Goal: Task Accomplishment & Management: Manage account settings

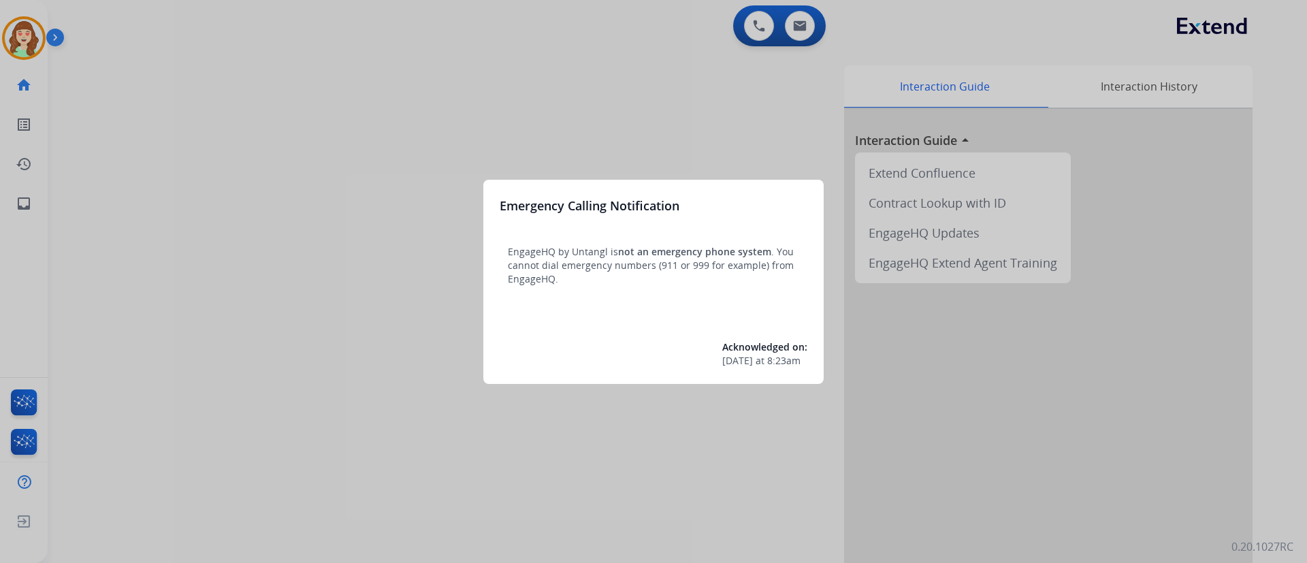
click at [750, 159] on div at bounding box center [653, 281] width 1307 height 563
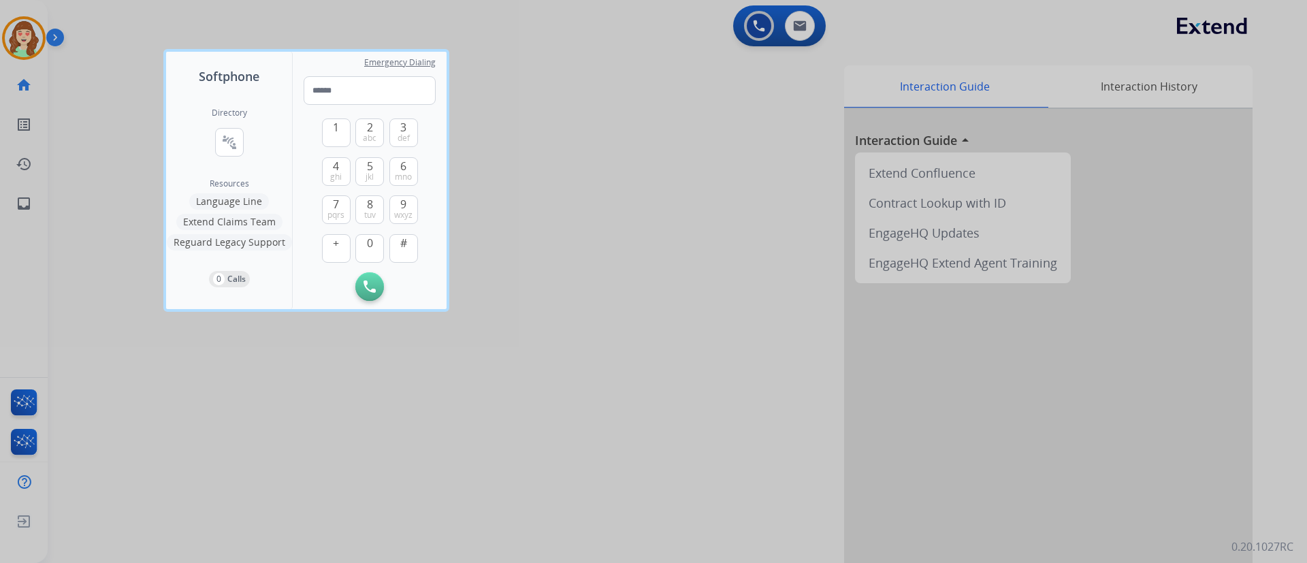
click at [803, 31] on div at bounding box center [653, 281] width 1307 height 563
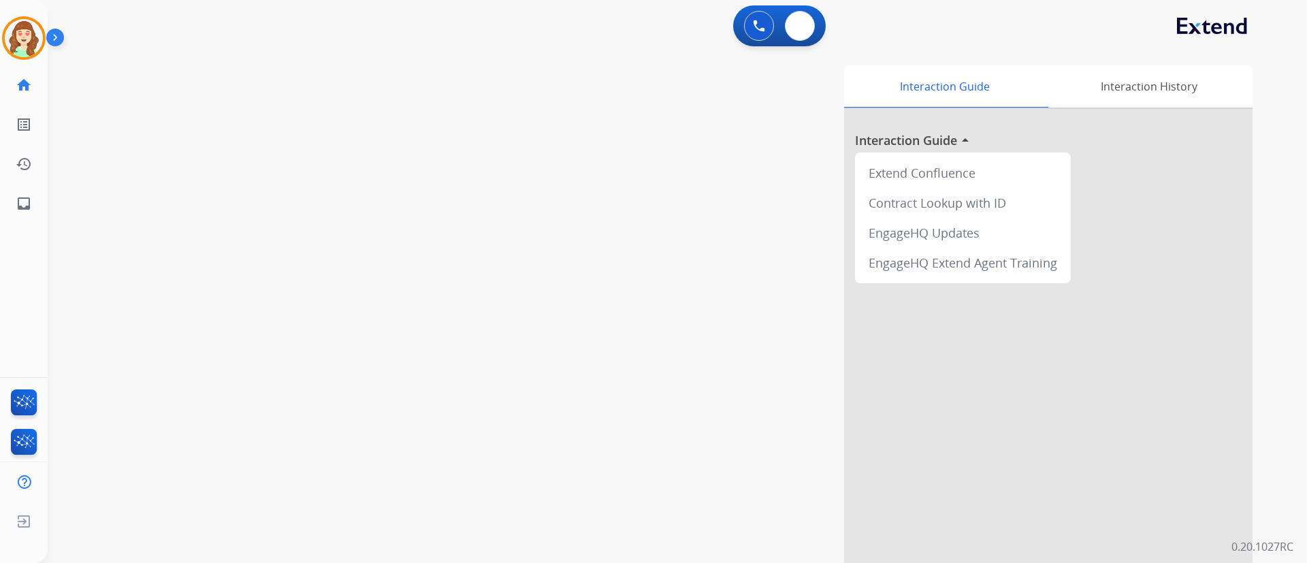
click at [803, 31] on button at bounding box center [800, 26] width 30 height 30
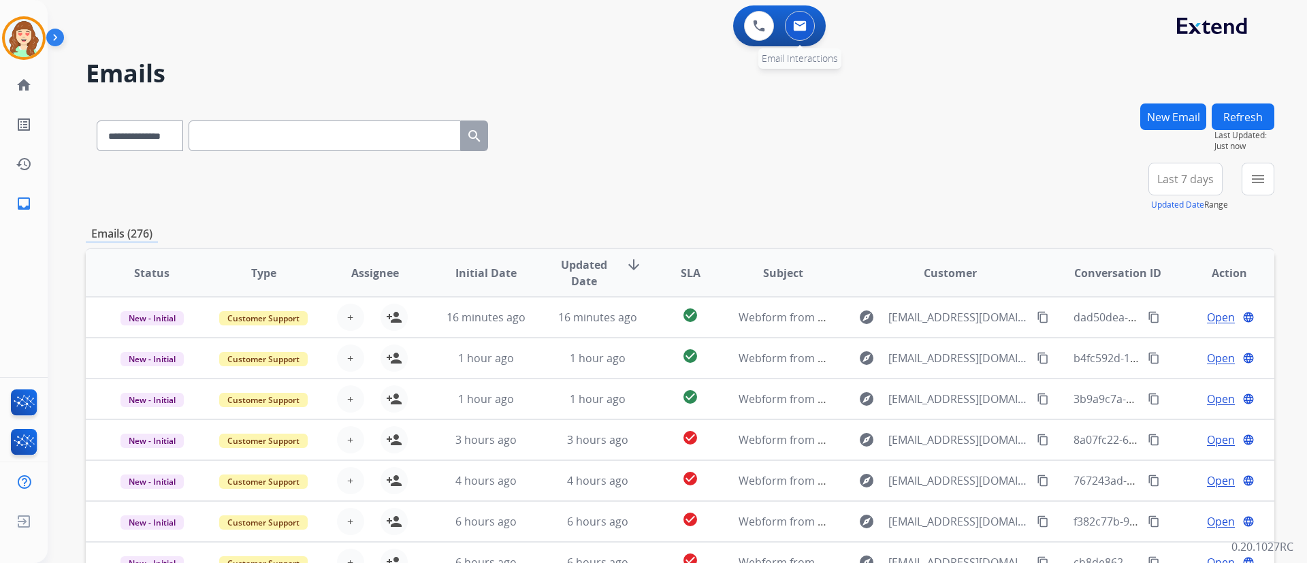
click at [805, 33] on button at bounding box center [800, 26] width 30 height 30
click at [1262, 180] on mat-icon "menu" at bounding box center [1258, 179] width 16 height 16
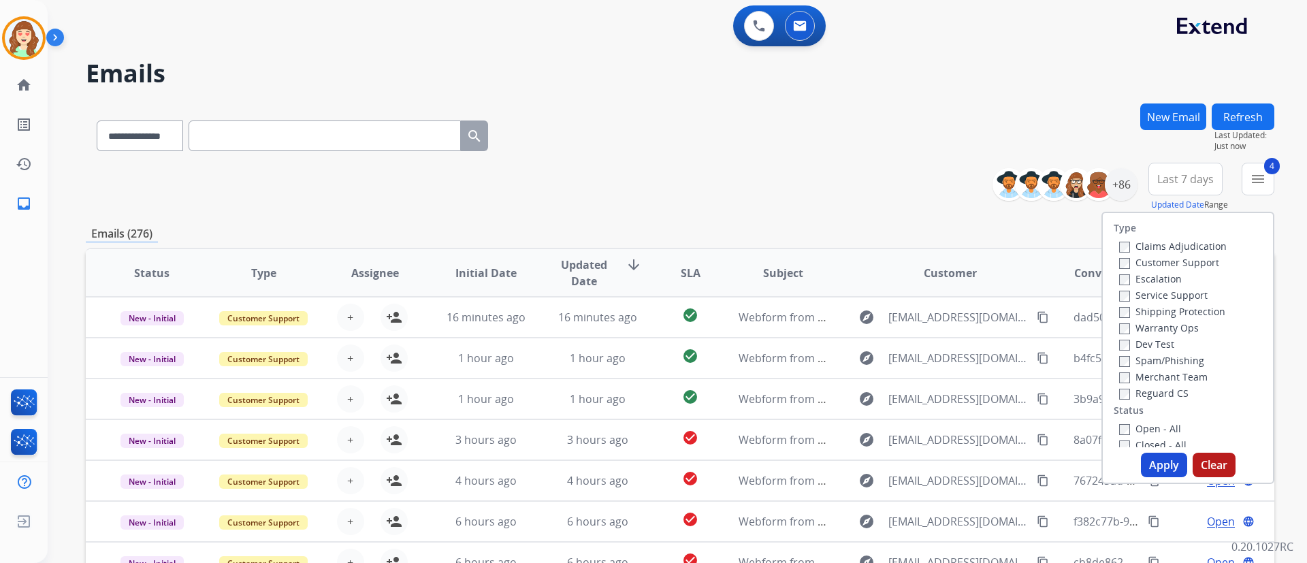
click at [1155, 463] on button "Apply" at bounding box center [1164, 465] width 46 height 25
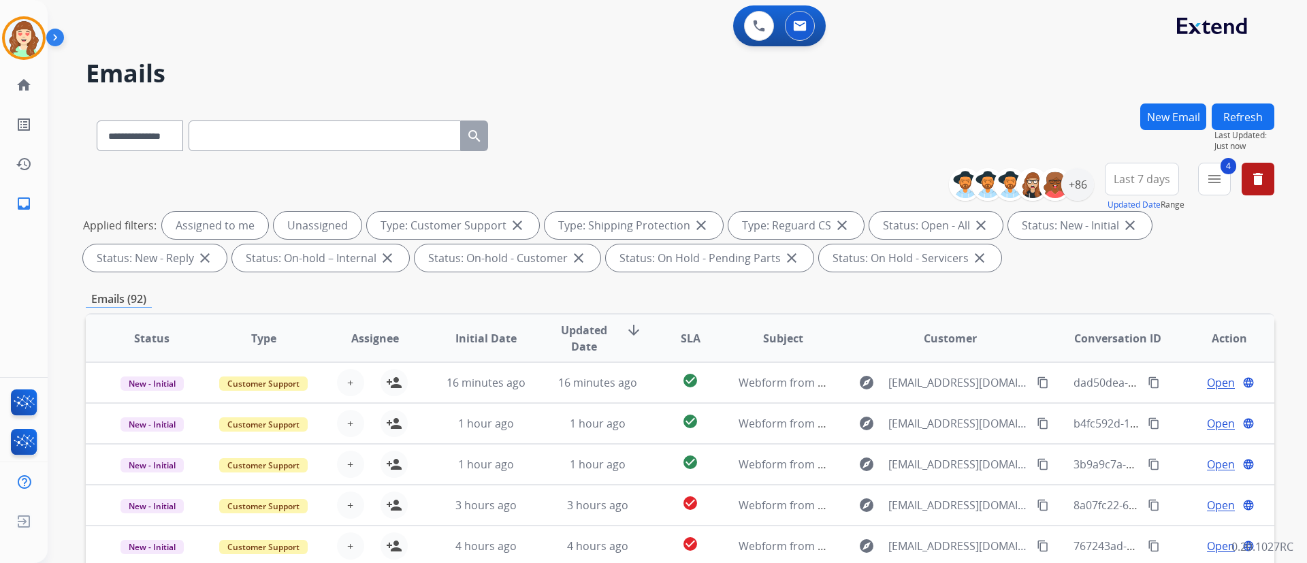
click at [1147, 177] on span "Last 7 days" at bounding box center [1142, 178] width 57 height 5
click at [1130, 325] on div "Last 30 days" at bounding box center [1137, 321] width 75 height 20
click at [1072, 185] on div "+86" at bounding box center [1077, 184] width 33 height 33
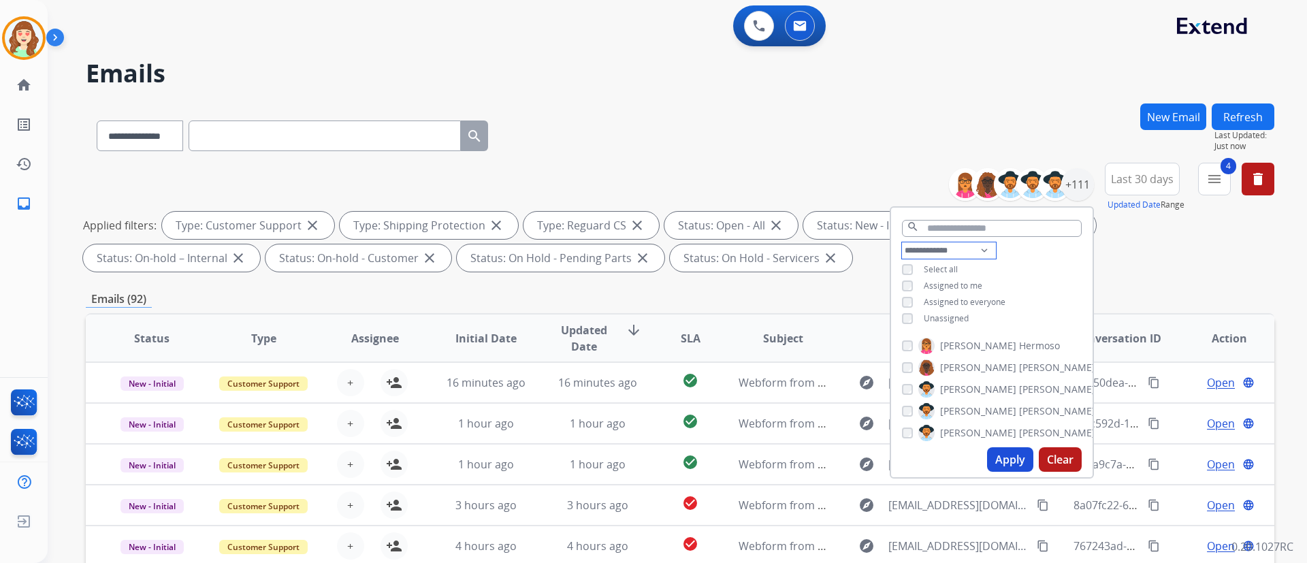
click at [944, 251] on select "**********" at bounding box center [949, 250] width 94 height 16
select select "**********"
click at [902, 242] on select "**********" at bounding box center [949, 250] width 94 height 16
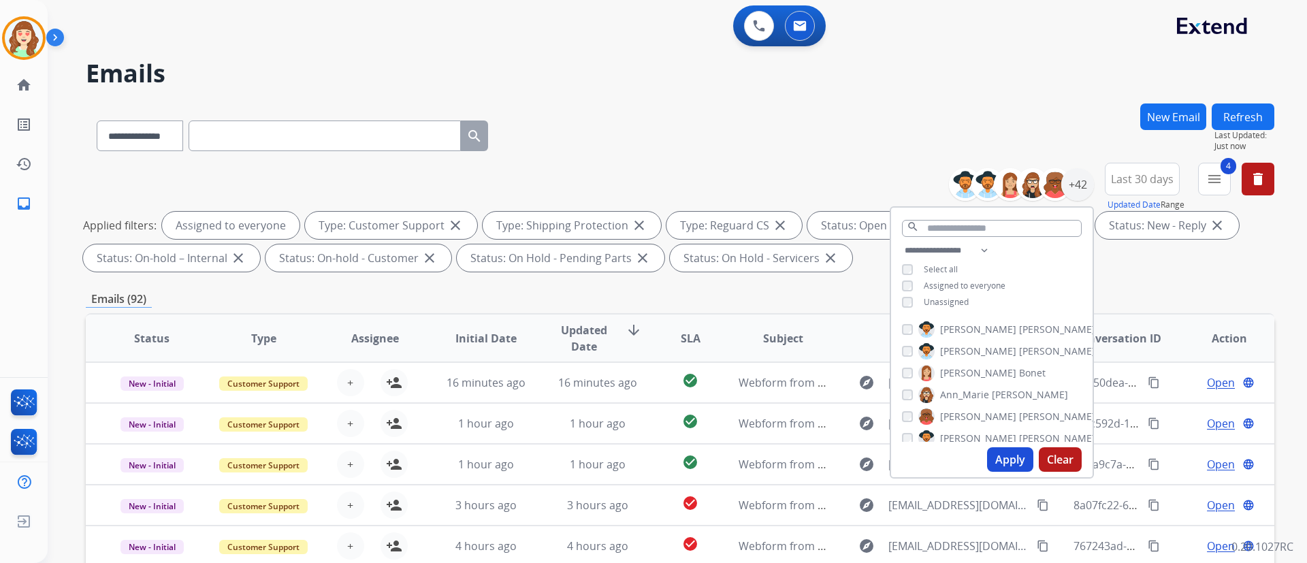
click at [1005, 455] on button "Apply" at bounding box center [1010, 459] width 46 height 25
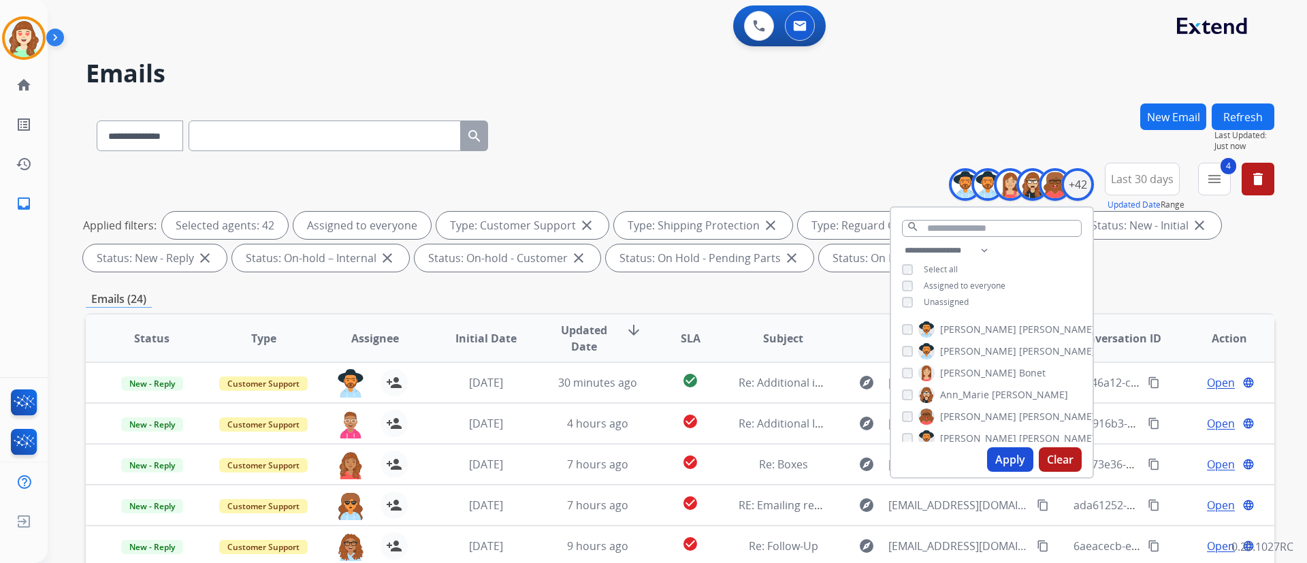
click at [1244, 273] on div "**********" at bounding box center [680, 220] width 1189 height 114
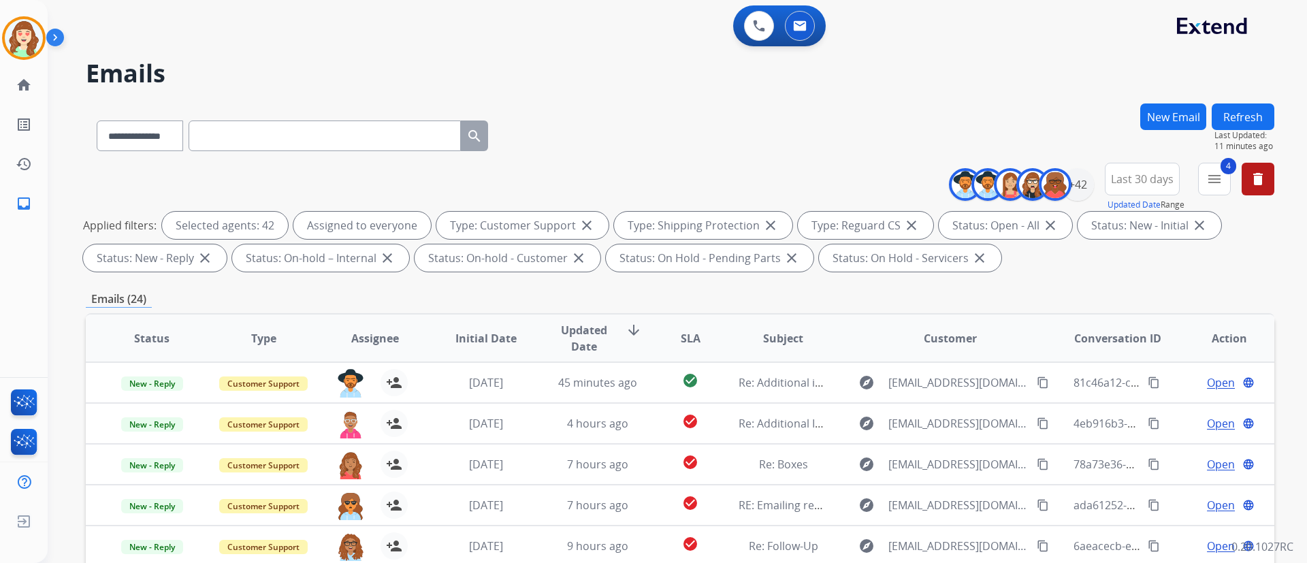
click at [1260, 120] on button "Refresh" at bounding box center [1243, 116] width 63 height 27
click at [1287, 323] on div "**********" at bounding box center [678, 281] width 1260 height 563
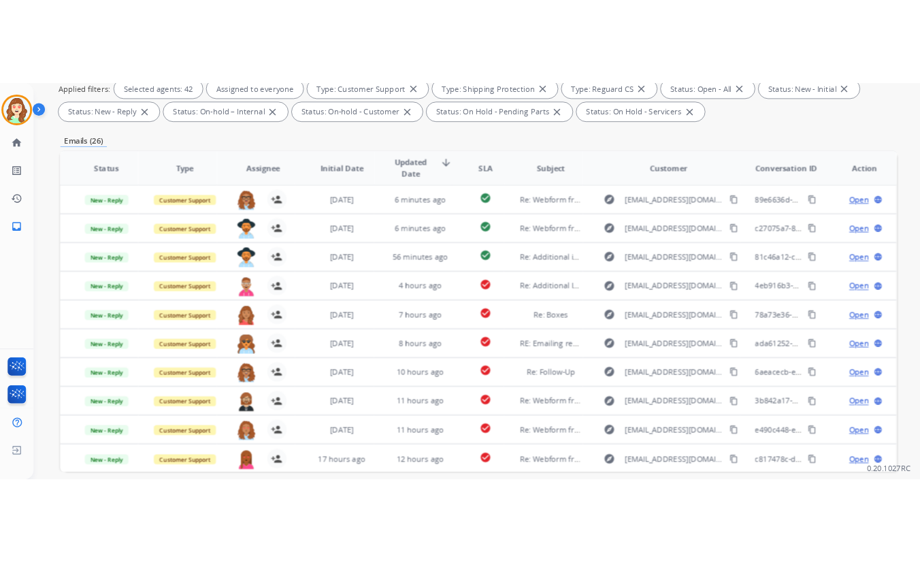
scroll to position [277, 0]
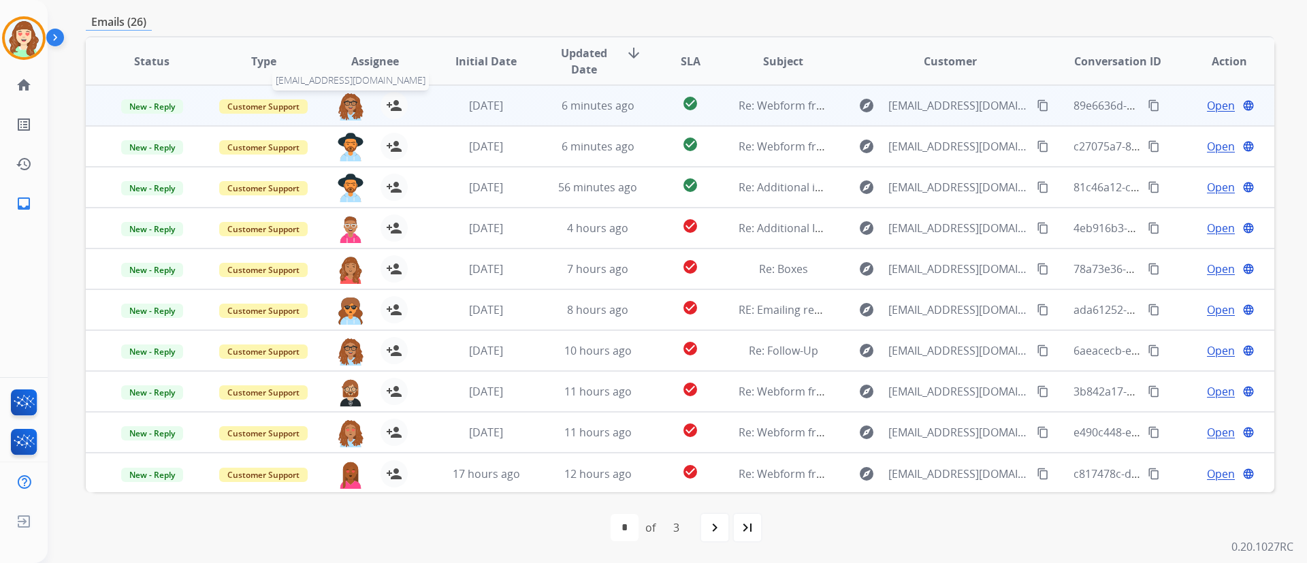
click at [349, 105] on img at bounding box center [350, 106] width 27 height 29
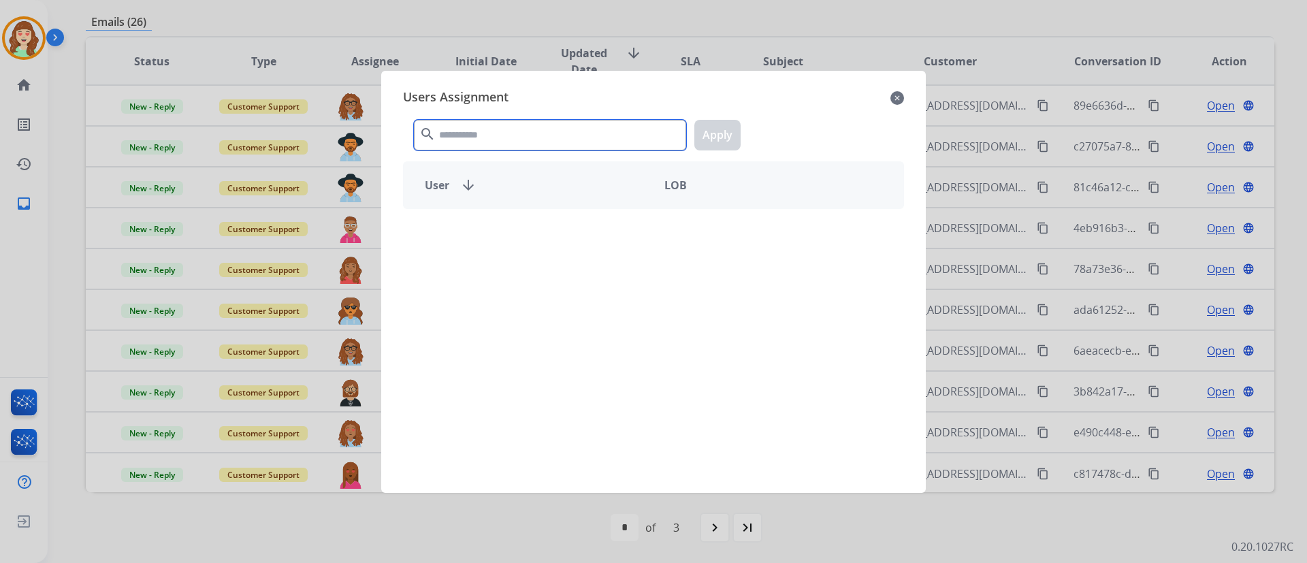
click at [514, 134] on input "text" at bounding box center [550, 135] width 272 height 31
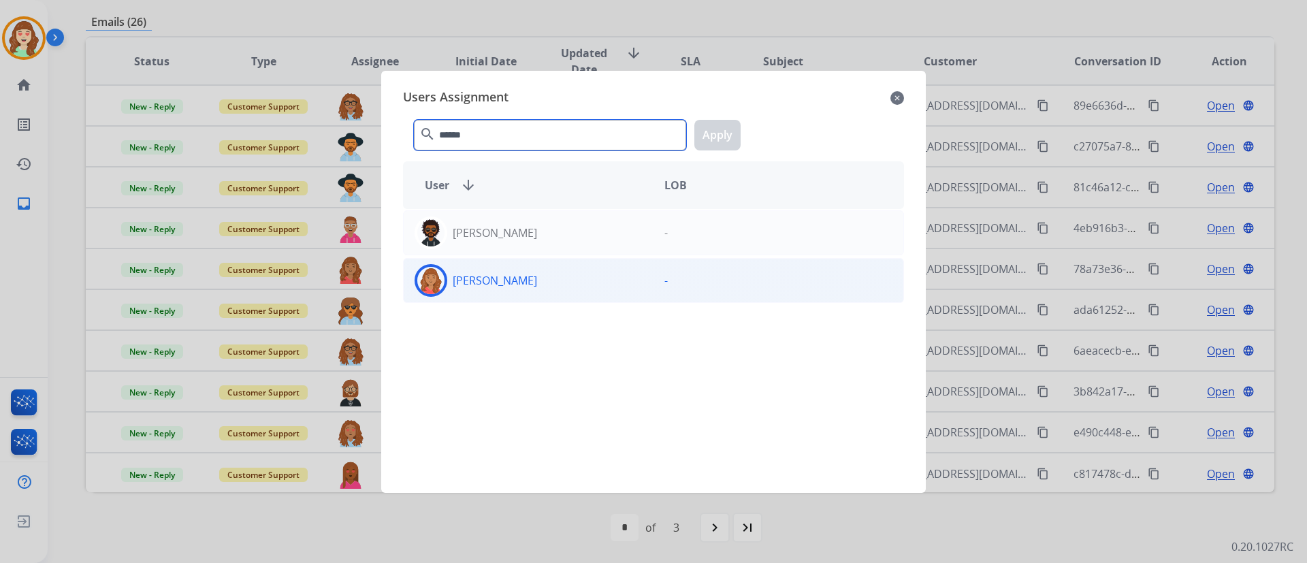
type input "******"
click at [557, 276] on div "[PERSON_NAME]" at bounding box center [529, 280] width 250 height 33
click at [720, 133] on button "Apply" at bounding box center [717, 135] width 46 height 31
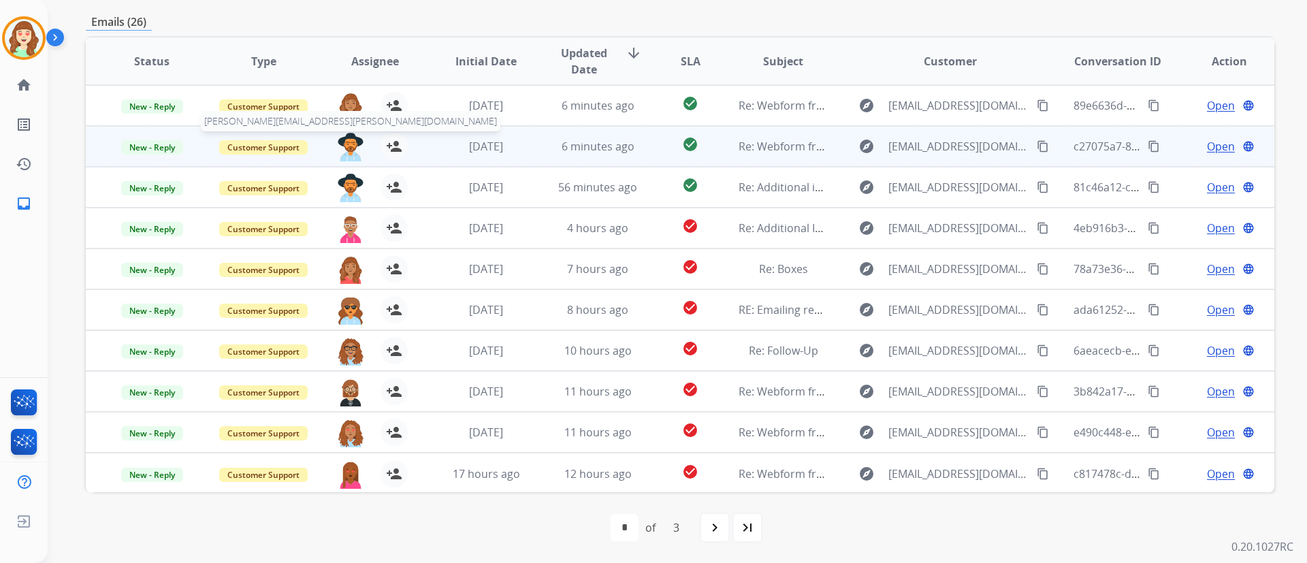
click at [346, 142] on img at bounding box center [350, 147] width 27 height 29
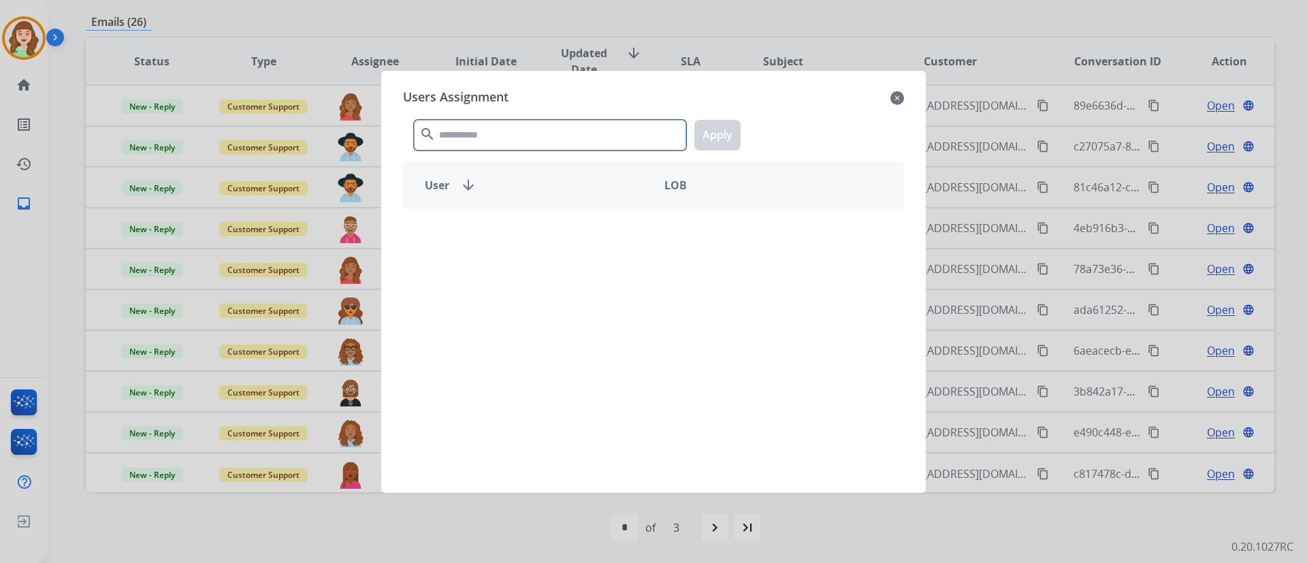
click at [523, 133] on input "text" at bounding box center [550, 135] width 272 height 31
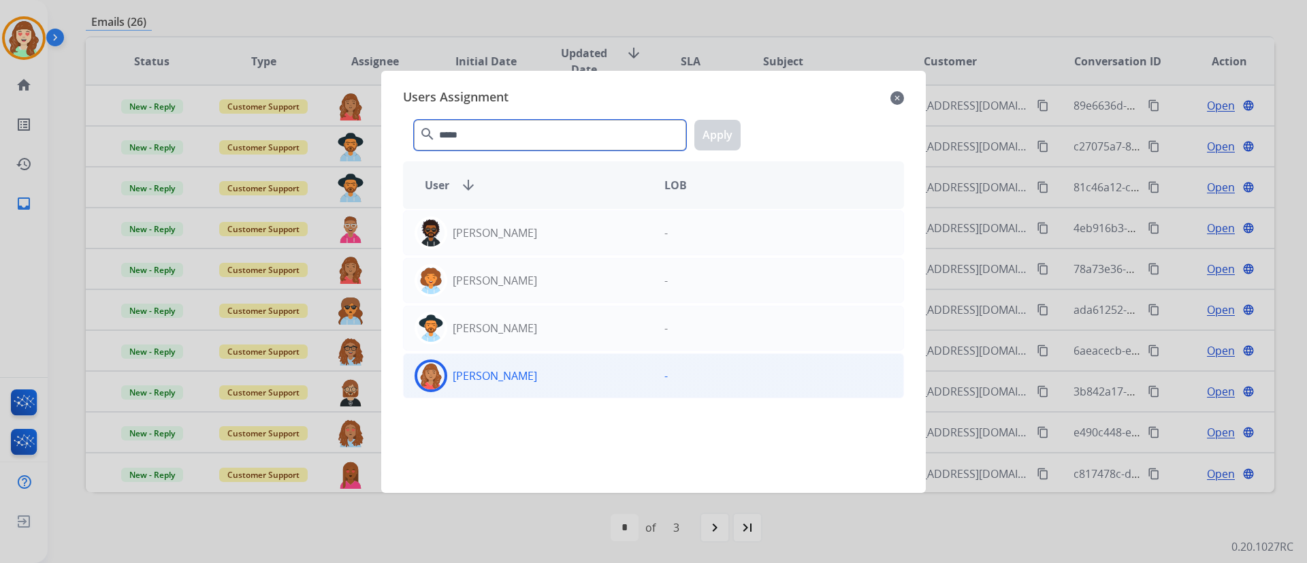
type input "*****"
click at [509, 371] on p "[PERSON_NAME]" at bounding box center [495, 376] width 84 height 16
click at [711, 127] on button "Apply" at bounding box center [717, 135] width 46 height 31
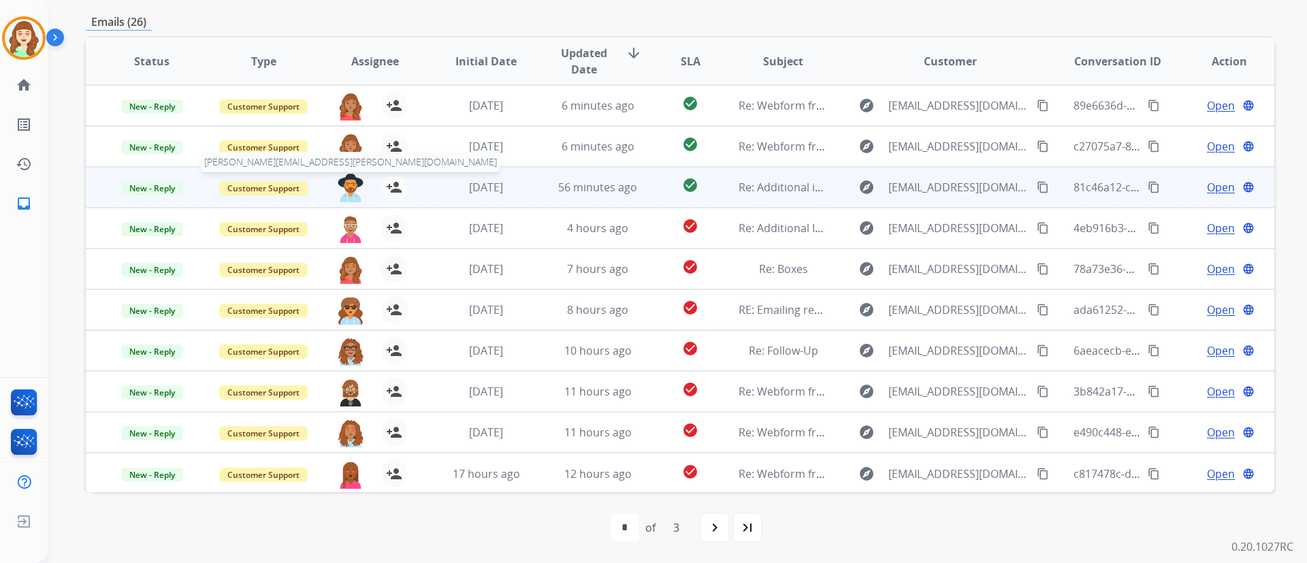
click at [347, 189] on img at bounding box center [350, 188] width 27 height 29
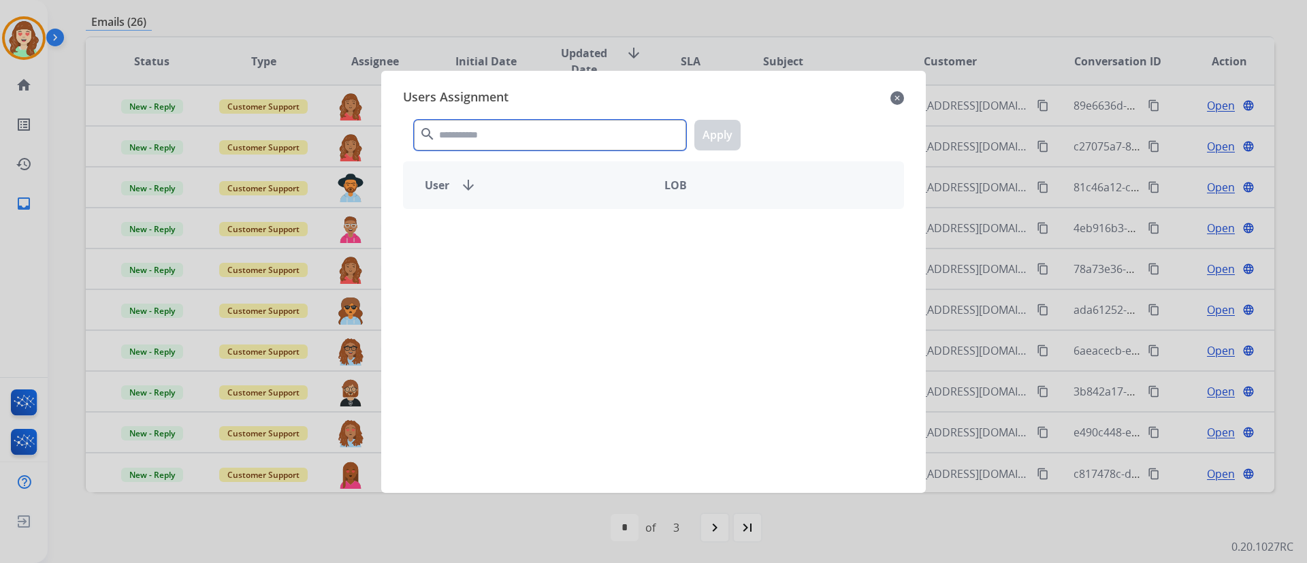
click at [508, 136] on input "text" at bounding box center [550, 135] width 272 height 31
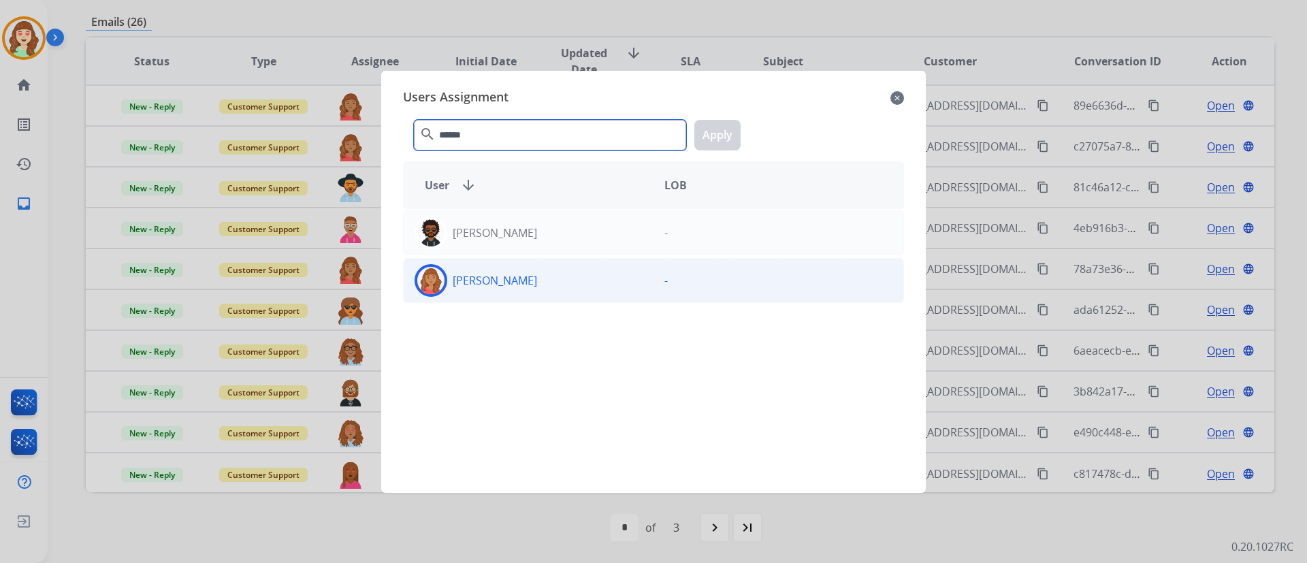
type input "******"
click at [551, 289] on div "[PERSON_NAME]" at bounding box center [529, 280] width 250 height 33
click at [714, 132] on button "Apply" at bounding box center [717, 135] width 46 height 31
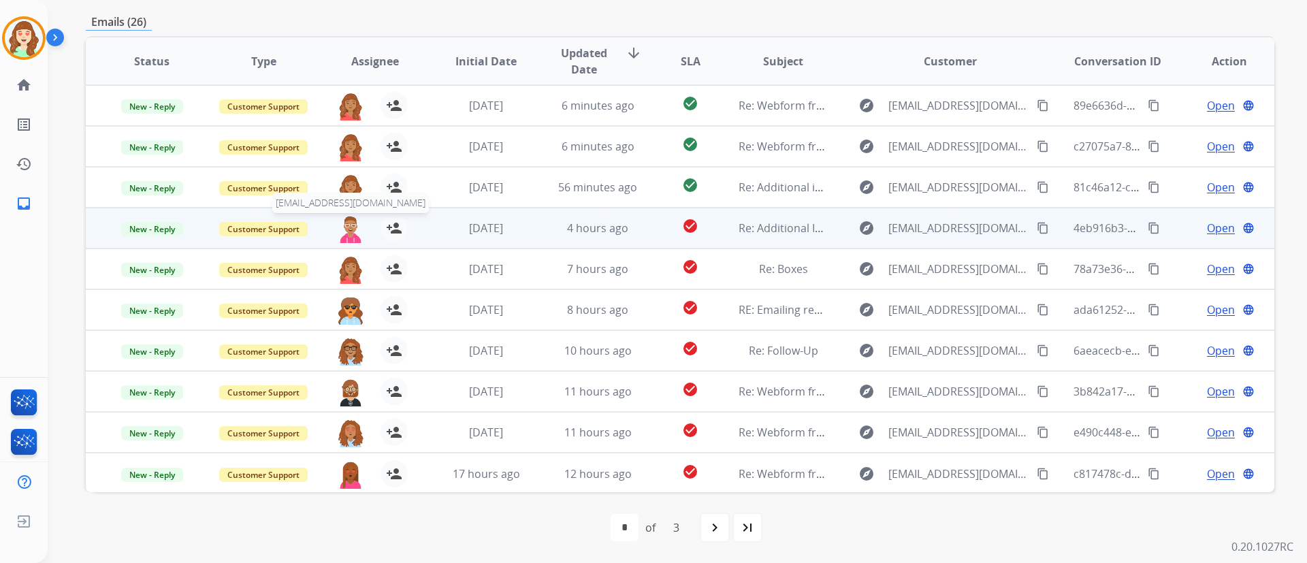
click at [342, 227] on img at bounding box center [350, 228] width 27 height 29
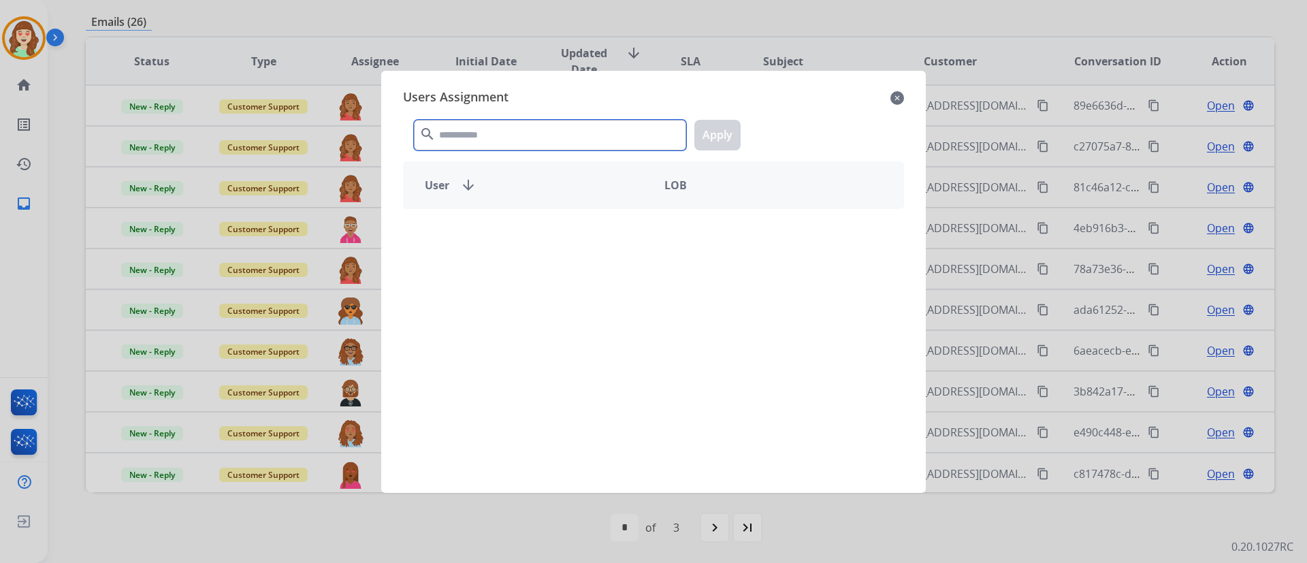
click at [534, 144] on input "text" at bounding box center [550, 135] width 272 height 31
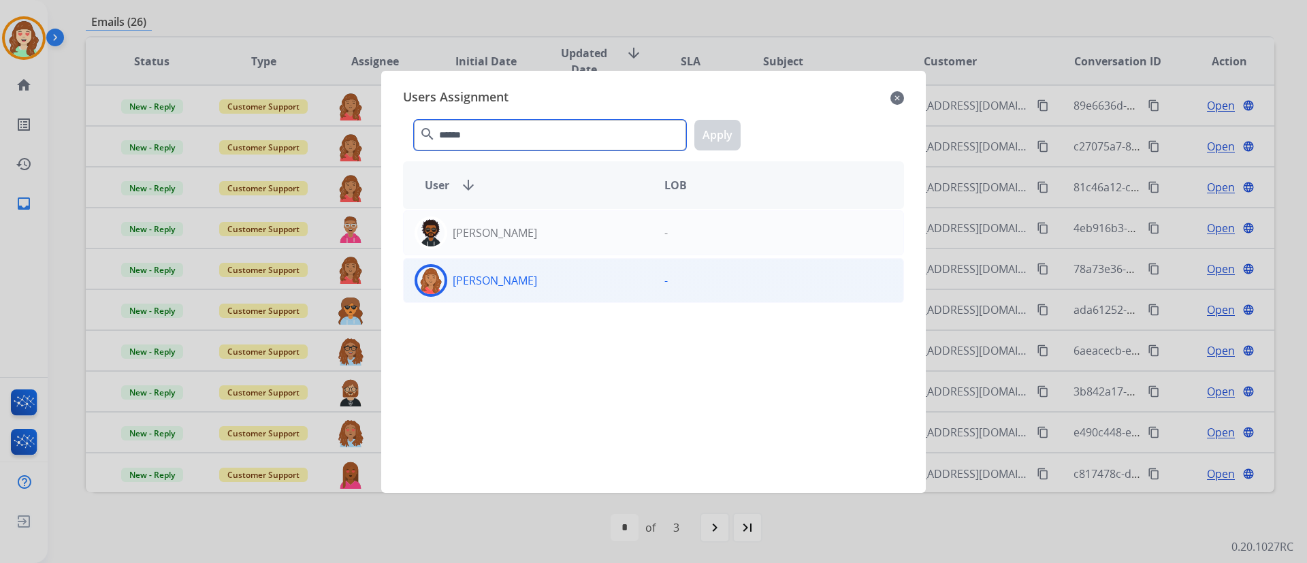
type input "******"
click at [560, 270] on div "[PERSON_NAME]" at bounding box center [529, 280] width 250 height 33
click at [718, 135] on button "Apply" at bounding box center [717, 135] width 46 height 31
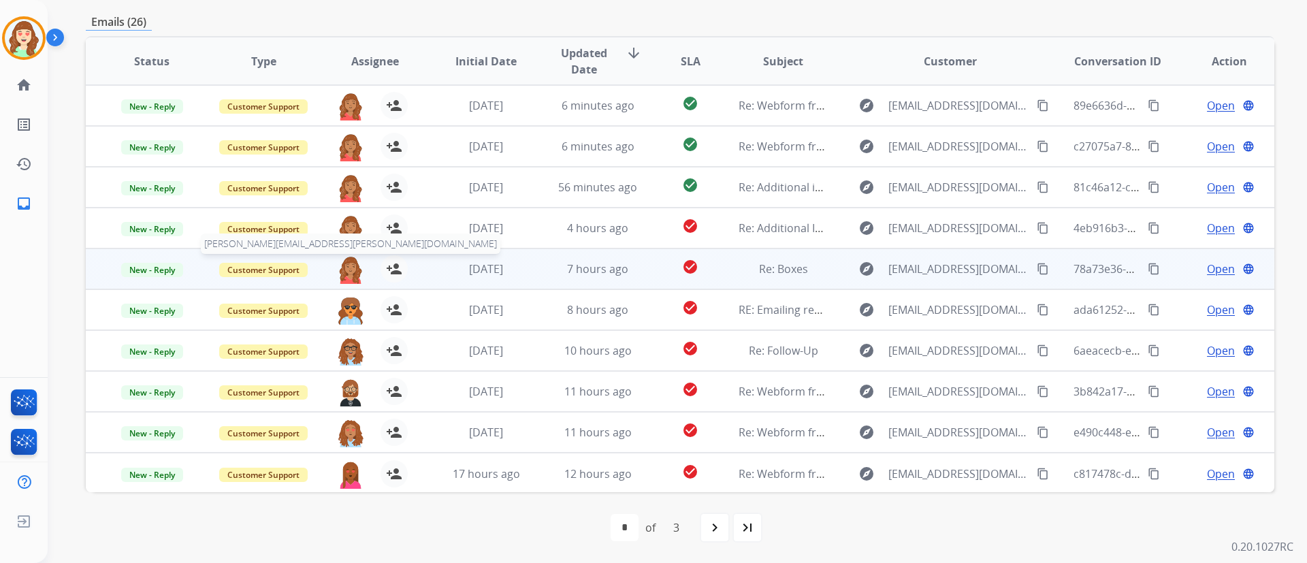
click at [351, 270] on img at bounding box center [350, 269] width 27 height 29
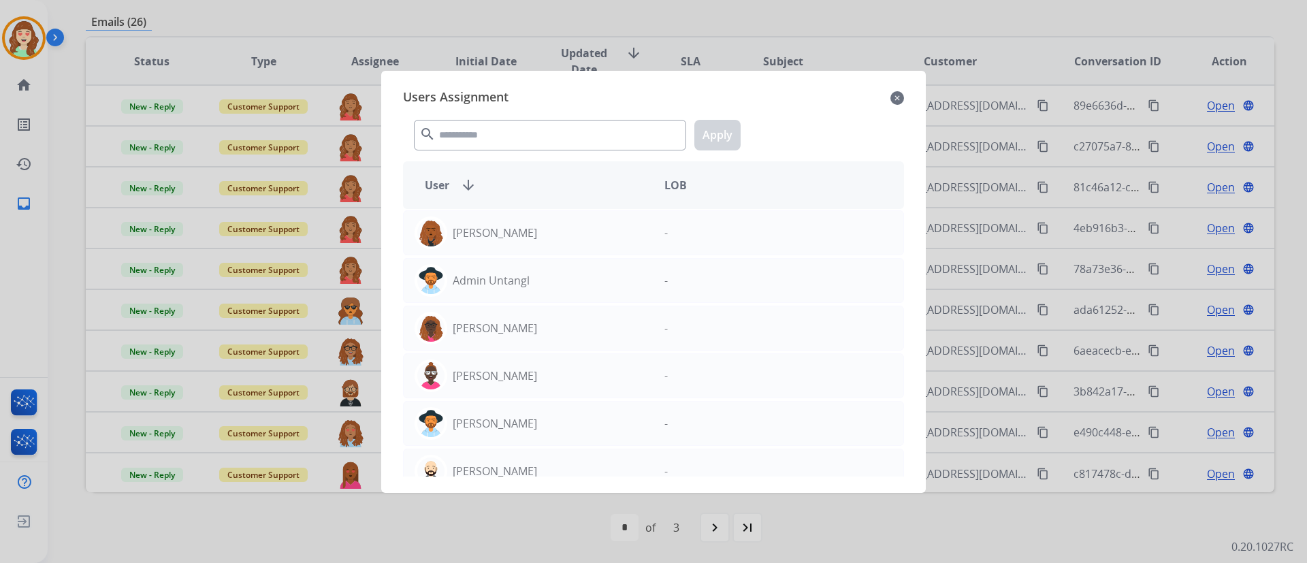
click at [888, 97] on div "Users Assignment close" at bounding box center [653, 98] width 501 height 22
click at [898, 101] on mat-icon "close" at bounding box center [898, 98] width 14 height 16
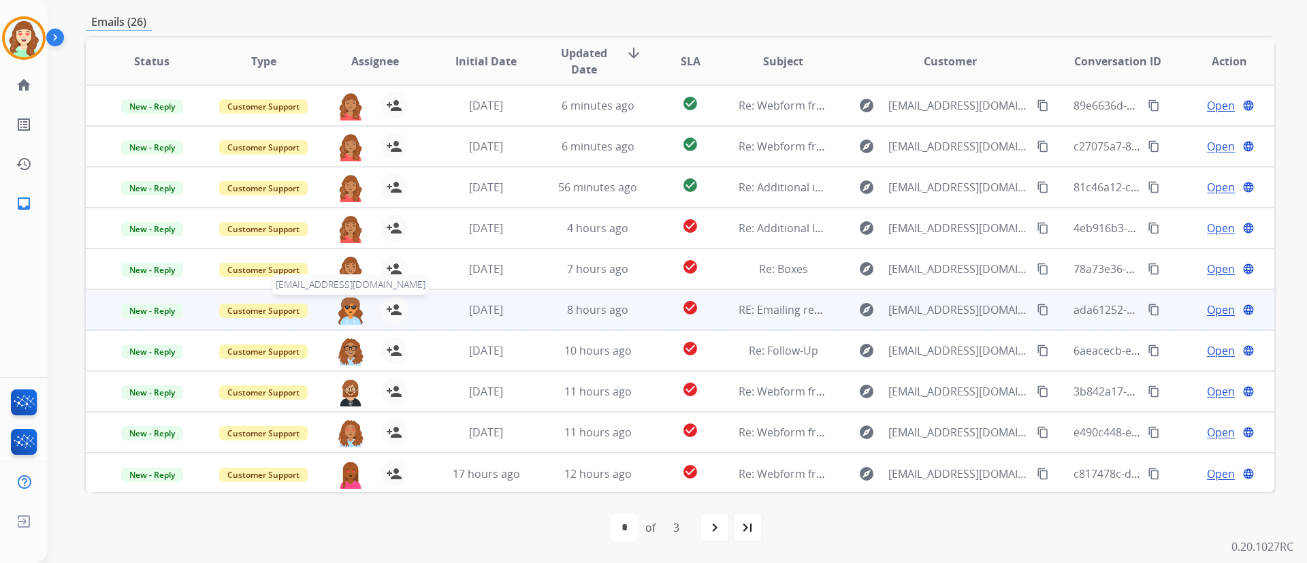
click at [346, 306] on img at bounding box center [350, 310] width 27 height 29
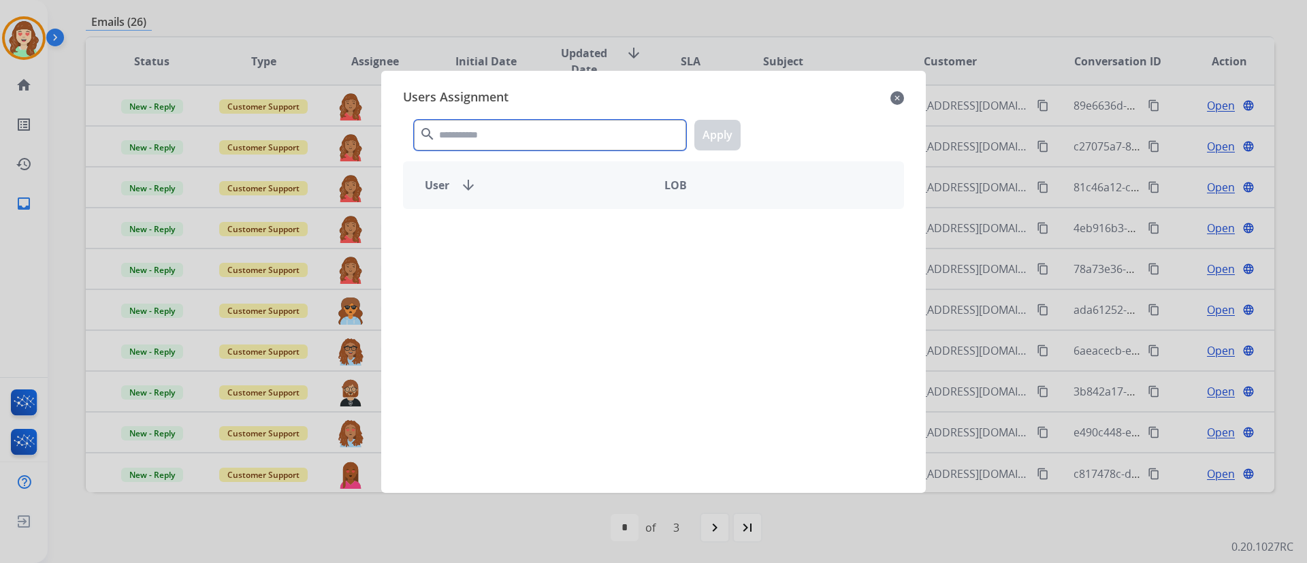
click at [574, 131] on input "text" at bounding box center [550, 135] width 272 height 31
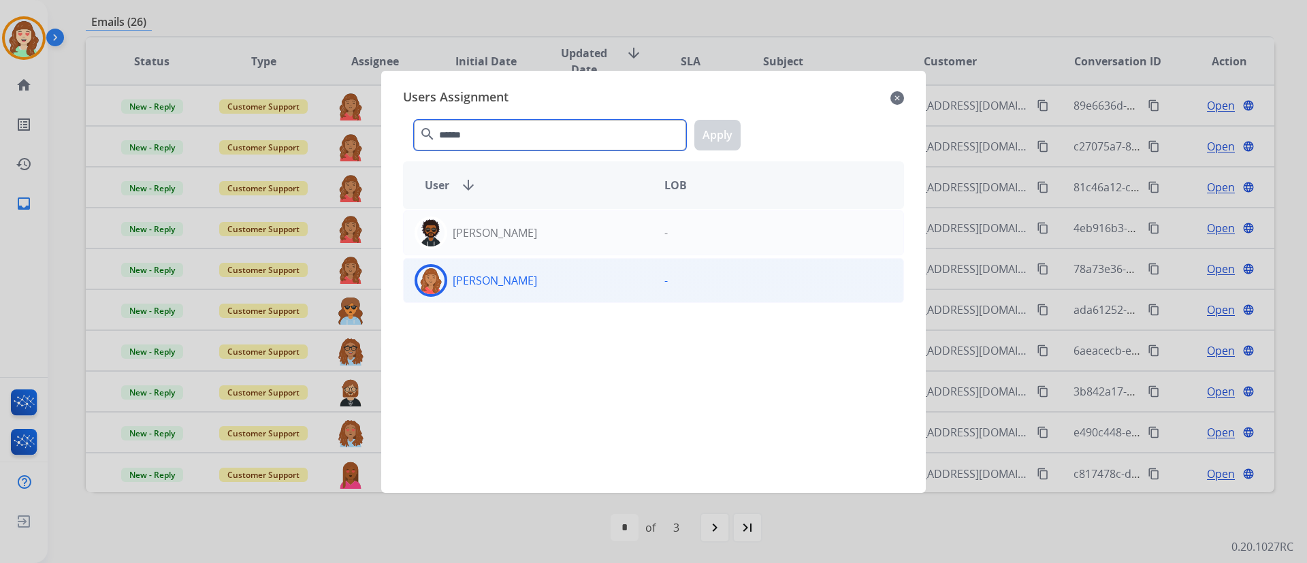
type input "******"
click at [586, 294] on div "[PERSON_NAME]" at bounding box center [529, 280] width 250 height 33
click at [717, 126] on button "Apply" at bounding box center [717, 135] width 46 height 31
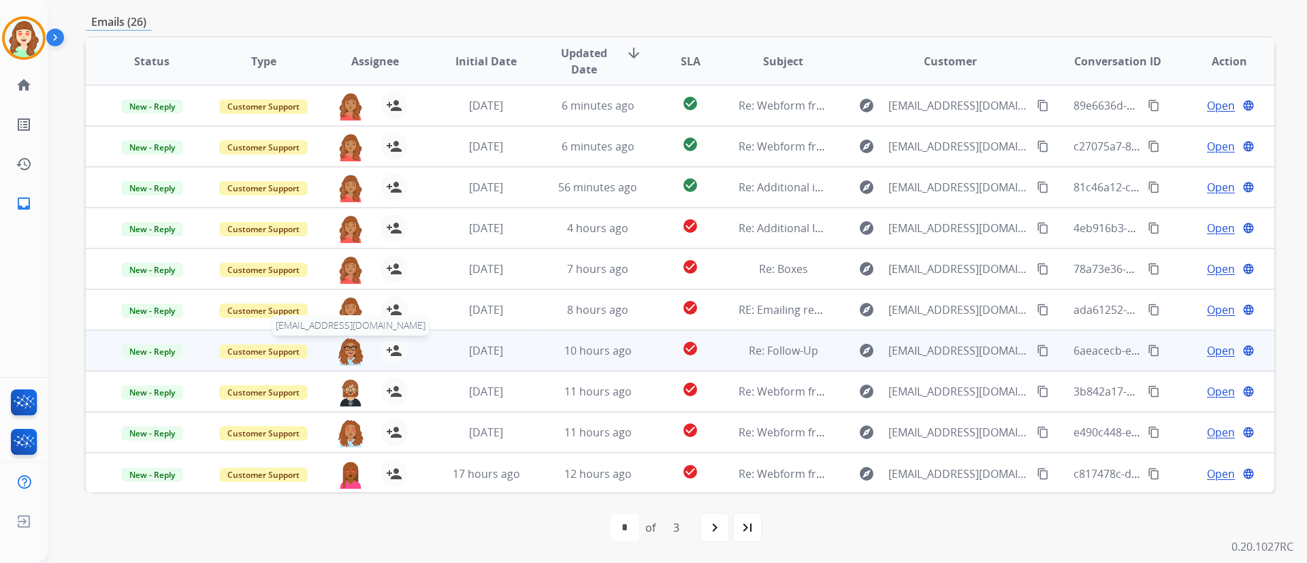
click at [342, 354] on img at bounding box center [350, 351] width 27 height 29
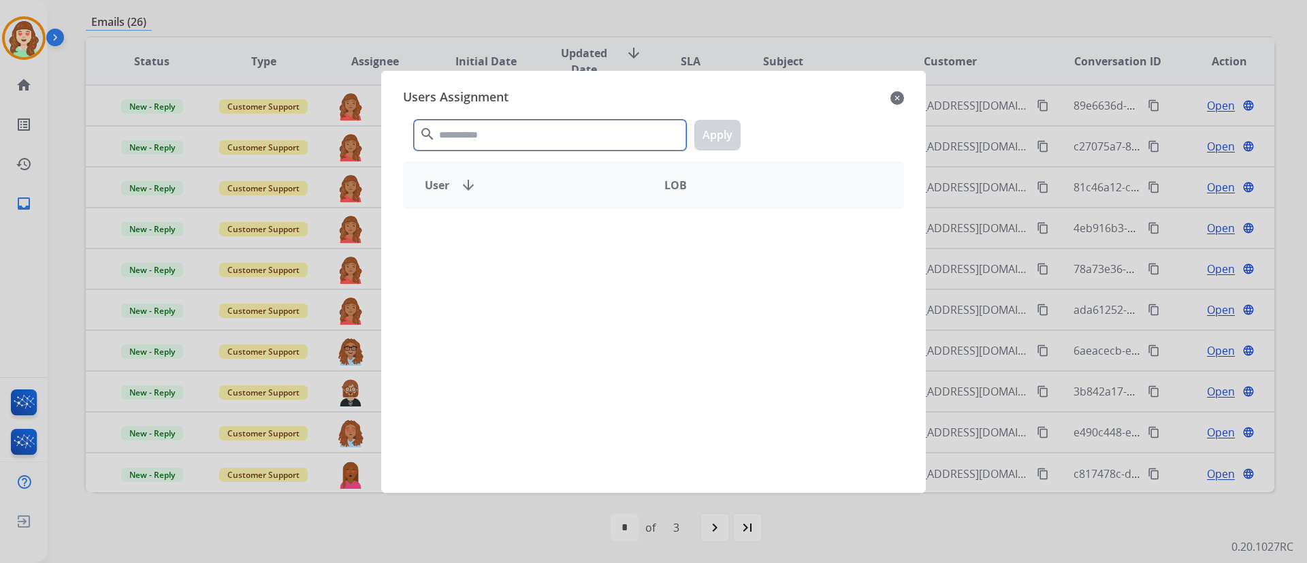
click at [533, 125] on input "text" at bounding box center [550, 135] width 272 height 31
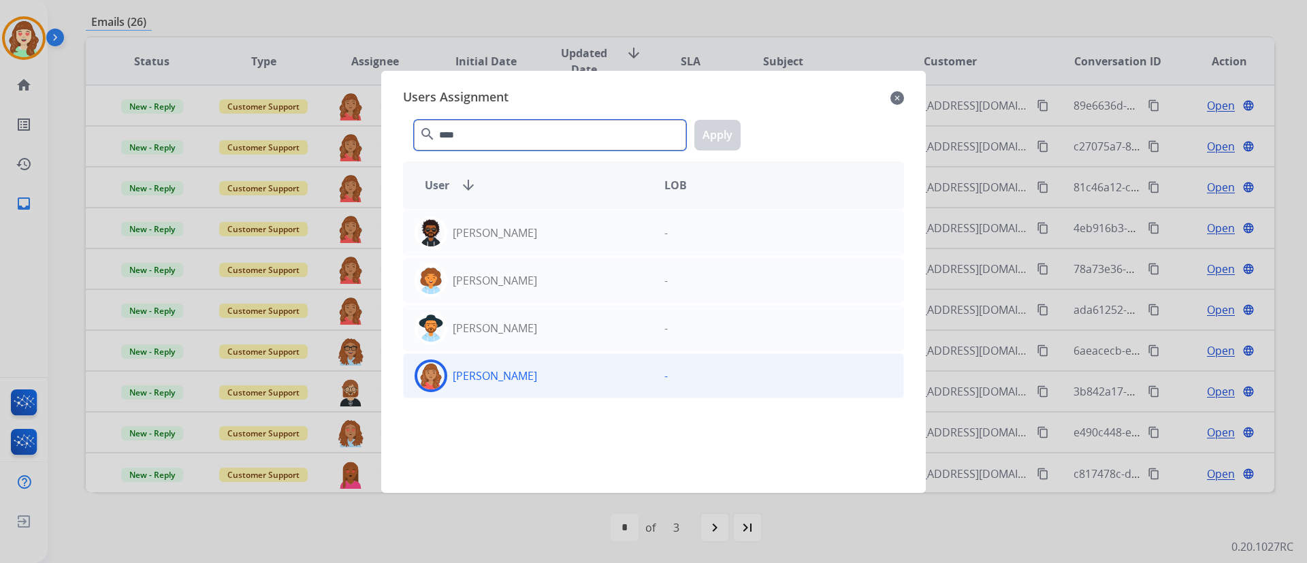
type input "****"
click at [530, 379] on div "[PERSON_NAME]" at bounding box center [529, 375] width 250 height 33
click at [716, 133] on button "Apply" at bounding box center [717, 135] width 46 height 31
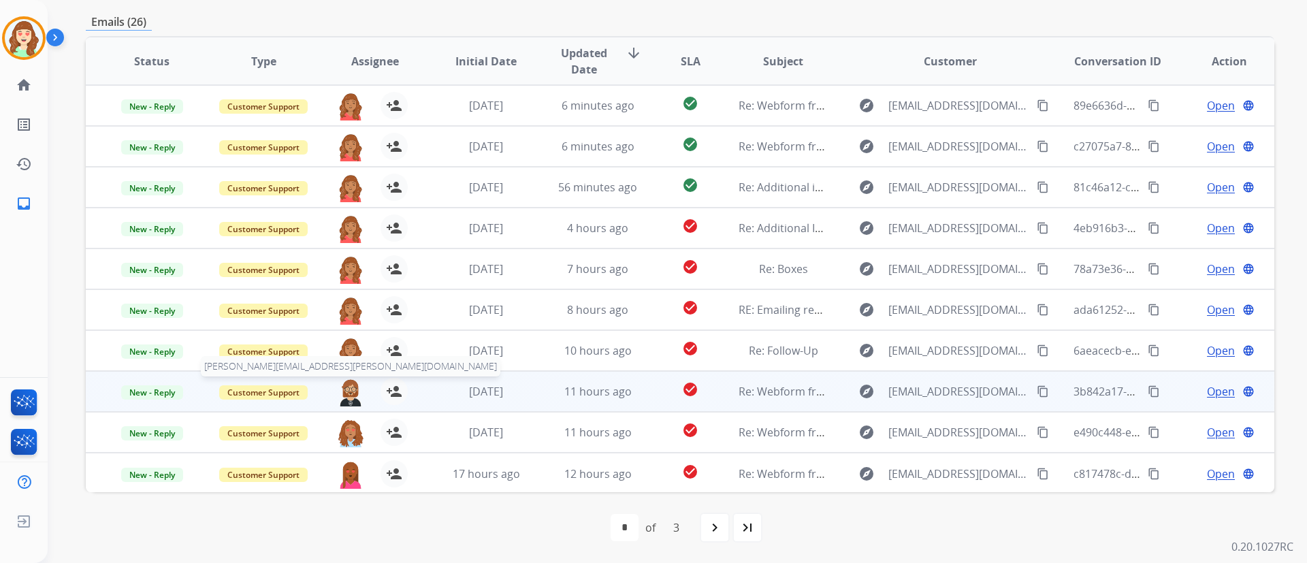
click at [342, 387] on img at bounding box center [350, 392] width 27 height 29
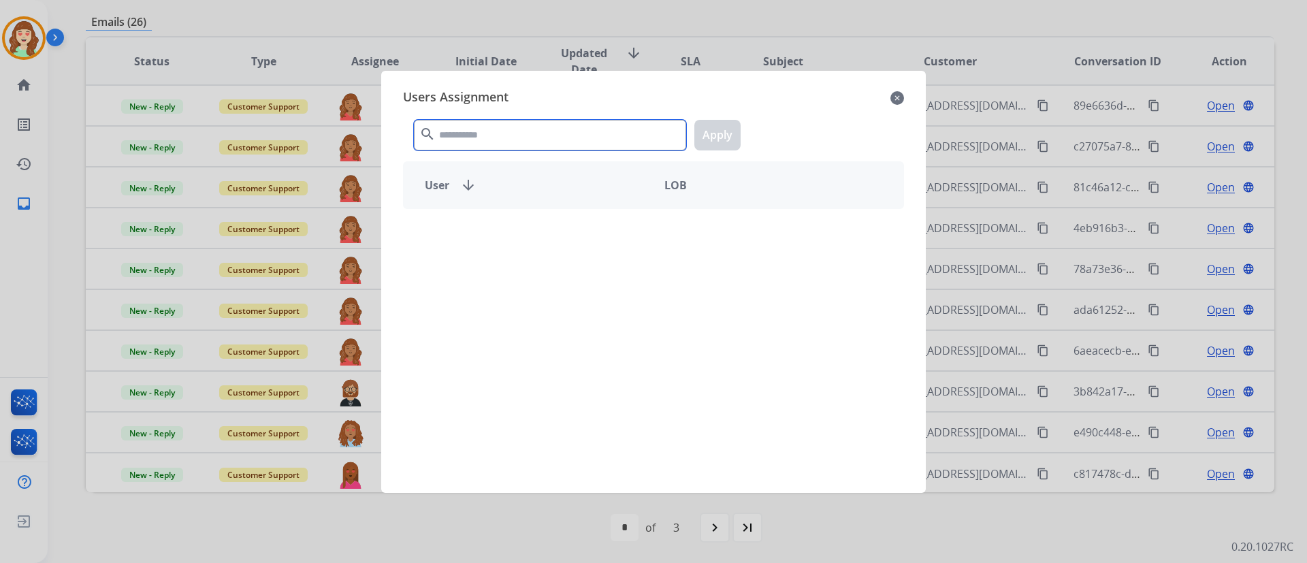
click at [511, 138] on input "text" at bounding box center [550, 135] width 272 height 31
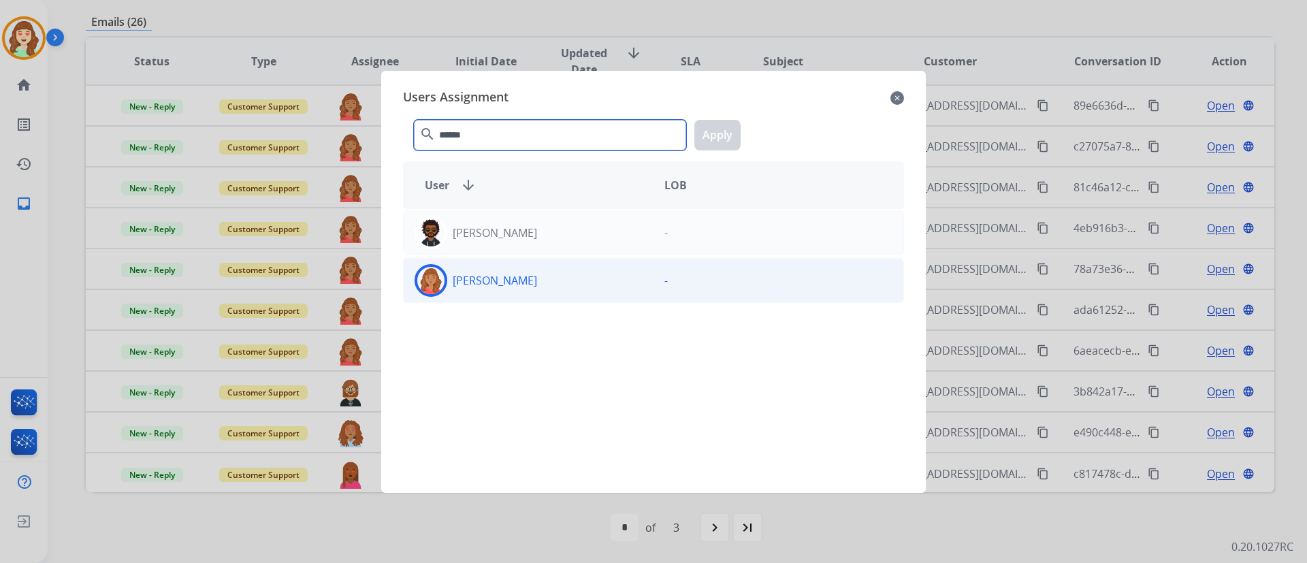
type input "******"
click at [517, 295] on div "[PERSON_NAME]" at bounding box center [529, 280] width 250 height 33
click at [718, 135] on button "Apply" at bounding box center [717, 135] width 46 height 31
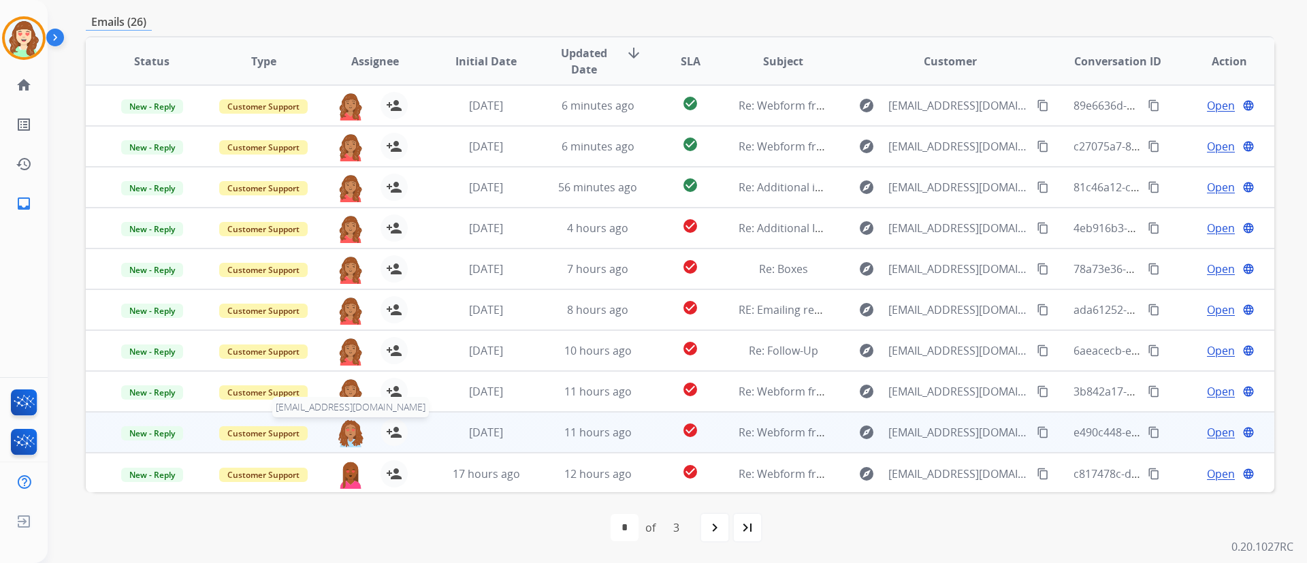
click at [354, 434] on img at bounding box center [350, 433] width 27 height 29
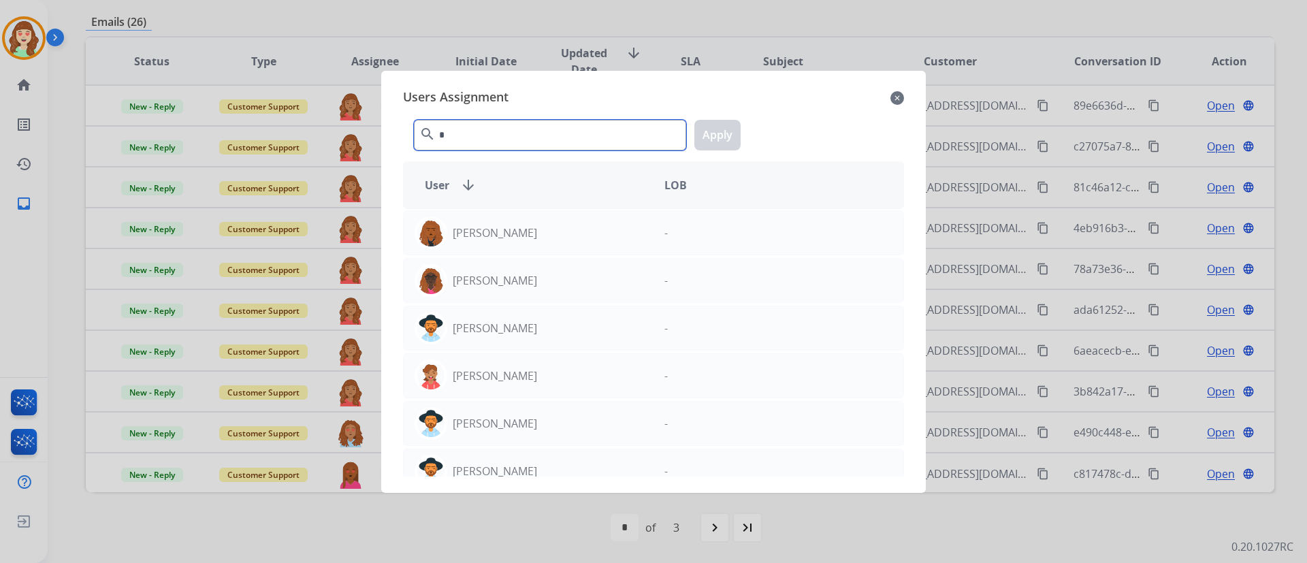
type input "*"
click at [385, 133] on div "Users Assignment close * search Apply User arrow_downward LOB [PERSON_NAME] - […" at bounding box center [653, 282] width 545 height 422
click at [456, 133] on input "*" at bounding box center [550, 135] width 272 height 31
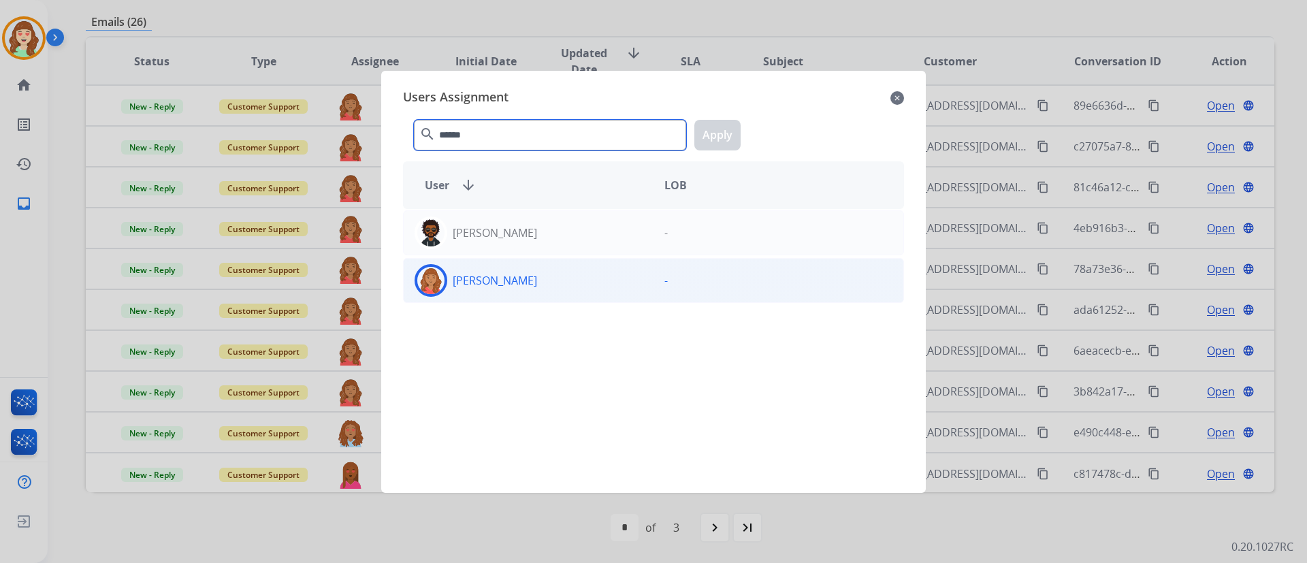
type input "******"
click at [534, 276] on div "[PERSON_NAME]" at bounding box center [529, 280] width 250 height 33
click at [719, 140] on button "Apply" at bounding box center [717, 135] width 46 height 31
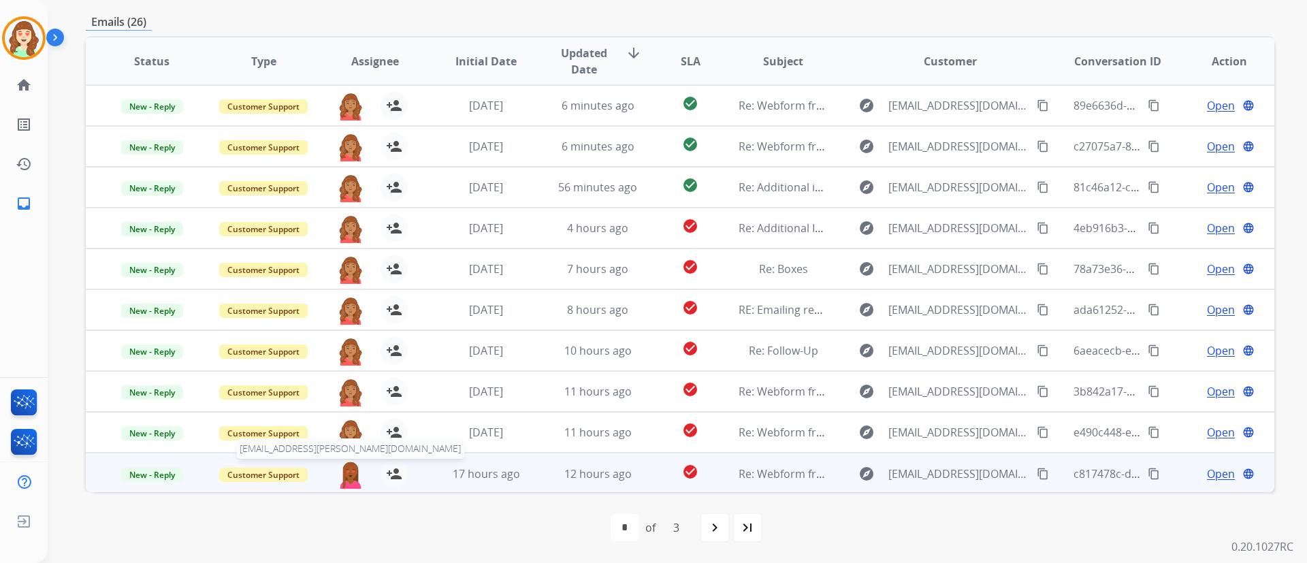
click at [345, 482] on img at bounding box center [350, 474] width 27 height 29
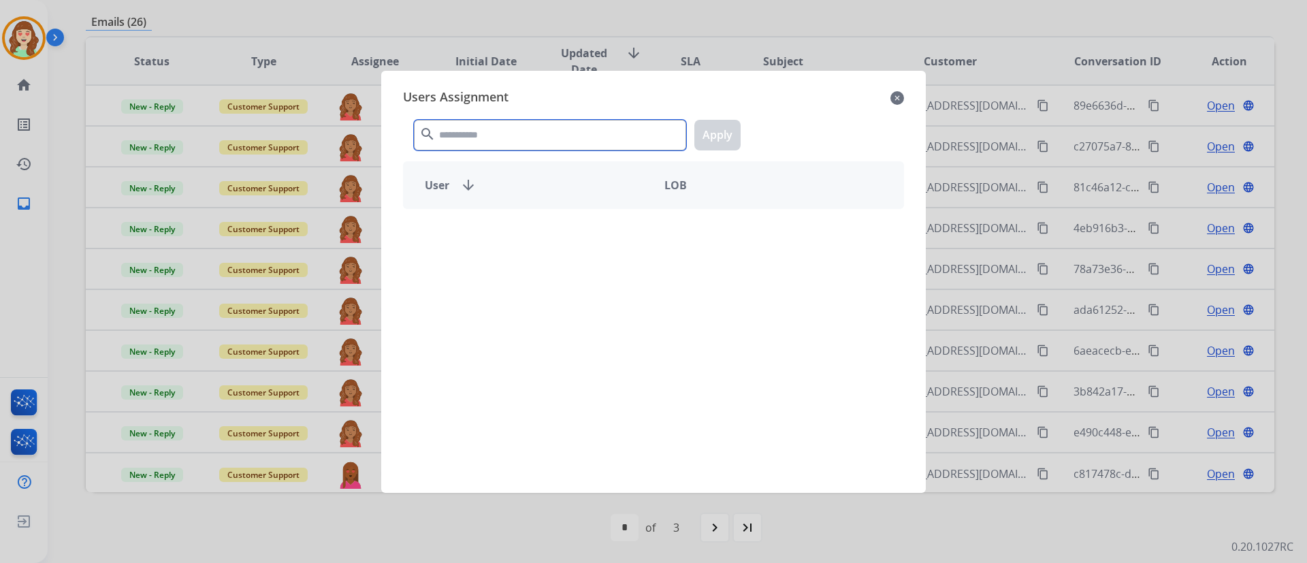
click at [519, 145] on input "text" at bounding box center [550, 135] width 272 height 31
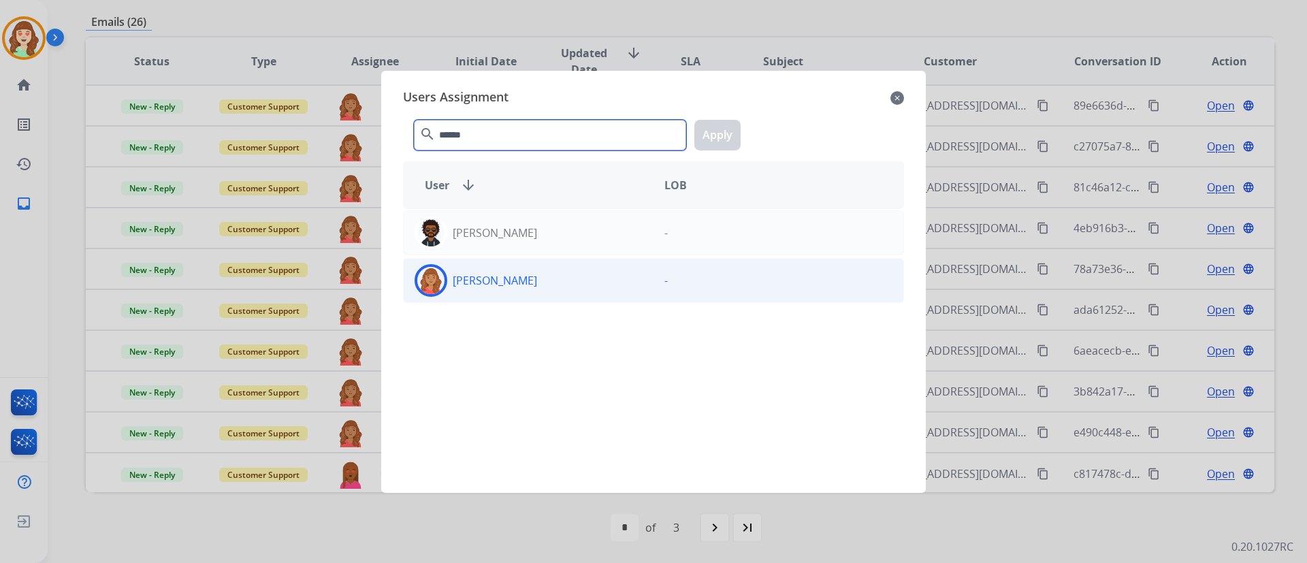
type input "******"
click at [466, 285] on p "[PERSON_NAME]" at bounding box center [495, 280] width 84 height 16
click at [720, 127] on button "Apply" at bounding box center [717, 135] width 46 height 31
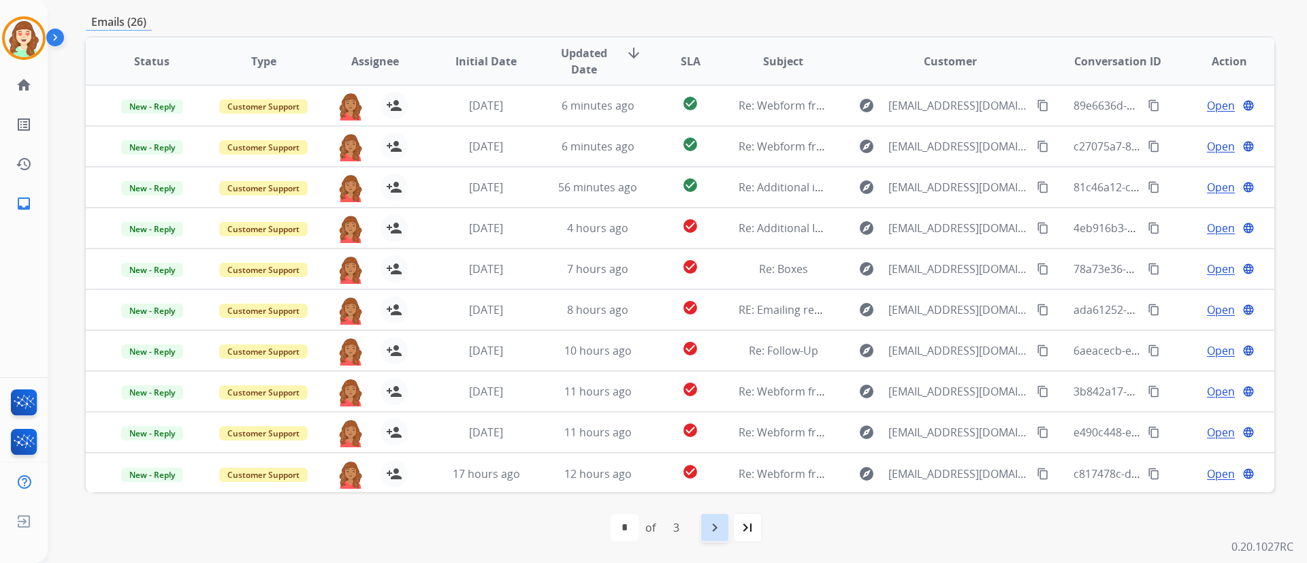
click at [723, 527] on mat-icon "navigate_next" at bounding box center [715, 527] width 16 height 16
select select "*"
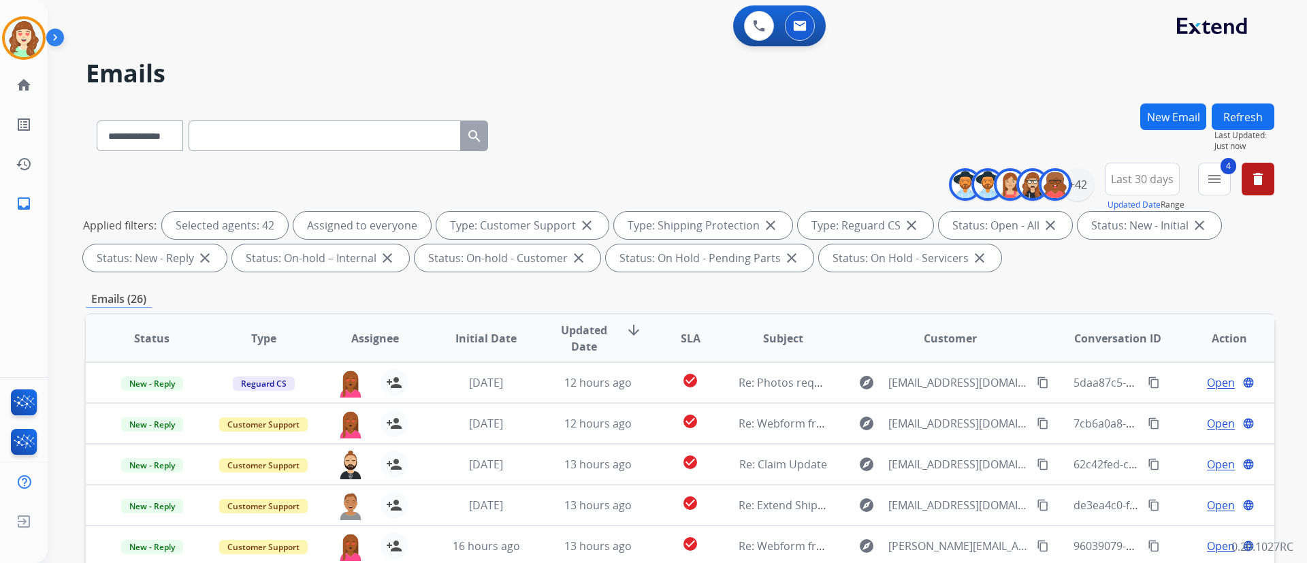
click at [1251, 246] on div "Applied filters: Selected agents: 42 Assigned to everyone Type: Customer Suppor…" at bounding box center [677, 242] width 1189 height 60
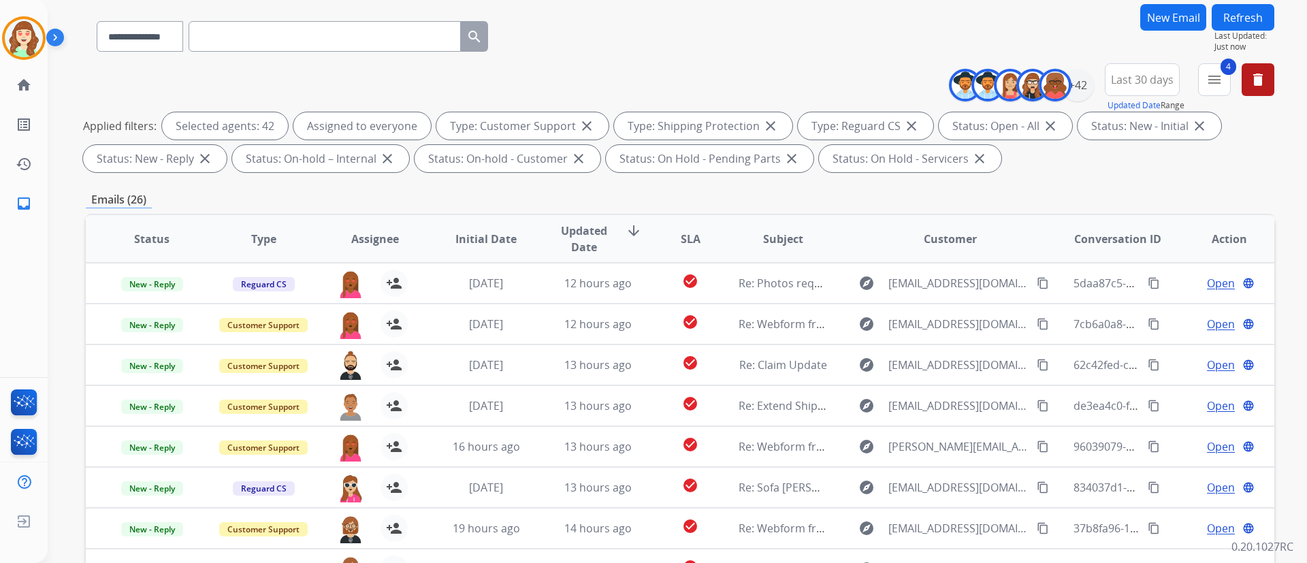
scroll to position [277, 0]
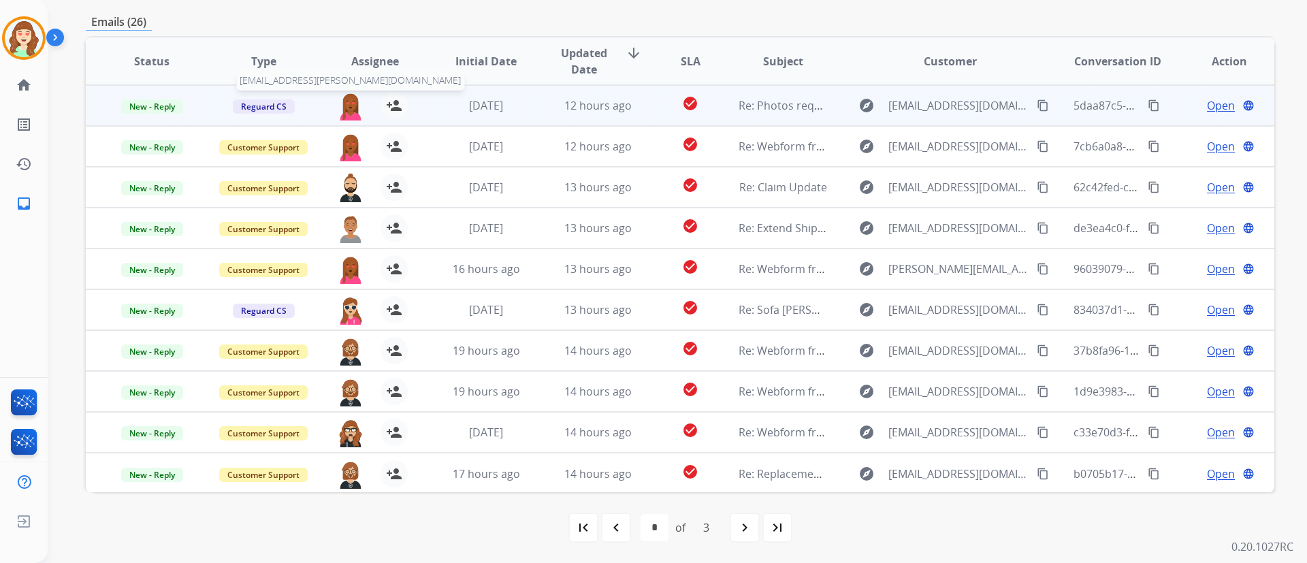
click at [345, 98] on img at bounding box center [350, 106] width 27 height 29
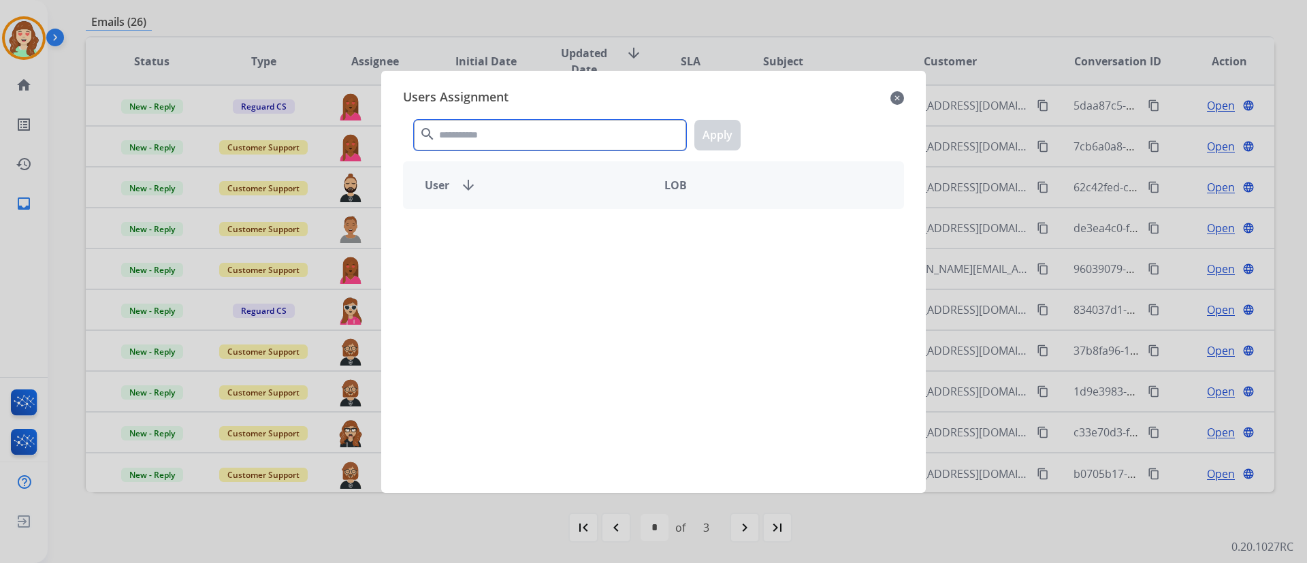
click at [512, 135] on input "text" at bounding box center [550, 135] width 272 height 31
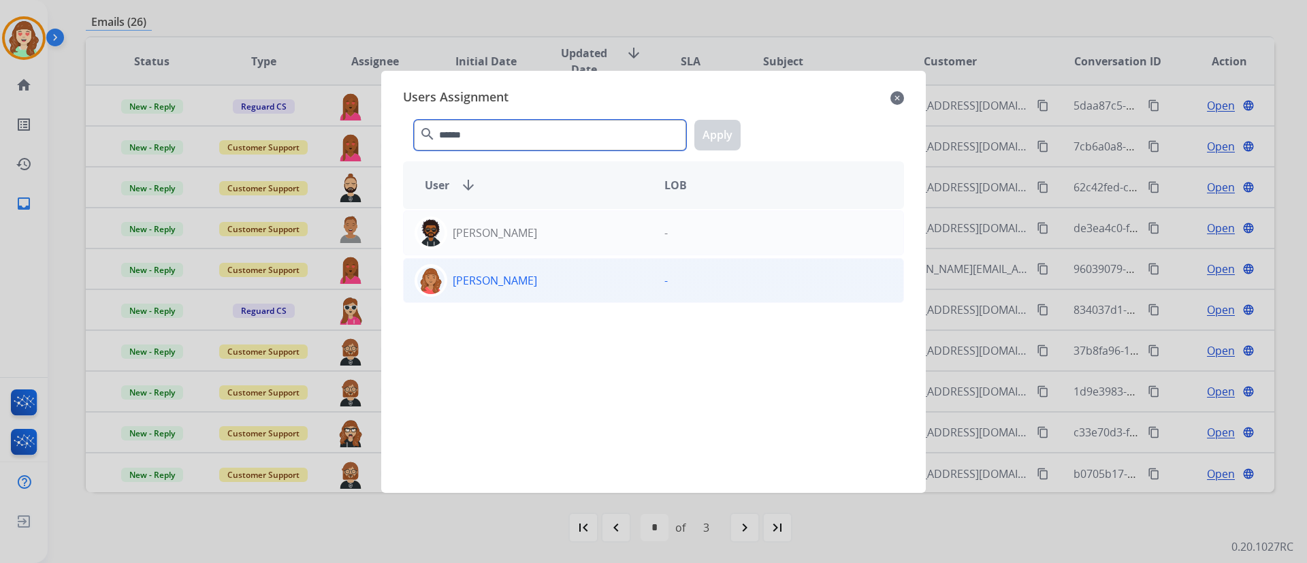
type input "******"
click at [561, 285] on div "[PERSON_NAME]" at bounding box center [529, 280] width 250 height 33
click at [726, 128] on button "Apply" at bounding box center [717, 135] width 46 height 31
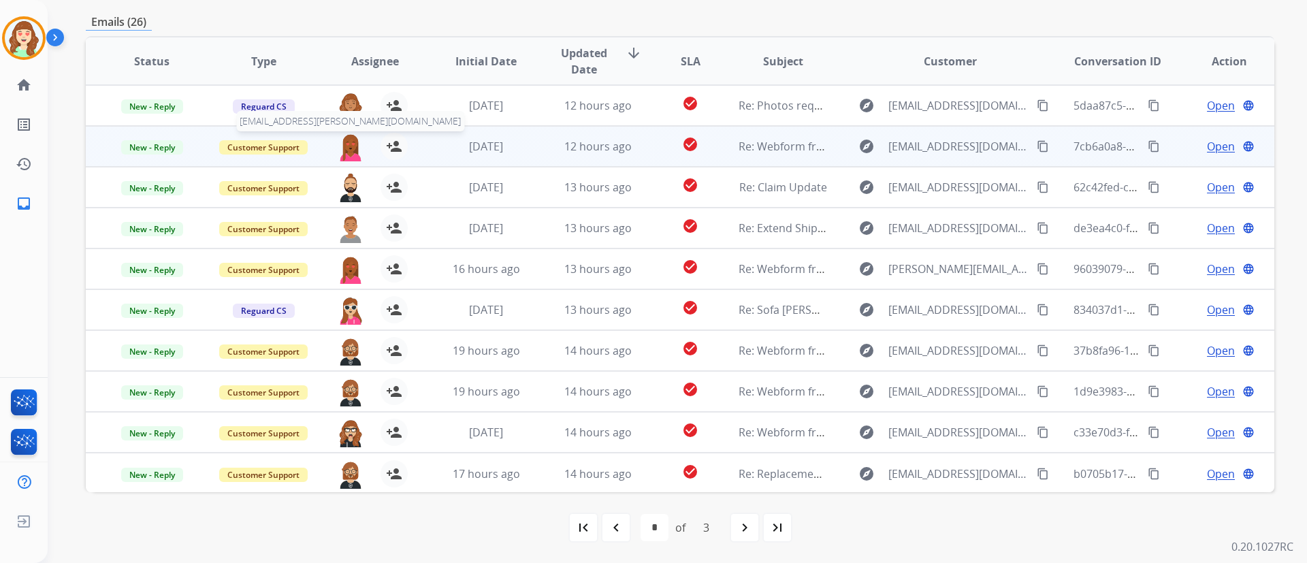
click at [349, 150] on img at bounding box center [350, 147] width 27 height 29
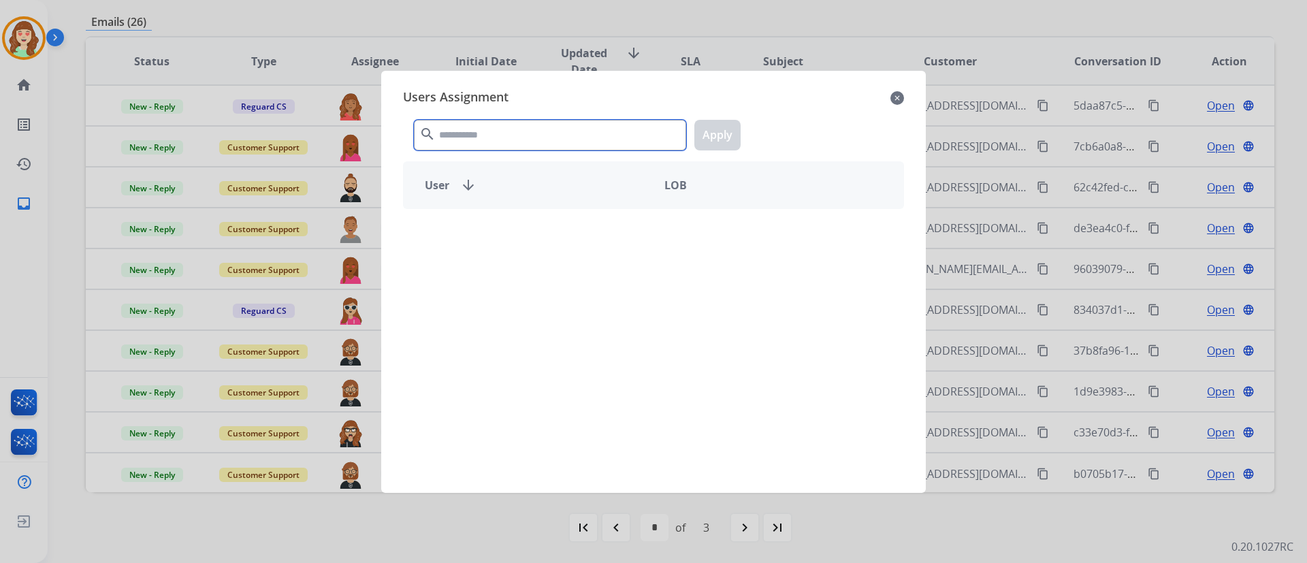
click at [472, 131] on input "text" at bounding box center [550, 135] width 272 height 31
type input "******"
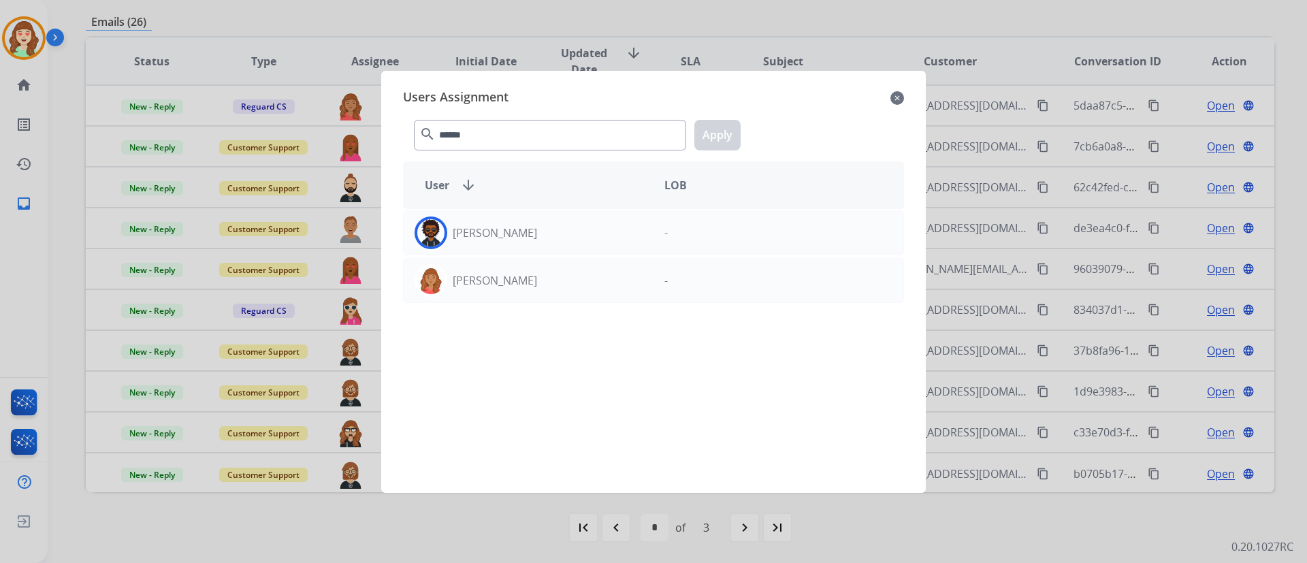
click at [532, 264] on div "[PERSON_NAME]" at bounding box center [529, 280] width 250 height 33
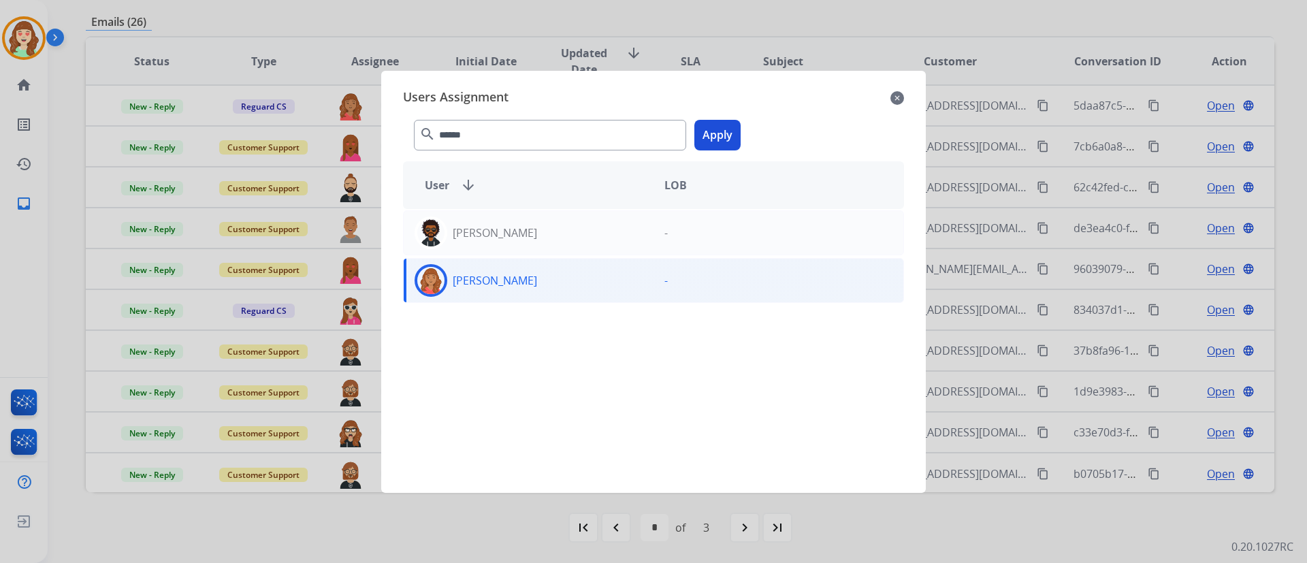
click at [722, 144] on button "Apply" at bounding box center [717, 135] width 46 height 31
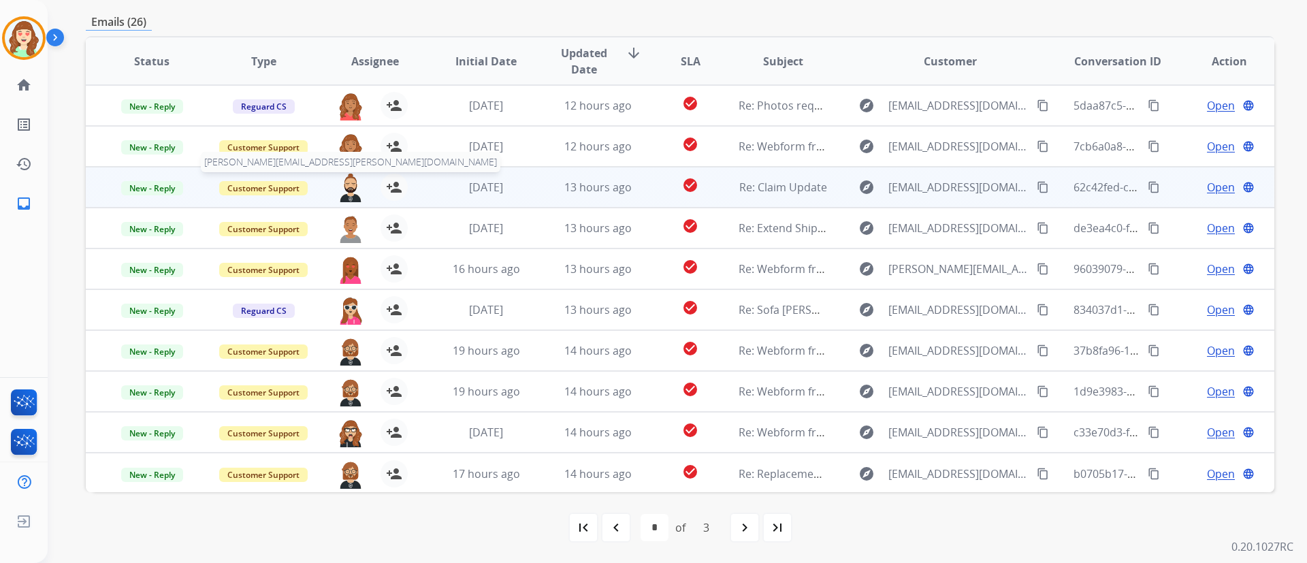
click at [357, 182] on img at bounding box center [350, 188] width 27 height 29
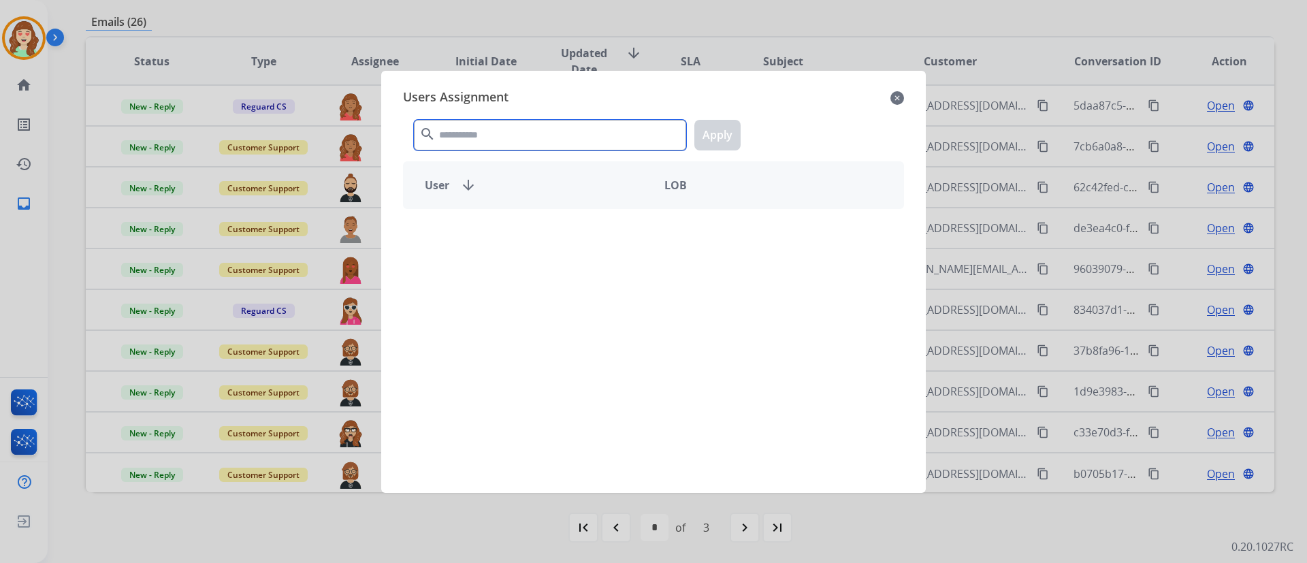
click at [566, 138] on input "text" at bounding box center [550, 135] width 272 height 31
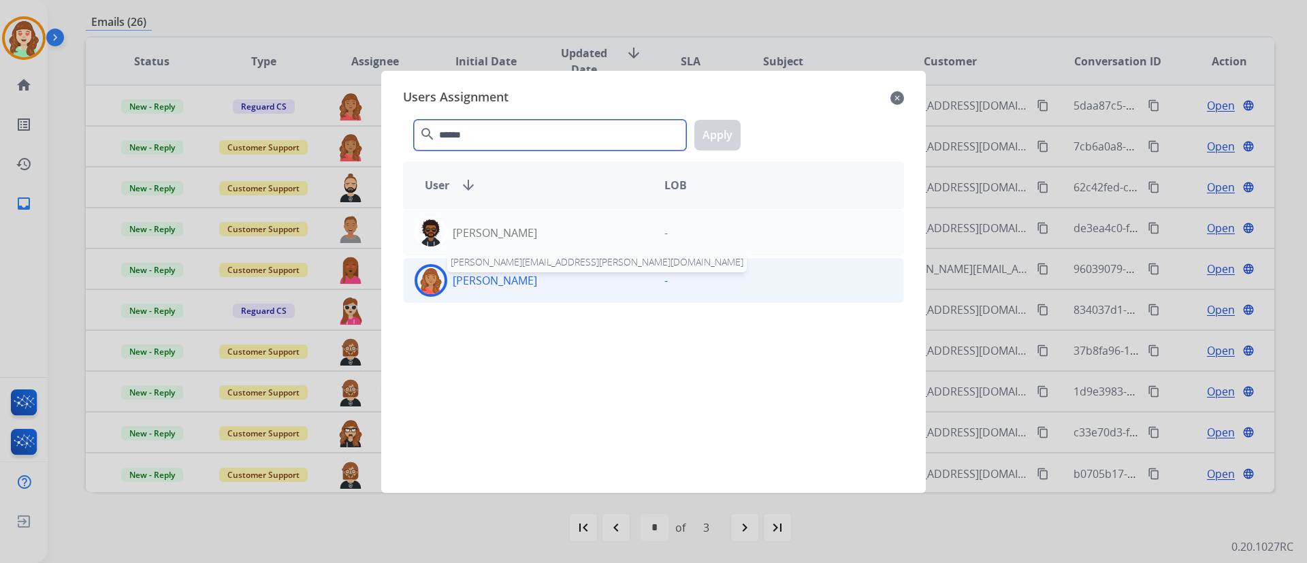
type input "******"
click at [498, 278] on p "[PERSON_NAME]" at bounding box center [495, 280] width 84 height 16
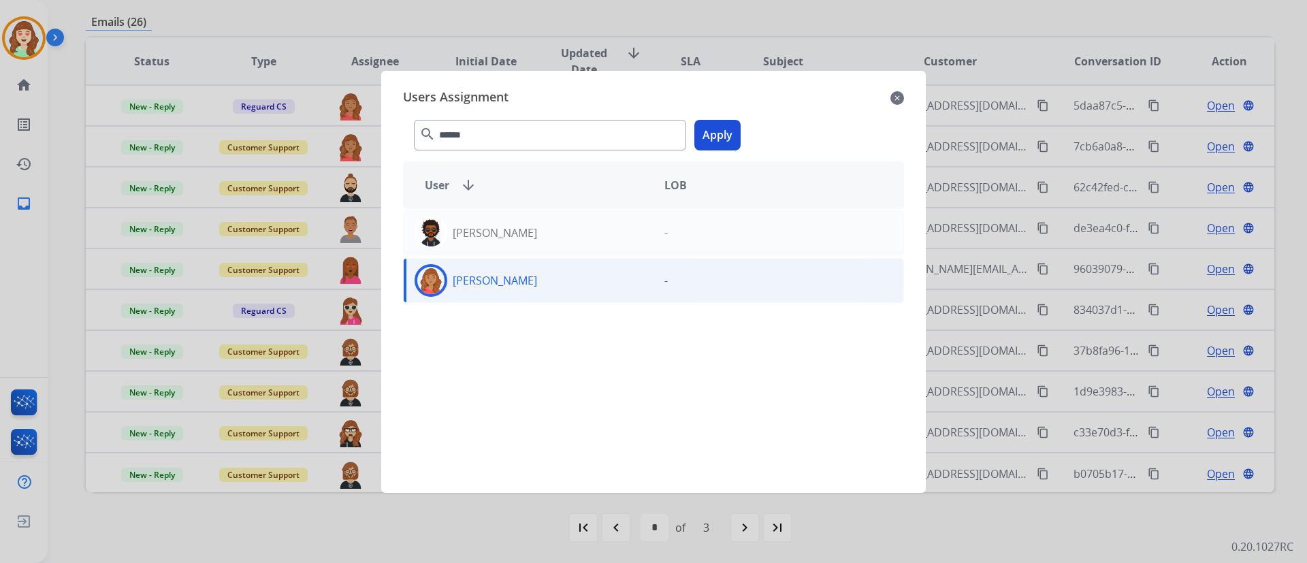
click at [725, 145] on button "Apply" at bounding box center [717, 135] width 46 height 31
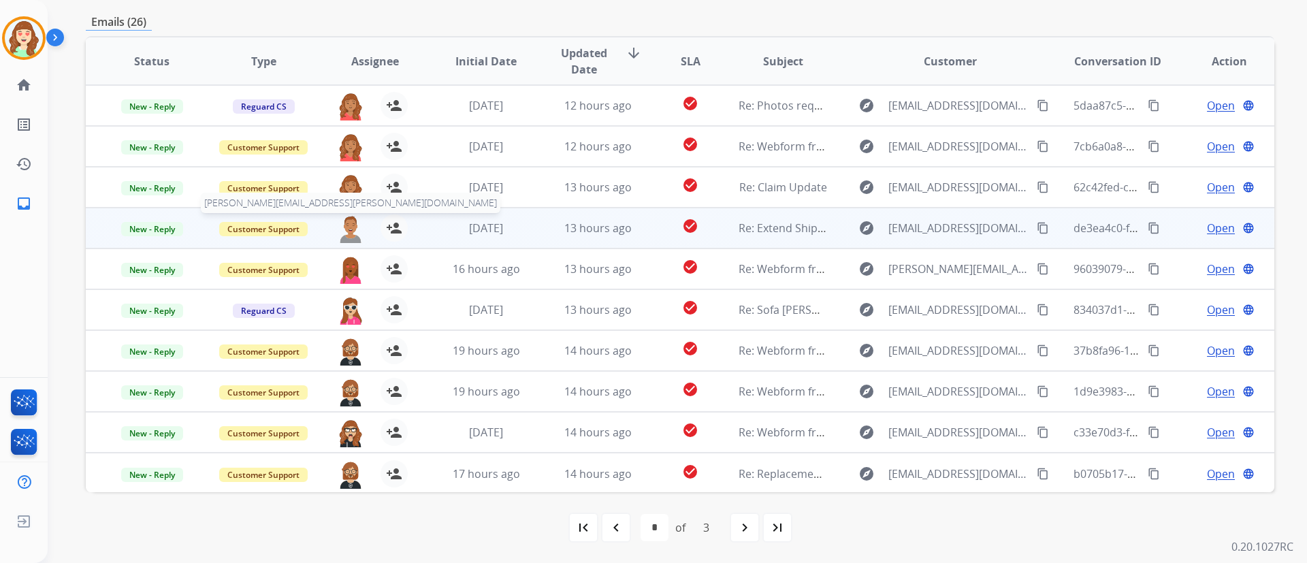
click at [345, 233] on img at bounding box center [350, 228] width 27 height 29
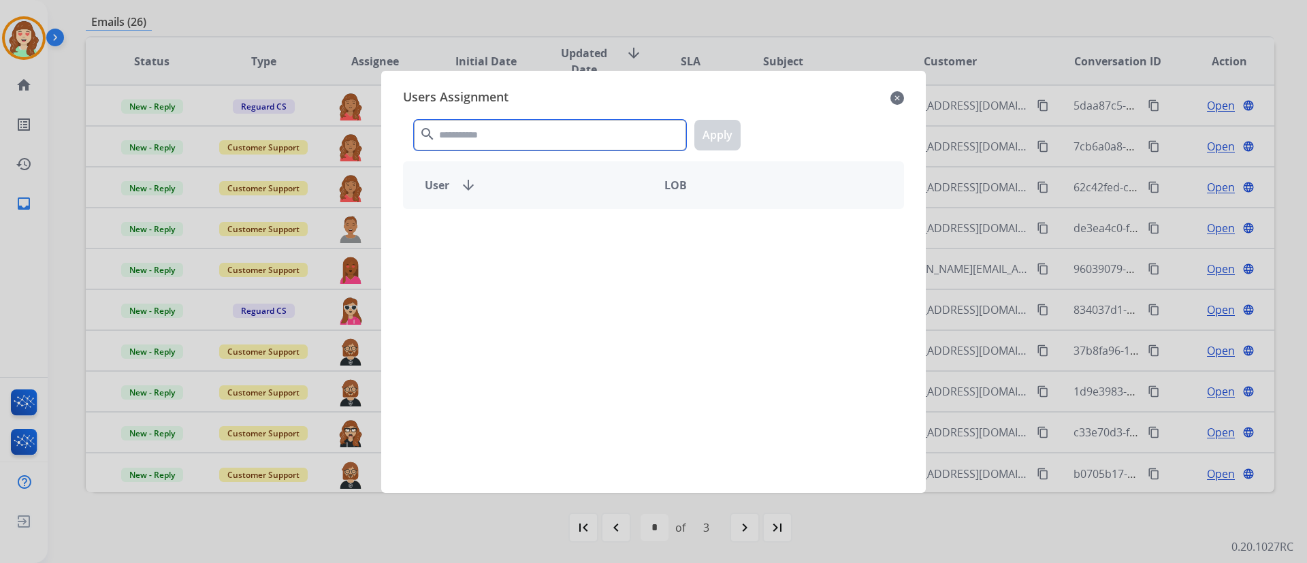
click at [513, 131] on input "text" at bounding box center [550, 135] width 272 height 31
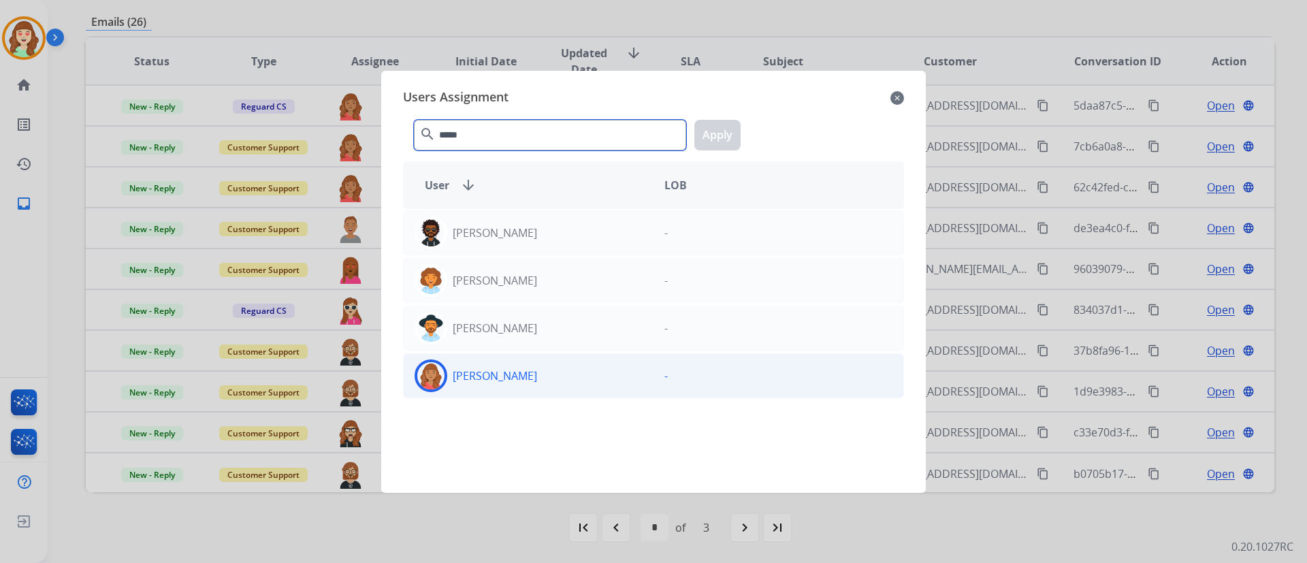
type input "*****"
click at [540, 382] on div "[PERSON_NAME]" at bounding box center [529, 375] width 250 height 33
click at [722, 141] on button "Apply" at bounding box center [717, 135] width 46 height 31
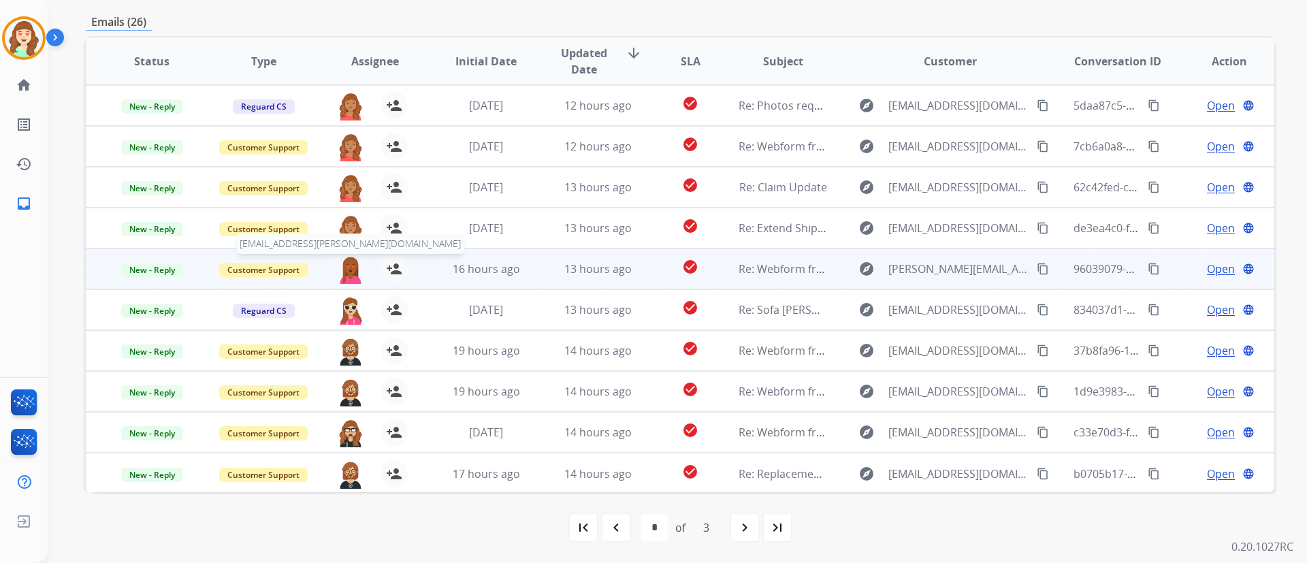
click at [354, 266] on img at bounding box center [350, 269] width 27 height 29
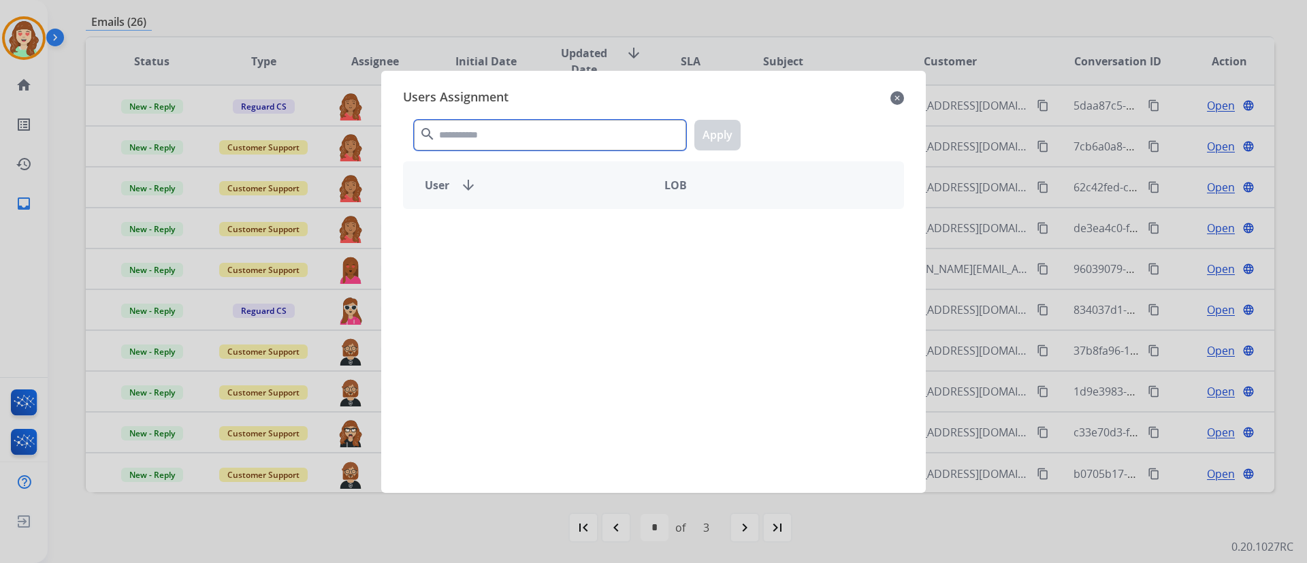
click at [512, 135] on input "text" at bounding box center [550, 135] width 272 height 31
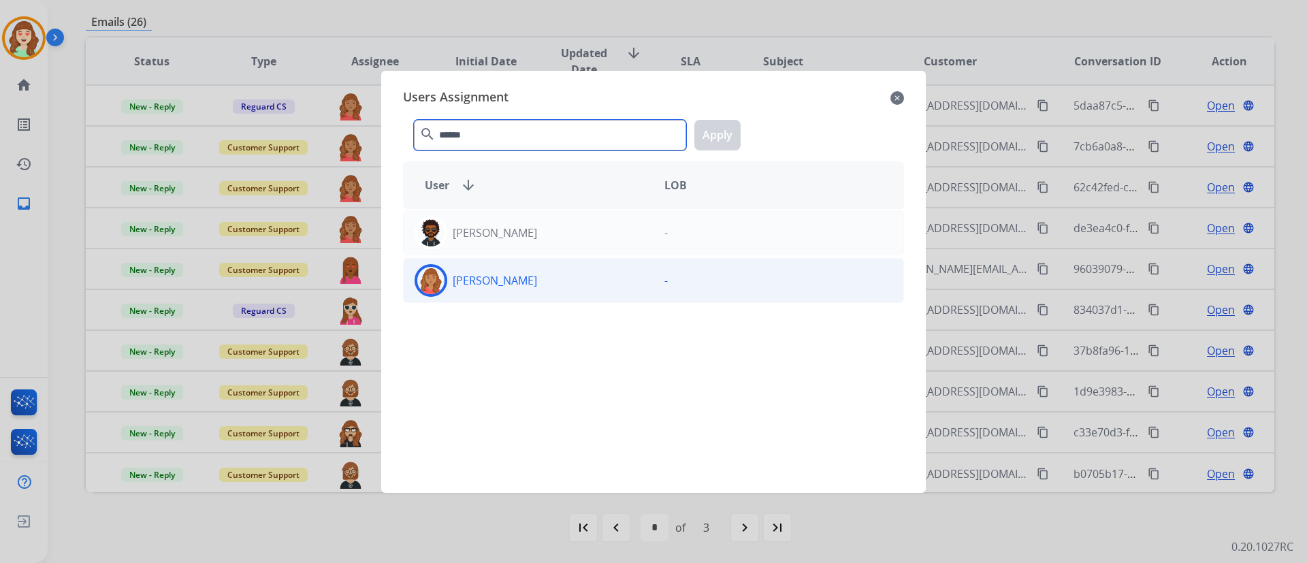
type input "******"
click at [558, 296] on div "[PERSON_NAME] -" at bounding box center [653, 280] width 501 height 45
click at [717, 137] on button "Apply" at bounding box center [717, 135] width 46 height 31
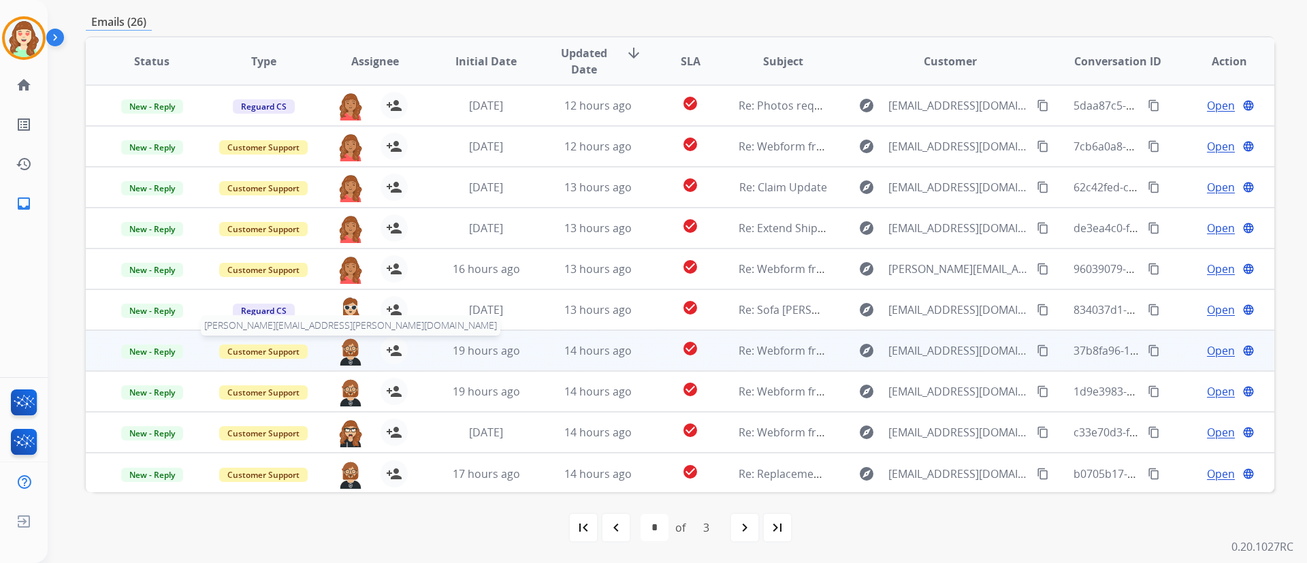
click at [348, 356] on img at bounding box center [350, 351] width 27 height 29
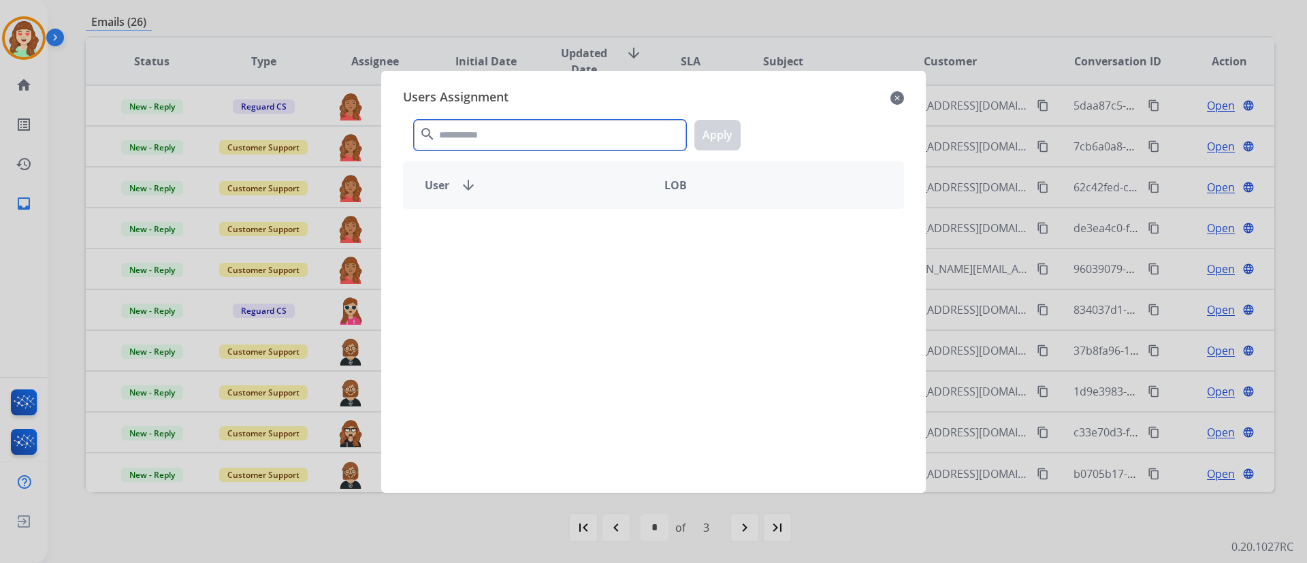
click at [526, 146] on input "text" at bounding box center [550, 135] width 272 height 31
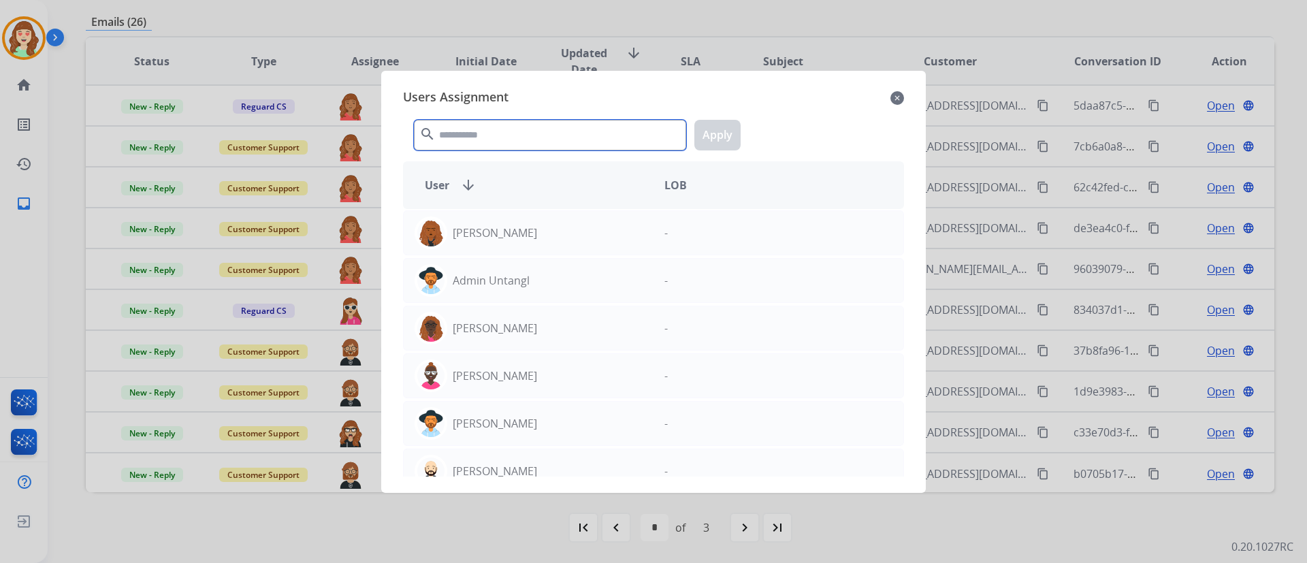
click at [526, 146] on input "text" at bounding box center [550, 135] width 272 height 31
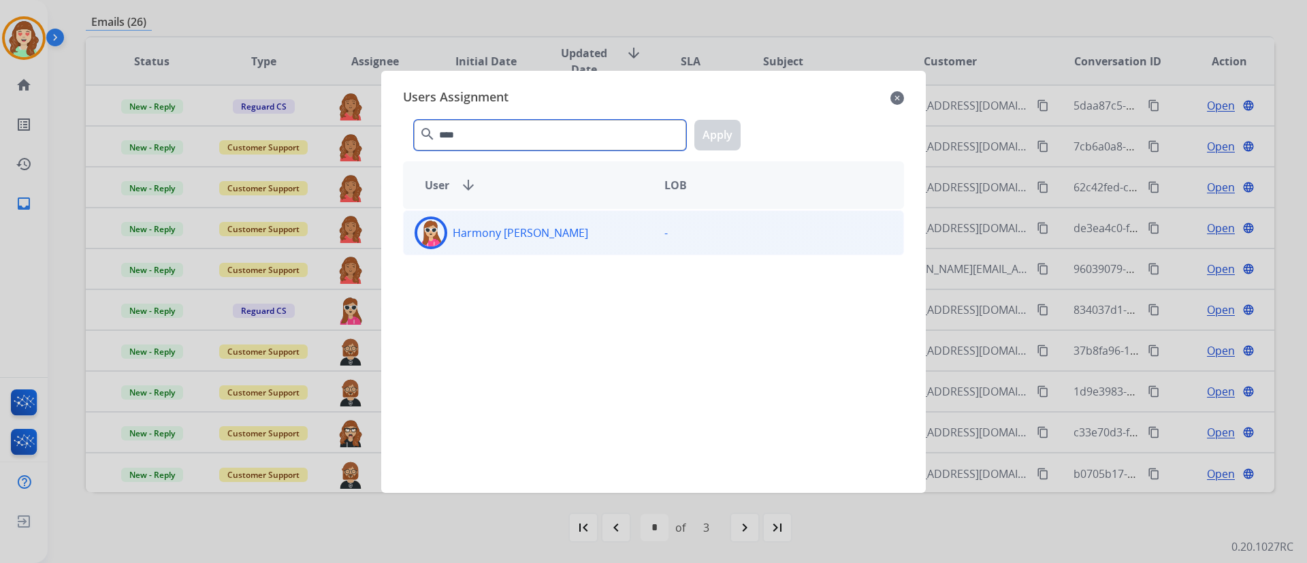
type input "****"
click at [553, 235] on div "Harmony [PERSON_NAME]" at bounding box center [529, 233] width 250 height 33
click at [735, 136] on button "Apply" at bounding box center [717, 135] width 46 height 31
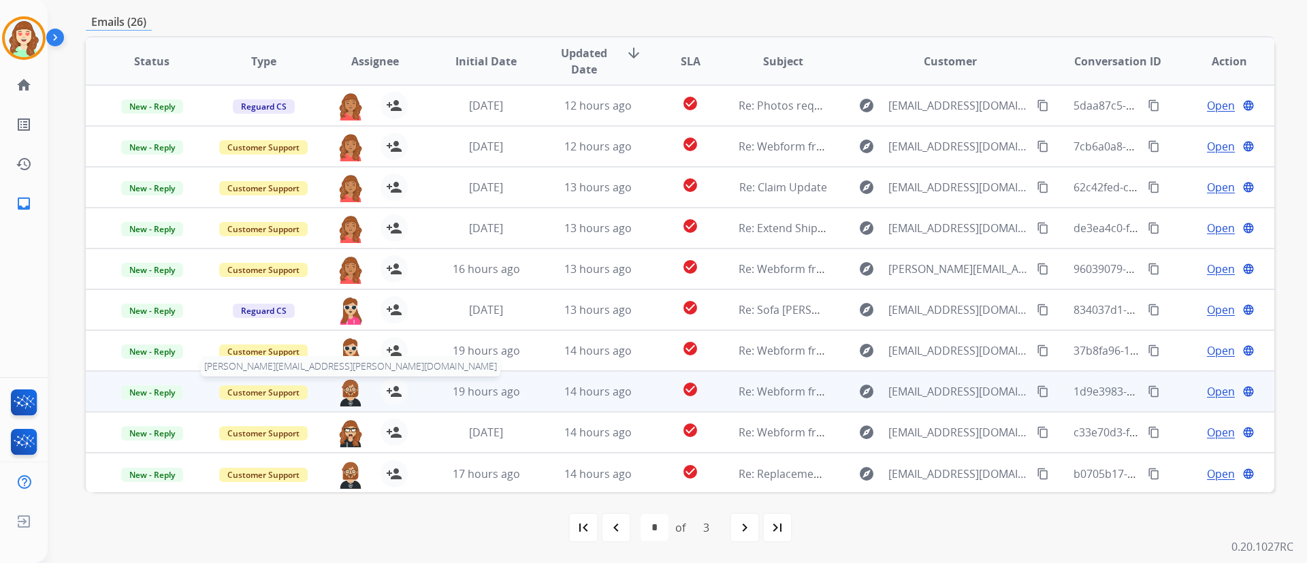
click at [348, 385] on img at bounding box center [350, 392] width 27 height 29
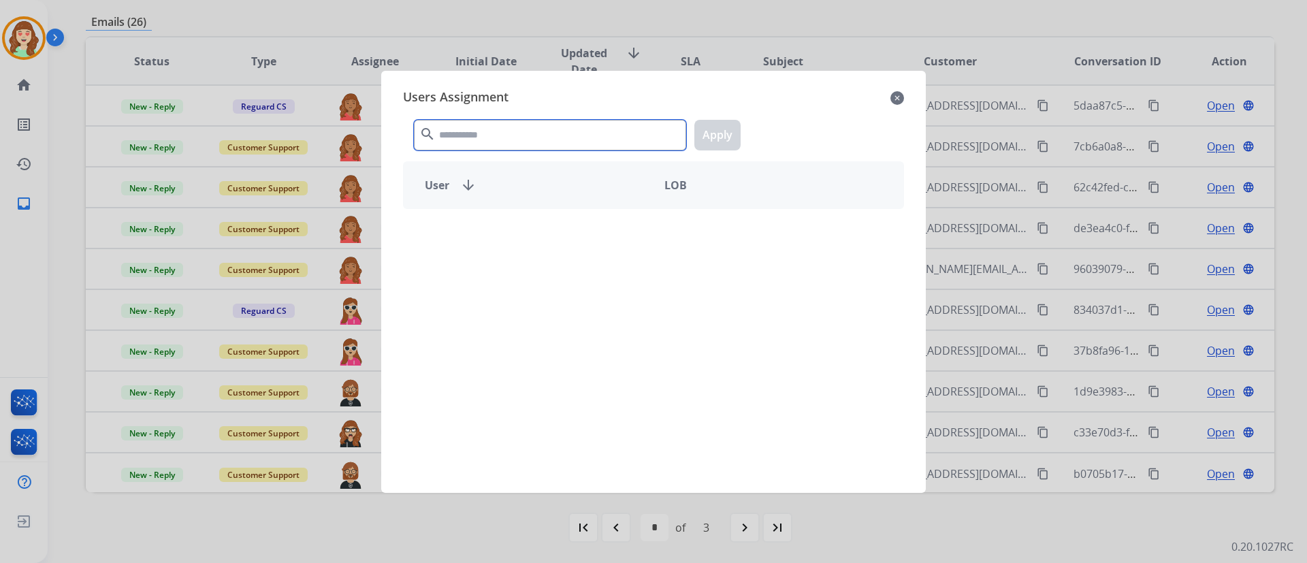
click at [511, 135] on input "text" at bounding box center [550, 135] width 272 height 31
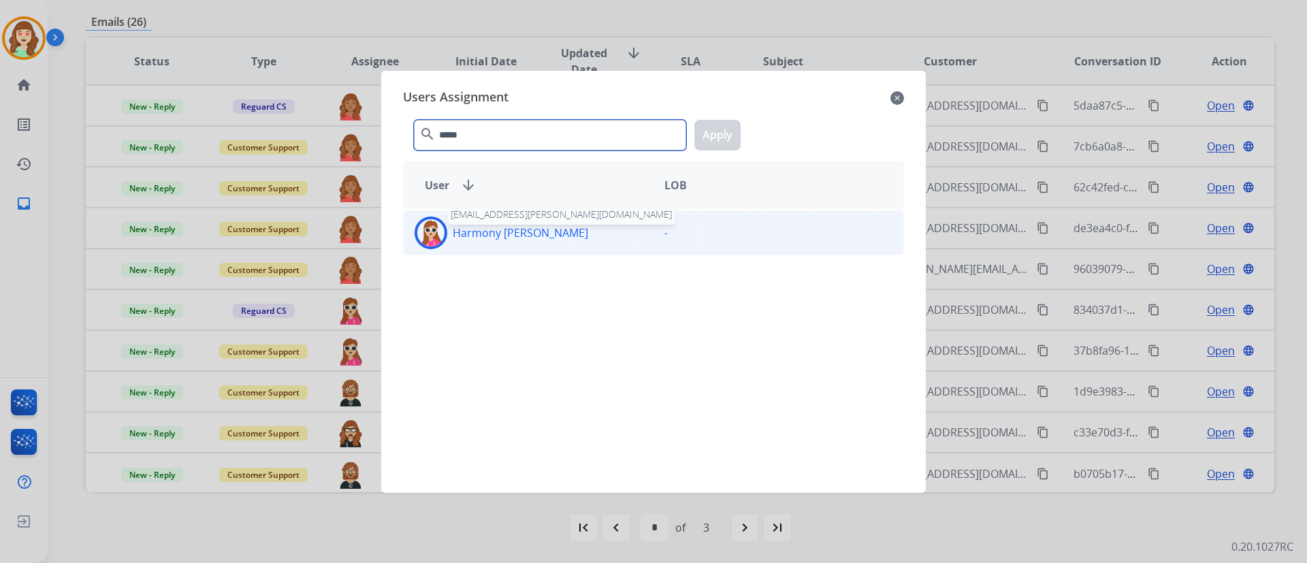
type input "*****"
click at [496, 238] on p "Harmony [PERSON_NAME]" at bounding box center [520, 233] width 135 height 16
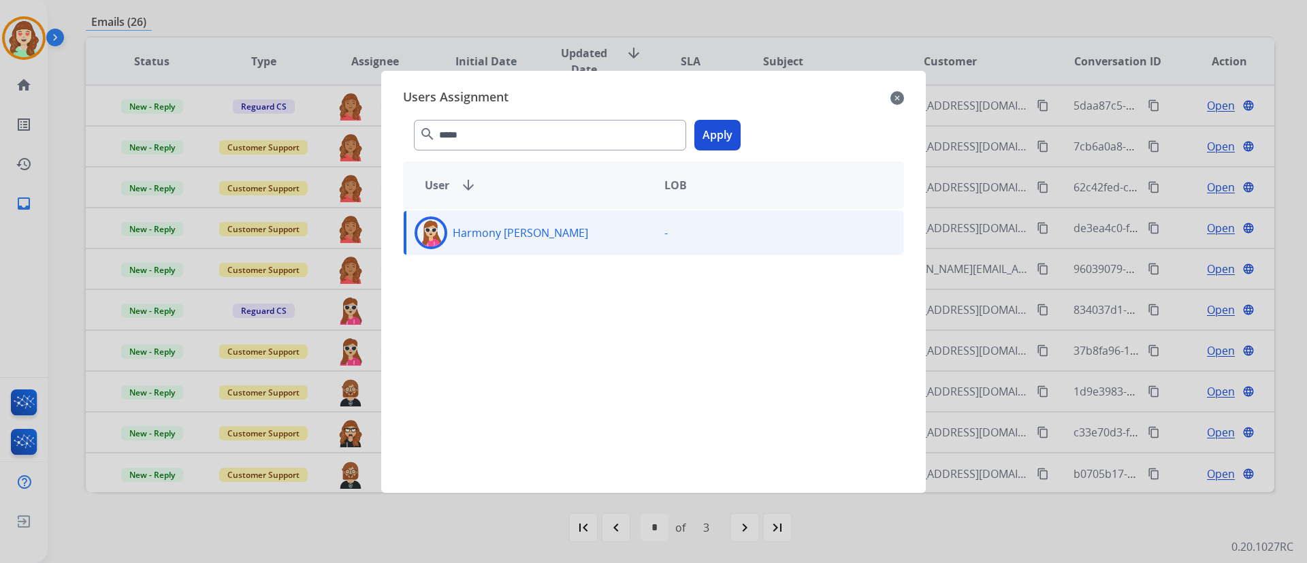
click at [718, 139] on button "Apply" at bounding box center [717, 135] width 46 height 31
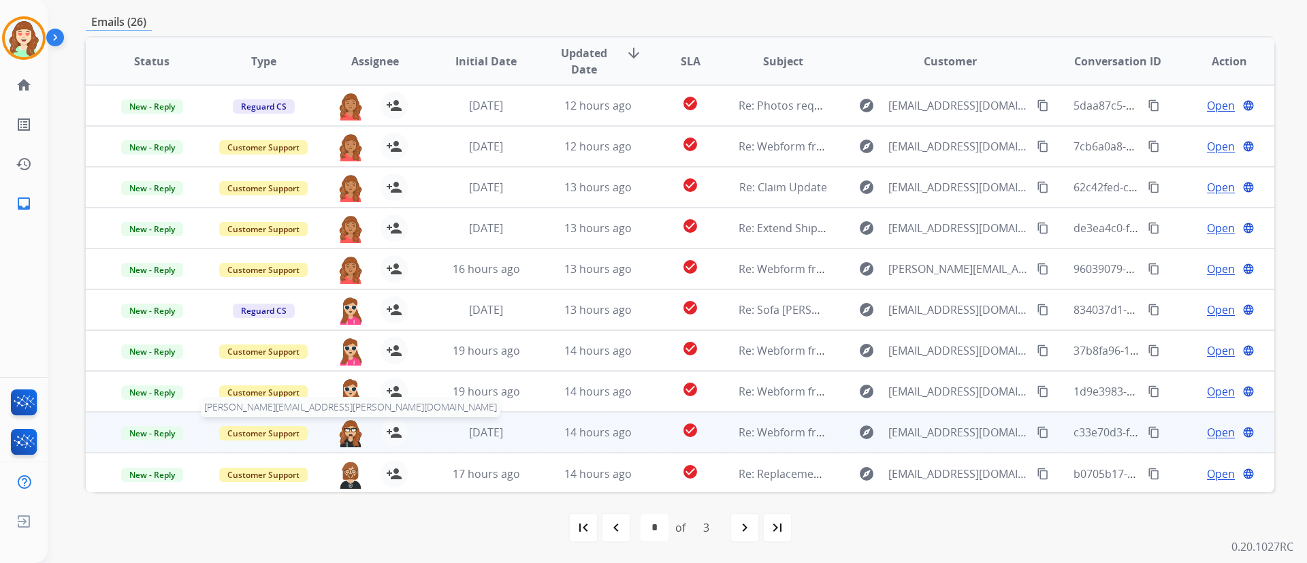
click at [342, 432] on img at bounding box center [350, 433] width 27 height 29
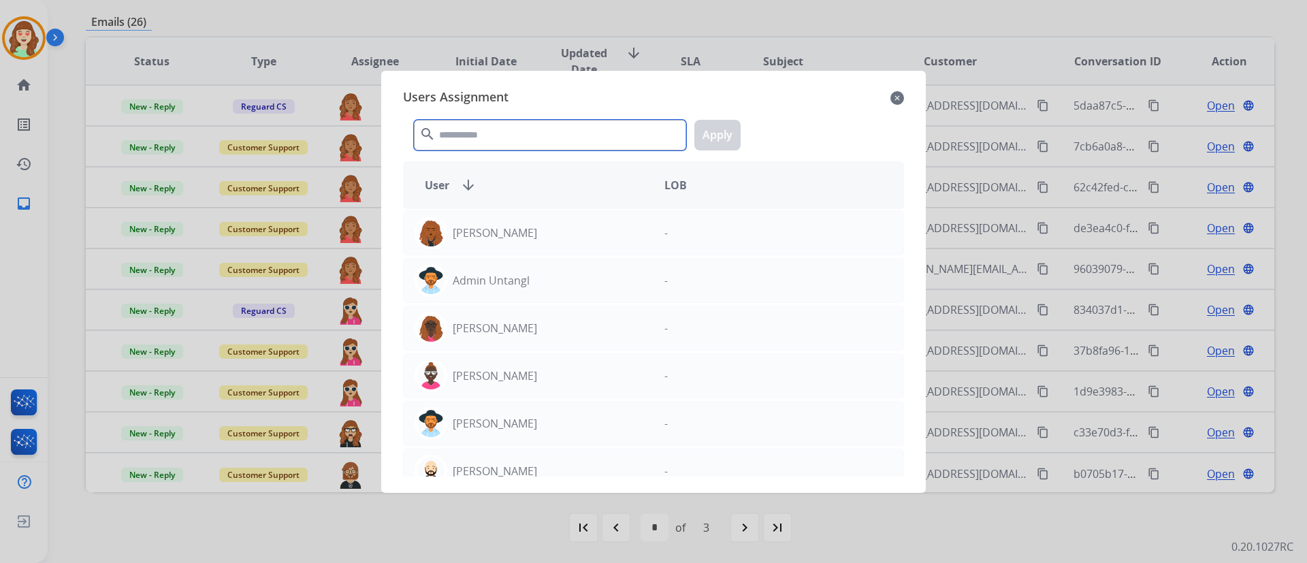
click at [483, 138] on input "text" at bounding box center [550, 135] width 272 height 31
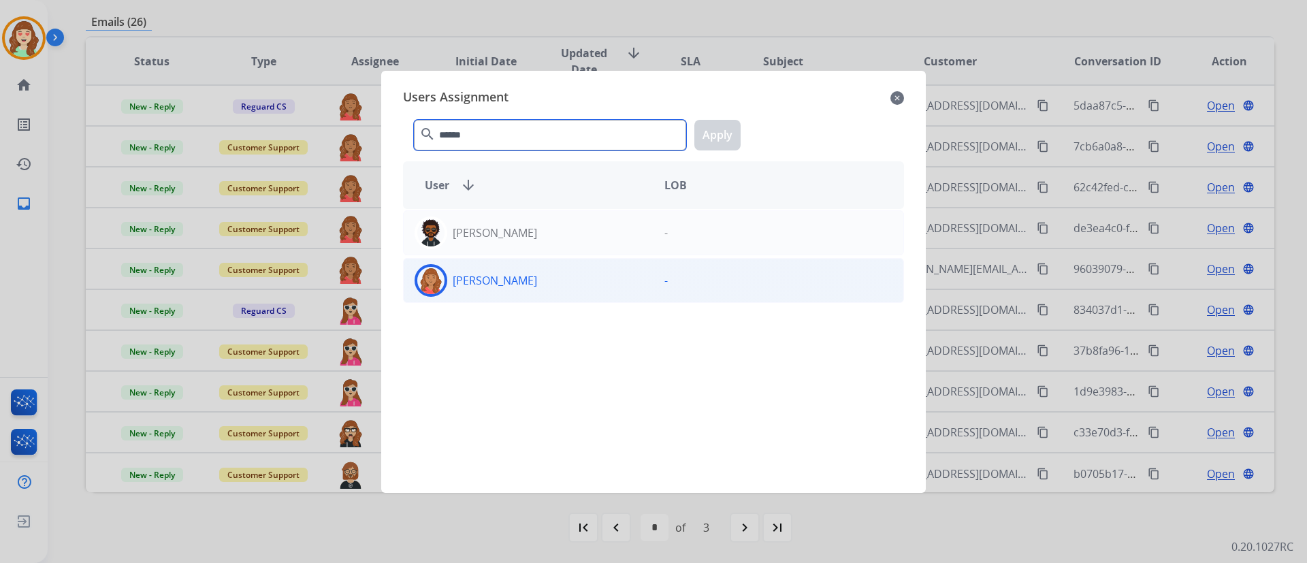
type input "******"
click at [544, 287] on div "[PERSON_NAME]" at bounding box center [529, 280] width 250 height 33
drag, startPoint x: 511, startPoint y: 131, endPoint x: 300, endPoint y: 182, distance: 217.8
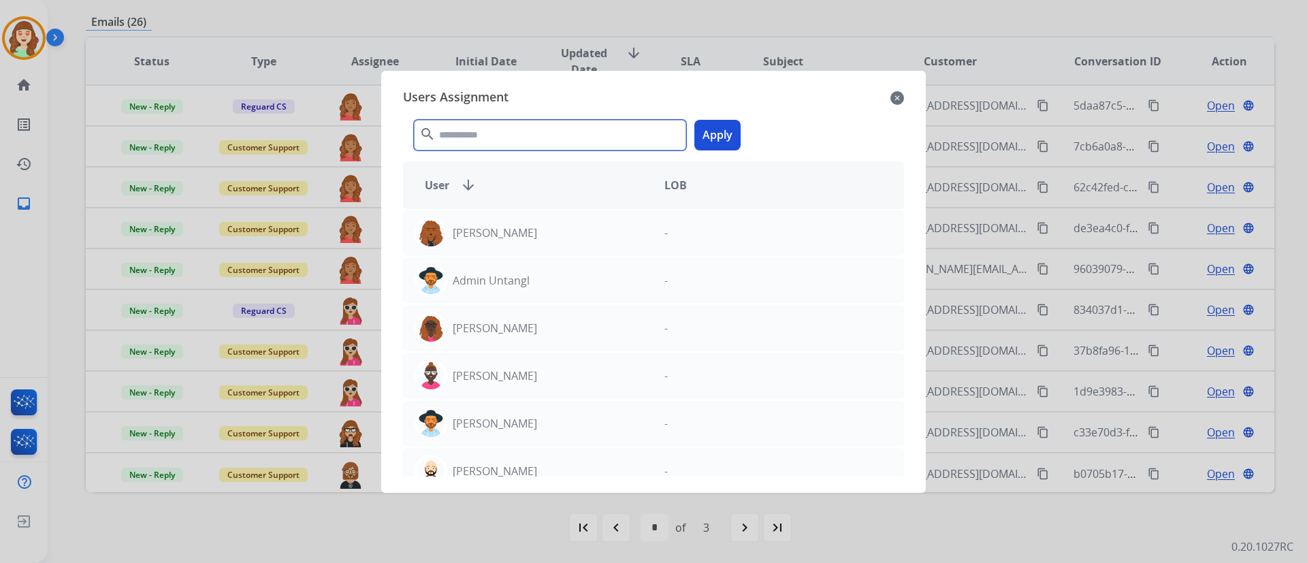
click at [468, 136] on input "text" at bounding box center [550, 135] width 272 height 31
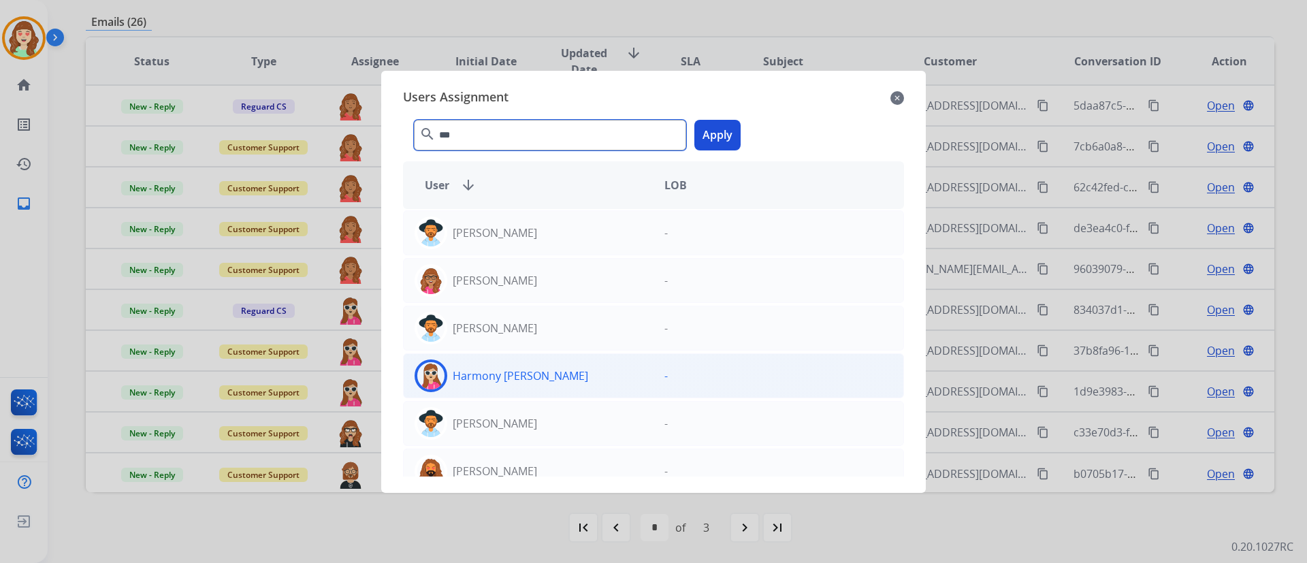
type input "***"
click at [539, 368] on div "Harmony [PERSON_NAME]" at bounding box center [529, 375] width 250 height 33
click at [722, 126] on button "Apply" at bounding box center [717, 135] width 46 height 31
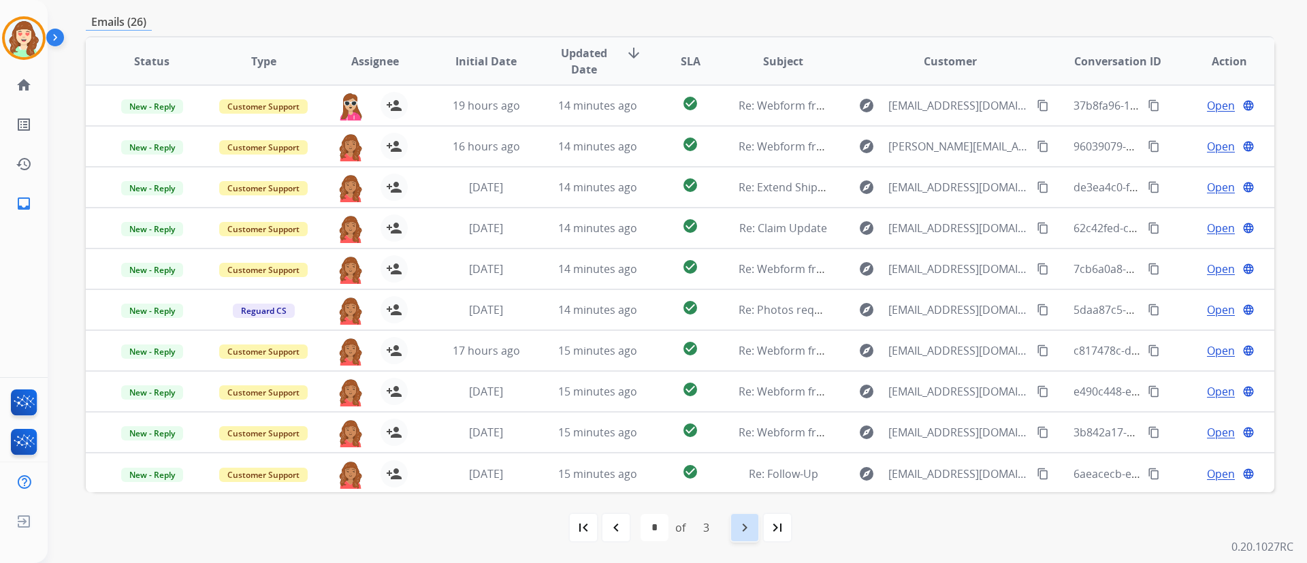
click at [735, 534] on div "navigate_next" at bounding box center [745, 528] width 30 height 30
select select "*"
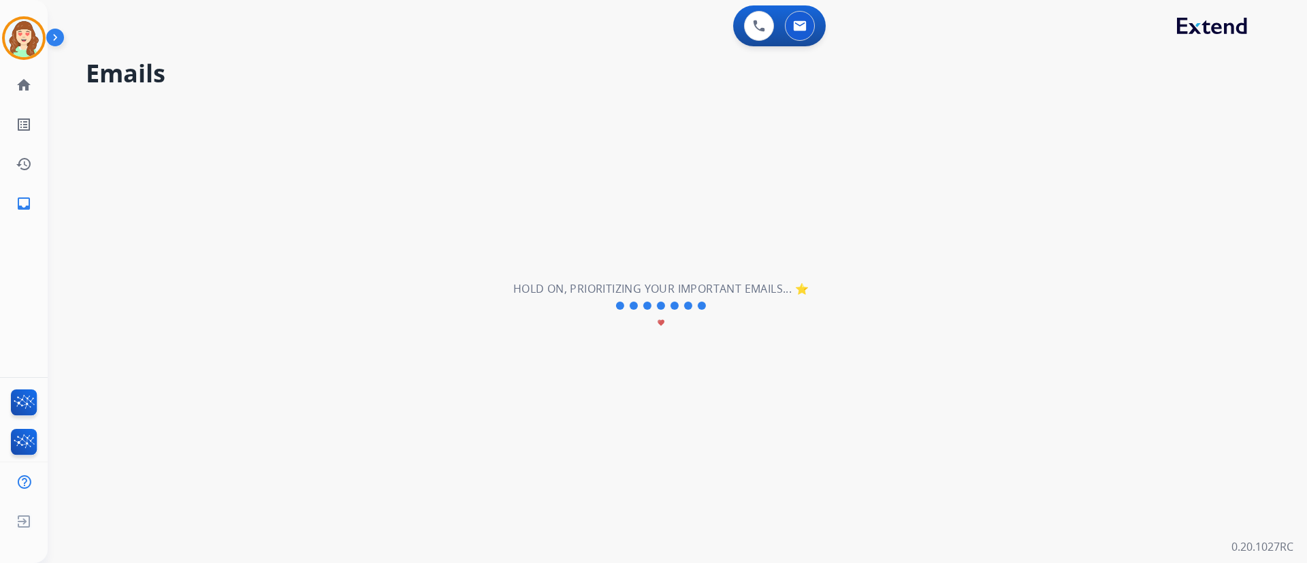
scroll to position [0, 0]
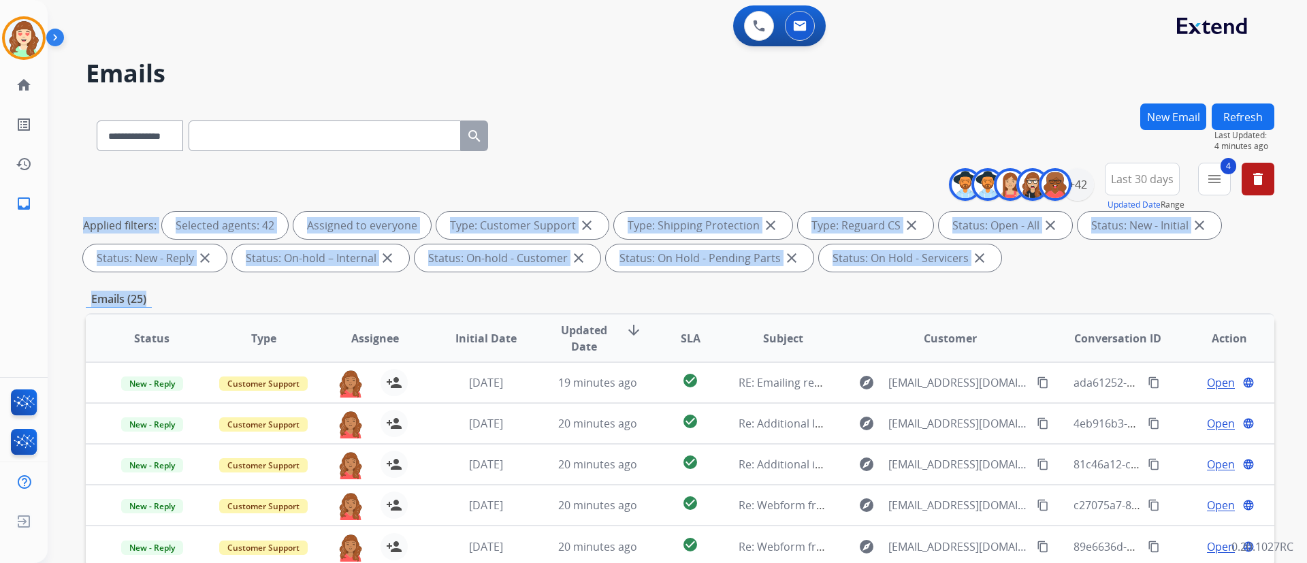
drag, startPoint x: 1307, startPoint y: 224, endPoint x: 1274, endPoint y: 449, distance: 227.0
click at [1274, 449] on div "**********" at bounding box center [678, 281] width 1260 height 563
click at [1250, 255] on div "Applied filters: Selected agents: 42 Assigned to everyone Type: Customer Suppor…" at bounding box center [677, 242] width 1189 height 60
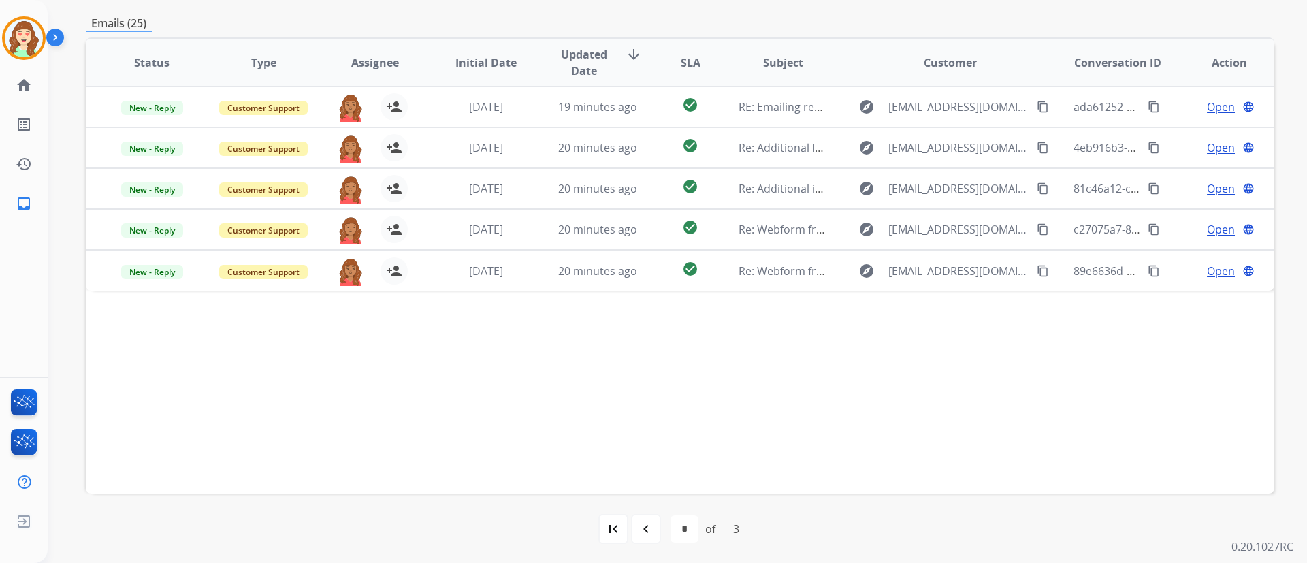
scroll to position [277, 0]
click at [628, 533] on div "first_page navigate_before * * * of 3 navigate_next last_page" at bounding box center [680, 527] width 1189 height 27
click at [606, 516] on div "first_page" at bounding box center [613, 528] width 30 height 30
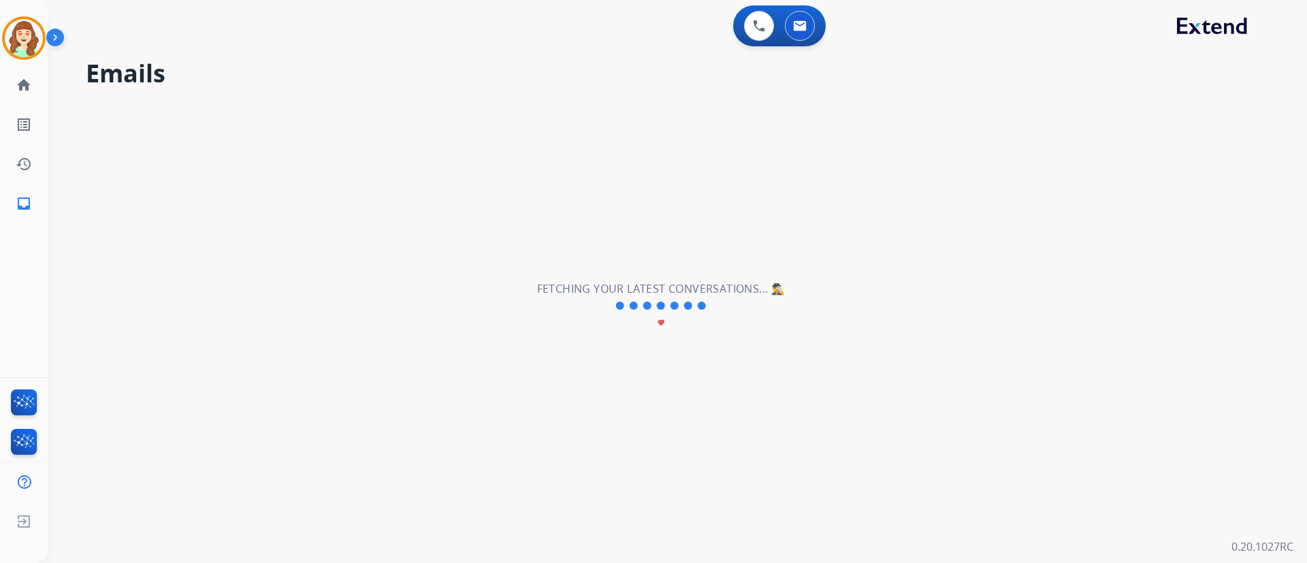
scroll to position [0, 0]
click at [606, 516] on div "**********" at bounding box center [661, 306] width 1227 height 514
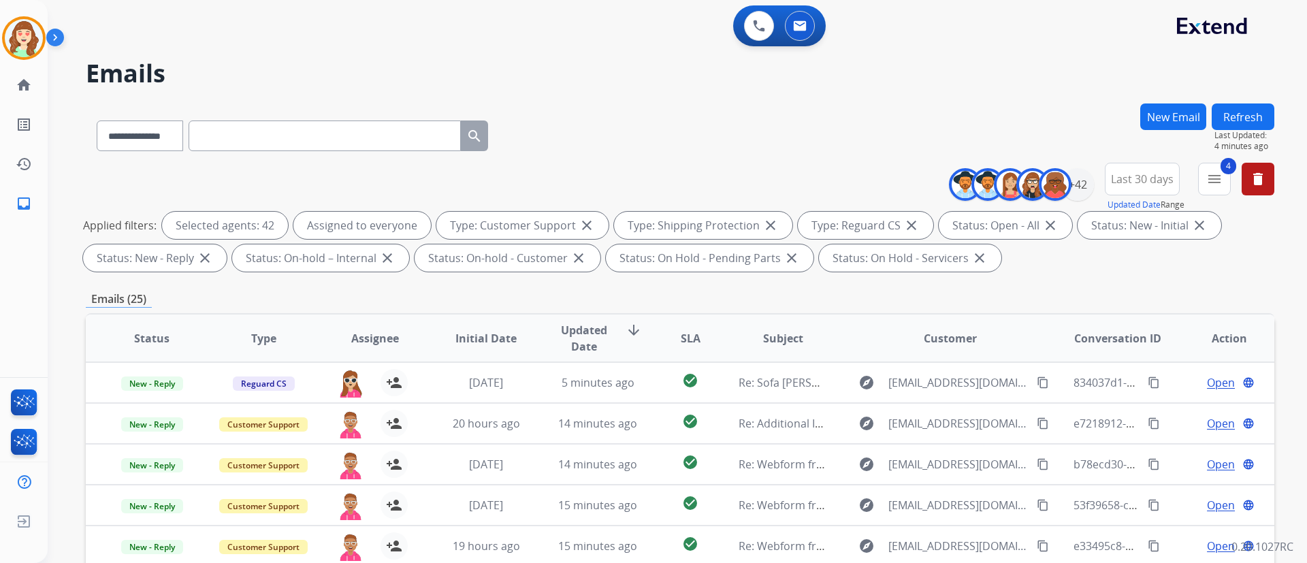
click at [1235, 262] on div "Applied filters: Selected agents: 42 Assigned to everyone Type: Customer Suppor…" at bounding box center [677, 242] width 1189 height 60
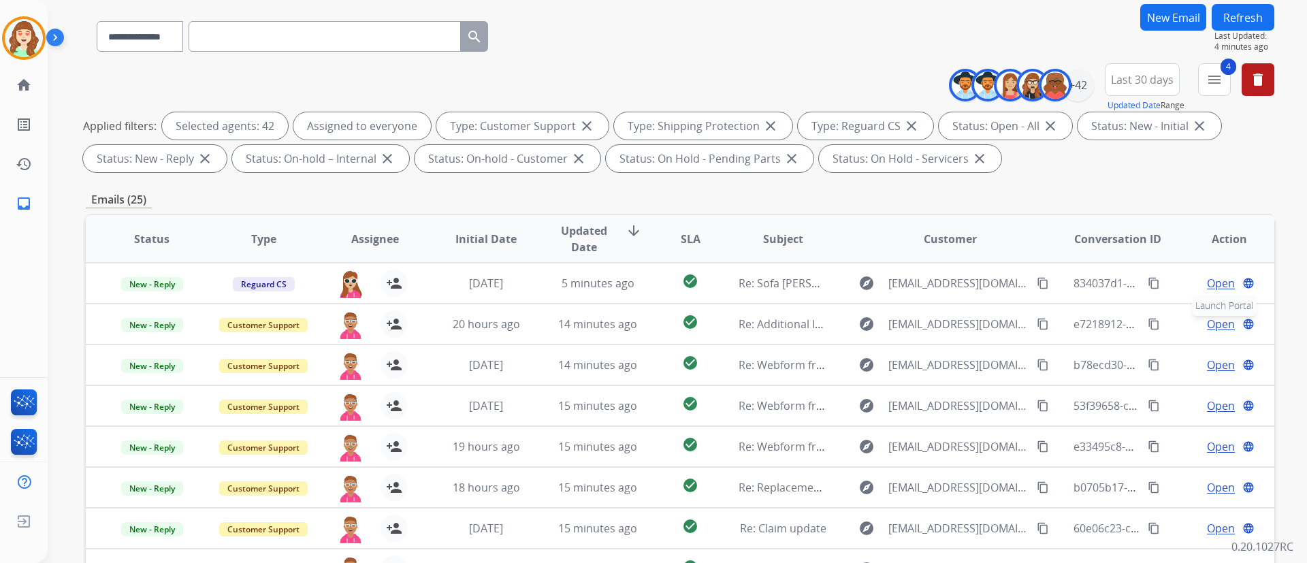
scroll to position [277, 0]
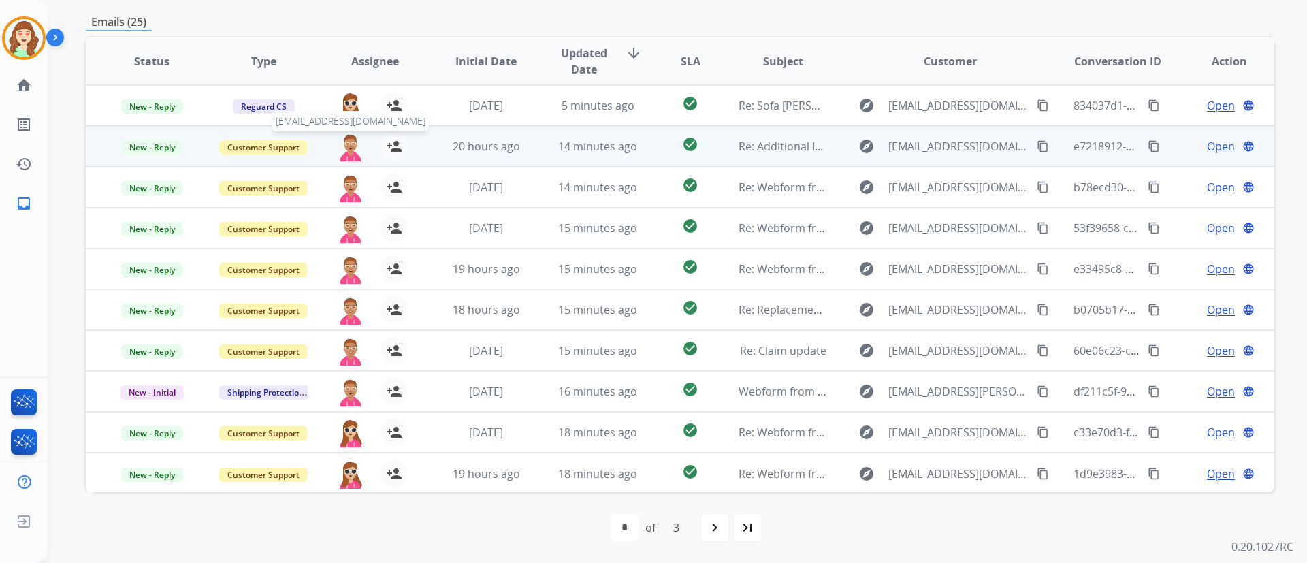
click at [352, 144] on img at bounding box center [350, 147] width 27 height 29
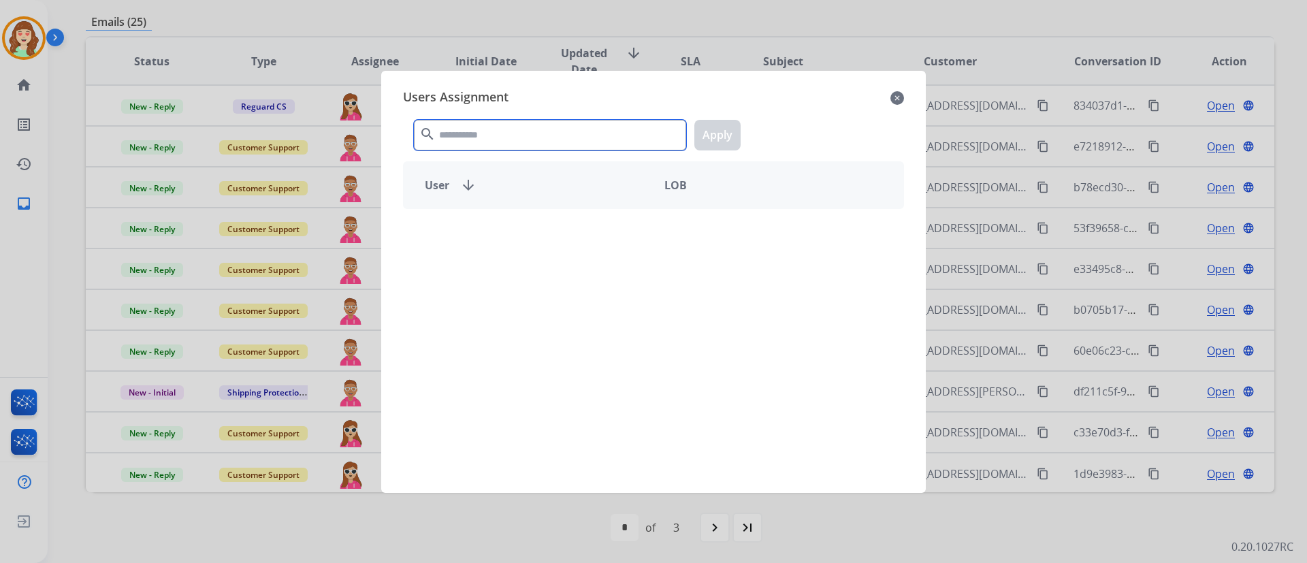
click at [512, 127] on input "text" at bounding box center [550, 135] width 272 height 31
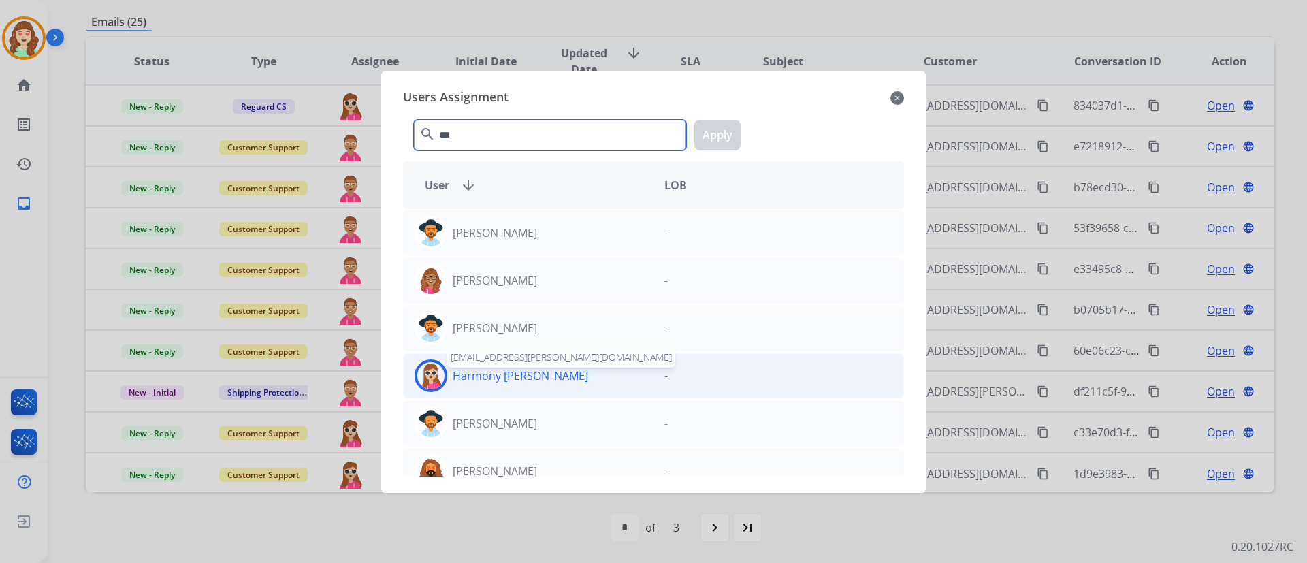
type input "***"
click at [526, 379] on p "Harmony [PERSON_NAME]" at bounding box center [520, 376] width 135 height 16
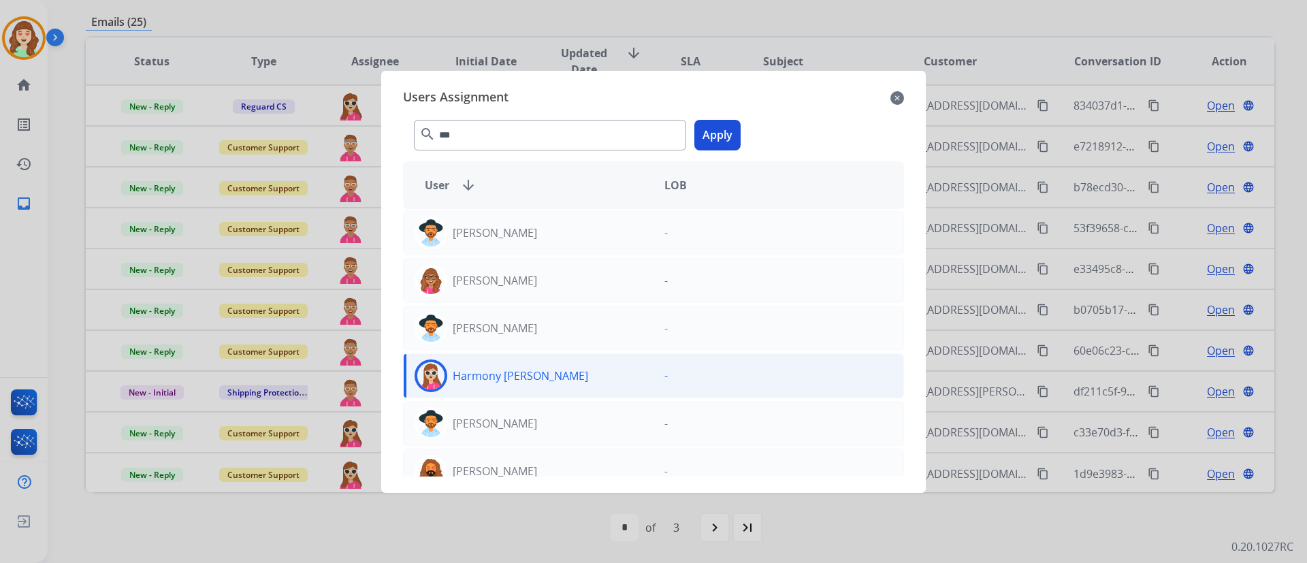
click at [718, 127] on button "Apply" at bounding box center [717, 135] width 46 height 31
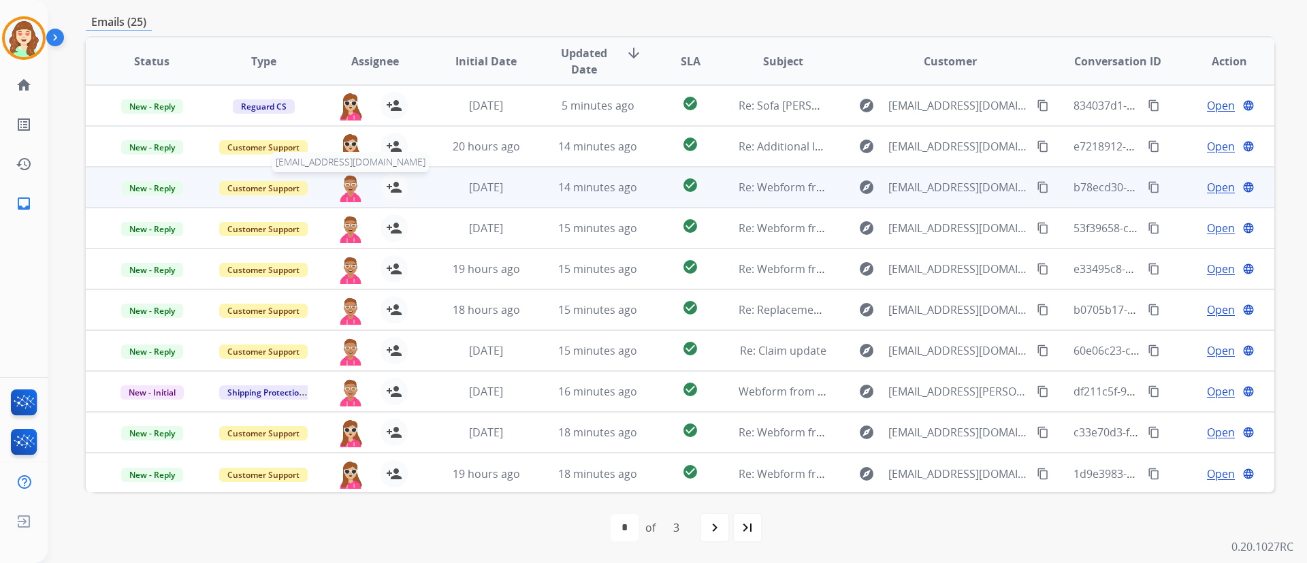
click at [342, 179] on img at bounding box center [350, 188] width 27 height 29
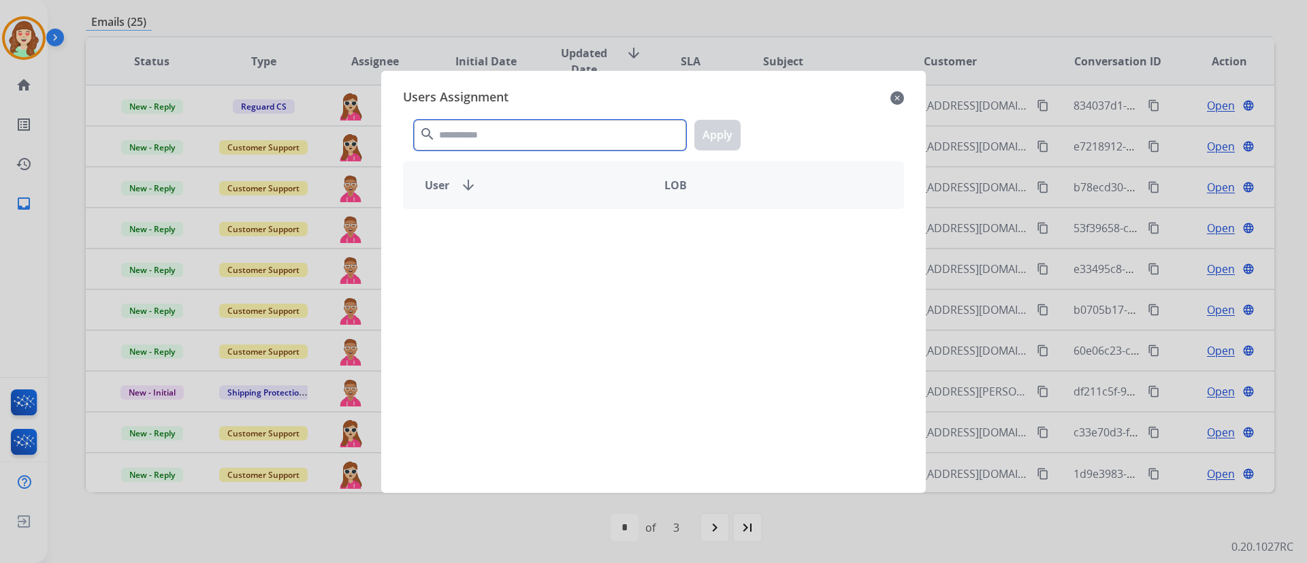
click at [462, 129] on input "text" at bounding box center [550, 135] width 272 height 31
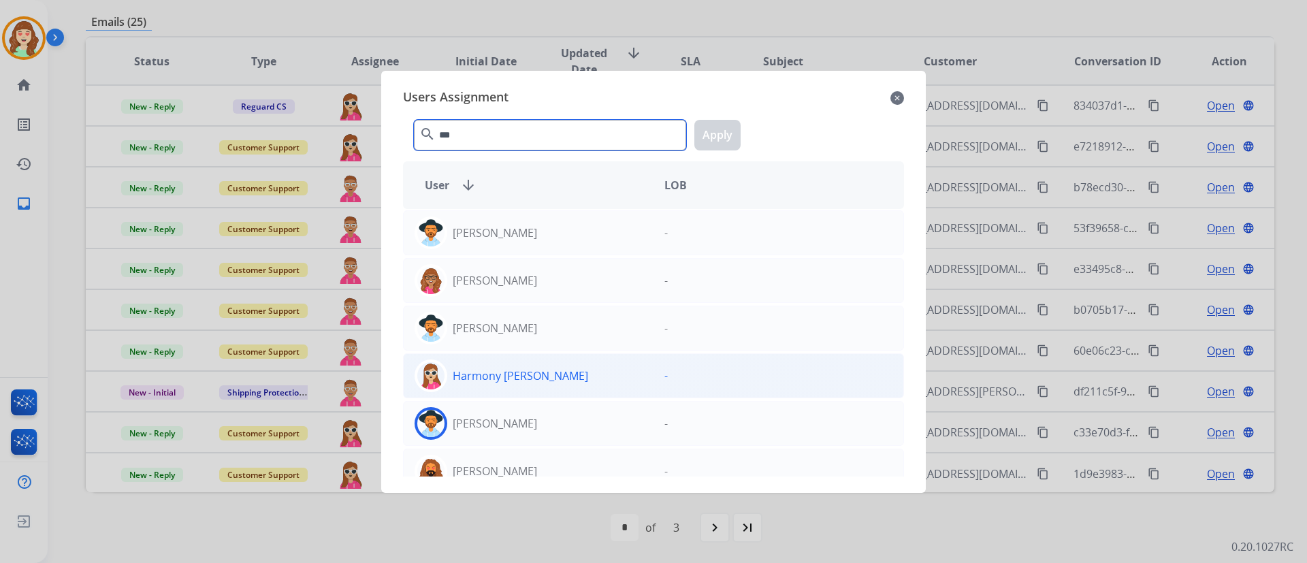
type input "***"
click at [560, 368] on div "Harmony [PERSON_NAME]" at bounding box center [529, 375] width 250 height 33
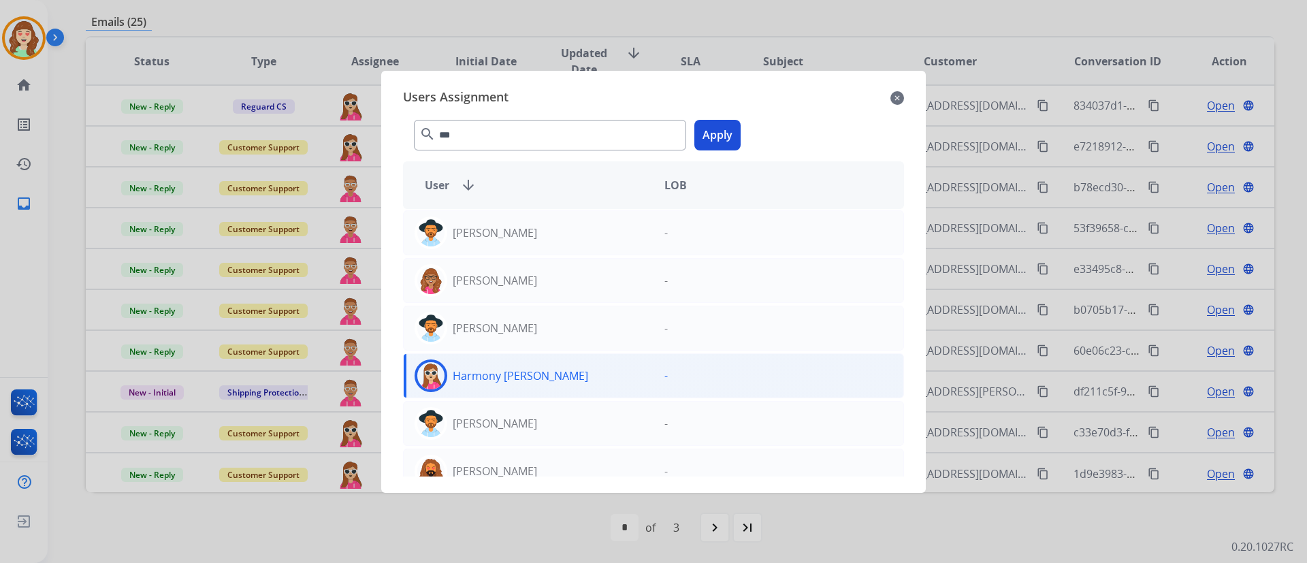
click at [728, 124] on button "Apply" at bounding box center [717, 135] width 46 height 31
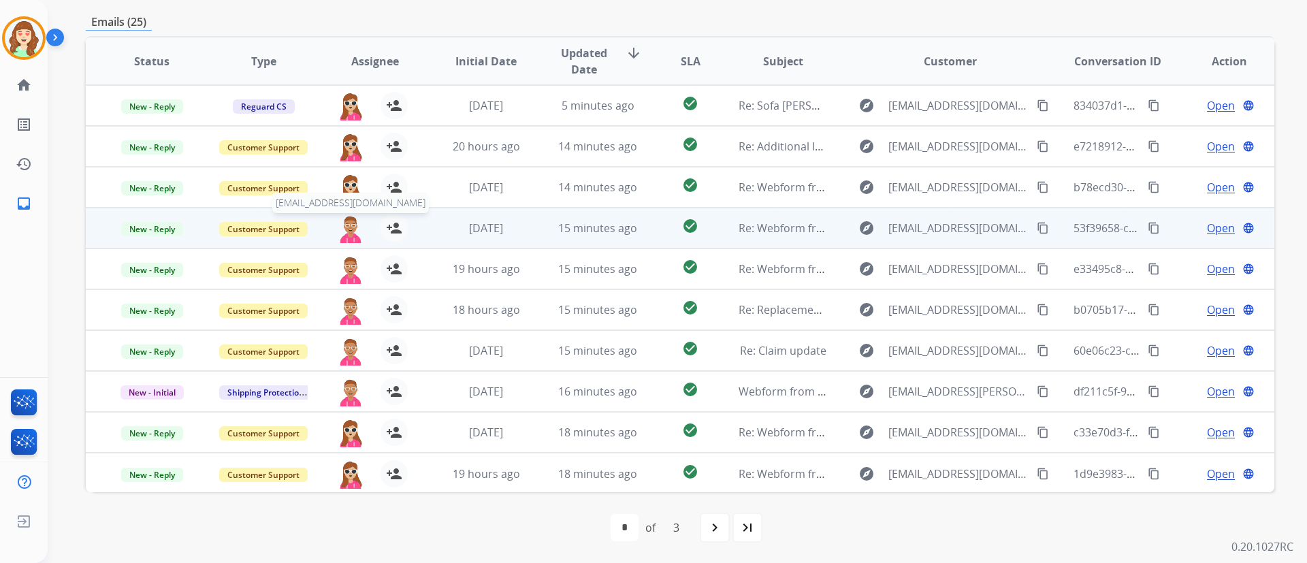
click at [349, 227] on img at bounding box center [350, 228] width 27 height 29
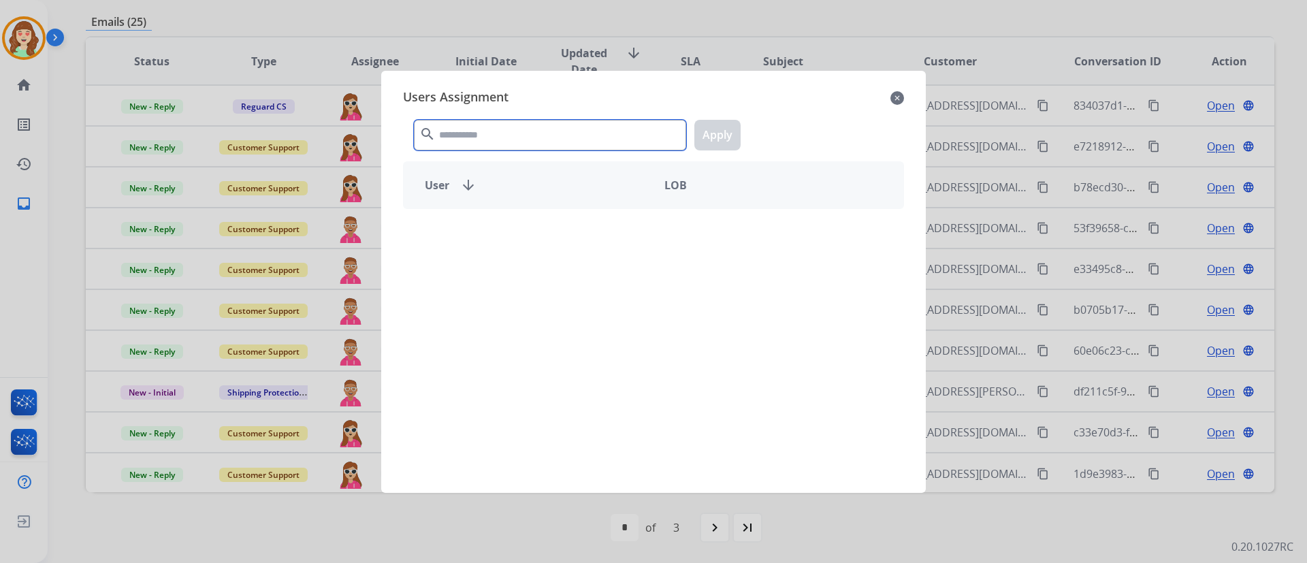
click at [543, 136] on input "text" at bounding box center [550, 135] width 272 height 31
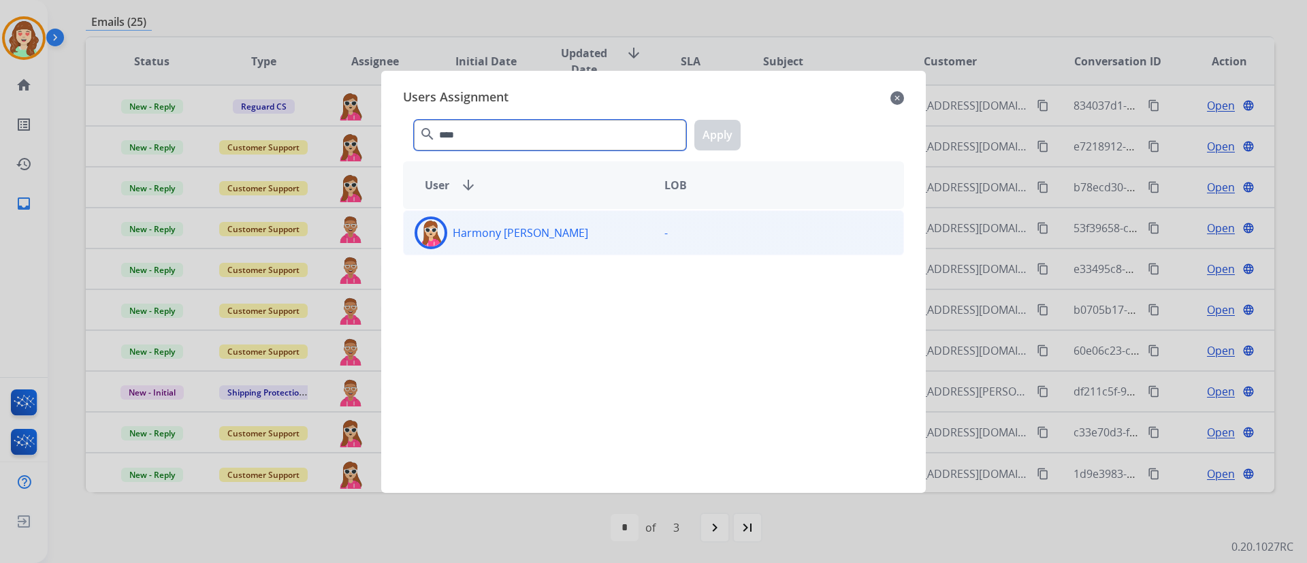
type input "****"
click at [560, 234] on div "Harmony [PERSON_NAME]" at bounding box center [529, 233] width 250 height 33
click at [717, 133] on button "Apply" at bounding box center [717, 135] width 46 height 31
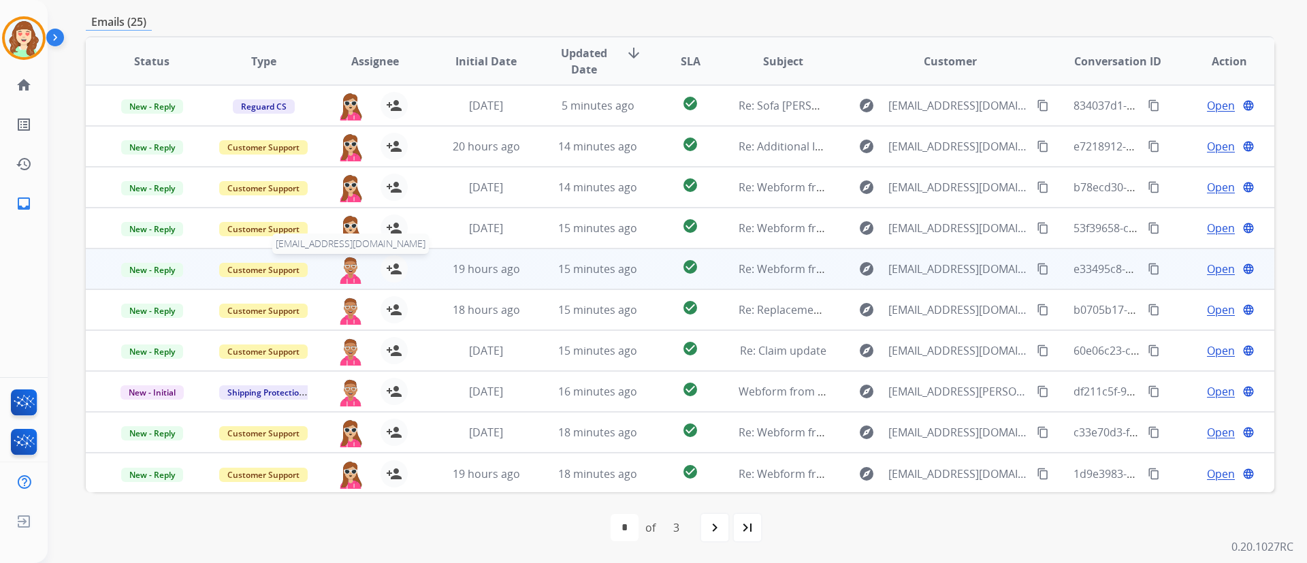
click at [340, 274] on img at bounding box center [350, 269] width 27 height 29
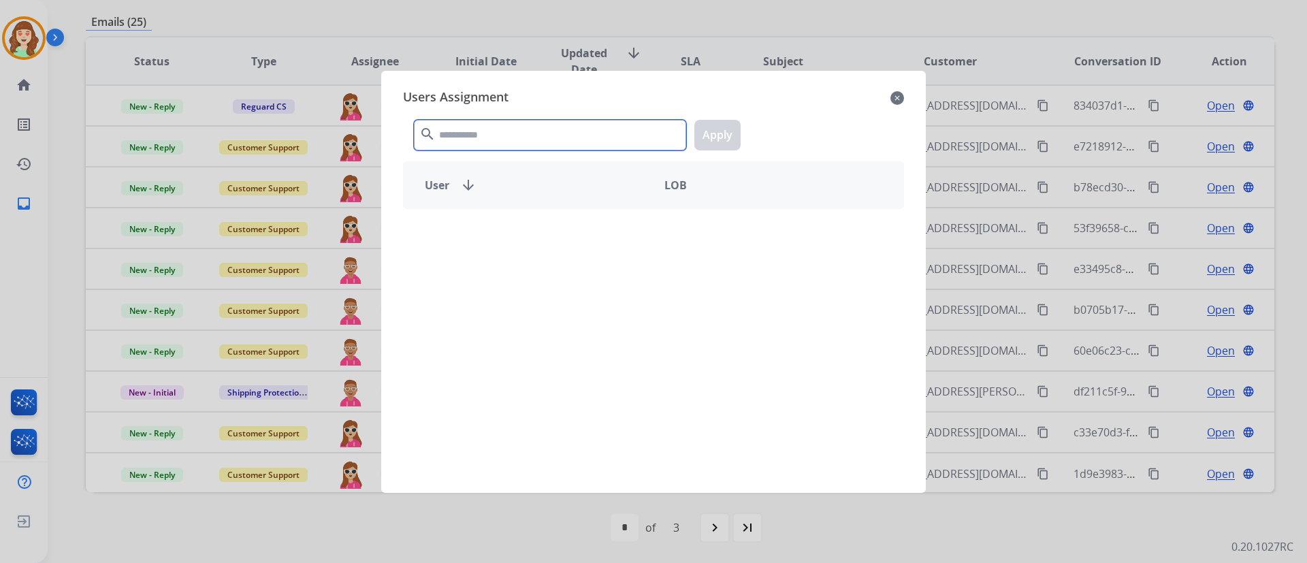
click at [492, 138] on input "text" at bounding box center [550, 135] width 272 height 31
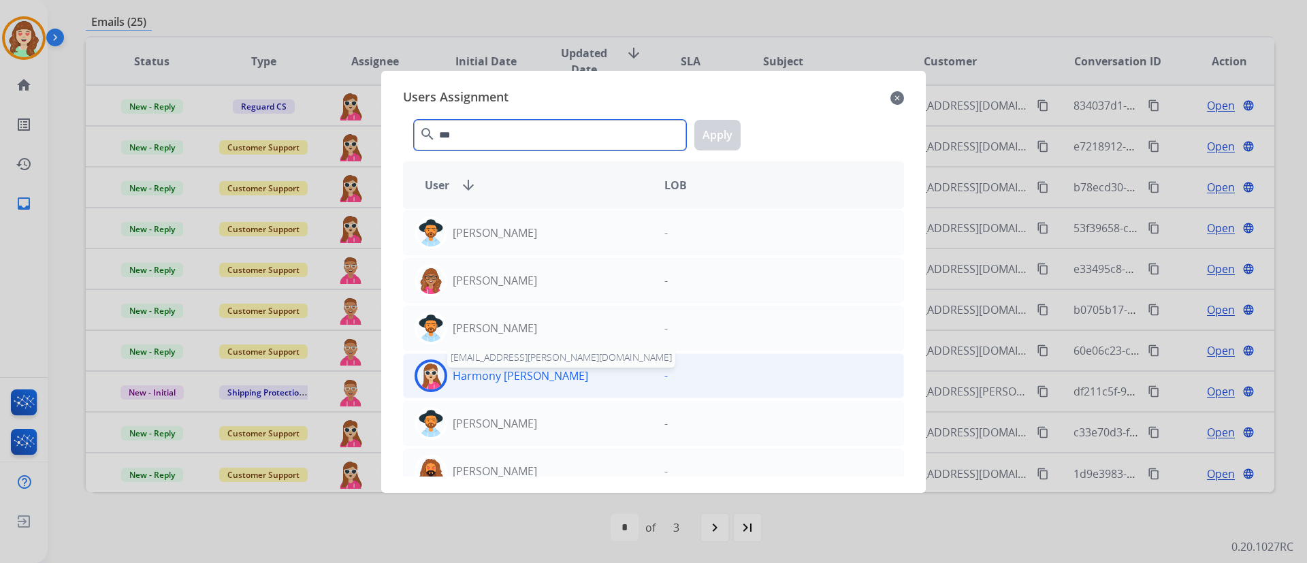
type input "***"
click at [526, 376] on p "Harmony [PERSON_NAME]" at bounding box center [520, 376] width 135 height 16
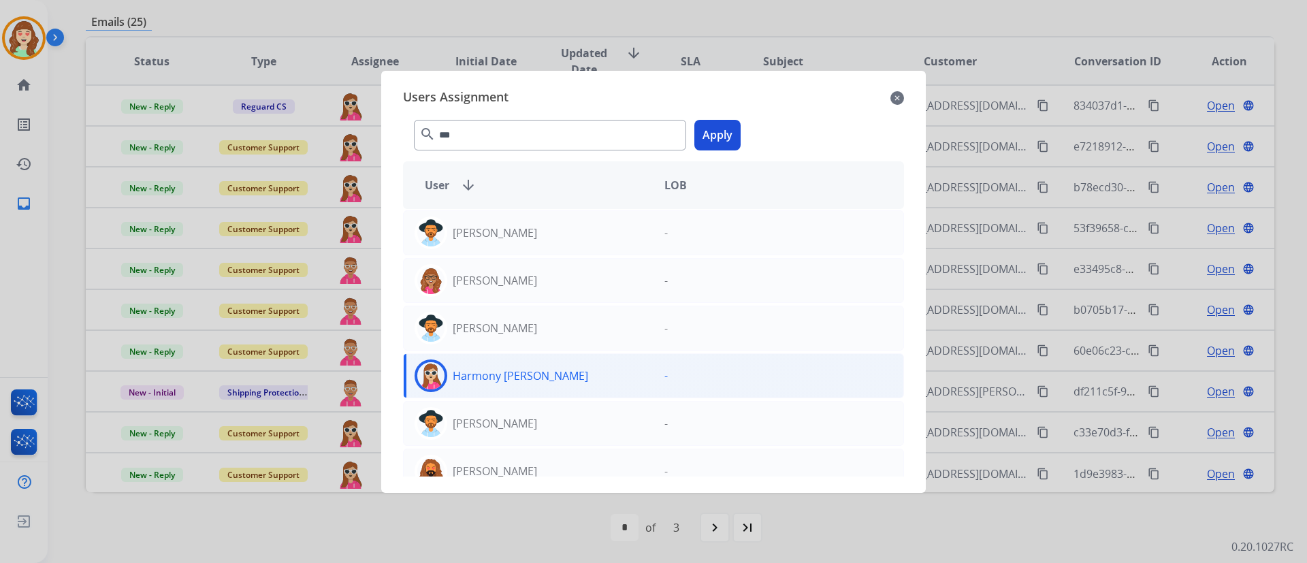
click at [720, 136] on button "Apply" at bounding box center [717, 135] width 46 height 31
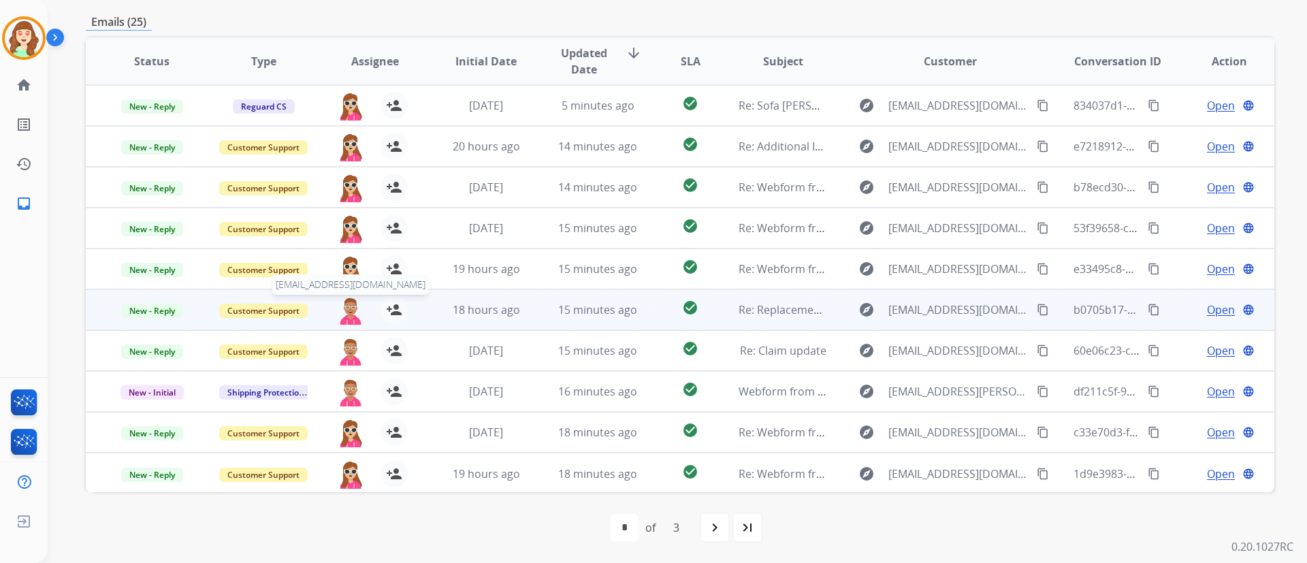
click at [346, 302] on img at bounding box center [350, 310] width 27 height 29
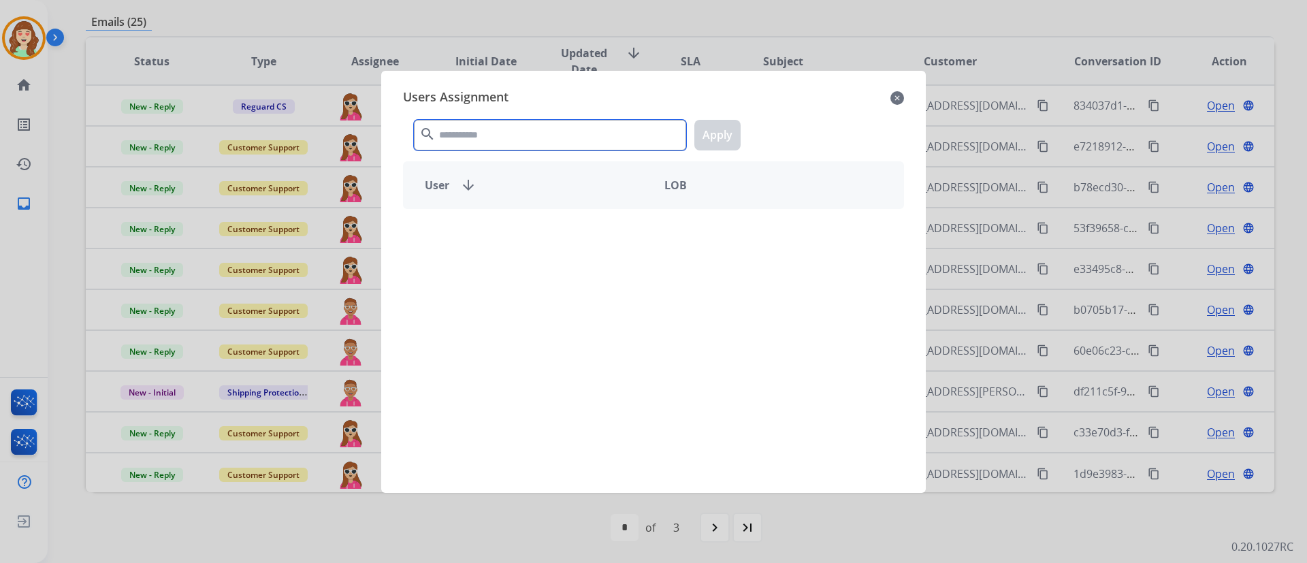
click at [535, 136] on input "text" at bounding box center [550, 135] width 272 height 31
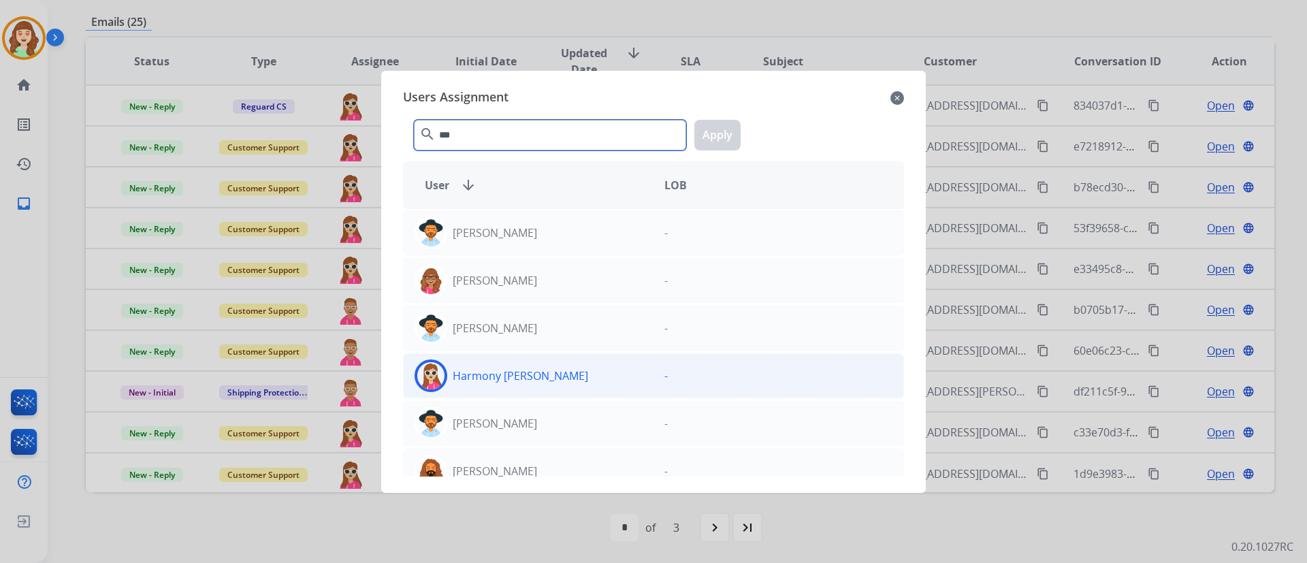
type input "***"
click at [573, 373] on div "Harmony [PERSON_NAME]" at bounding box center [529, 375] width 250 height 33
click at [720, 125] on button "Apply" at bounding box center [717, 135] width 46 height 31
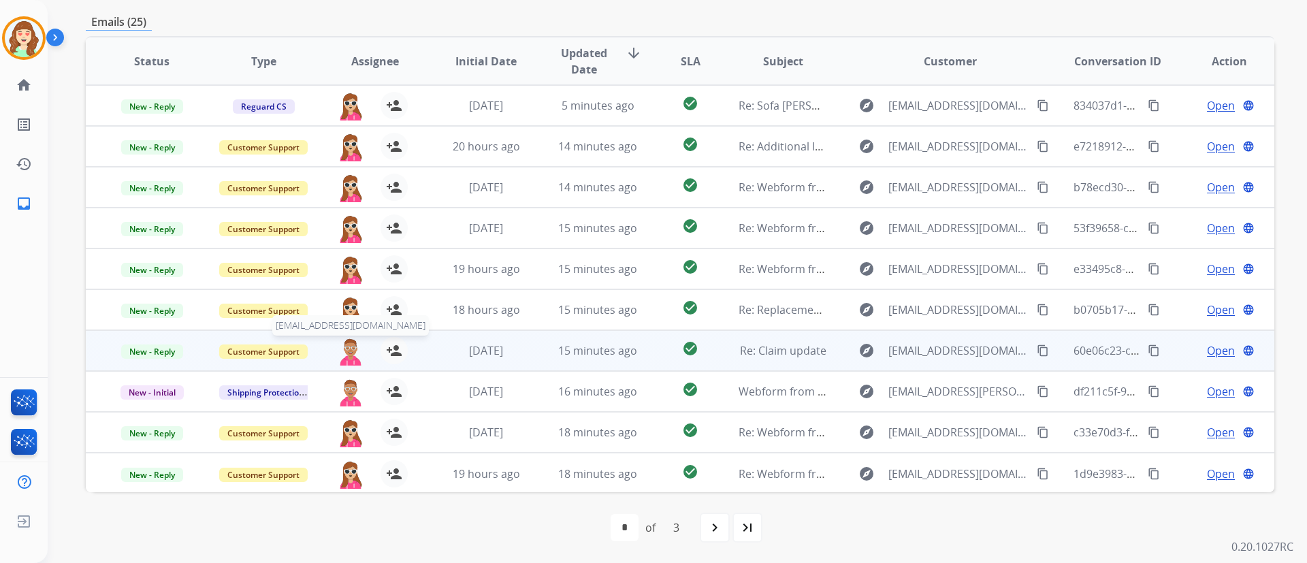
click at [349, 350] on img at bounding box center [350, 351] width 27 height 29
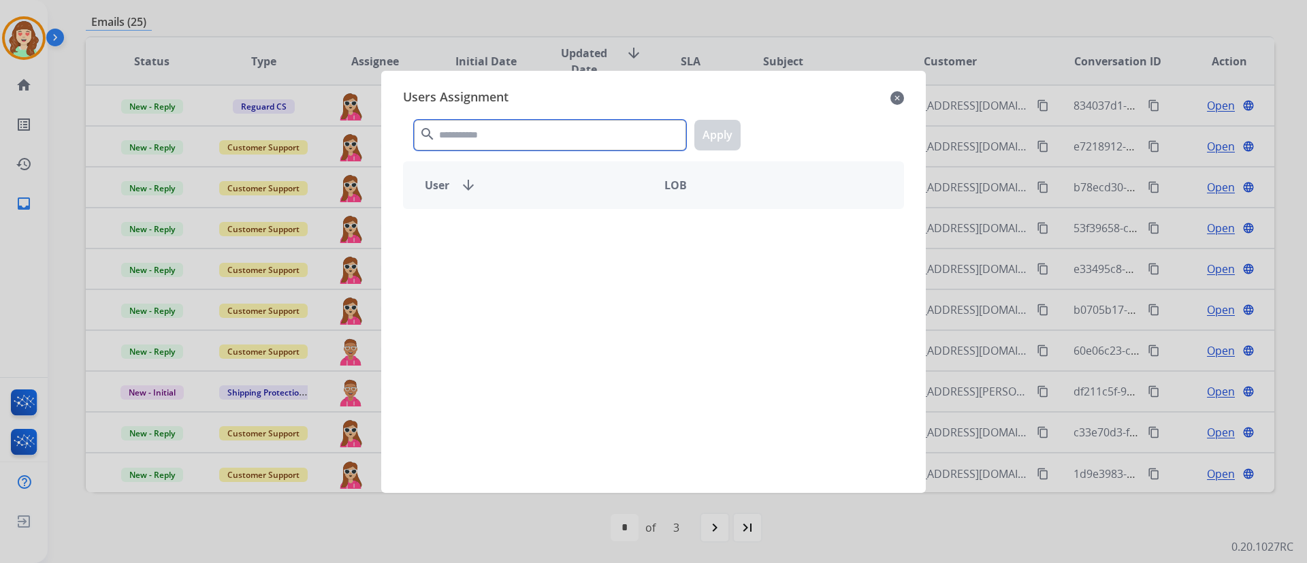
click at [570, 138] on input "text" at bounding box center [550, 135] width 272 height 31
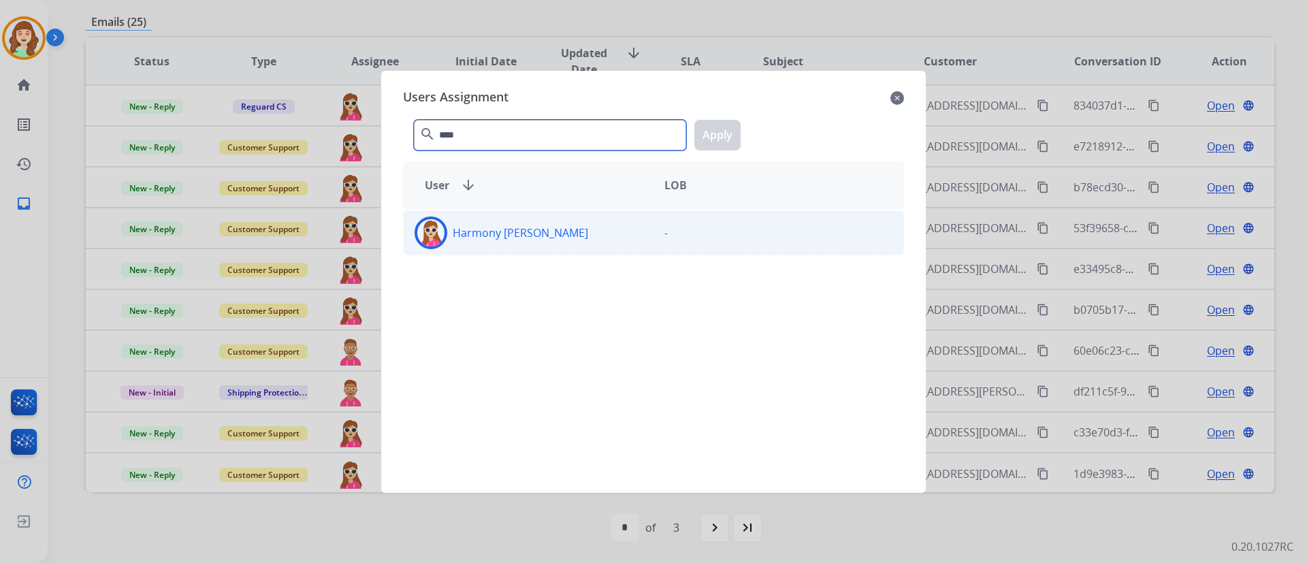
type input "****"
click at [528, 249] on div "Harmony [PERSON_NAME] -" at bounding box center [653, 232] width 501 height 45
click at [726, 137] on button "Apply" at bounding box center [717, 135] width 46 height 31
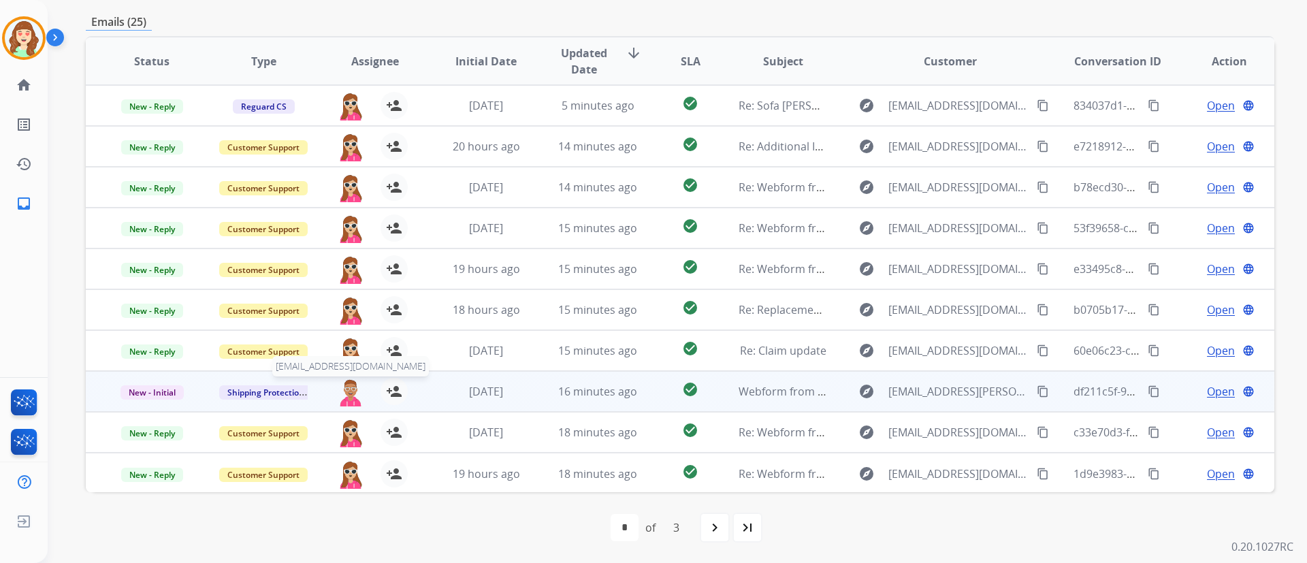
click at [353, 389] on img at bounding box center [350, 392] width 27 height 29
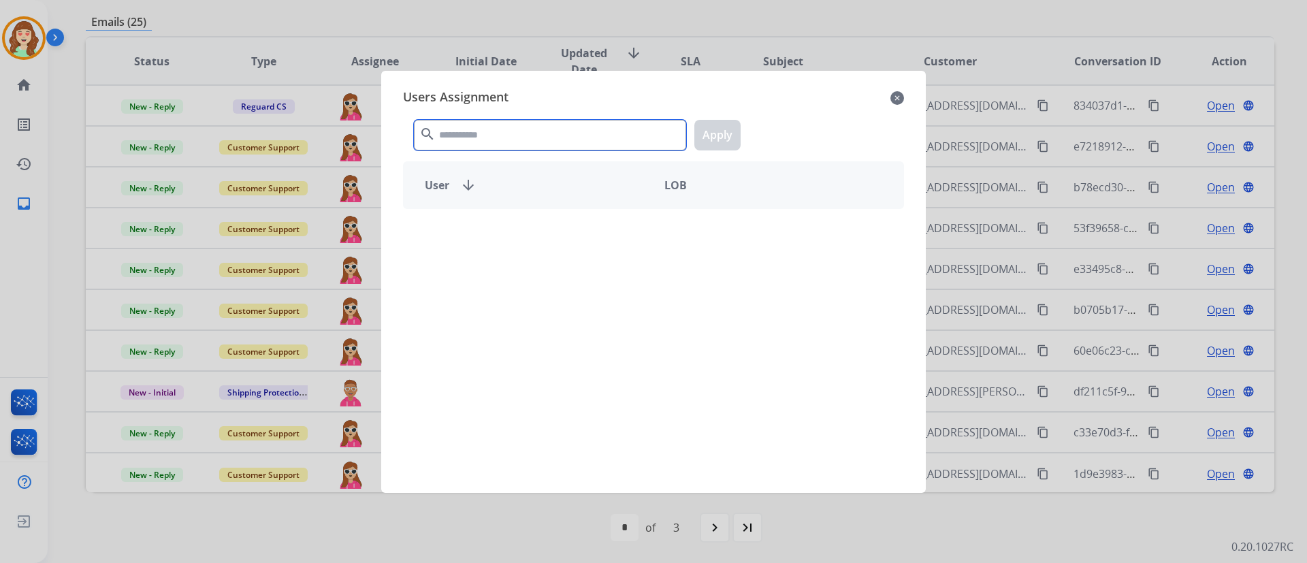
click at [536, 133] on input "text" at bounding box center [550, 135] width 272 height 31
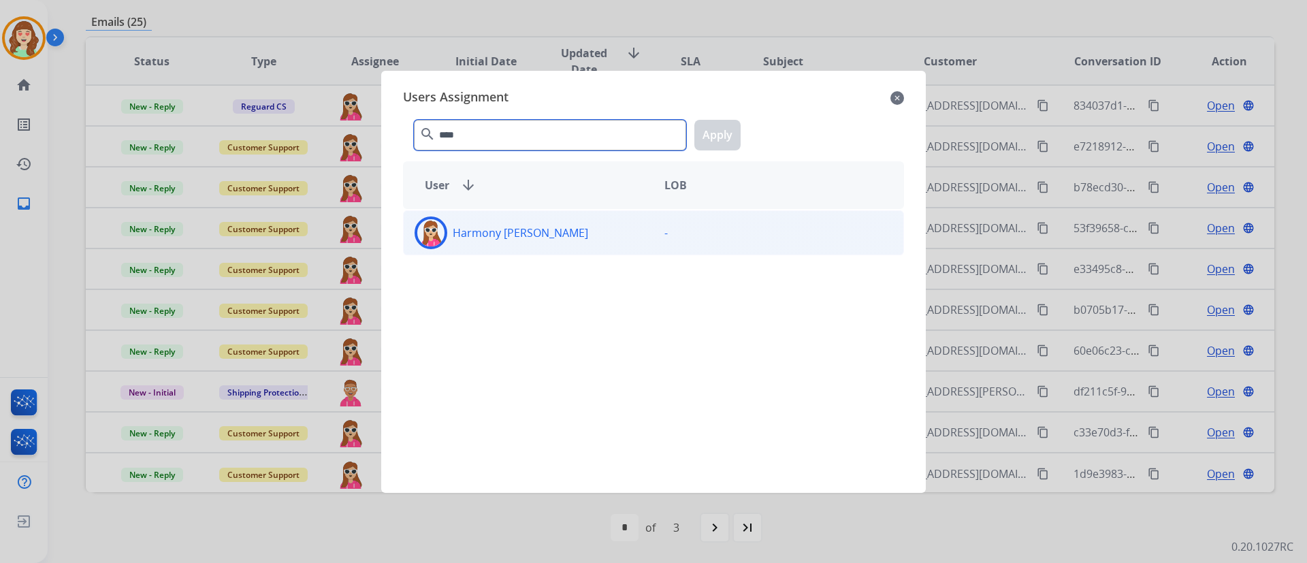
type input "****"
click at [485, 248] on div "Harmony [PERSON_NAME]" at bounding box center [529, 233] width 250 height 33
click at [729, 129] on button "Apply" at bounding box center [717, 135] width 46 height 31
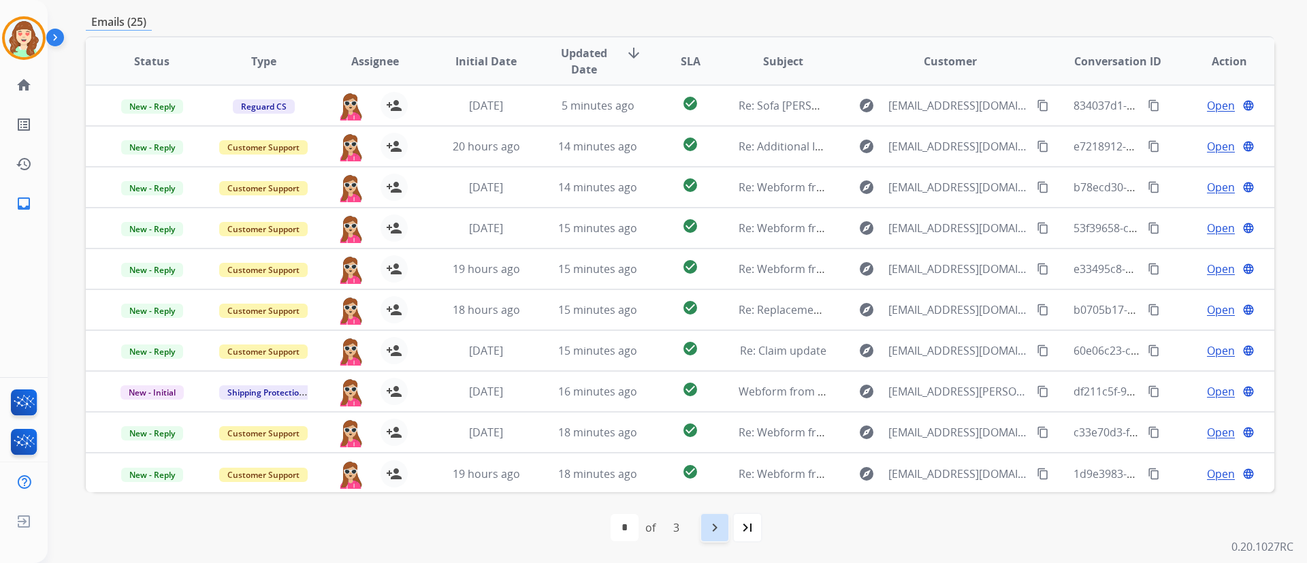
click at [716, 532] on mat-icon "navigate_next" at bounding box center [715, 527] width 16 height 16
select select "*"
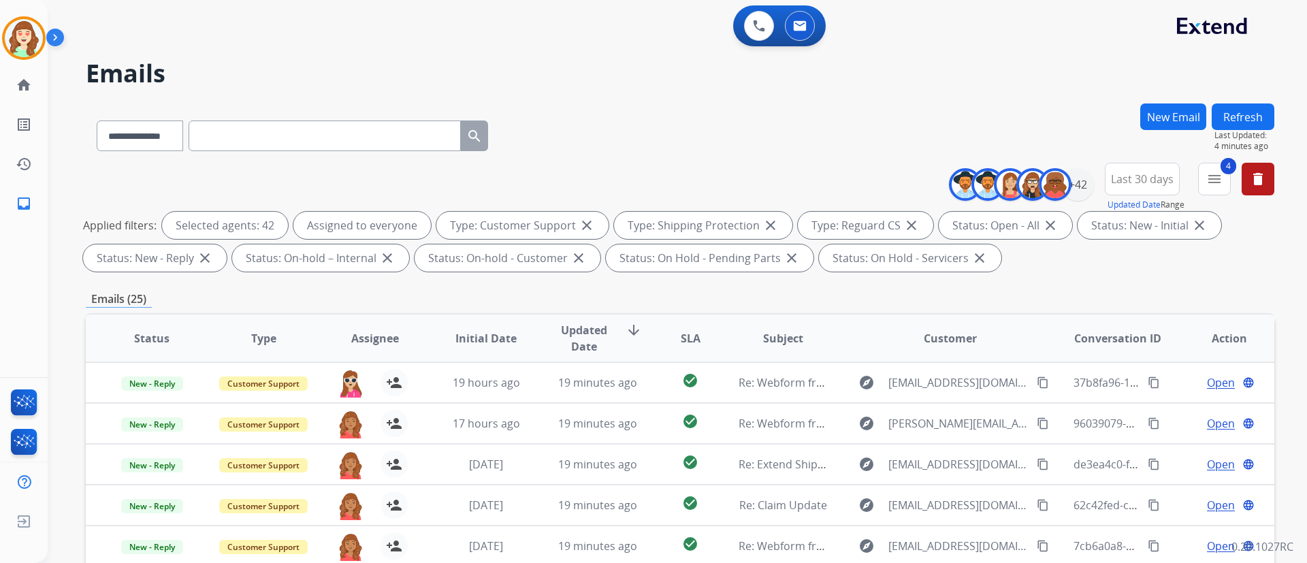
click at [1269, 272] on div "**********" at bounding box center [680, 220] width 1189 height 114
click at [1078, 187] on div "+42" at bounding box center [1077, 184] width 33 height 33
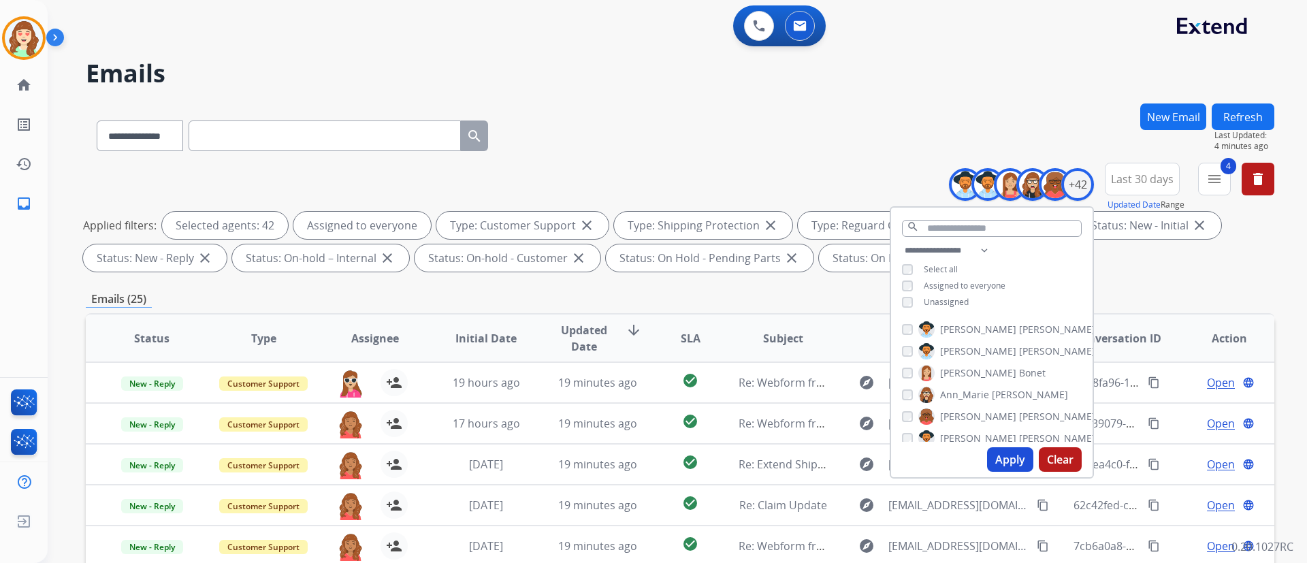
click at [1055, 465] on button "Clear" at bounding box center [1060, 459] width 43 height 25
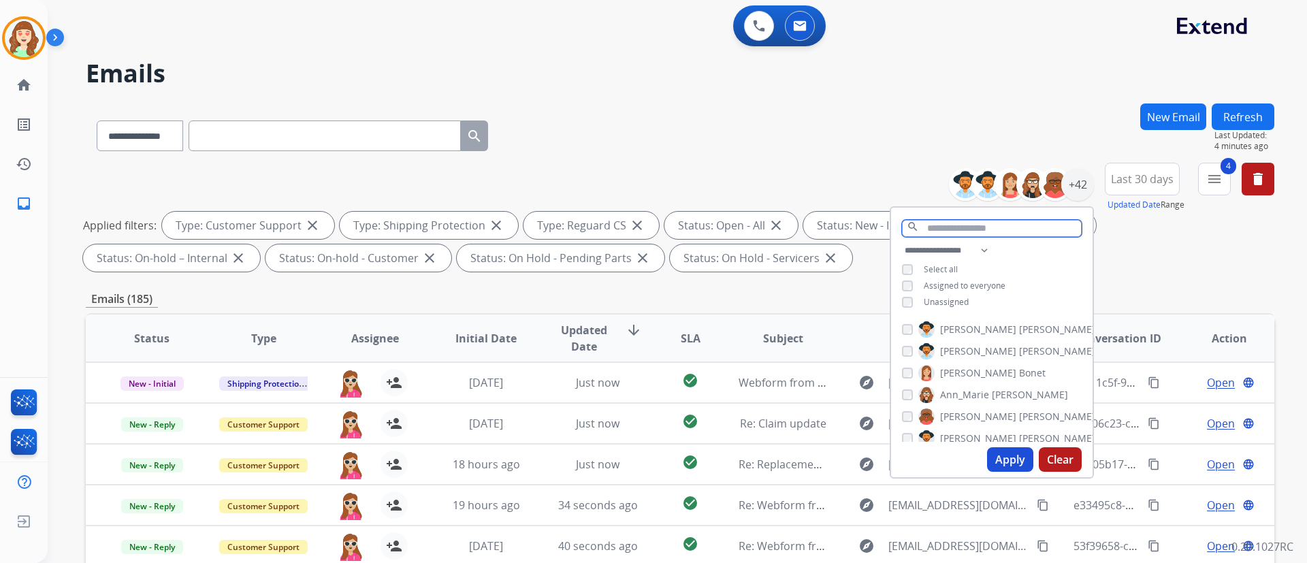
click at [977, 223] on input "text" at bounding box center [992, 228] width 180 height 17
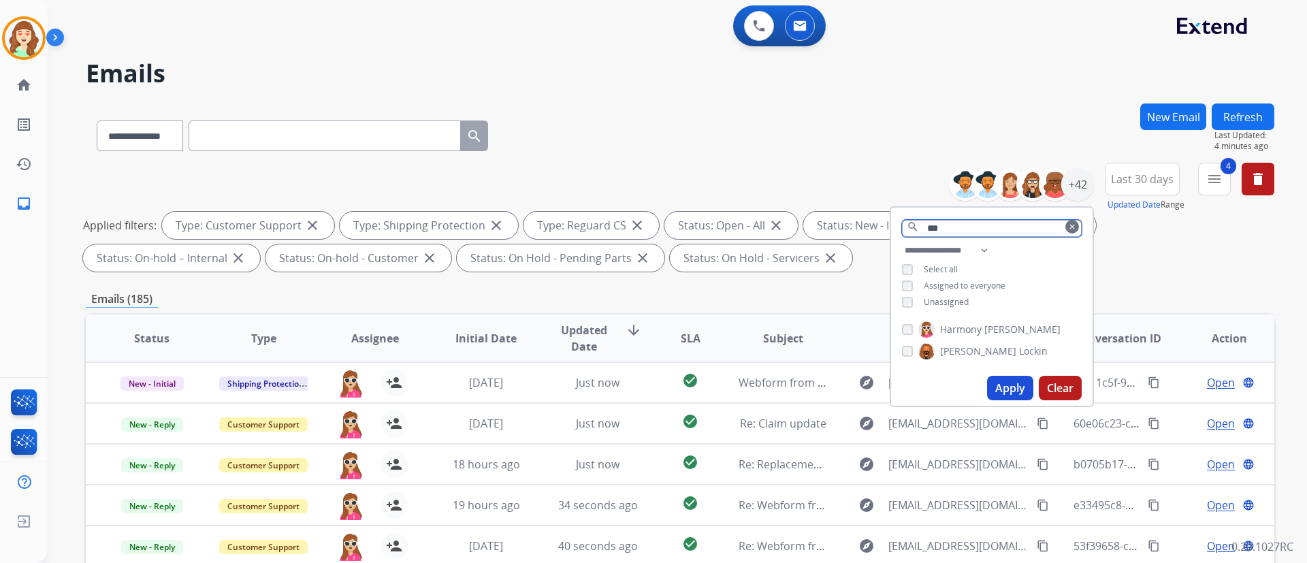
type input "***"
click at [1015, 385] on button "Apply" at bounding box center [1010, 388] width 46 height 25
click at [899, 299] on div "**********" at bounding box center [992, 277] width 202 height 71
click at [989, 389] on button "Apply" at bounding box center [1010, 388] width 46 height 25
click at [688, 336] on span "SLA" at bounding box center [691, 338] width 20 height 16
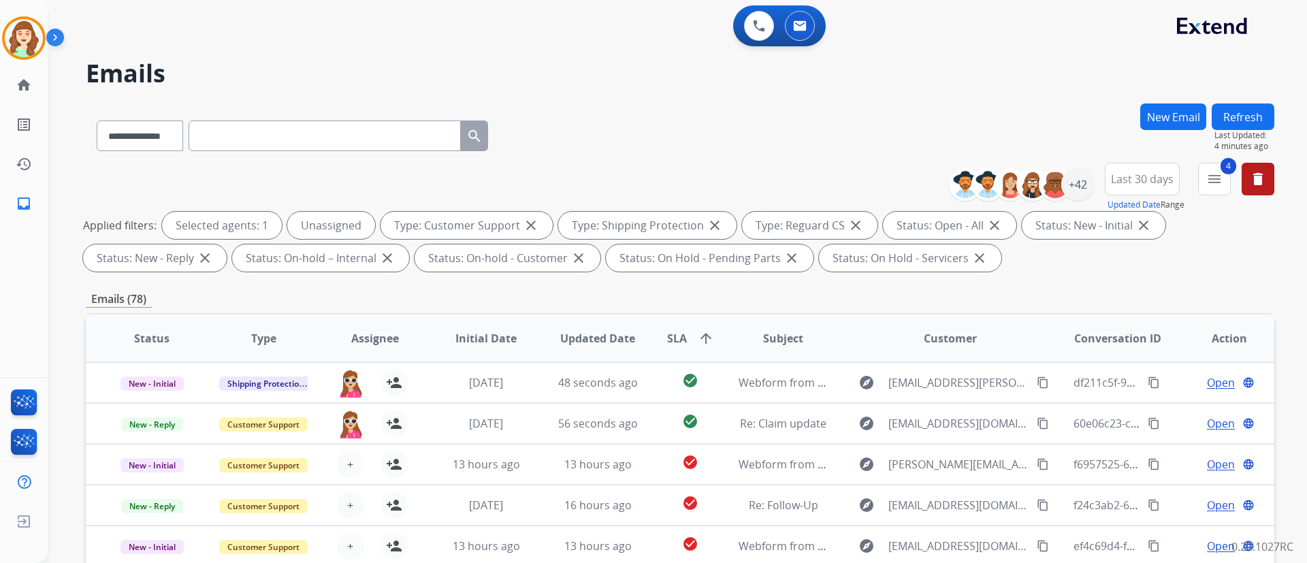
click at [1305, 310] on div "**********" at bounding box center [678, 281] width 1260 height 563
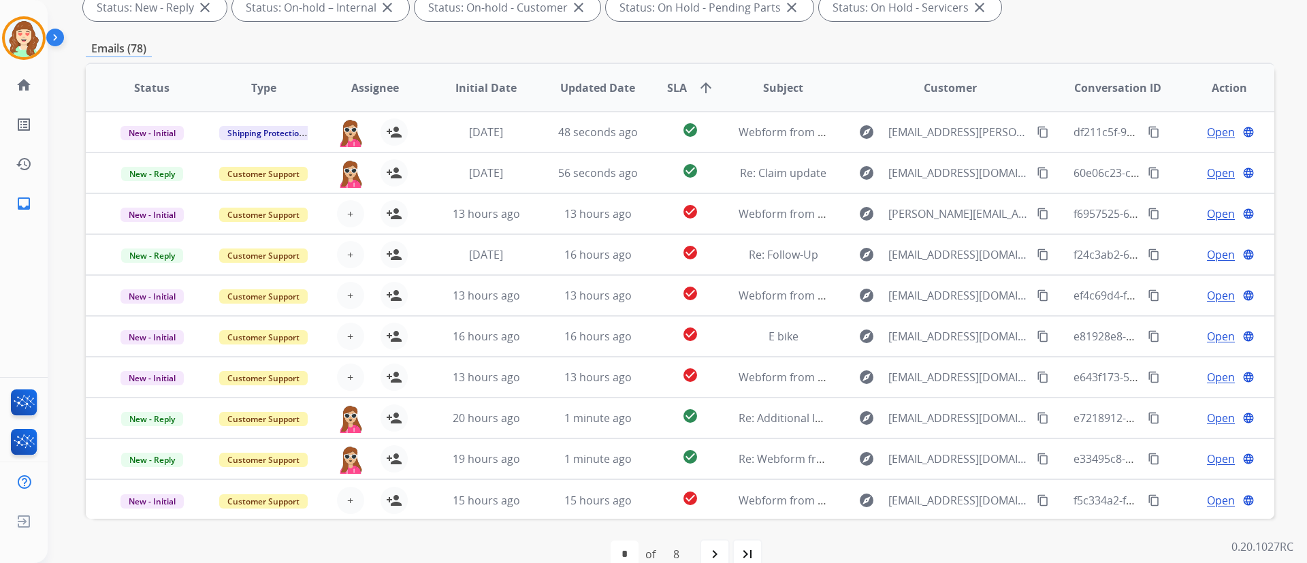
scroll to position [277, 0]
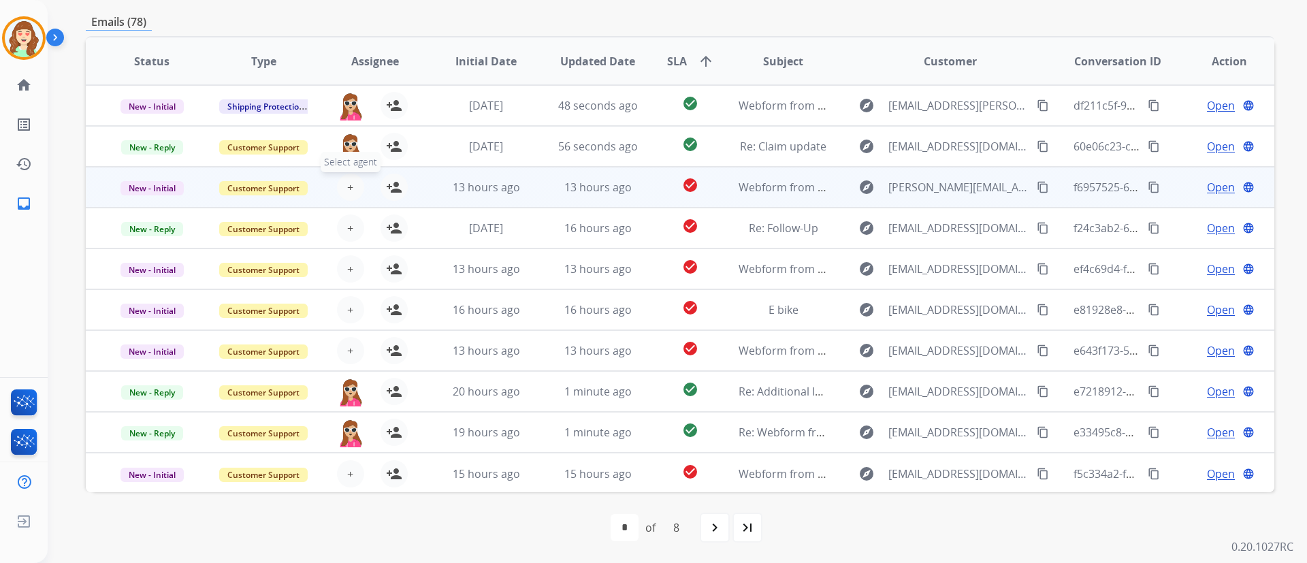
click at [352, 186] on button "+ Select agent" at bounding box center [350, 187] width 27 height 27
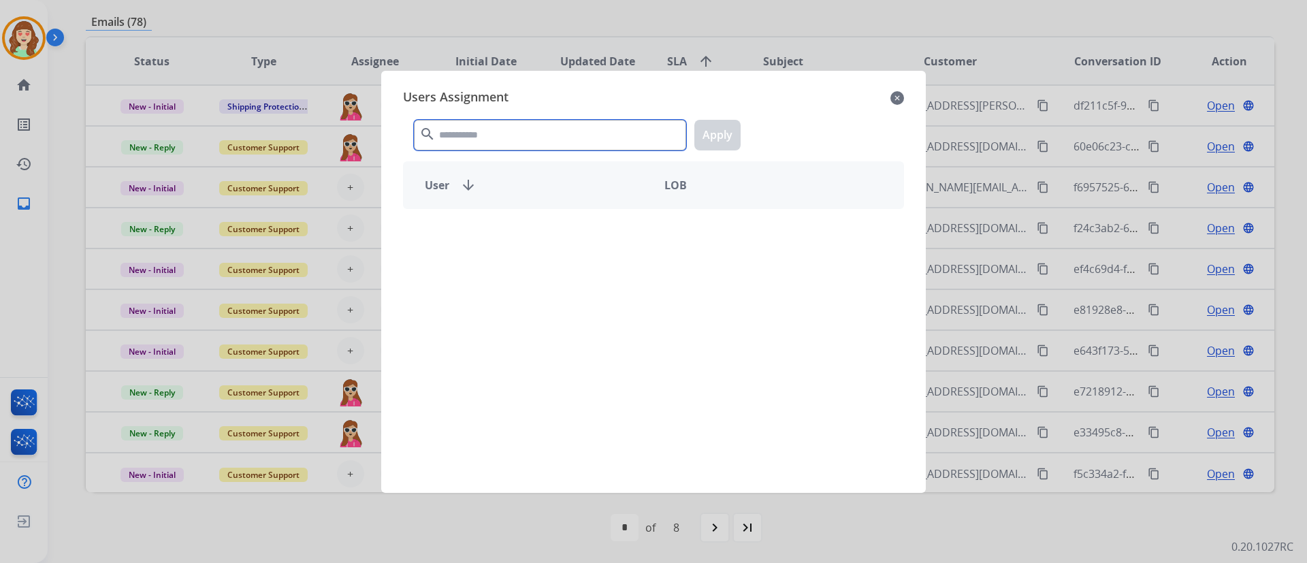
click at [553, 130] on input "text" at bounding box center [550, 135] width 272 height 31
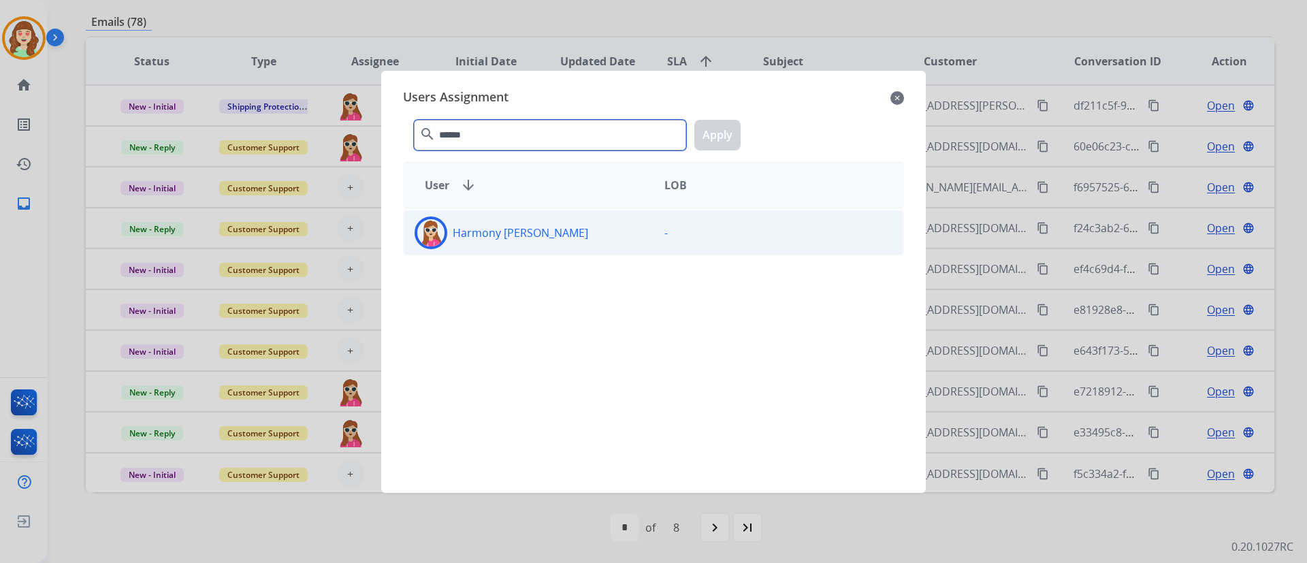
type input "******"
click at [545, 238] on div "Harmony [PERSON_NAME]" at bounding box center [529, 233] width 250 height 33
click at [720, 147] on button "Apply" at bounding box center [717, 135] width 46 height 31
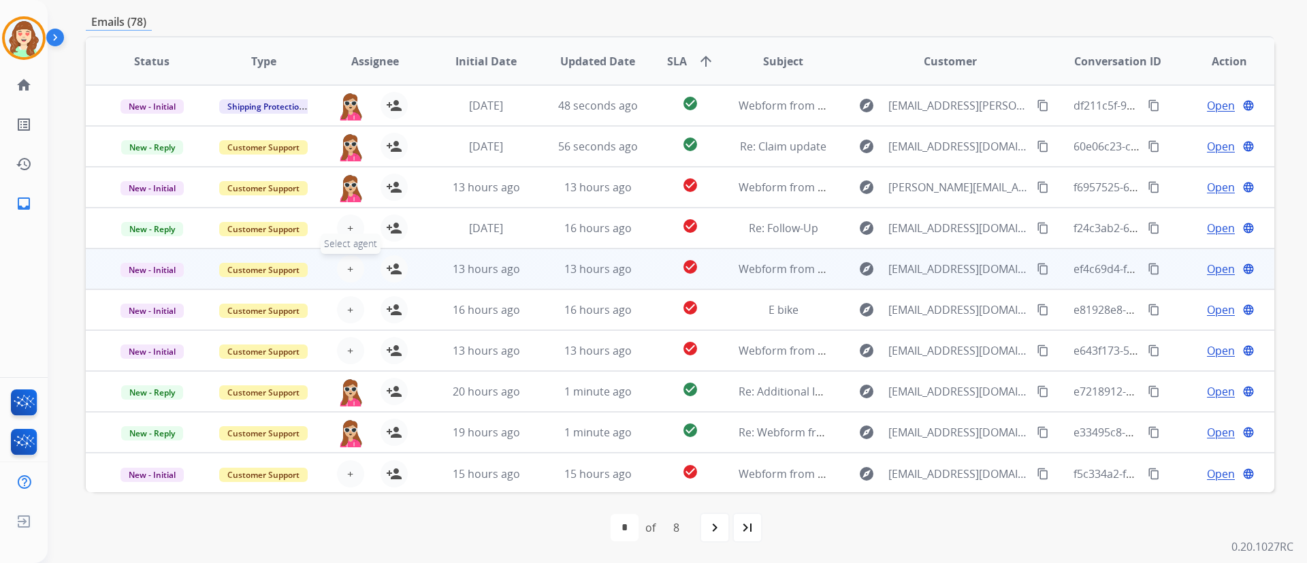
click at [347, 274] on span "+" at bounding box center [350, 269] width 6 height 16
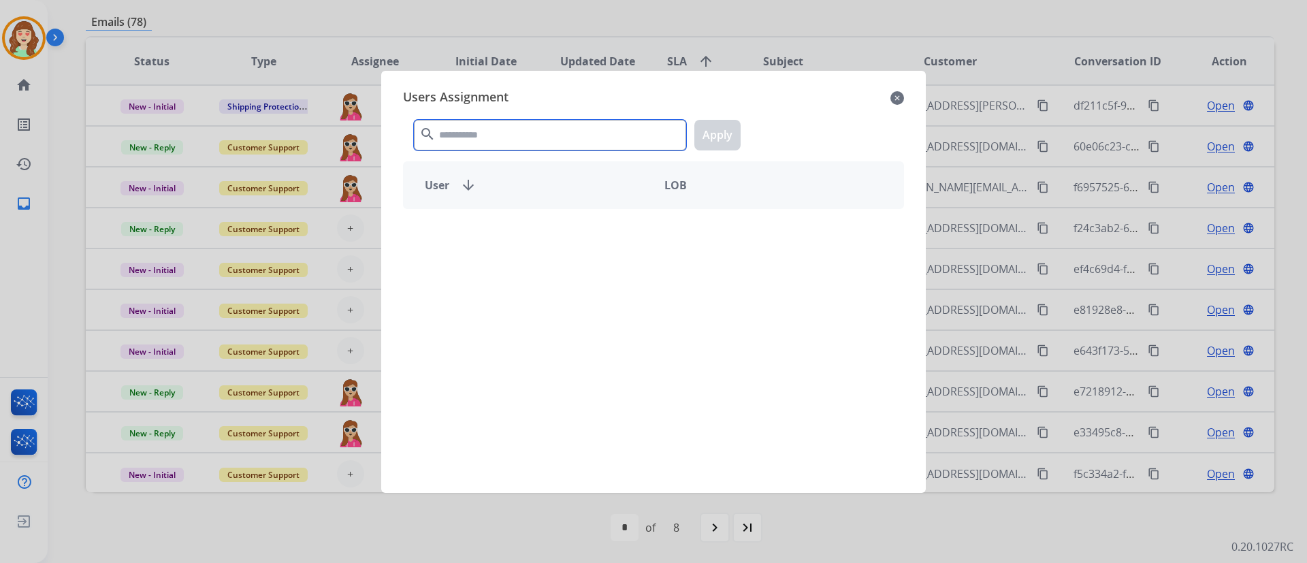
click at [579, 133] on input "text" at bounding box center [550, 135] width 272 height 31
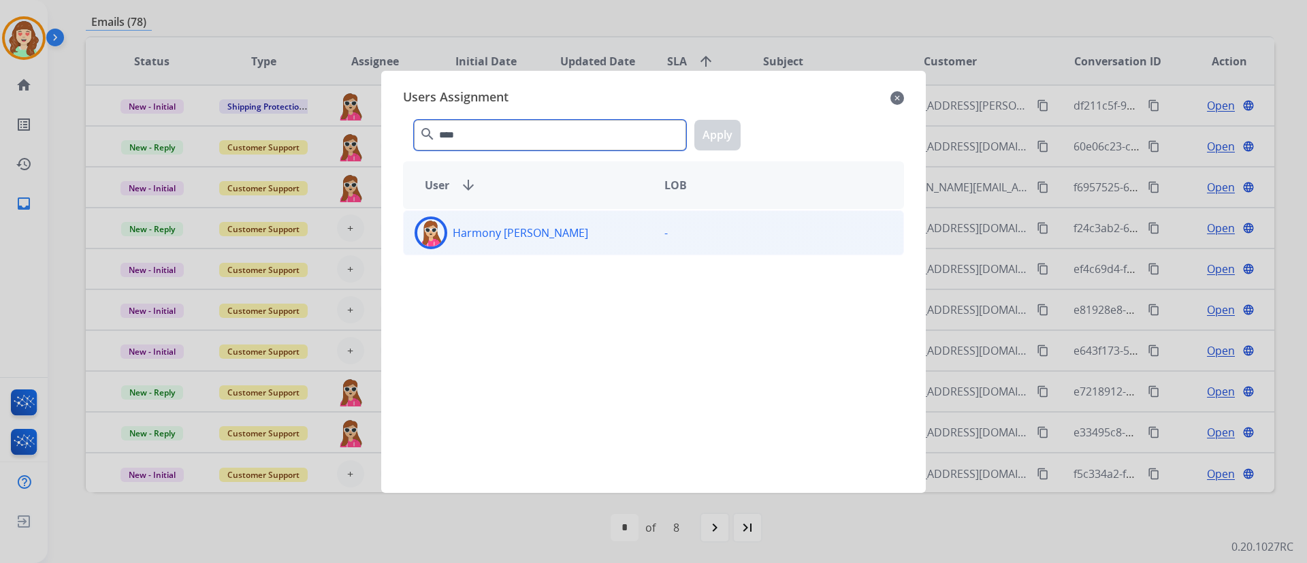
type input "****"
click at [559, 239] on div "Harmony [PERSON_NAME]" at bounding box center [529, 233] width 250 height 33
click at [721, 139] on button "Apply" at bounding box center [717, 135] width 46 height 31
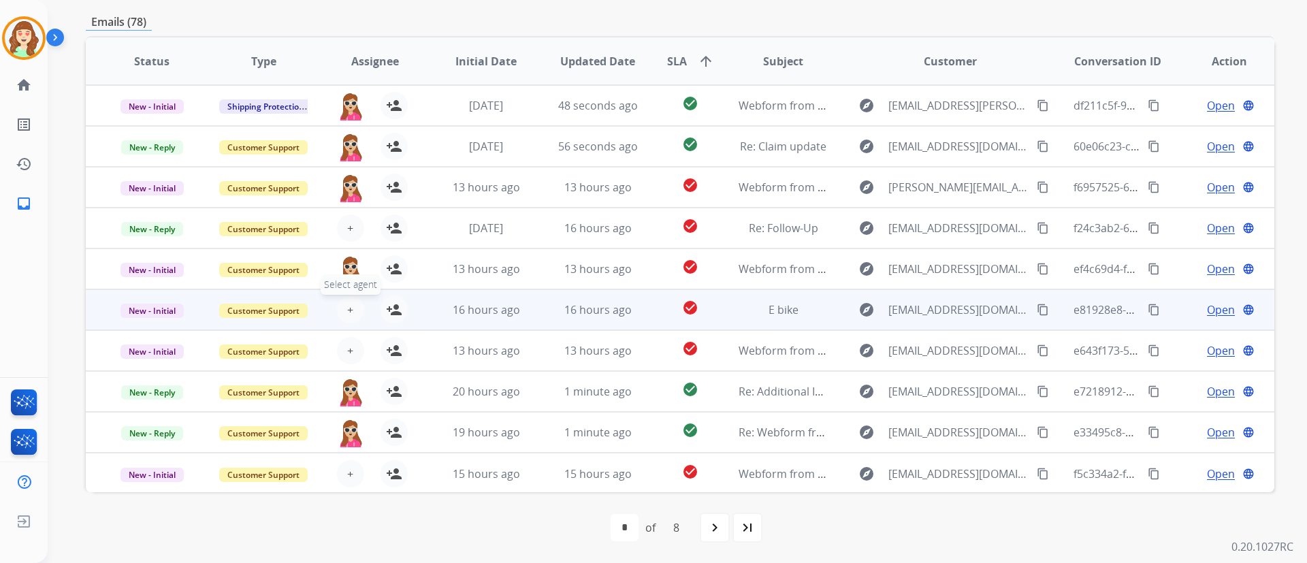
click at [350, 316] on span "+" at bounding box center [350, 310] width 6 height 16
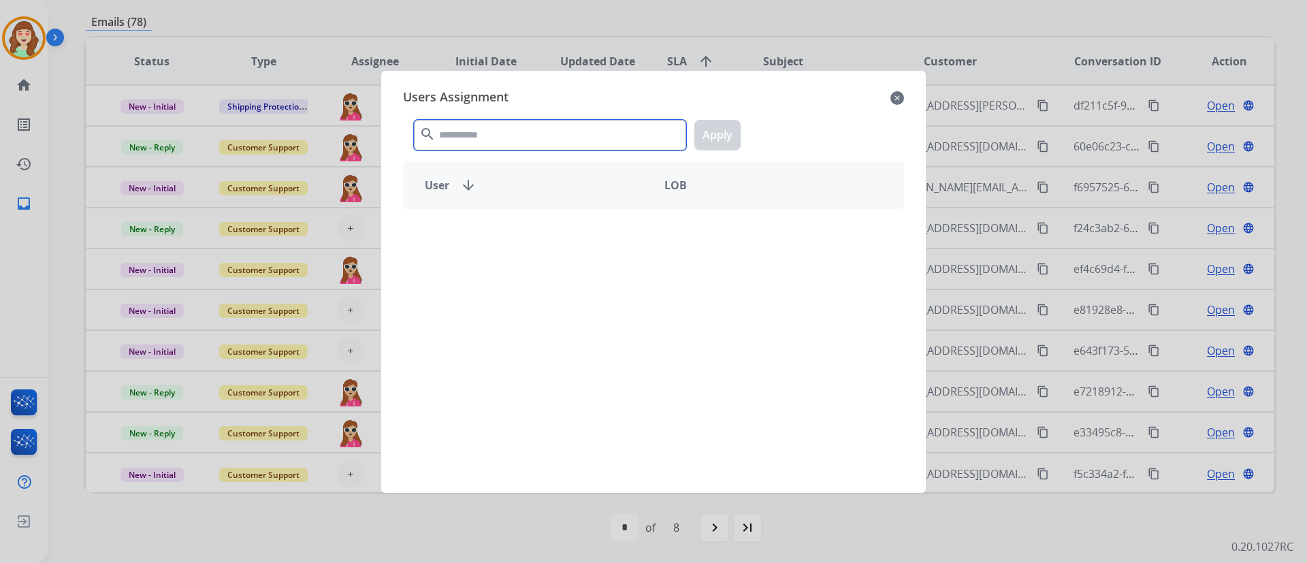
click at [523, 138] on input "text" at bounding box center [550, 135] width 272 height 31
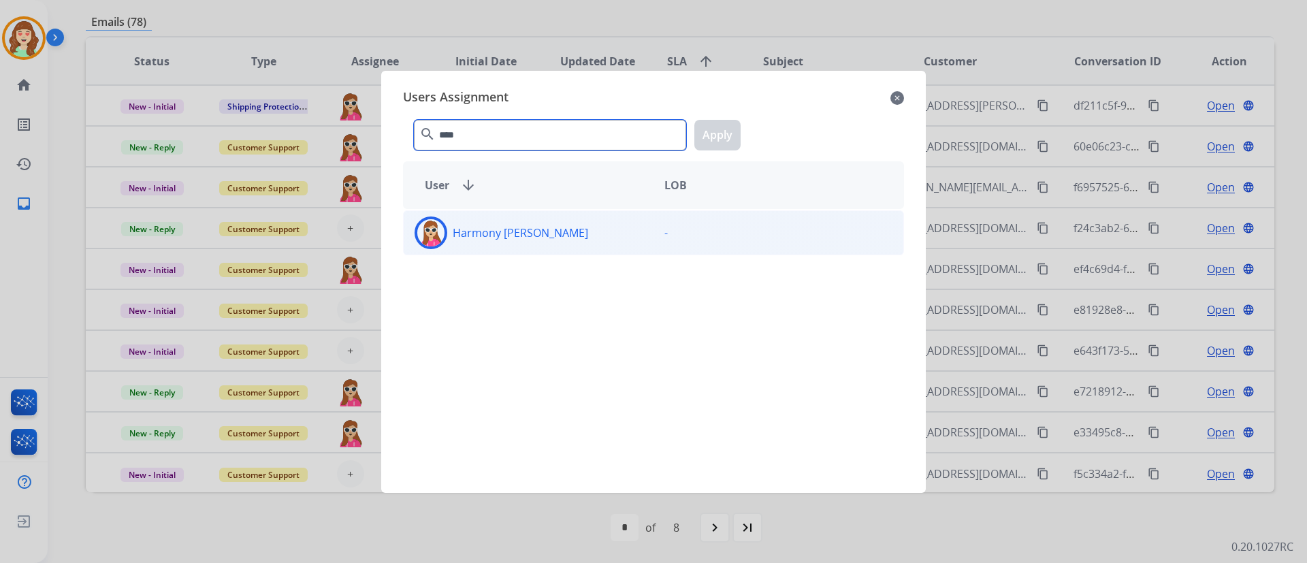
type input "****"
click at [547, 229] on div "Harmony [PERSON_NAME]" at bounding box center [529, 233] width 250 height 33
click at [720, 128] on button "Apply" at bounding box center [717, 135] width 46 height 31
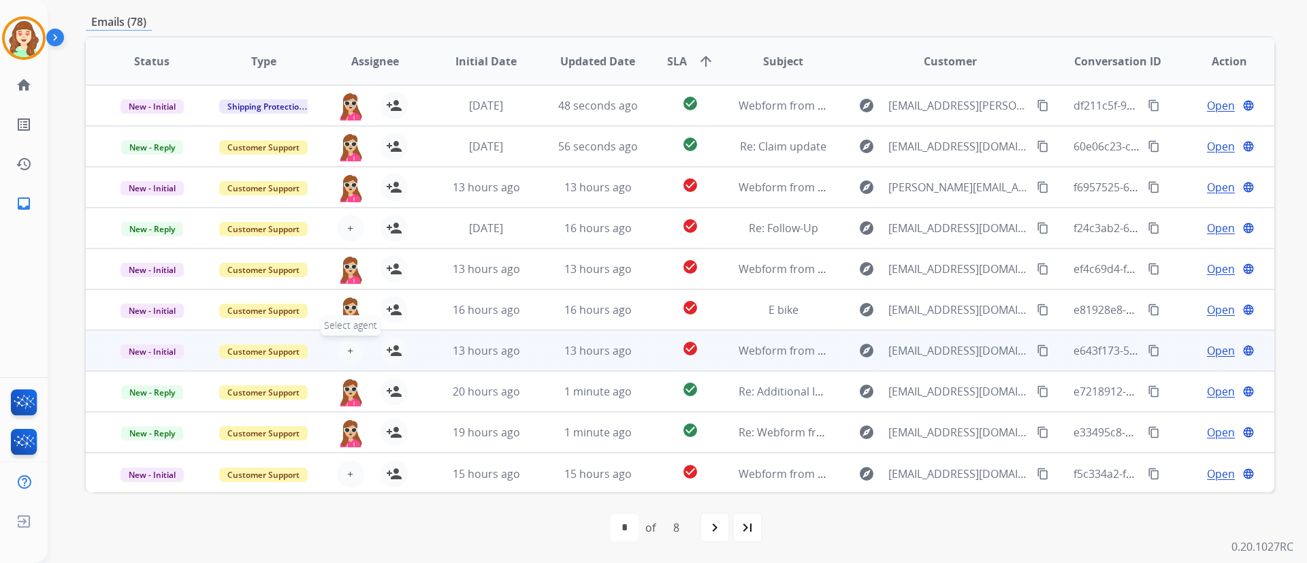
click at [351, 342] on button "+ Select agent" at bounding box center [350, 350] width 27 height 27
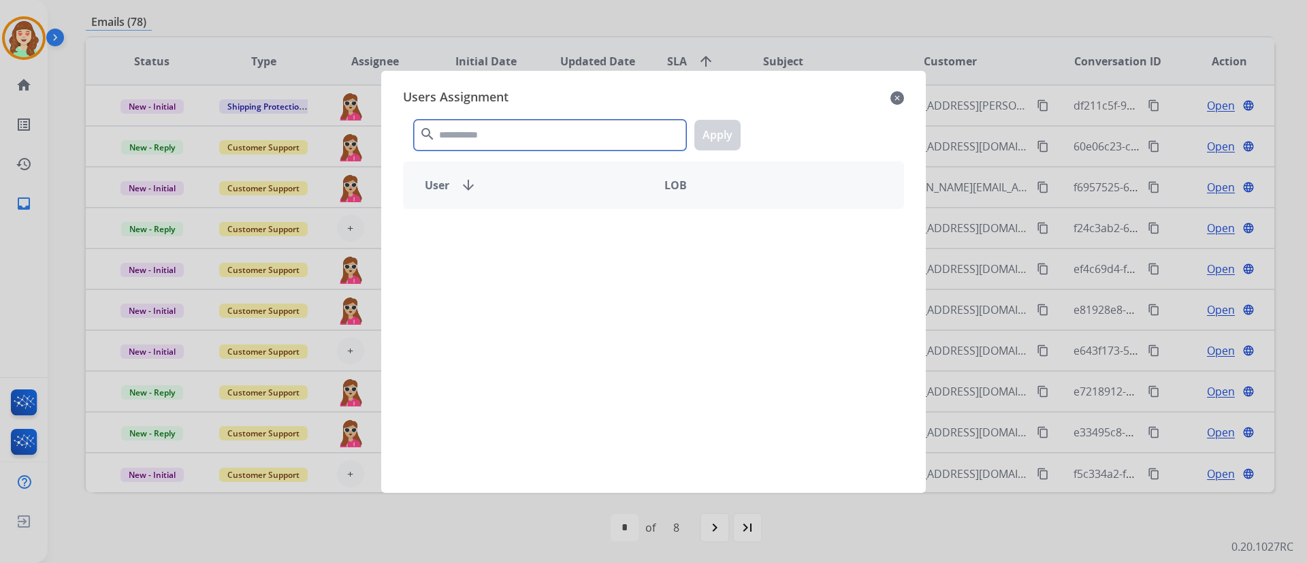
click at [578, 142] on input "text" at bounding box center [550, 135] width 272 height 31
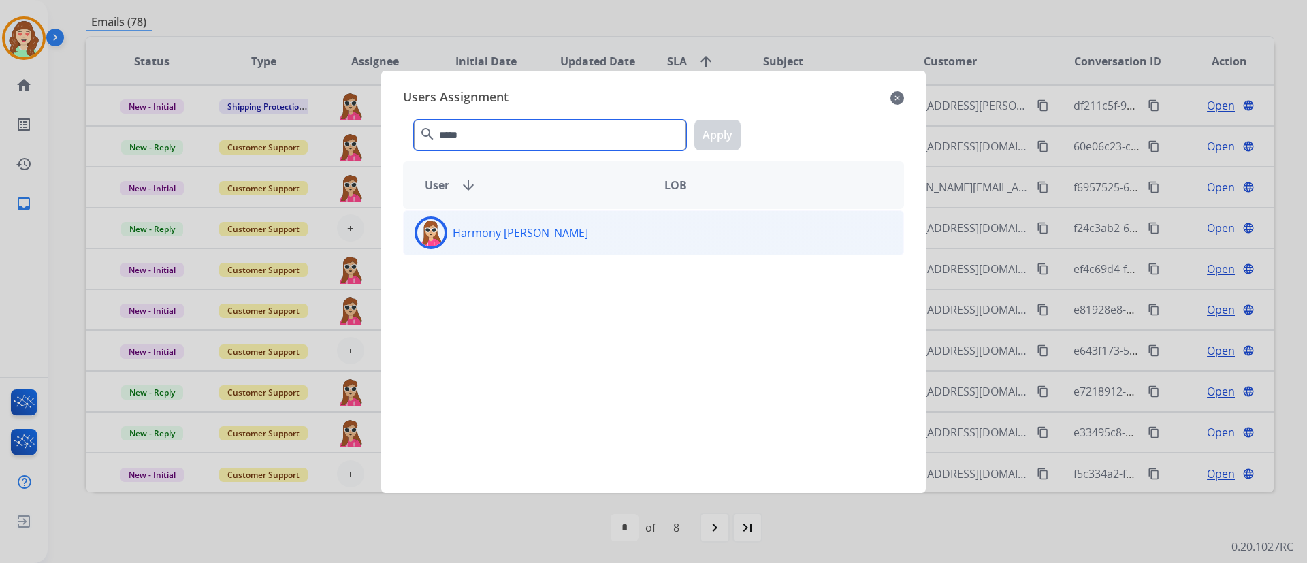
type input "*****"
click at [606, 249] on div "Harmony [PERSON_NAME] -" at bounding box center [653, 232] width 501 height 45
click at [729, 137] on button "Apply" at bounding box center [717, 135] width 46 height 31
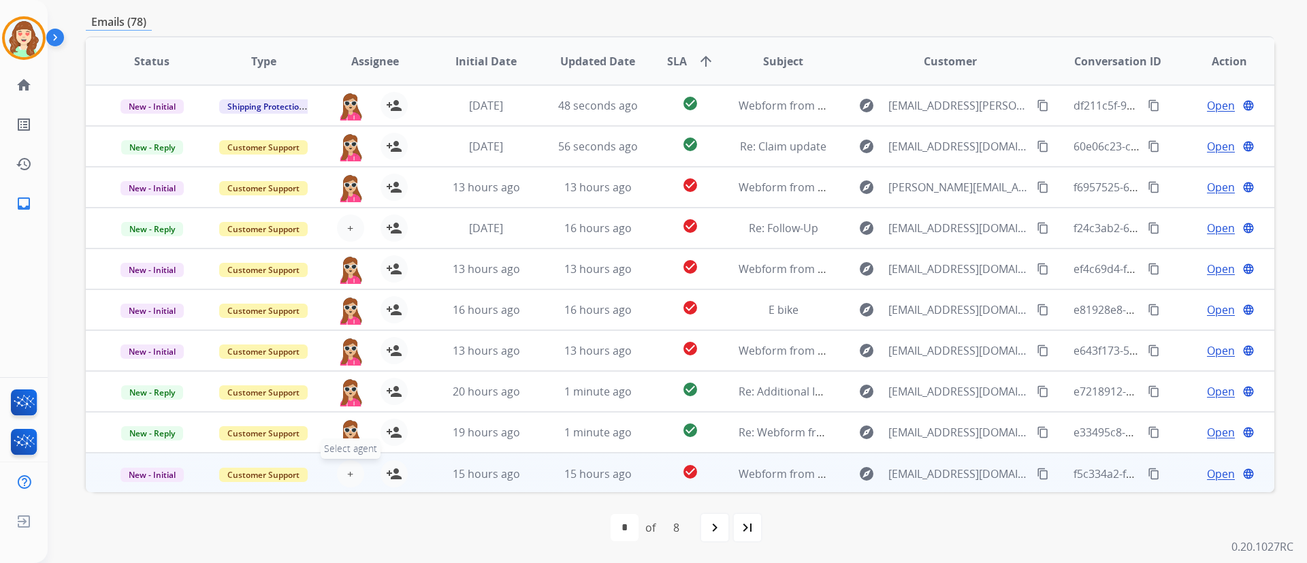
click at [342, 473] on button "+ Select agent" at bounding box center [350, 473] width 27 height 27
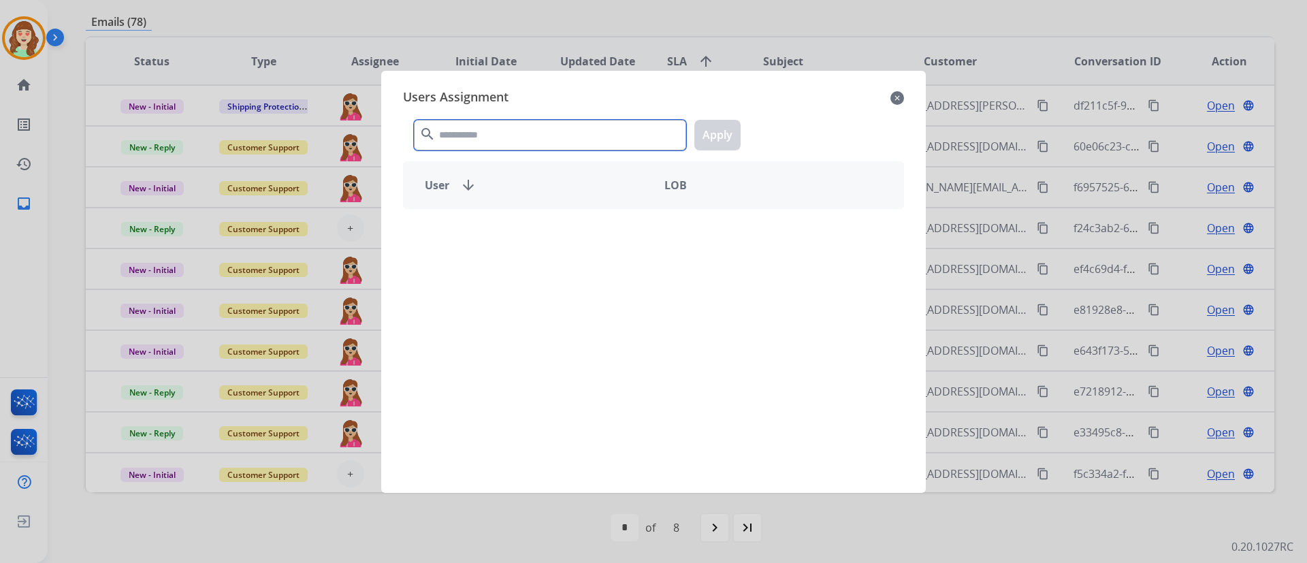
click at [590, 125] on input "text" at bounding box center [550, 135] width 272 height 31
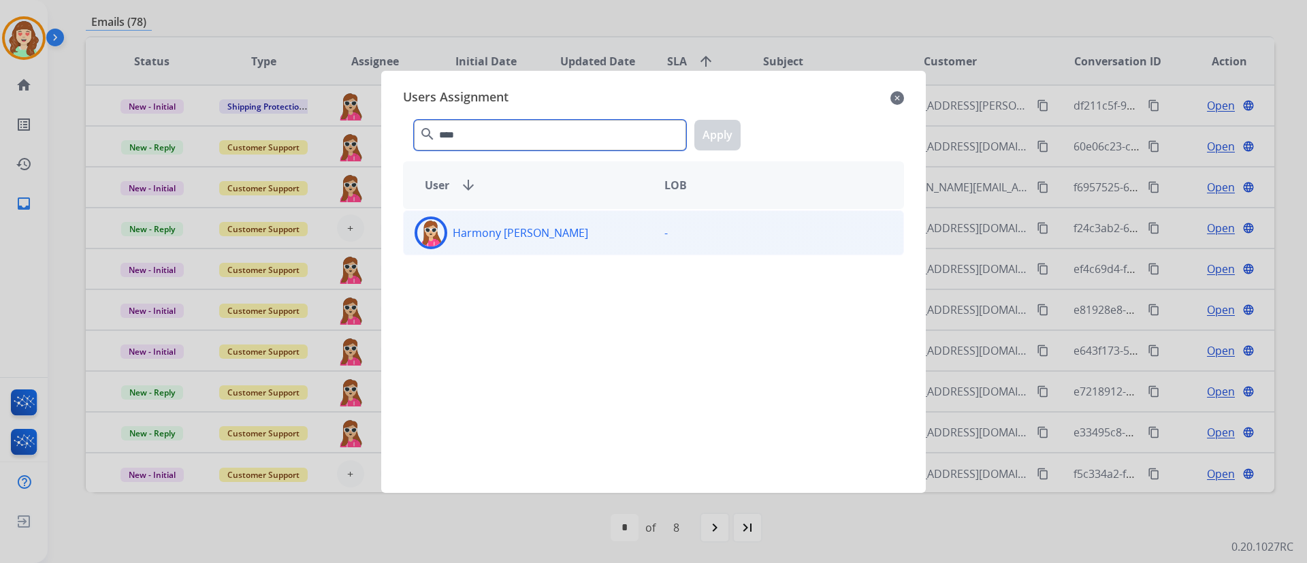
type input "****"
click at [592, 239] on div "Harmony [PERSON_NAME]" at bounding box center [529, 233] width 250 height 33
click at [718, 123] on button "Apply" at bounding box center [717, 135] width 46 height 31
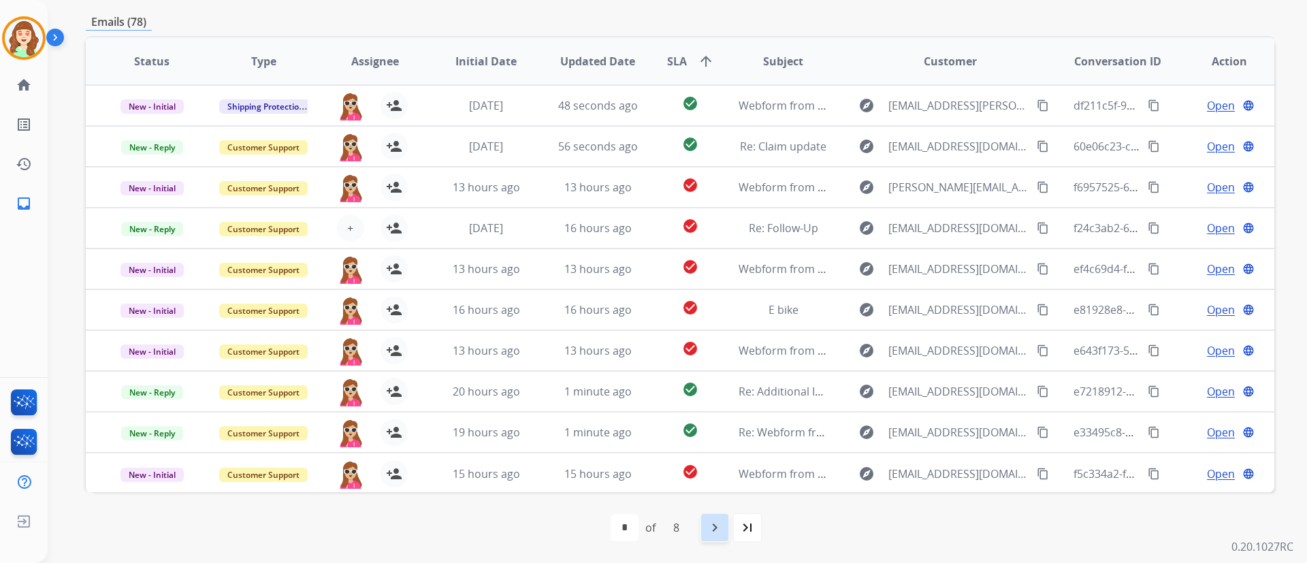
click at [715, 530] on mat-icon "navigate_next" at bounding box center [715, 527] width 16 height 16
select select "*"
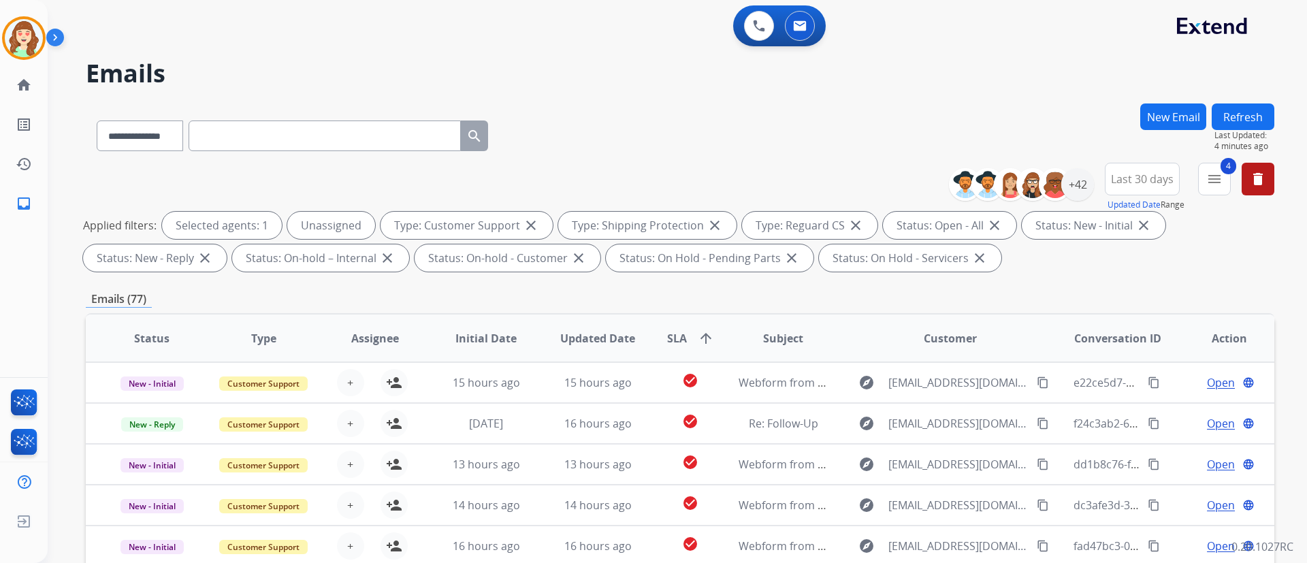
click at [1234, 263] on div "Applied filters: Selected agents: 1 Unassigned Type: Customer Support close Typ…" at bounding box center [677, 242] width 1189 height 60
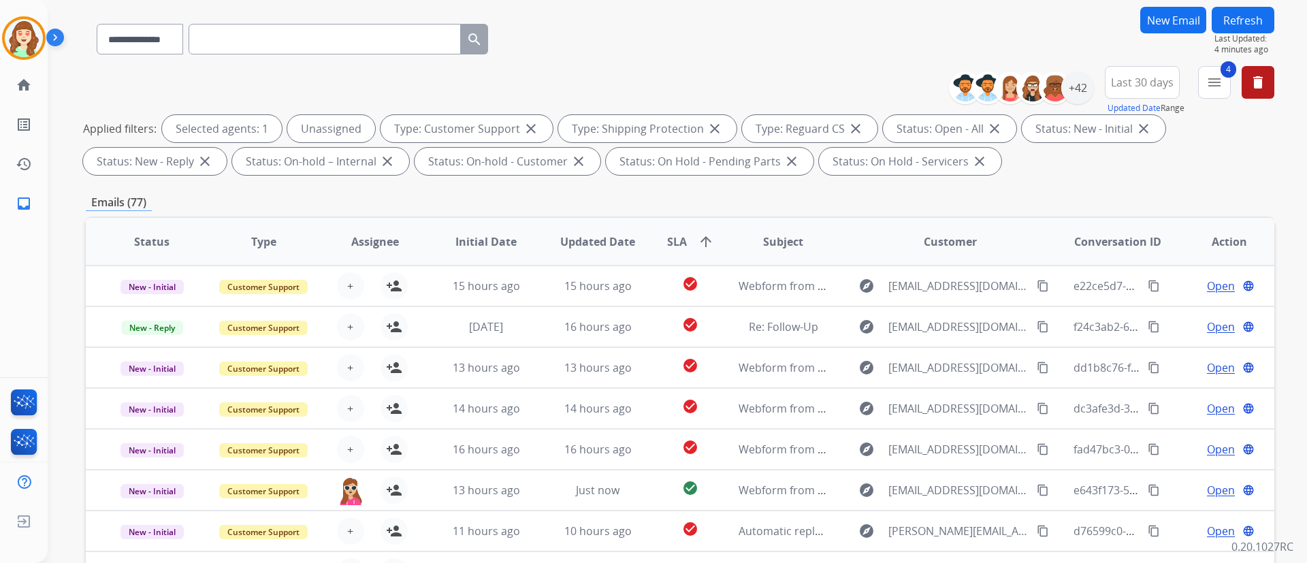
scroll to position [277, 0]
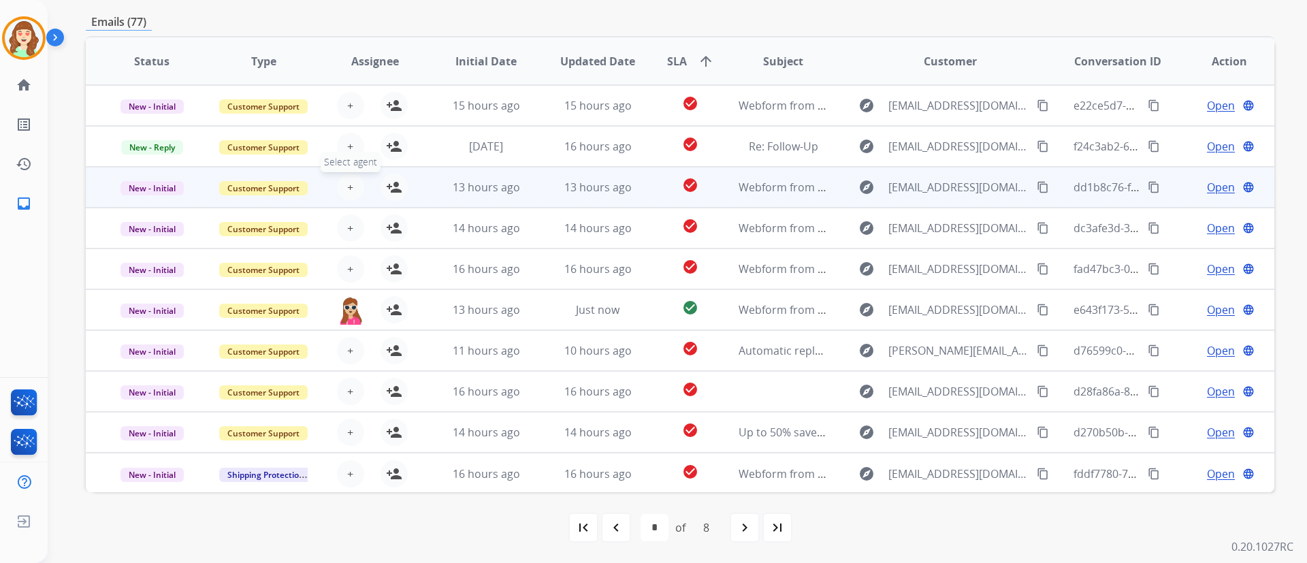
click at [350, 182] on span "+" at bounding box center [350, 187] width 6 height 16
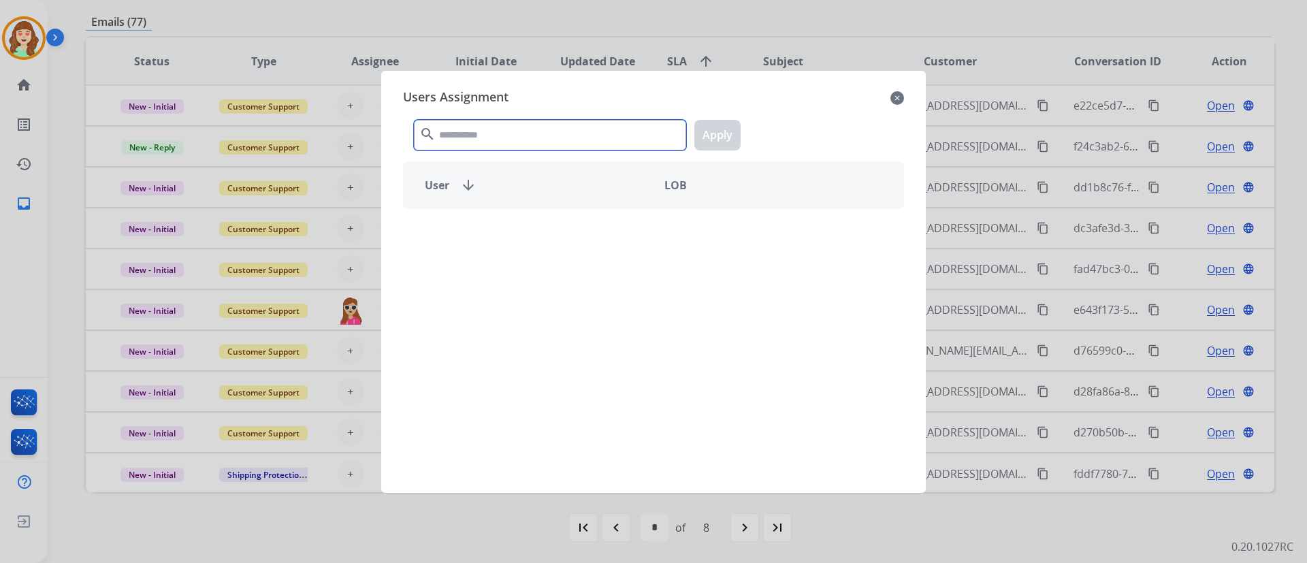
click at [566, 131] on input "text" at bounding box center [550, 135] width 272 height 31
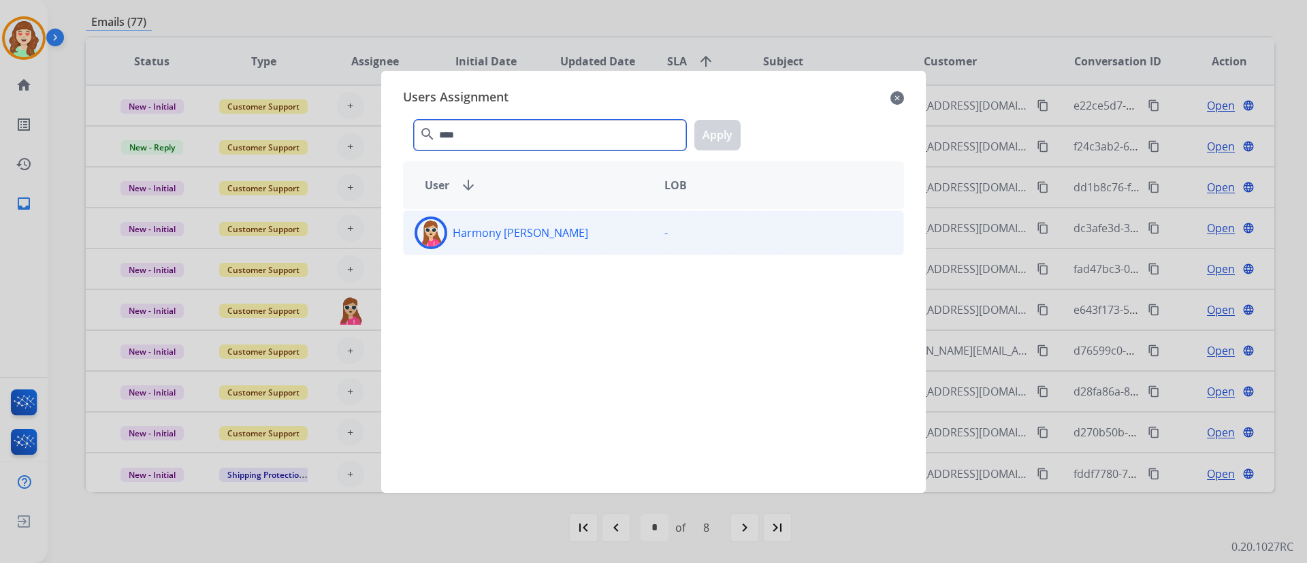
type input "****"
click at [575, 227] on div "Harmony [PERSON_NAME]" at bounding box center [529, 233] width 250 height 33
click at [726, 133] on button "Apply" at bounding box center [717, 135] width 46 height 31
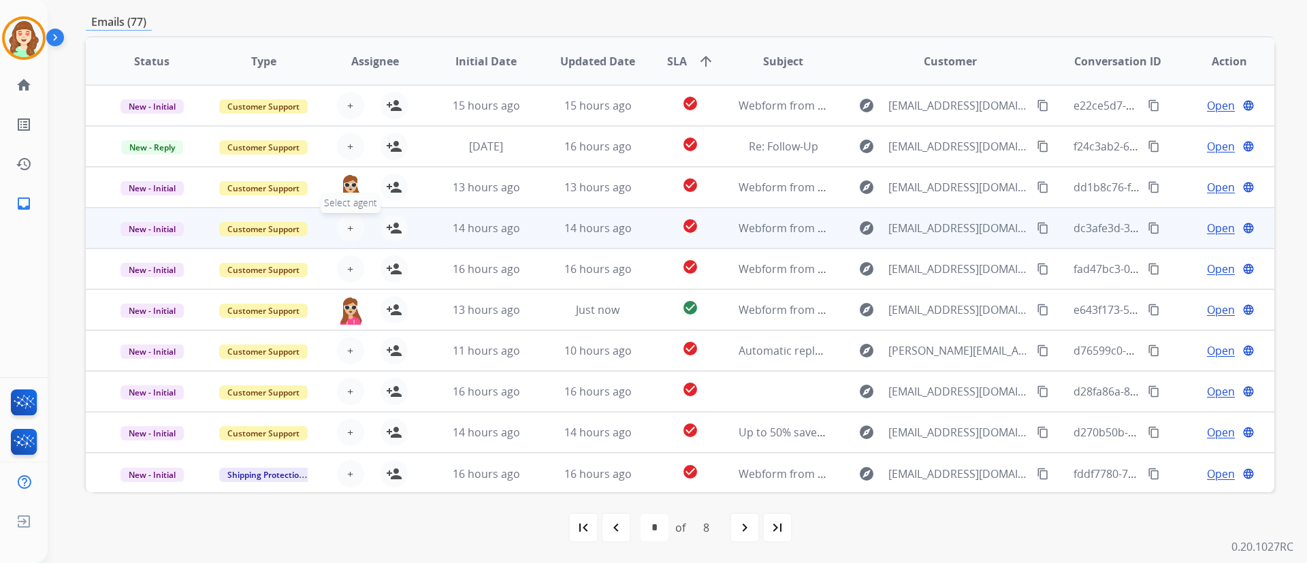
click at [347, 227] on span "+" at bounding box center [350, 228] width 6 height 16
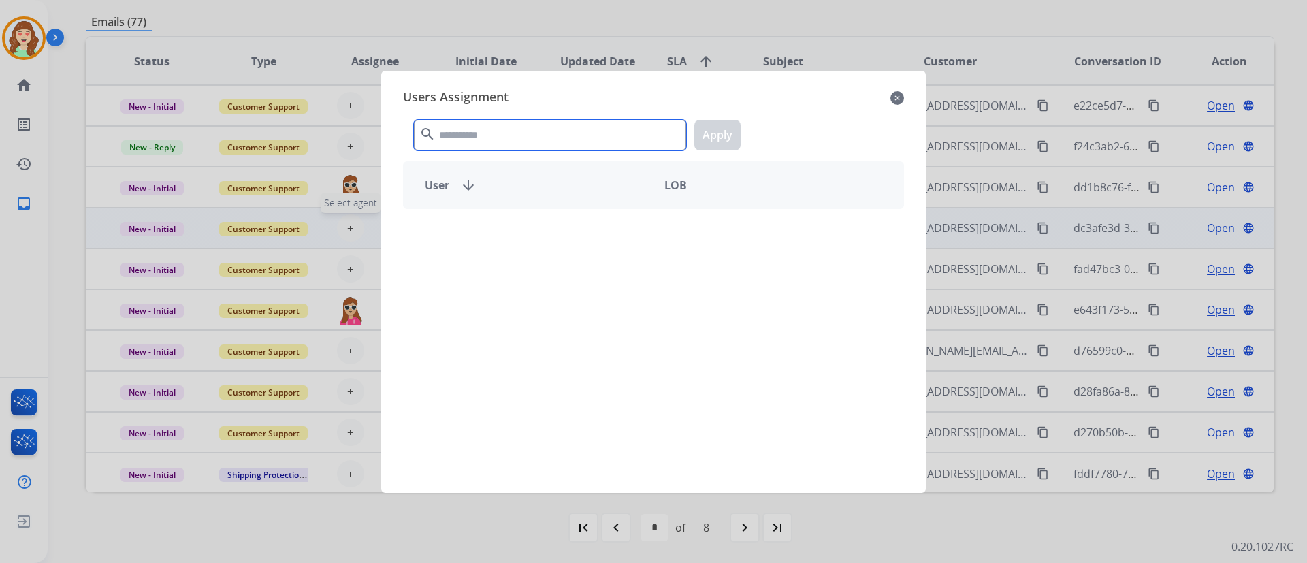
click at [523, 130] on input "text" at bounding box center [550, 135] width 272 height 31
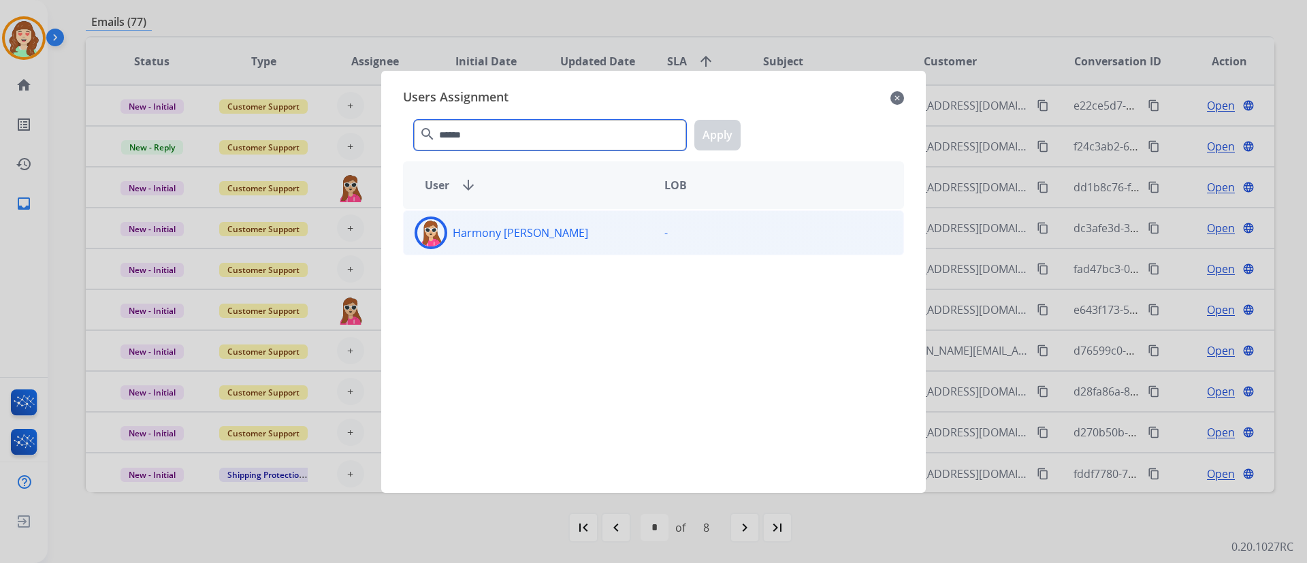
type input "******"
click at [571, 244] on div "Harmony [PERSON_NAME]" at bounding box center [529, 233] width 250 height 33
click at [729, 131] on button "Apply" at bounding box center [717, 135] width 46 height 31
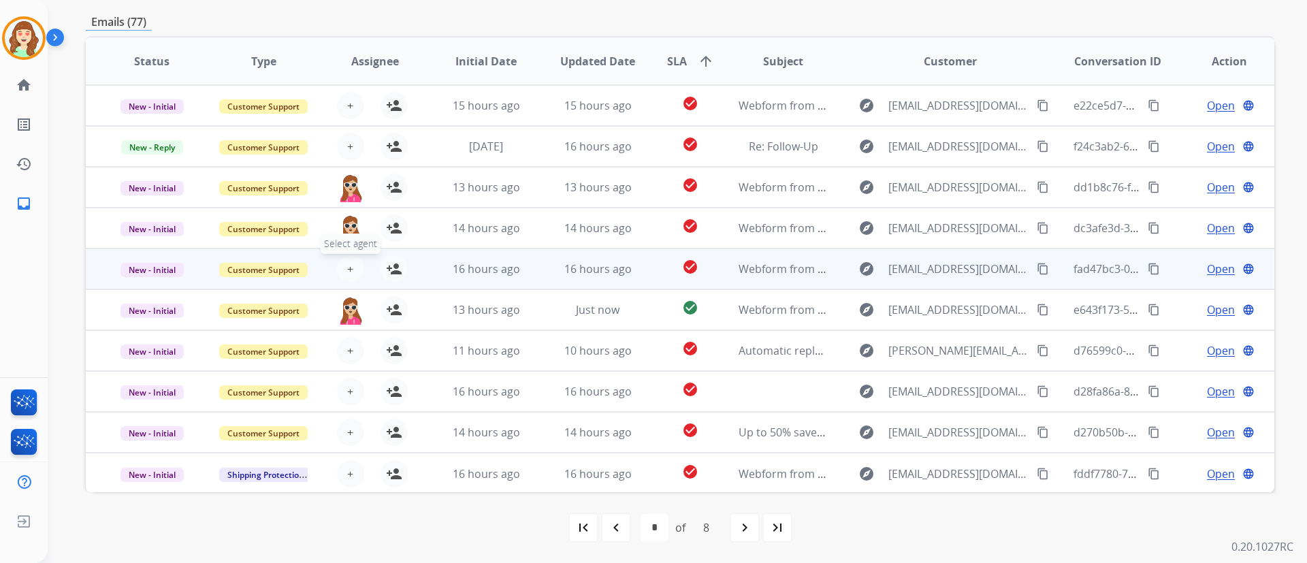
click at [356, 266] on button "+ Select agent" at bounding box center [350, 268] width 27 height 27
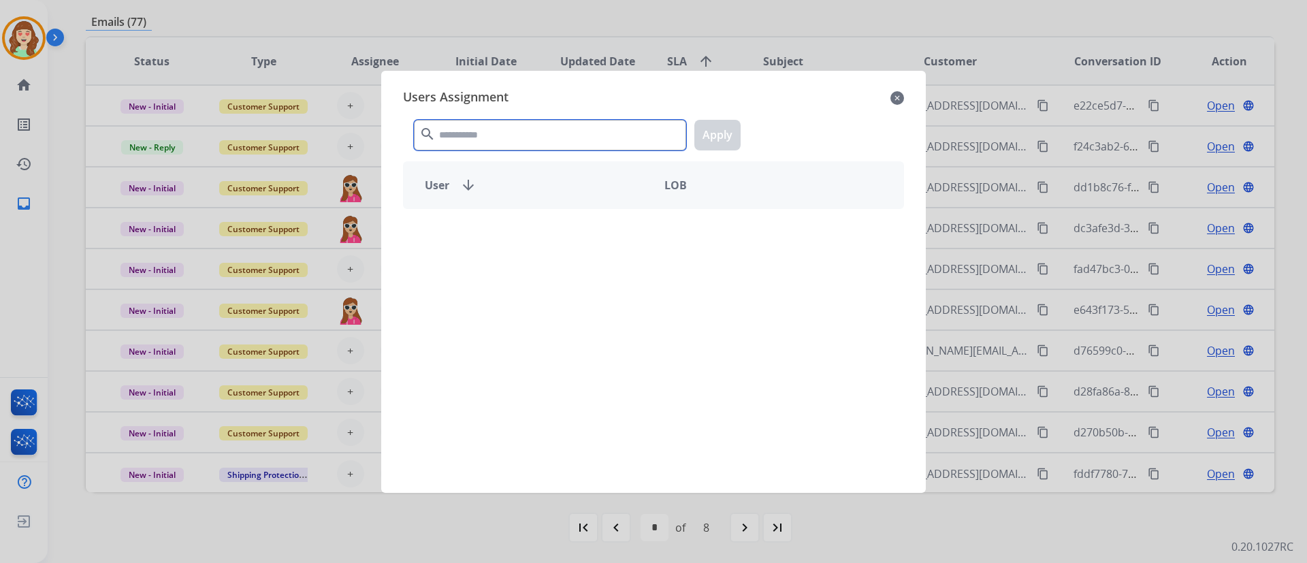
click at [525, 139] on input "text" at bounding box center [550, 135] width 272 height 31
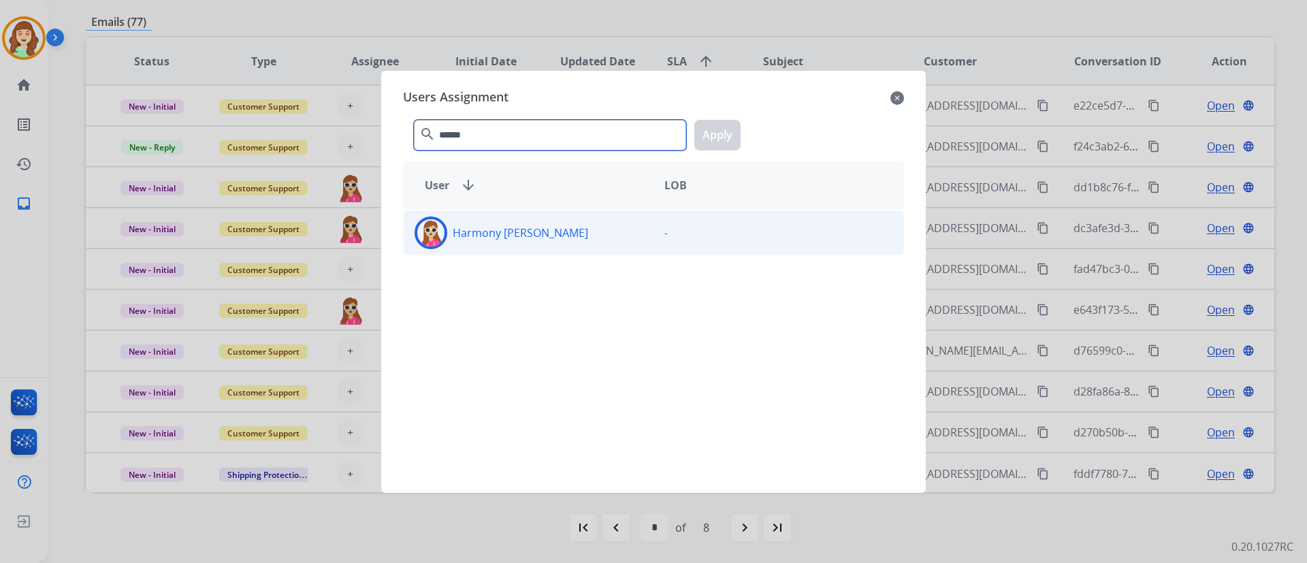
type input "******"
click at [546, 248] on div "Harmony [PERSON_NAME]" at bounding box center [529, 233] width 250 height 33
click at [730, 131] on button "Apply" at bounding box center [717, 135] width 46 height 31
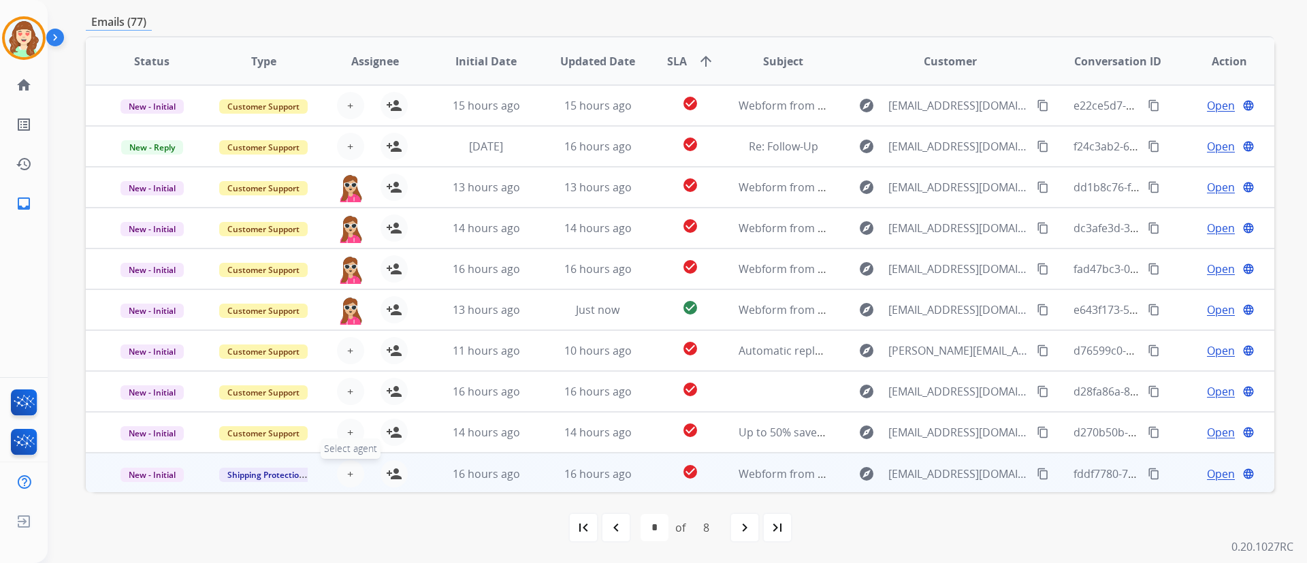
click at [347, 468] on span "+" at bounding box center [350, 474] width 6 height 16
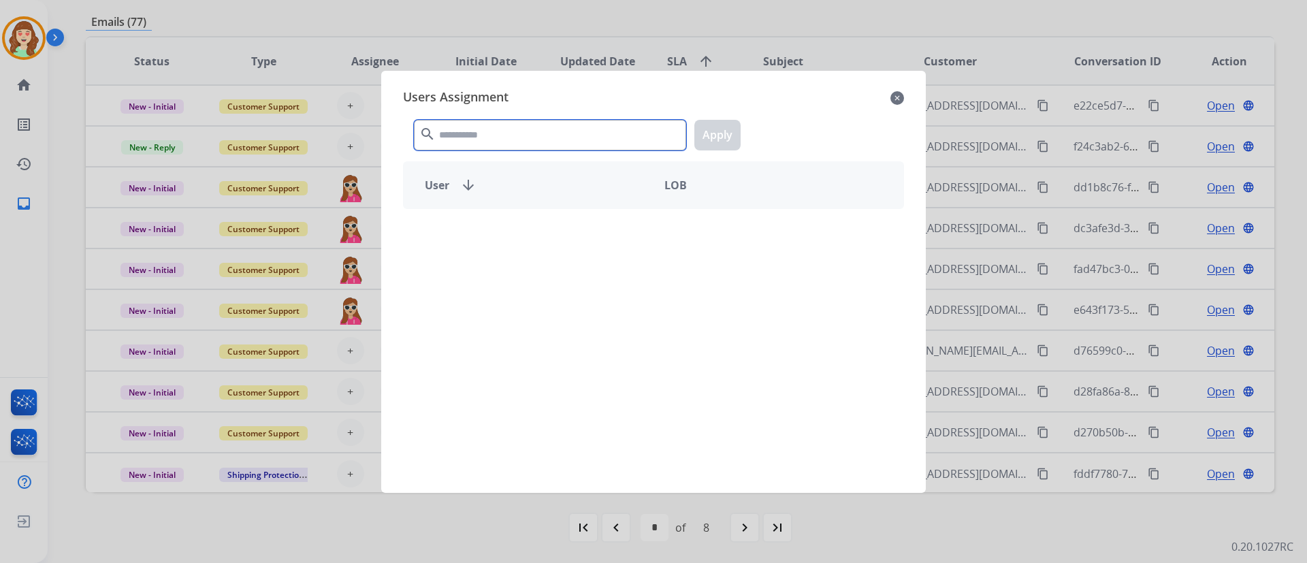
click at [579, 139] on input "text" at bounding box center [550, 135] width 272 height 31
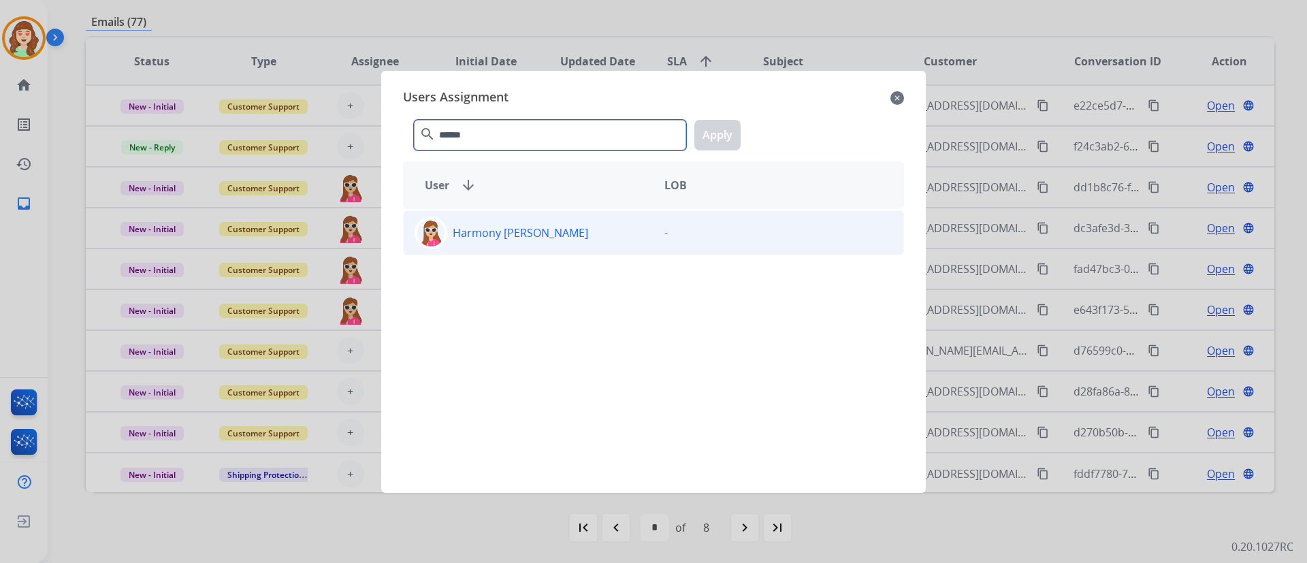
type input "******"
click at [516, 247] on div "Harmony [PERSON_NAME]" at bounding box center [529, 233] width 250 height 33
click at [713, 141] on button "Apply" at bounding box center [717, 135] width 46 height 31
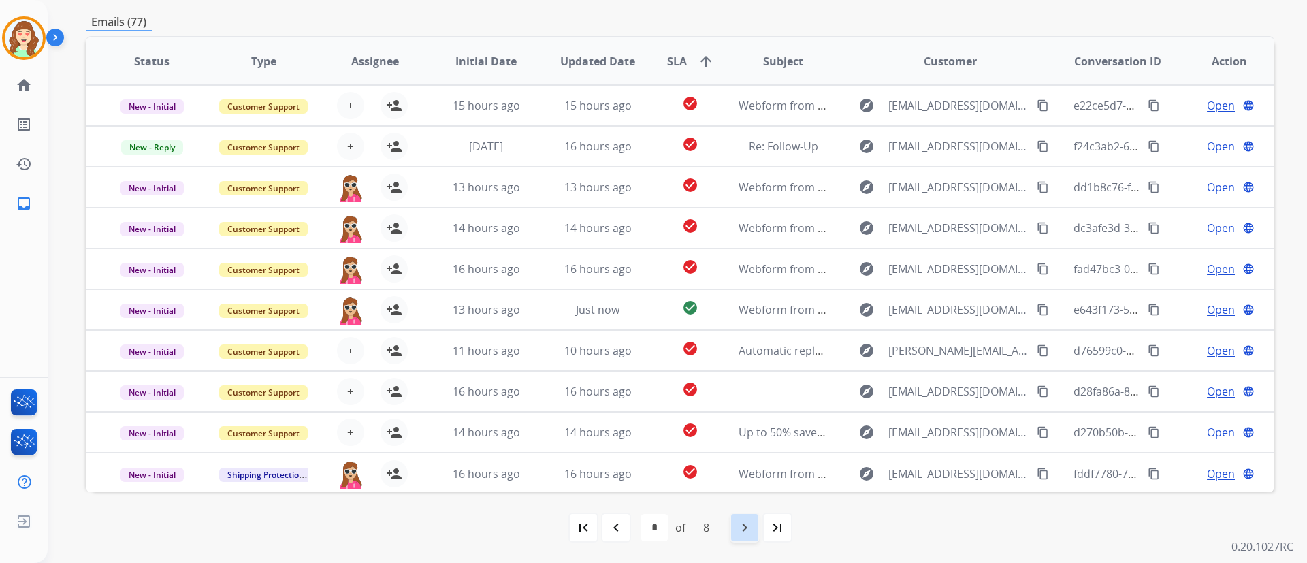
click at [733, 533] on div "navigate_next" at bounding box center [745, 528] width 30 height 30
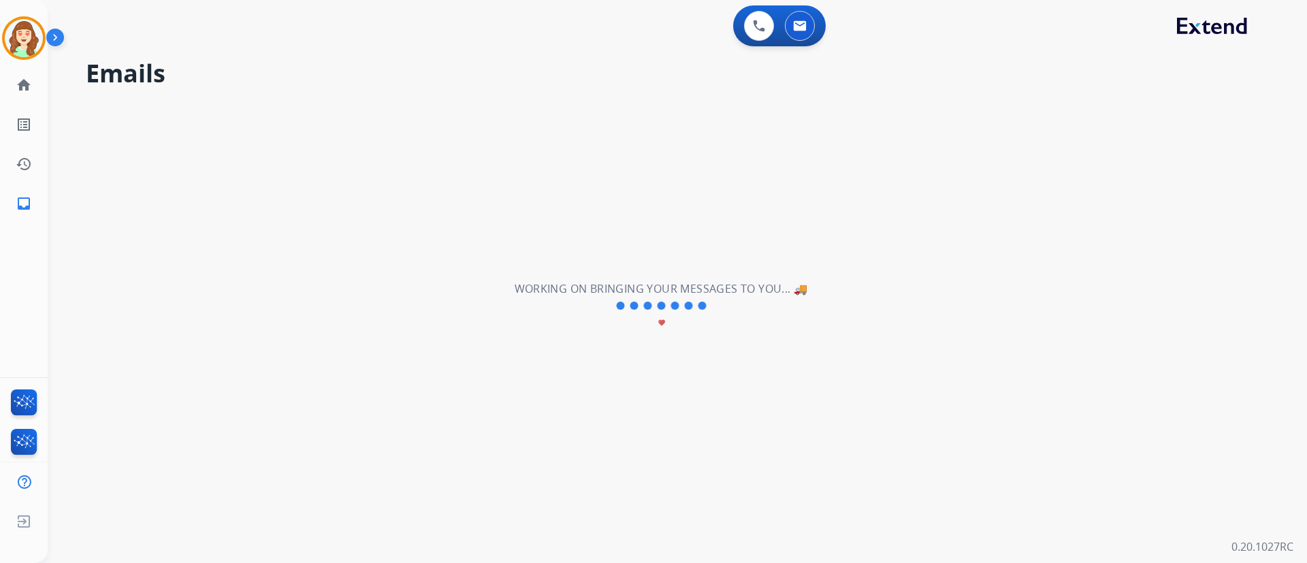
scroll to position [0, 0]
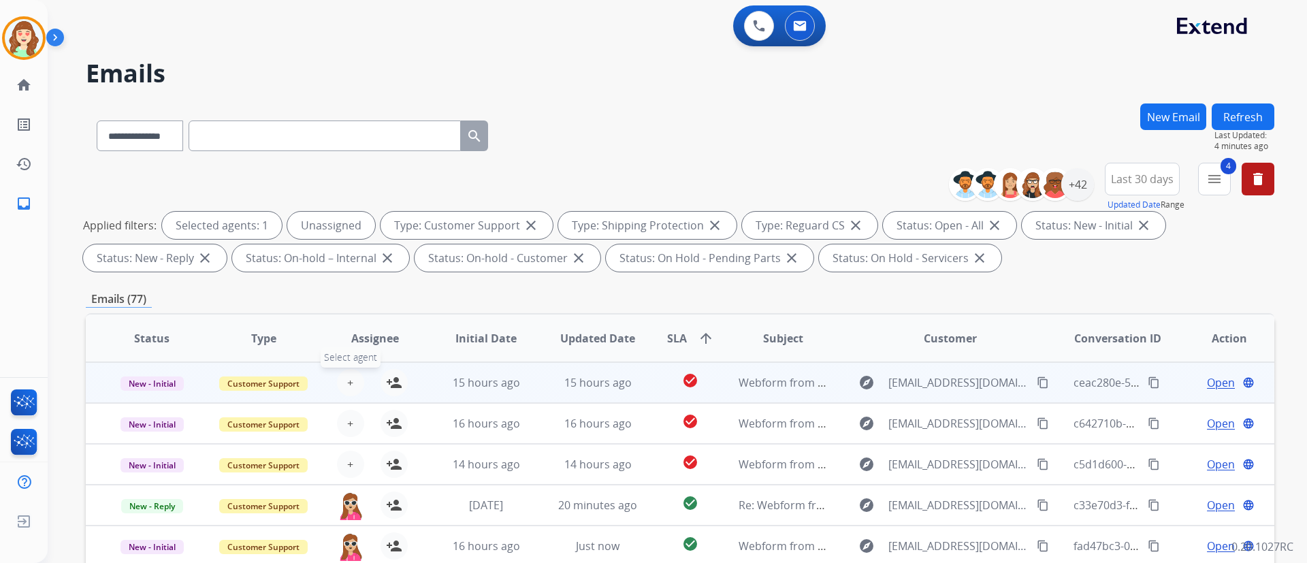
click at [351, 377] on span "+" at bounding box center [350, 382] width 6 height 16
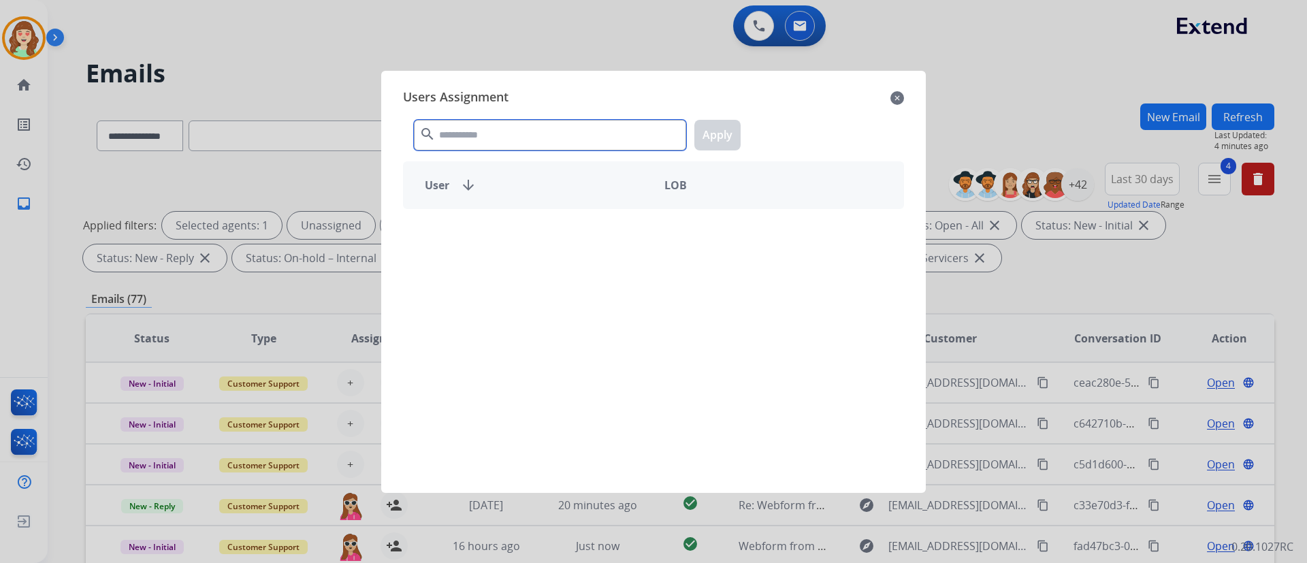
click at [519, 133] on input "text" at bounding box center [550, 135] width 272 height 31
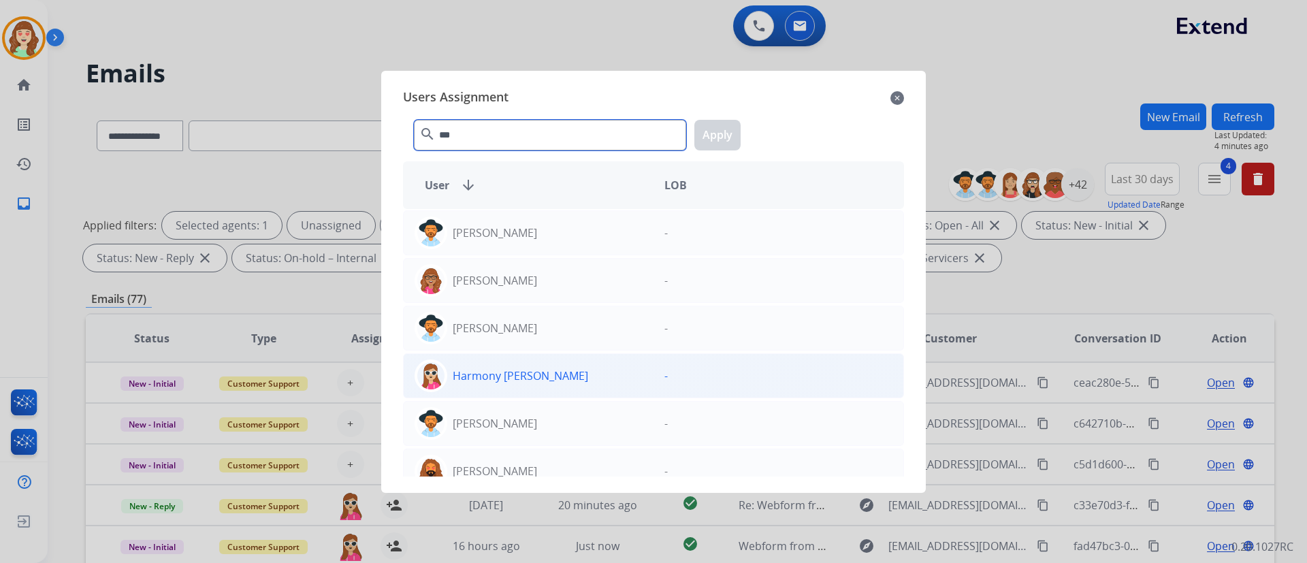
type input "***"
click at [552, 377] on div "Harmony [PERSON_NAME]" at bounding box center [529, 375] width 250 height 33
click at [717, 129] on button "Apply" at bounding box center [717, 135] width 46 height 31
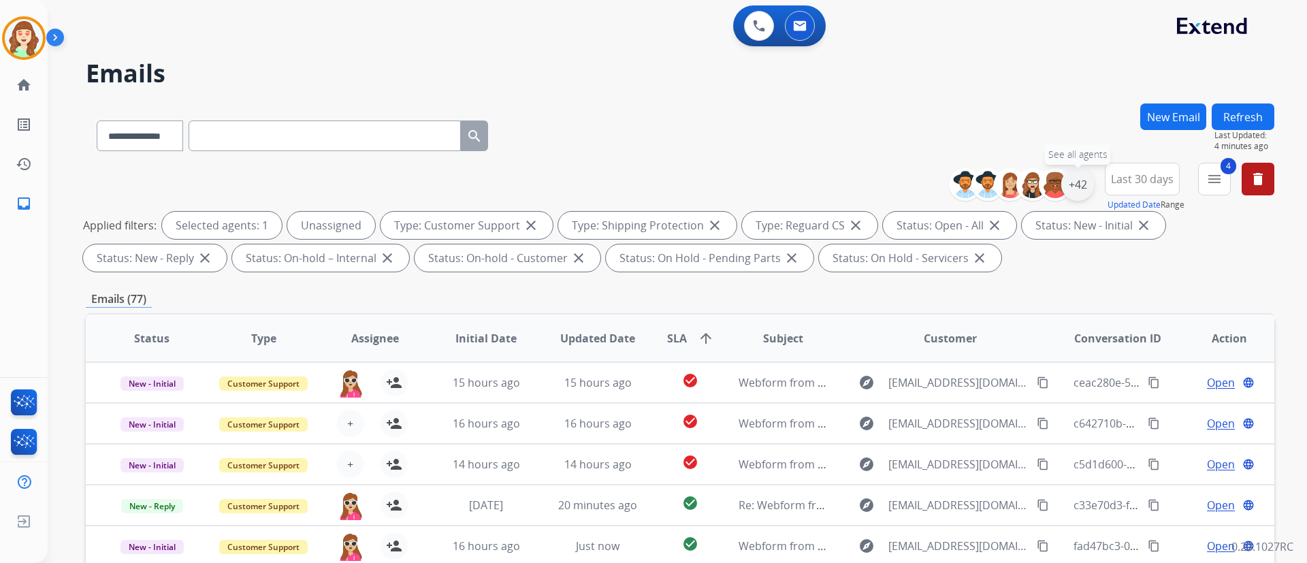
click at [1079, 187] on div "+42" at bounding box center [1077, 184] width 33 height 33
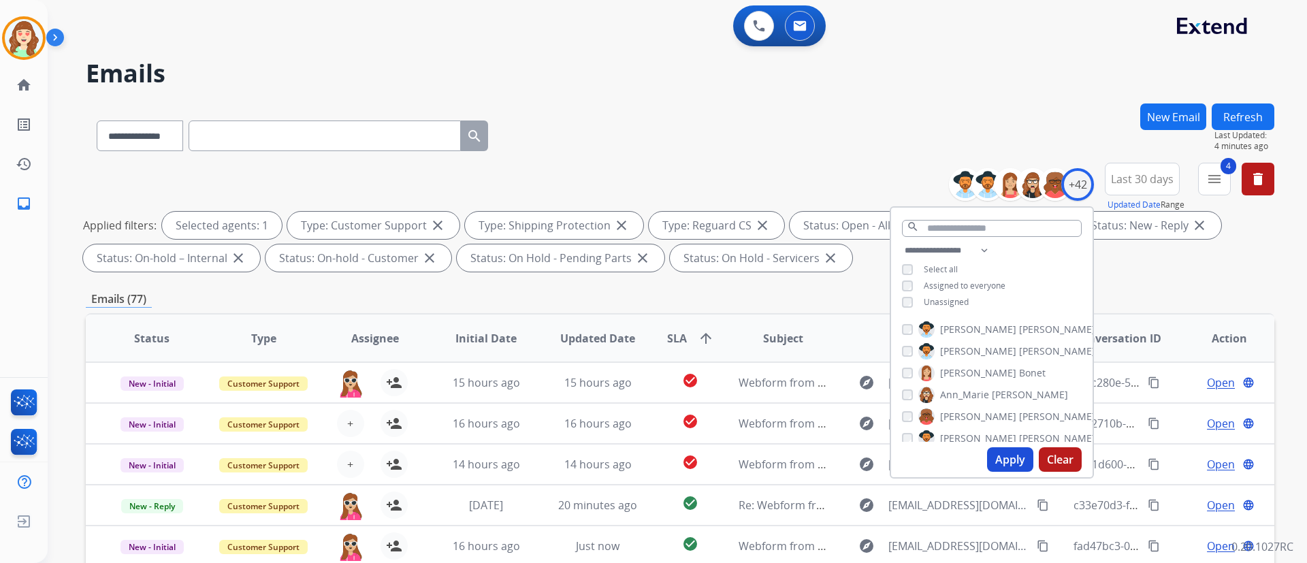
click at [1014, 447] on div "Apply Clear" at bounding box center [992, 459] width 202 height 35
click at [1013, 455] on button "Apply" at bounding box center [1010, 459] width 46 height 25
select select "*"
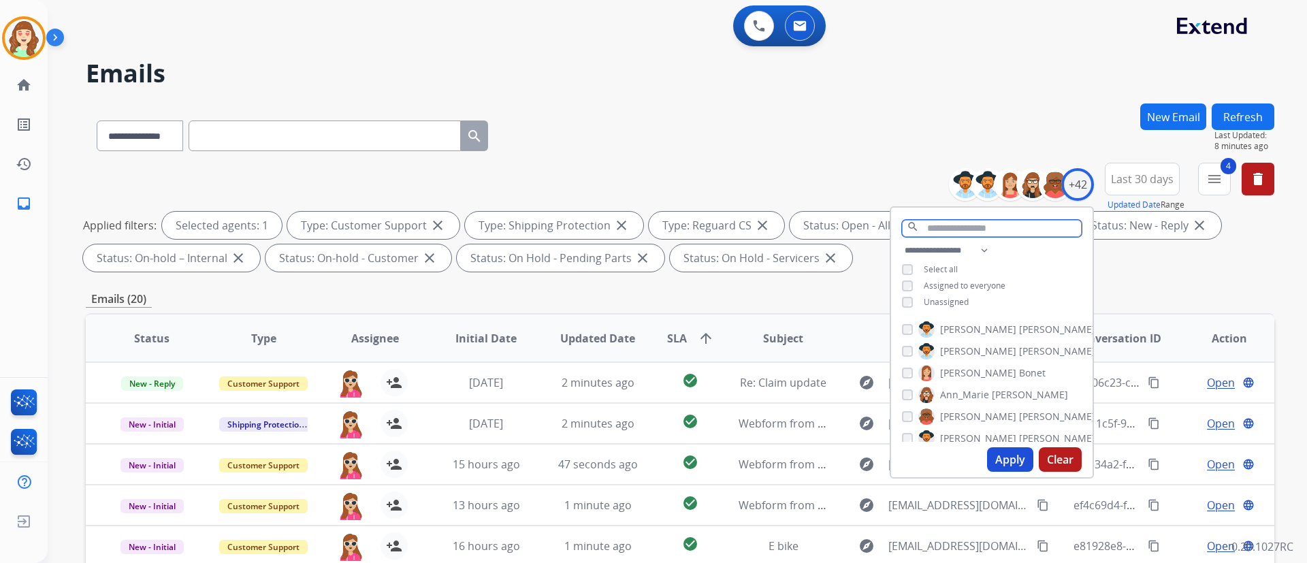
click at [954, 230] on input "text" at bounding box center [992, 228] width 180 height 17
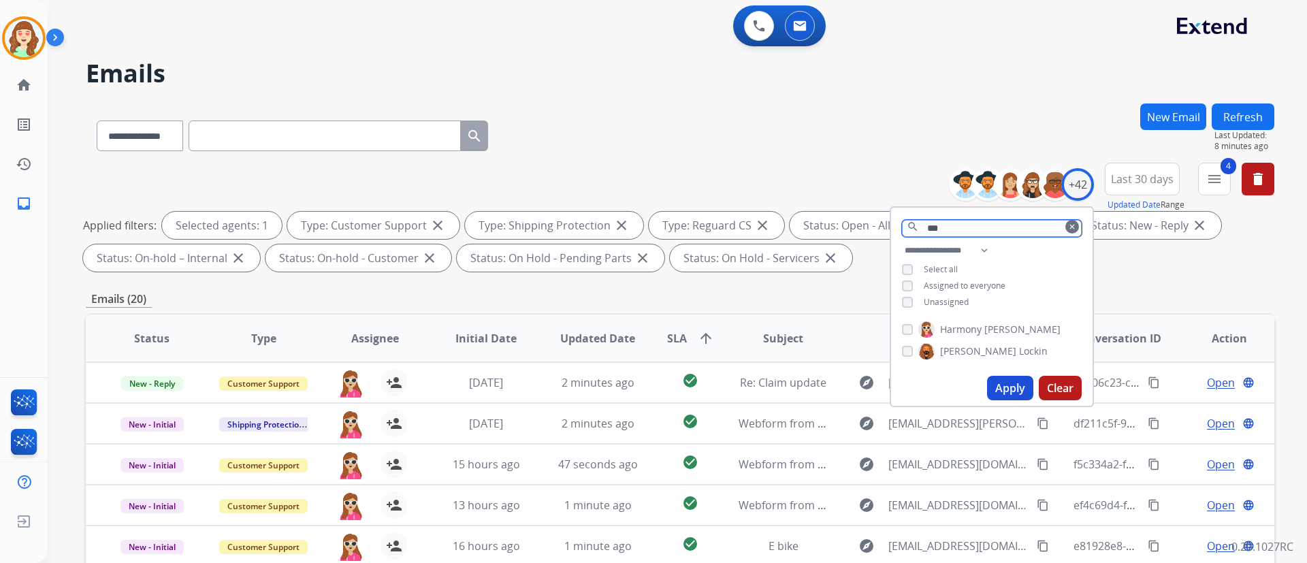
click at [974, 223] on input "***" at bounding box center [992, 228] width 180 height 17
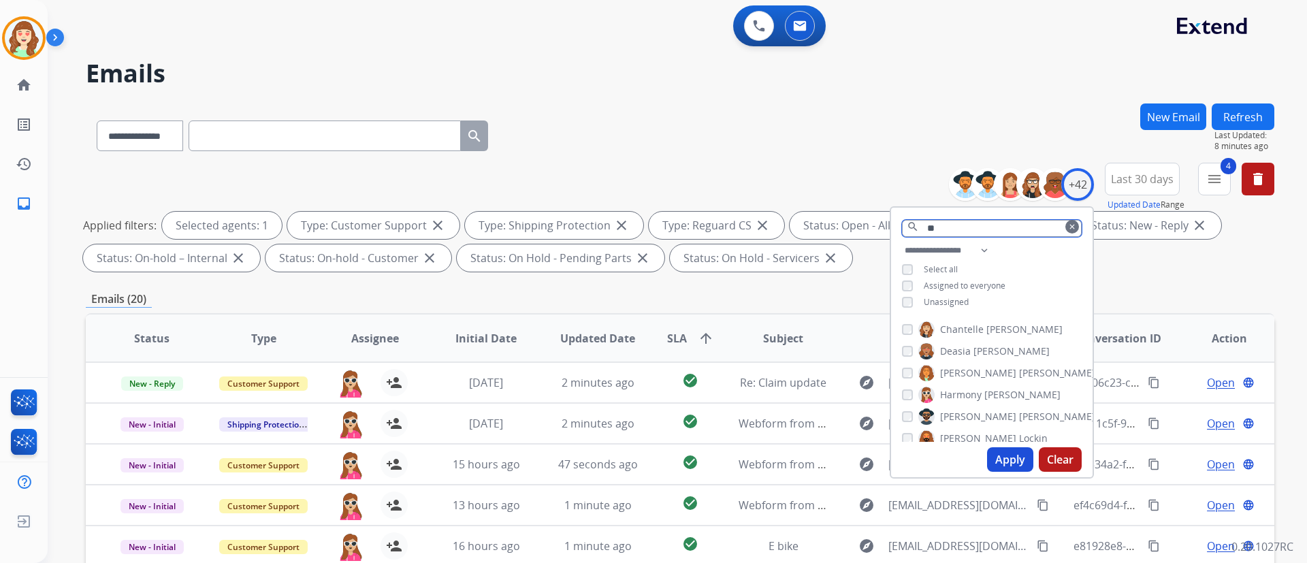
type input "*"
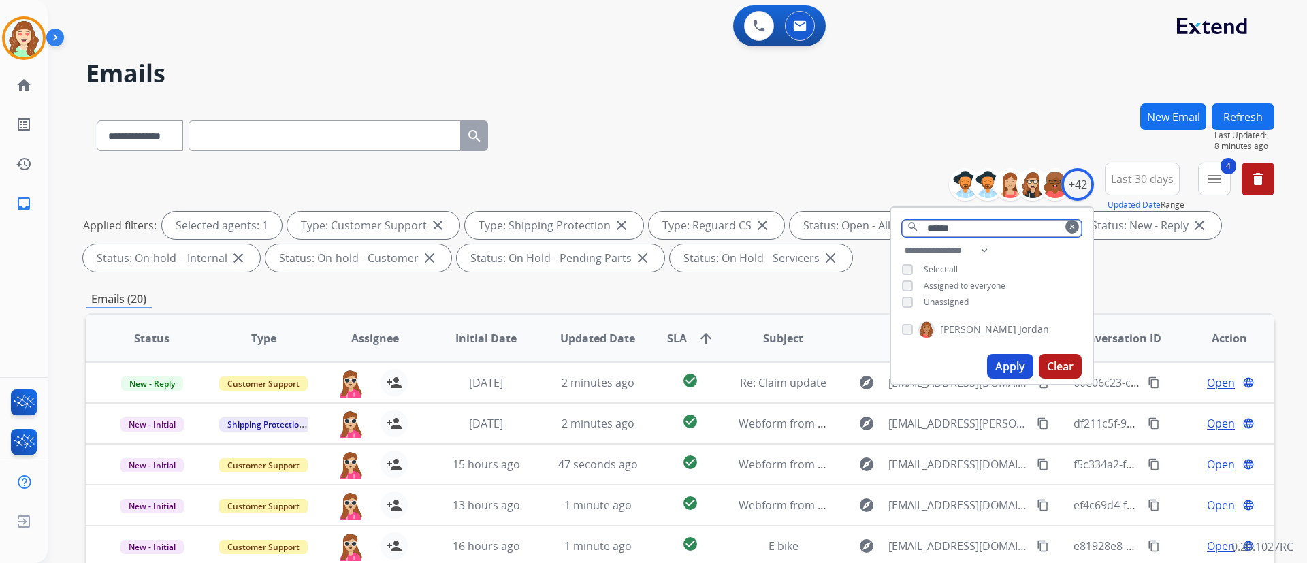
type input "******"
click at [1016, 364] on button "Apply" at bounding box center [1010, 366] width 46 height 25
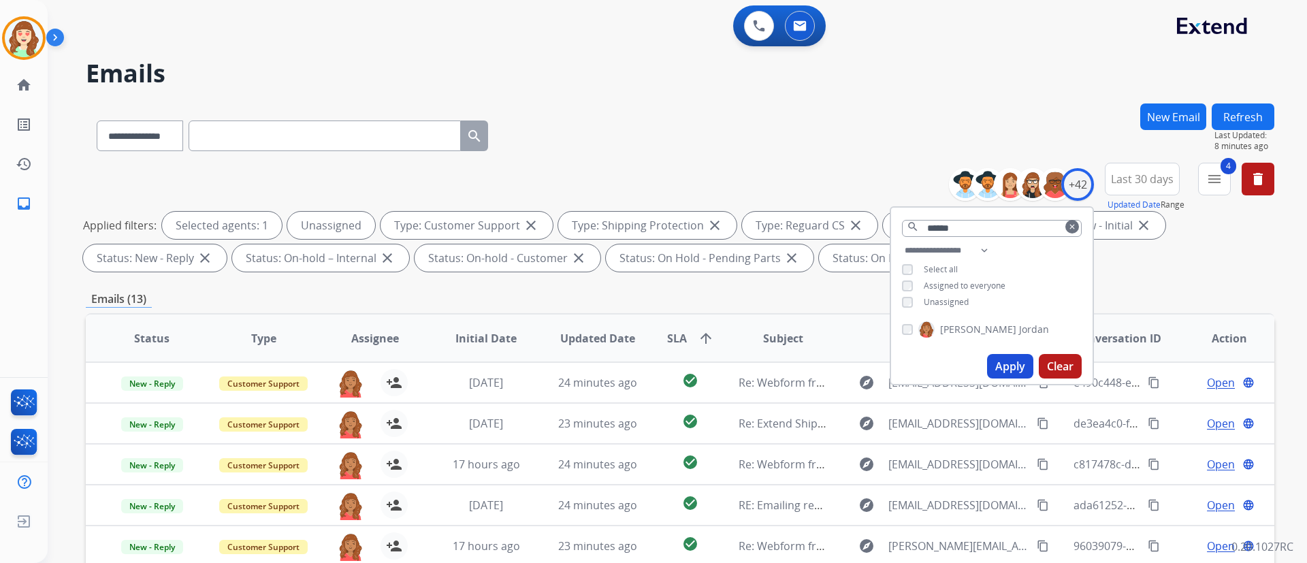
click at [1001, 359] on button "Apply" at bounding box center [1010, 366] width 46 height 25
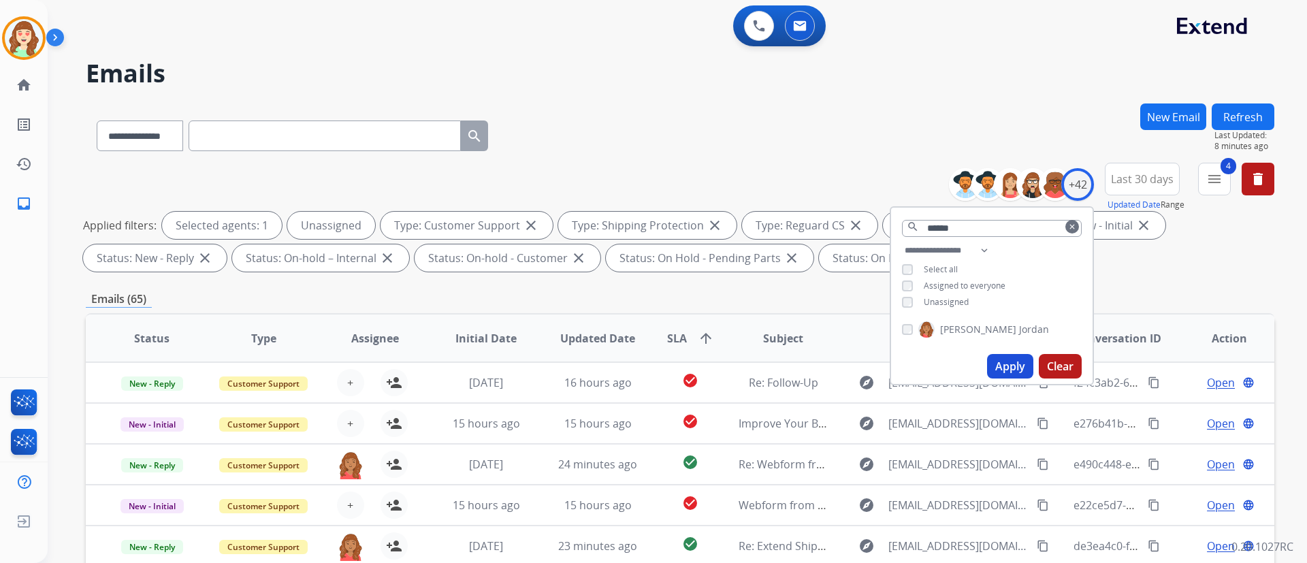
click at [808, 125] on div "**********" at bounding box center [680, 132] width 1189 height 59
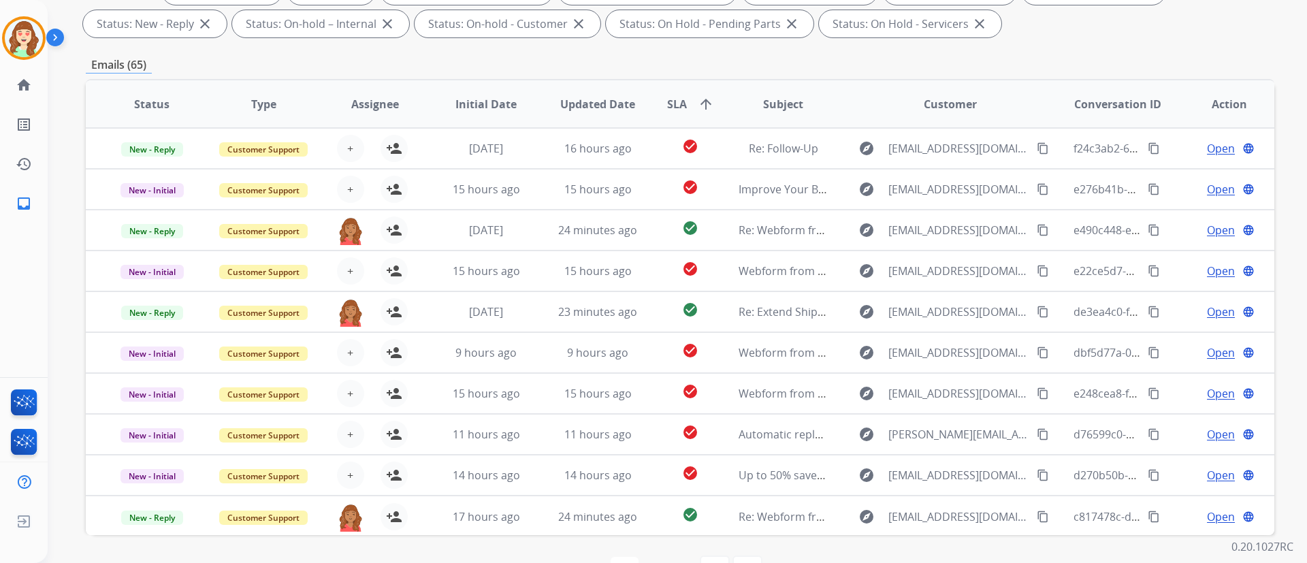
scroll to position [277, 0]
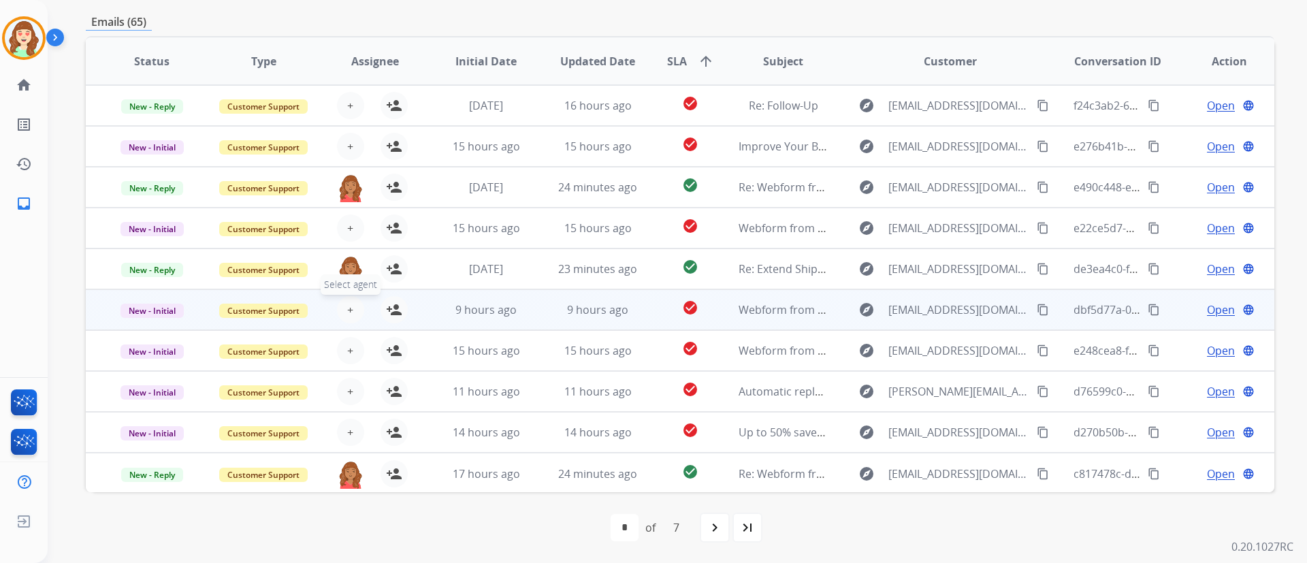
click at [347, 310] on span "+" at bounding box center [350, 310] width 6 height 16
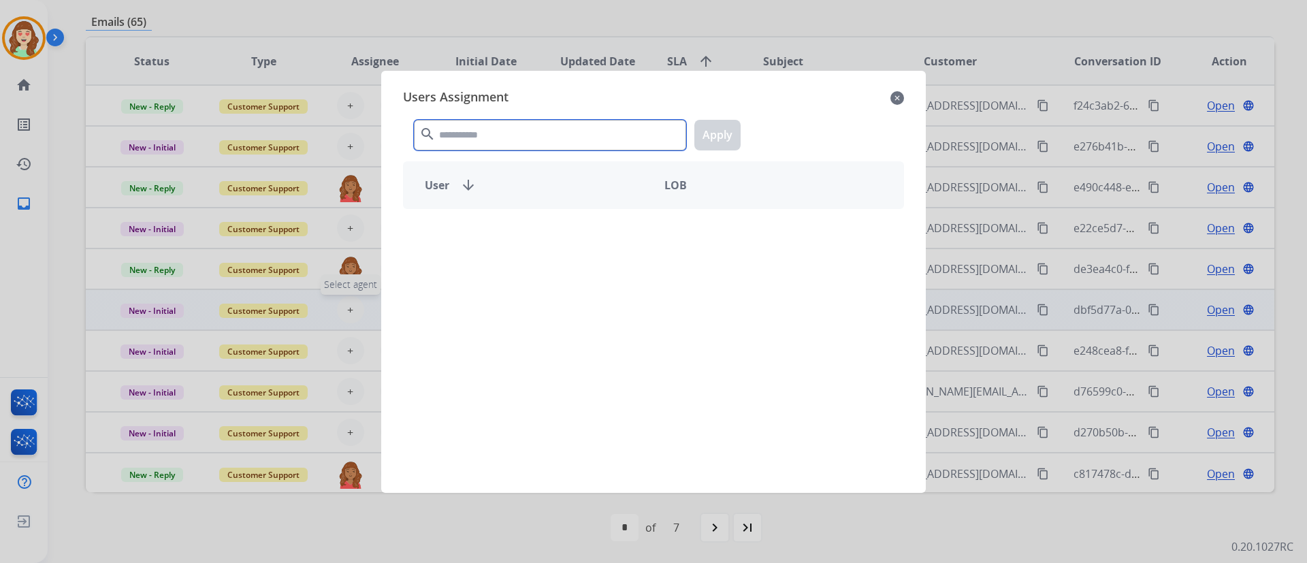
click at [557, 142] on input "text" at bounding box center [550, 135] width 272 height 31
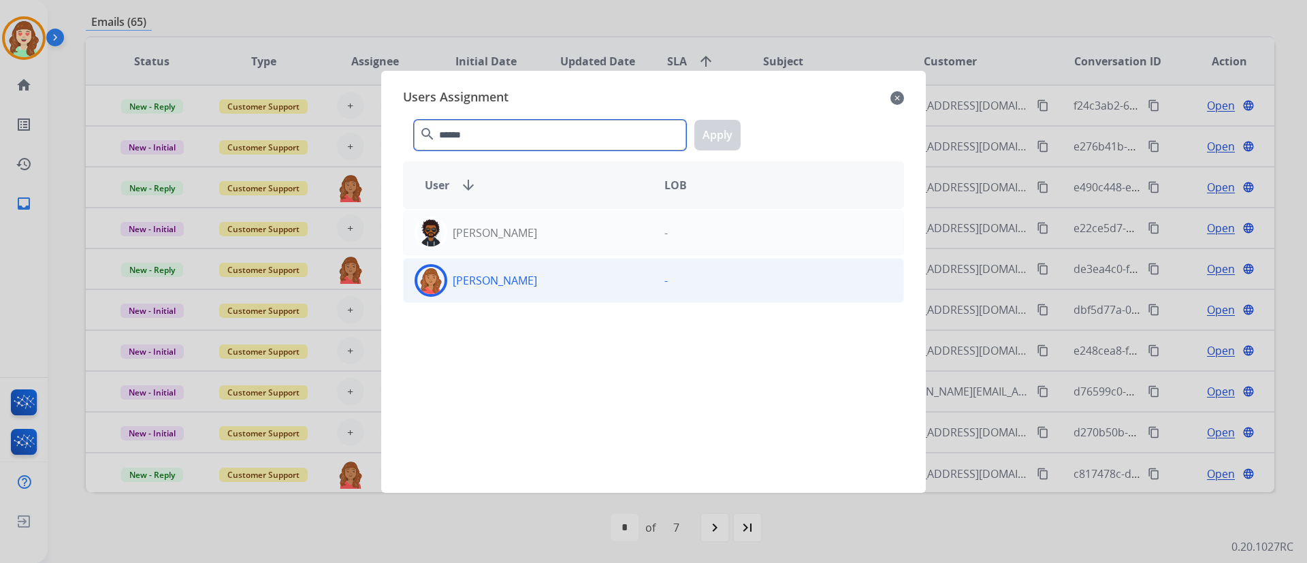
type input "******"
click at [560, 295] on div "[PERSON_NAME]" at bounding box center [529, 280] width 250 height 33
click at [718, 133] on button "Apply" at bounding box center [717, 135] width 46 height 31
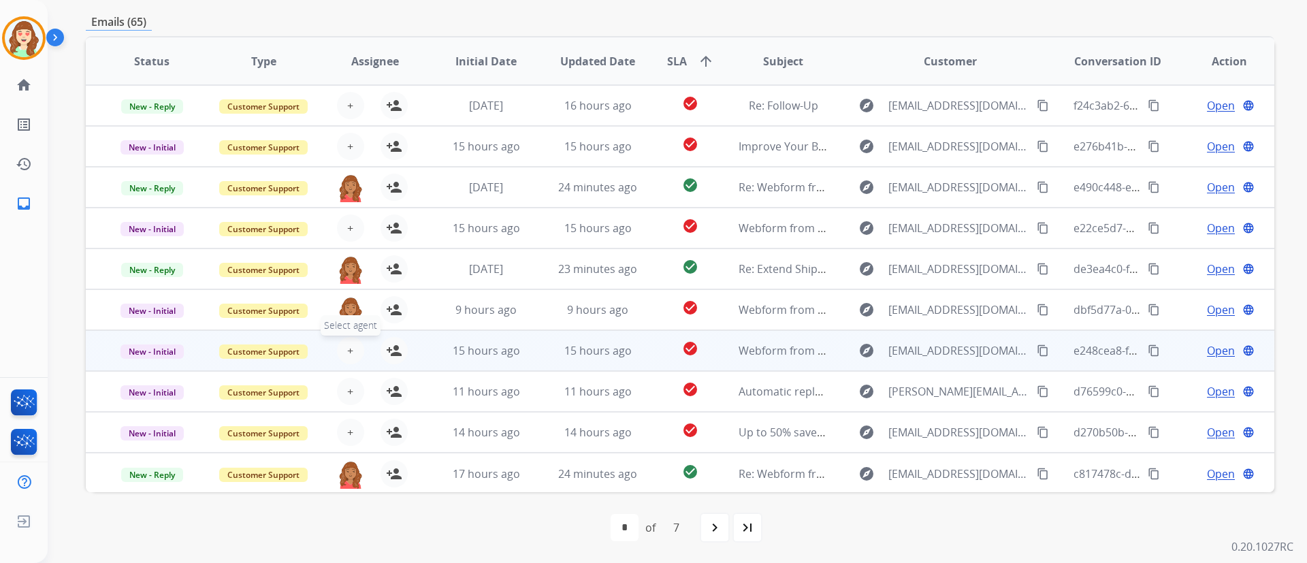
click at [350, 347] on span "+" at bounding box center [350, 350] width 6 height 16
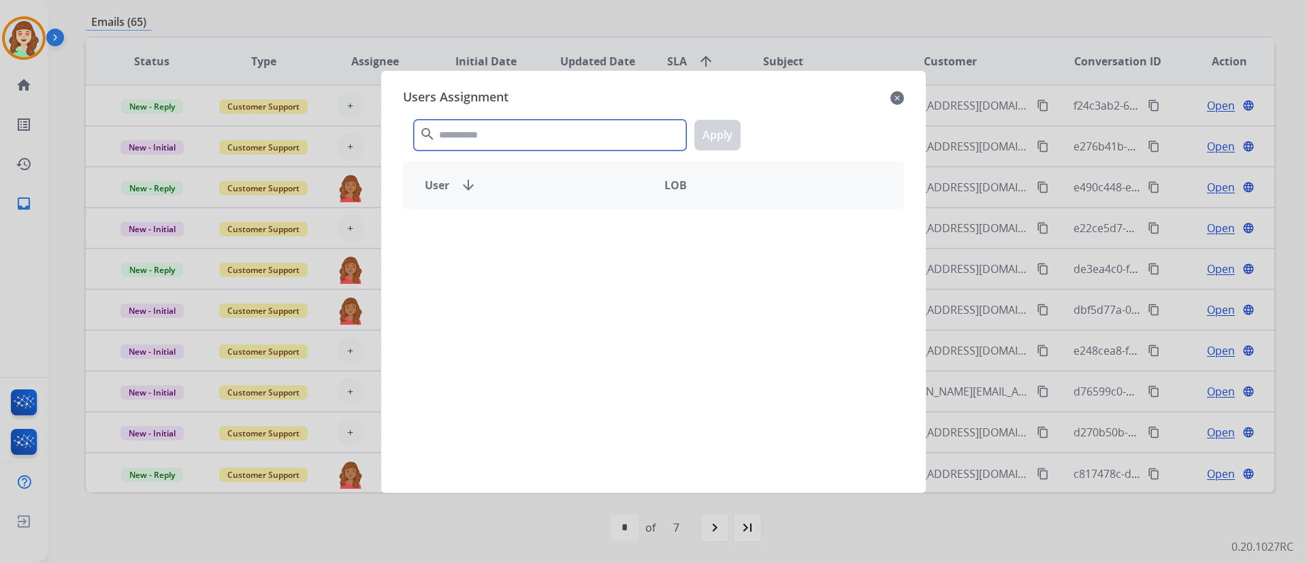
click at [511, 142] on input "text" at bounding box center [550, 135] width 272 height 31
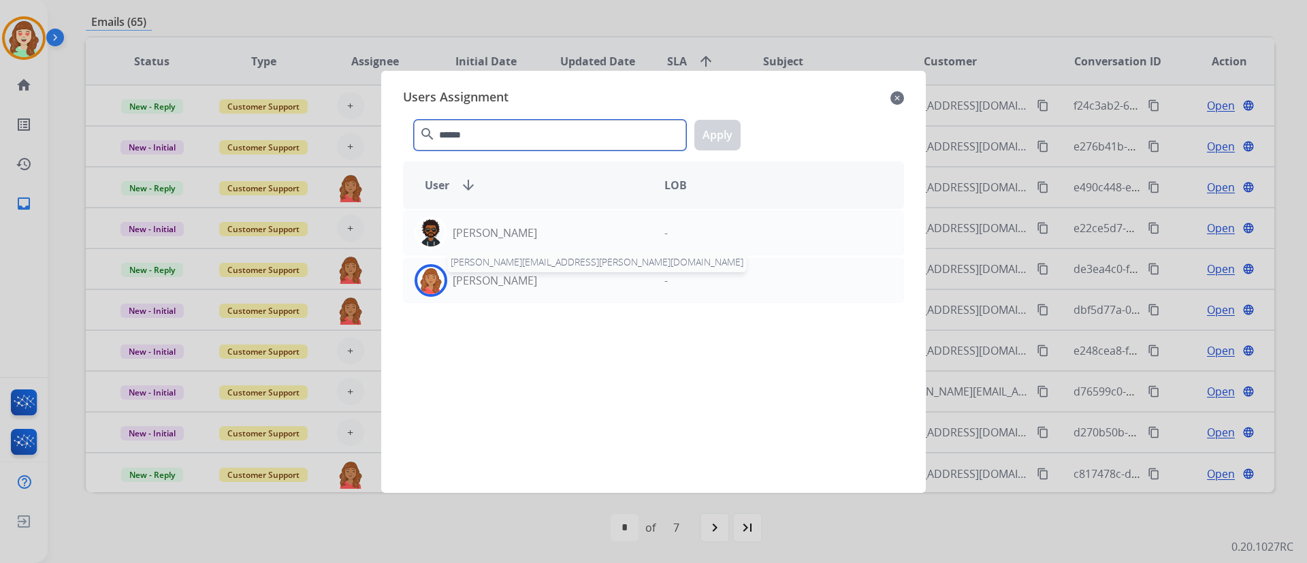
type input "******"
click at [528, 278] on p "[PERSON_NAME]" at bounding box center [495, 280] width 84 height 16
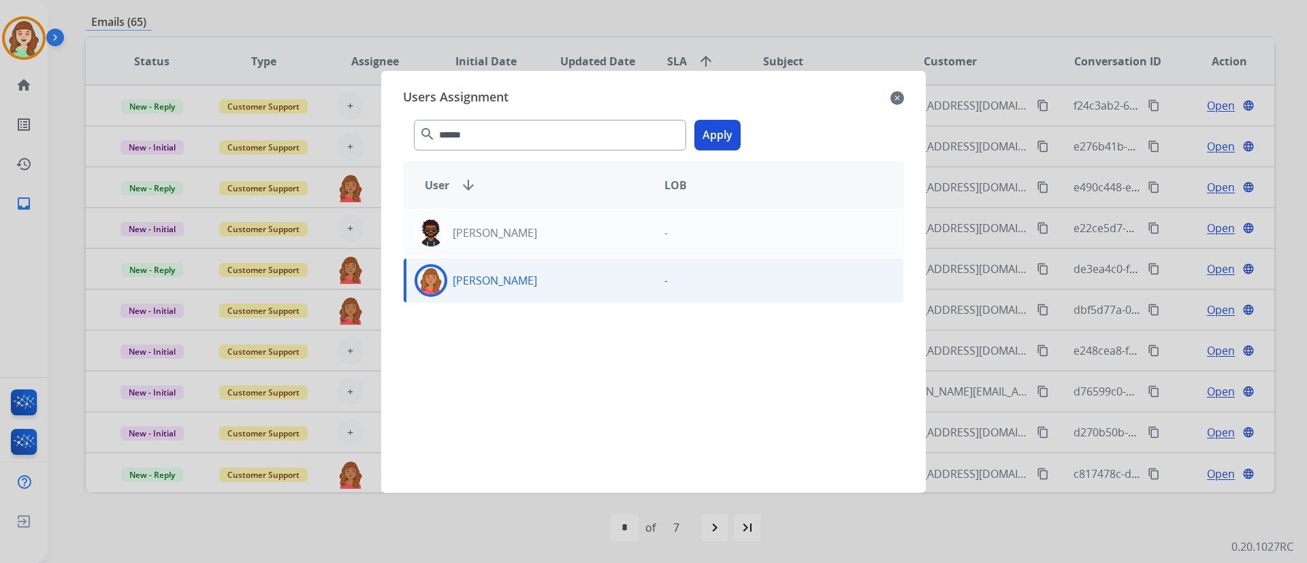
click at [714, 128] on button "Apply" at bounding box center [717, 135] width 46 height 31
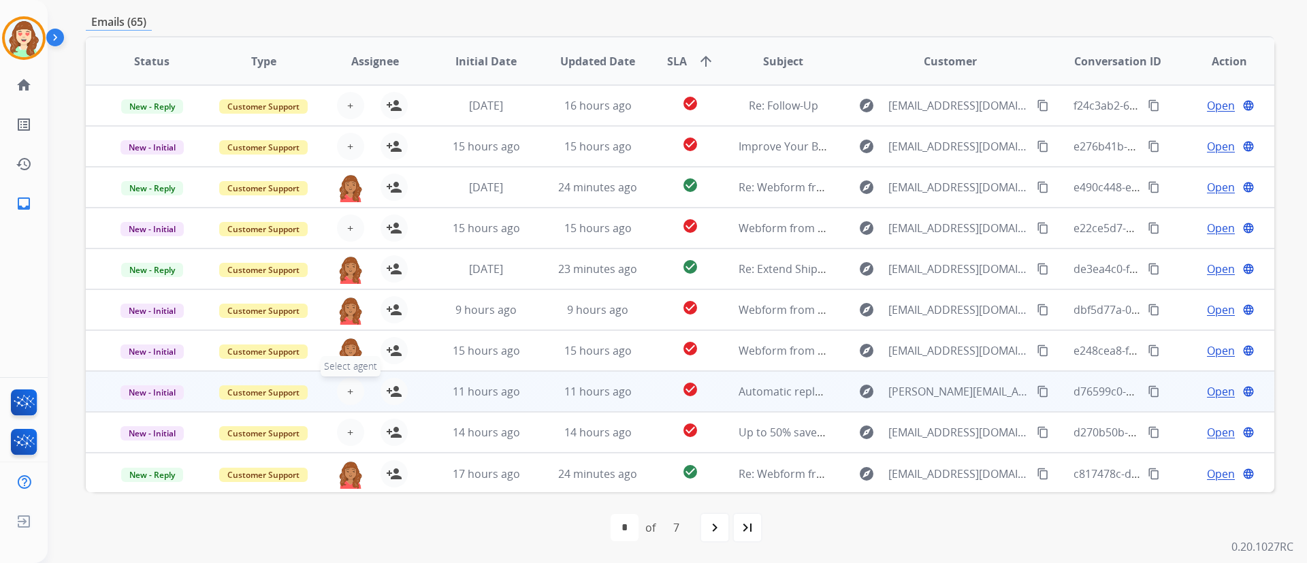
click at [346, 383] on button "+ Select agent" at bounding box center [350, 391] width 27 height 27
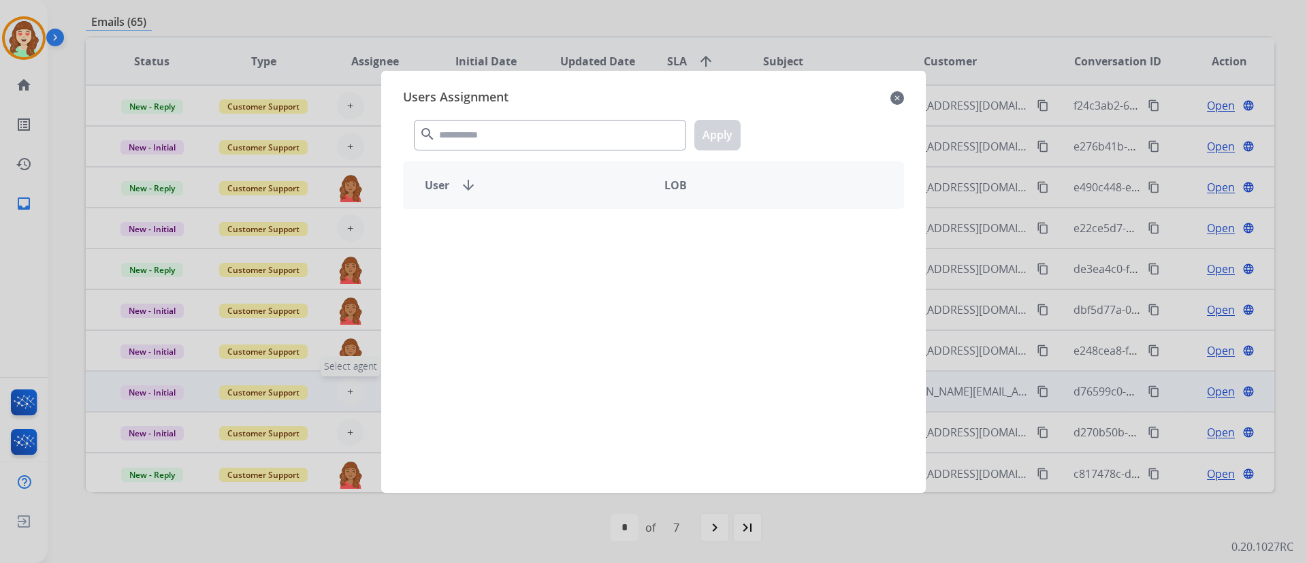
click at [515, 138] on input "text" at bounding box center [550, 135] width 272 height 31
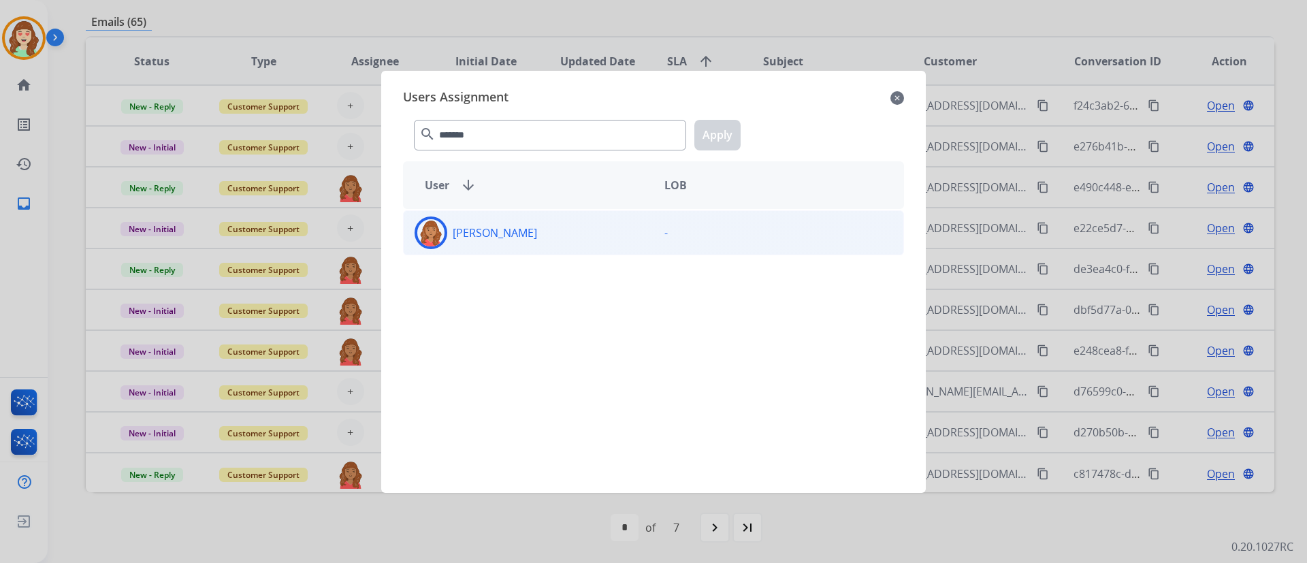
type input "*******"
click at [463, 242] on div "[PERSON_NAME]" at bounding box center [529, 233] width 250 height 33
click at [715, 139] on button "Apply" at bounding box center [717, 135] width 46 height 31
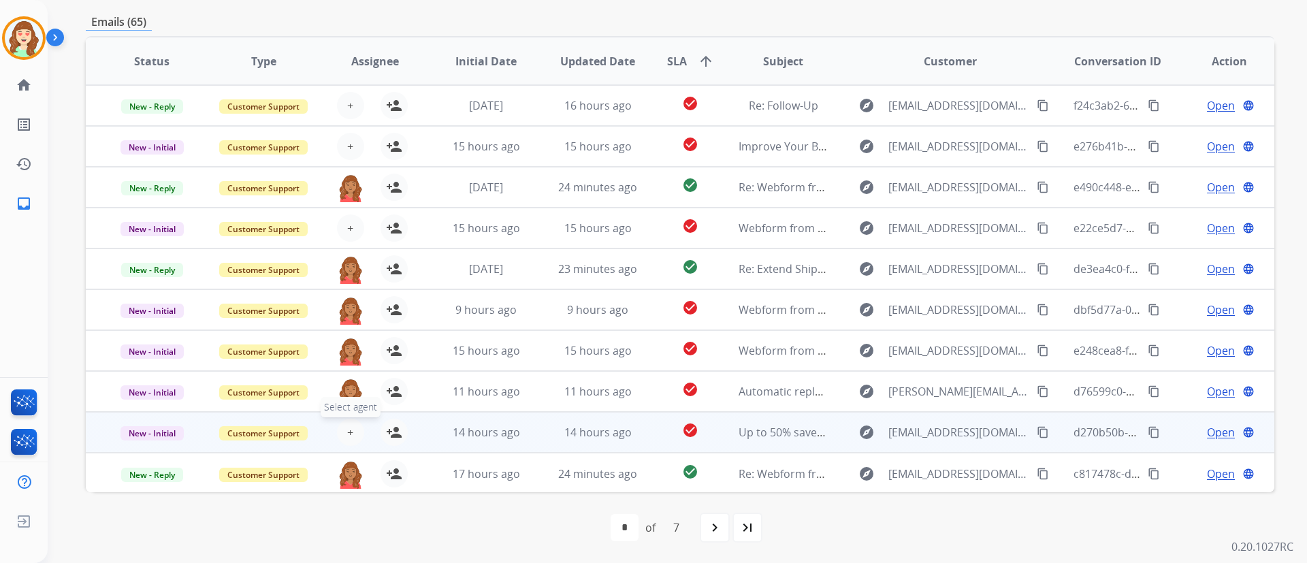
click at [349, 432] on span "+" at bounding box center [350, 432] width 6 height 16
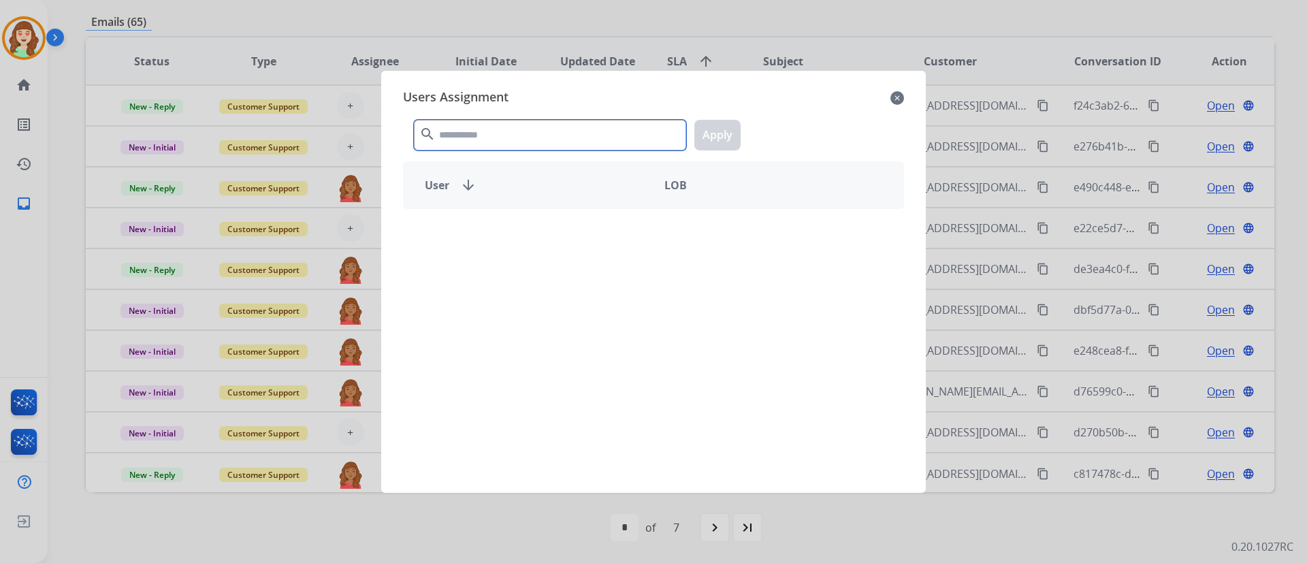
click at [544, 144] on input "text" at bounding box center [550, 135] width 272 height 31
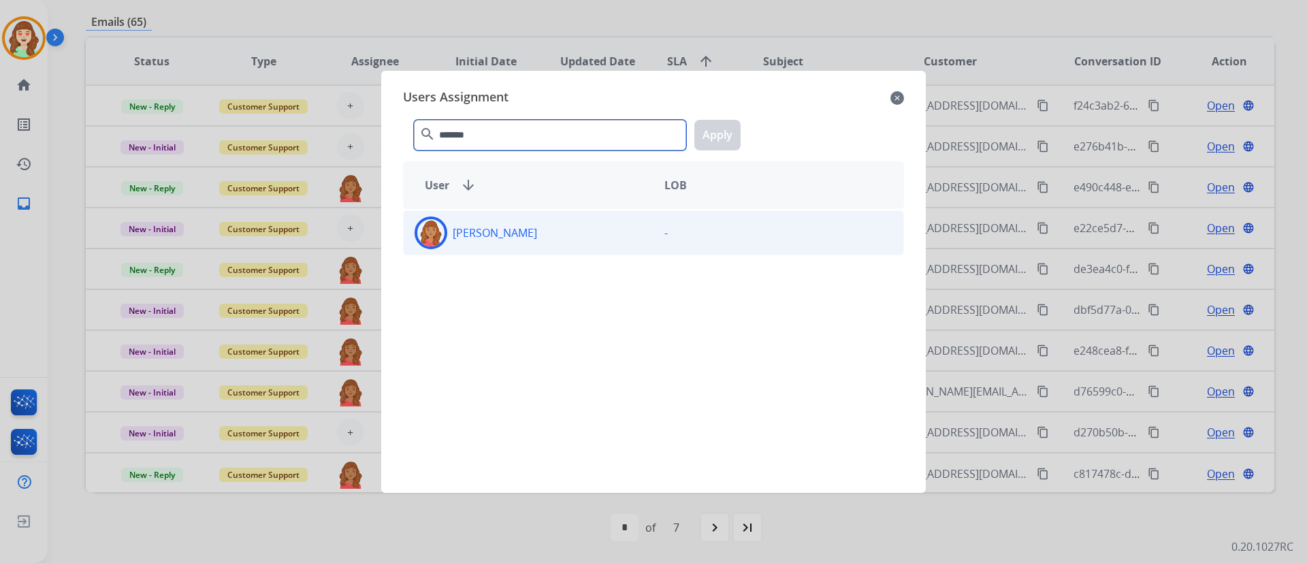
type input "*******"
click at [549, 227] on div "[PERSON_NAME]" at bounding box center [529, 233] width 250 height 33
click at [711, 137] on button "Apply" at bounding box center [717, 135] width 46 height 31
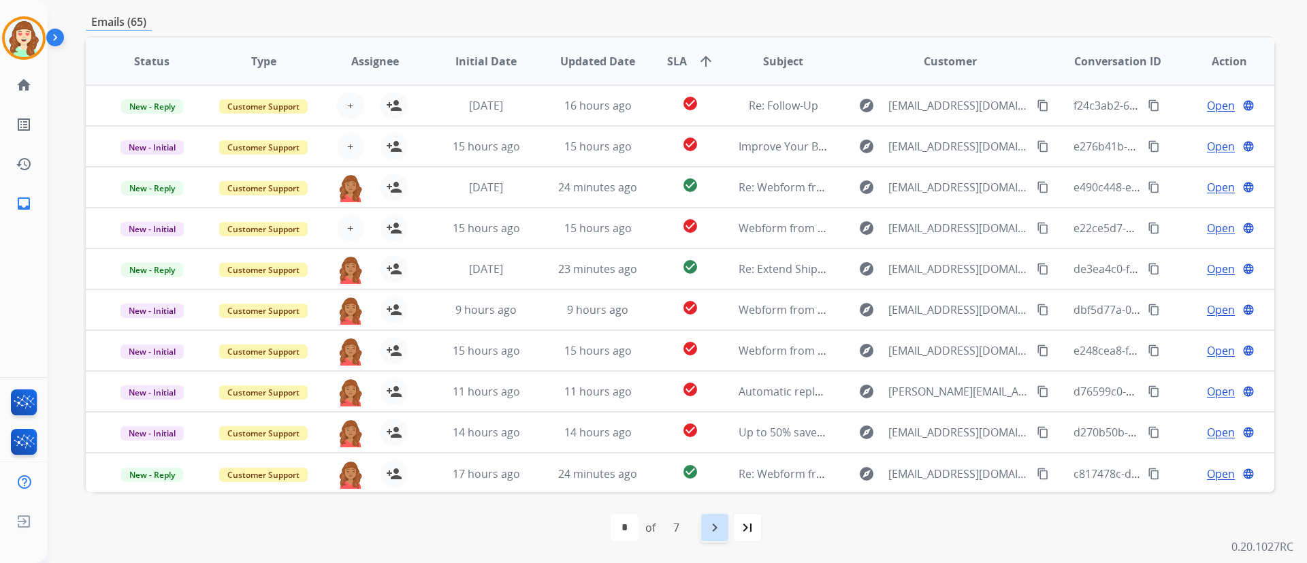
click at [713, 529] on mat-icon "navigate_next" at bounding box center [715, 527] width 16 height 16
select select "*"
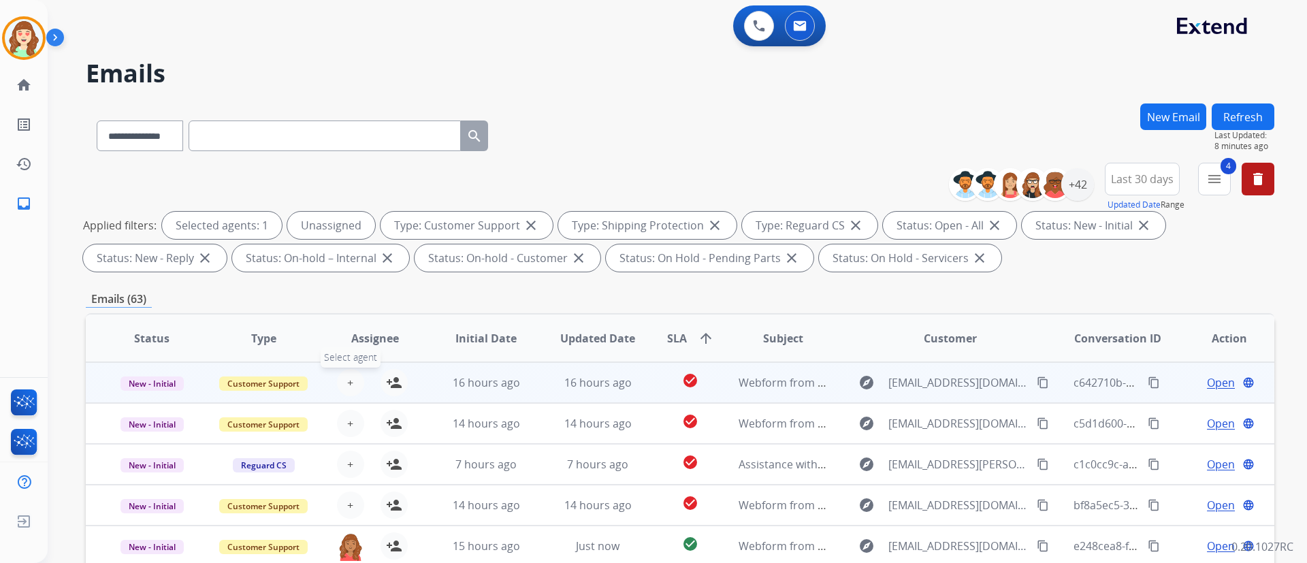
click at [348, 387] on span "+" at bounding box center [350, 382] width 6 height 16
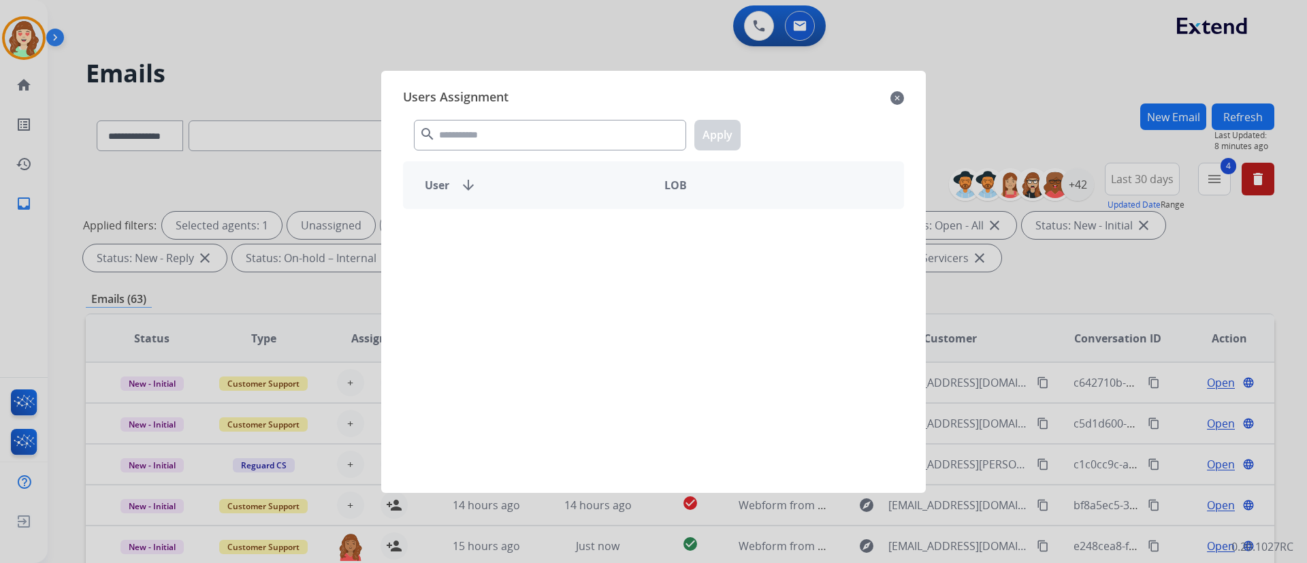
click at [517, 116] on div "search Apply" at bounding box center [653, 132] width 501 height 47
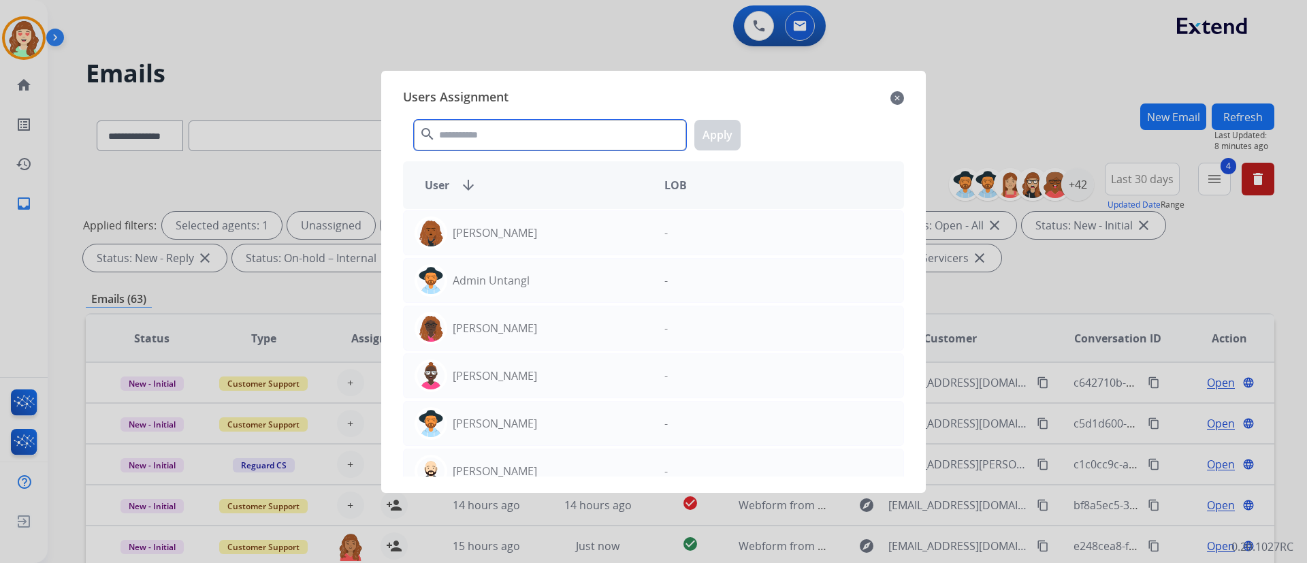
click at [500, 140] on input "text" at bounding box center [550, 135] width 272 height 31
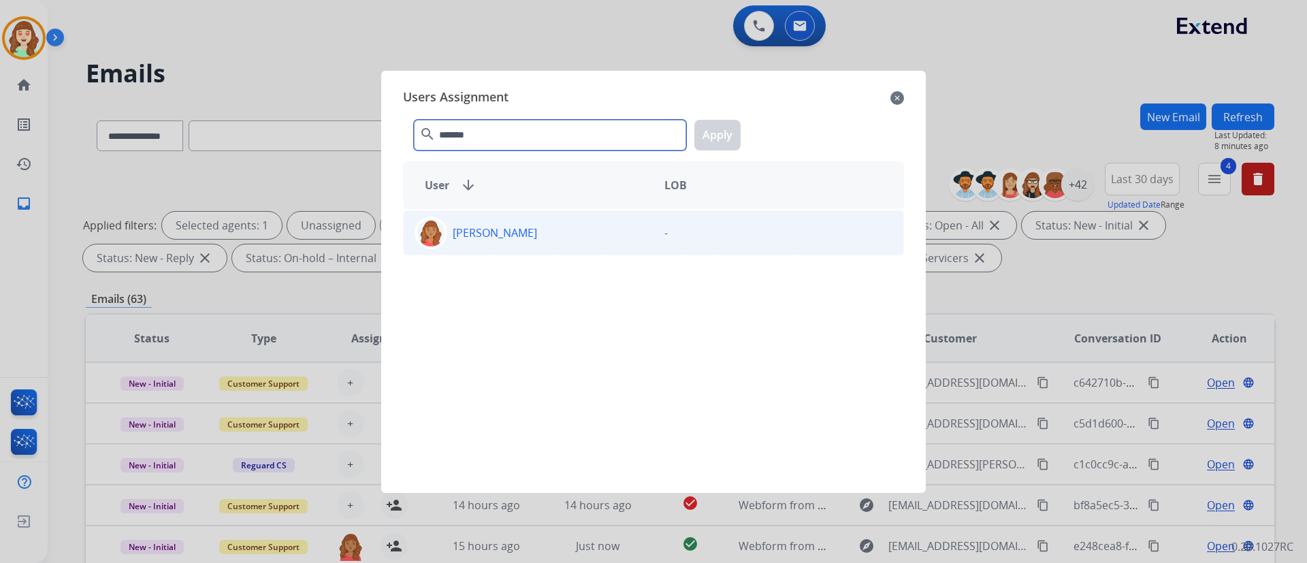
type input "*******"
click at [544, 234] on div "[PERSON_NAME]" at bounding box center [529, 233] width 250 height 33
click at [722, 133] on button "Apply" at bounding box center [717, 135] width 46 height 31
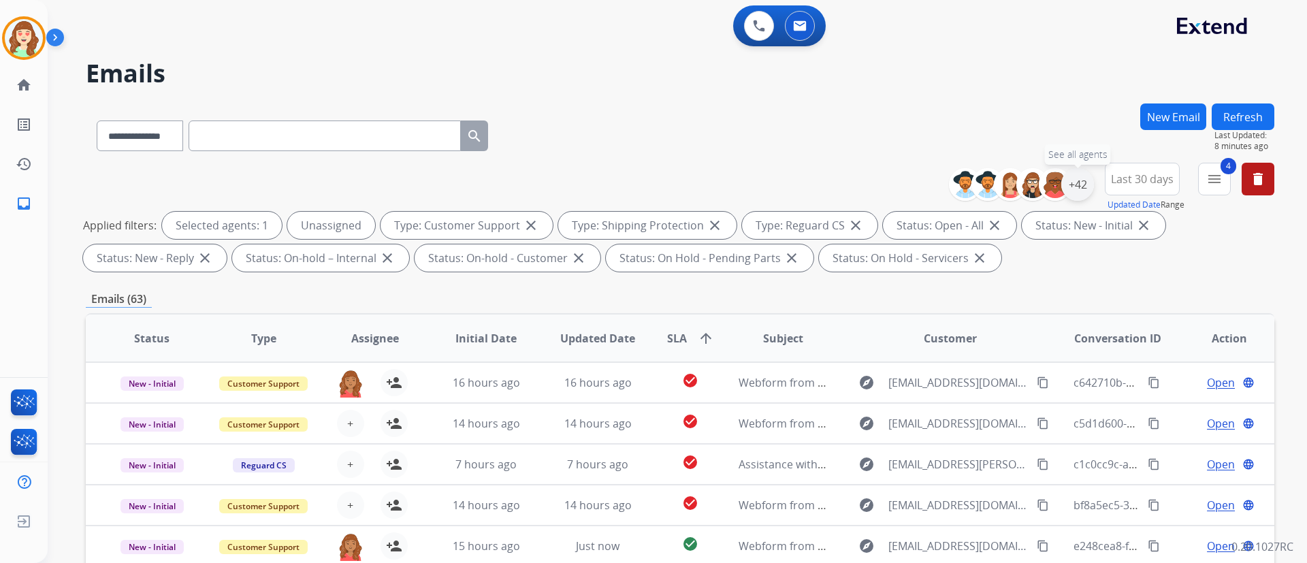
click at [1078, 180] on div "+42" at bounding box center [1077, 184] width 33 height 33
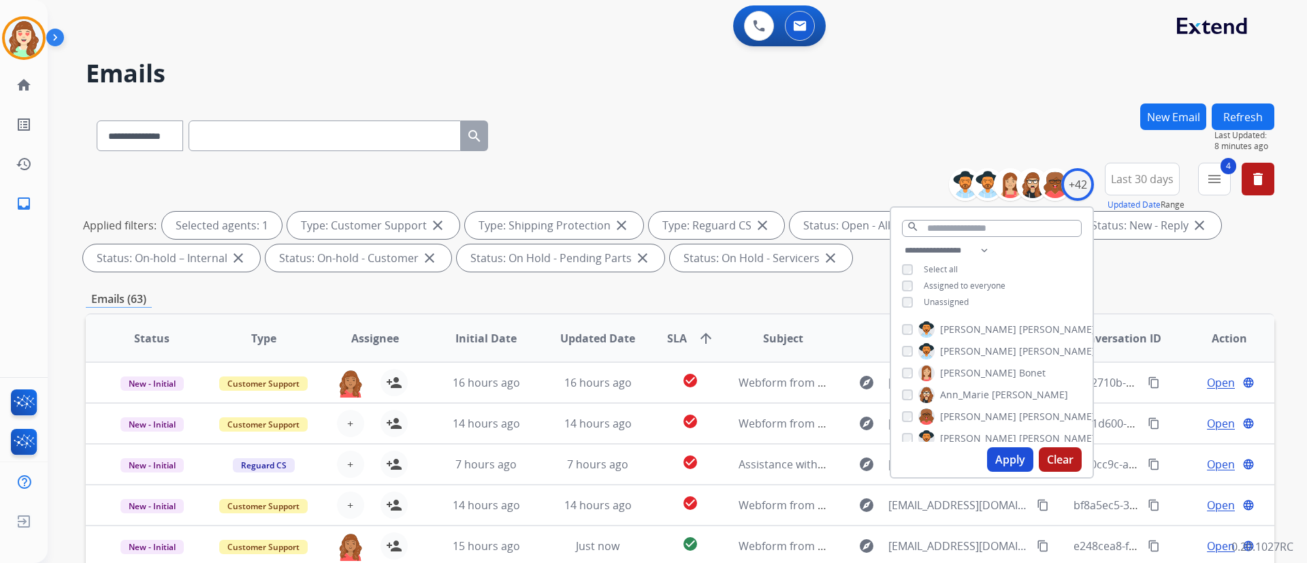
click at [1008, 452] on button "Apply" at bounding box center [1010, 459] width 46 height 25
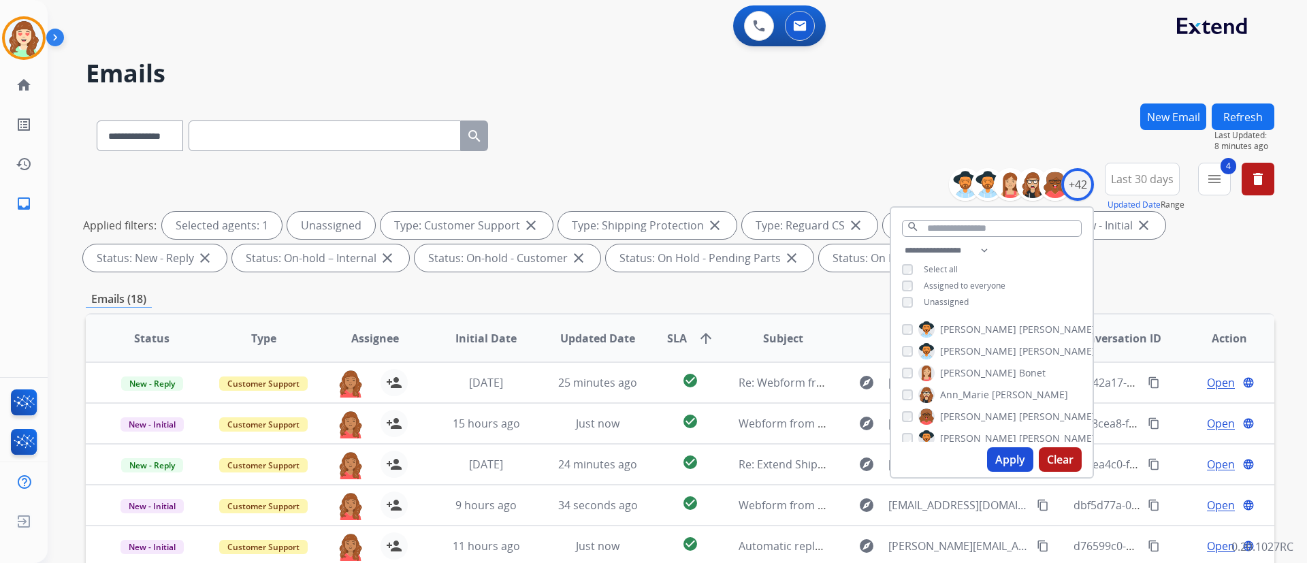
click at [1002, 456] on button "Apply" at bounding box center [1010, 459] width 46 height 25
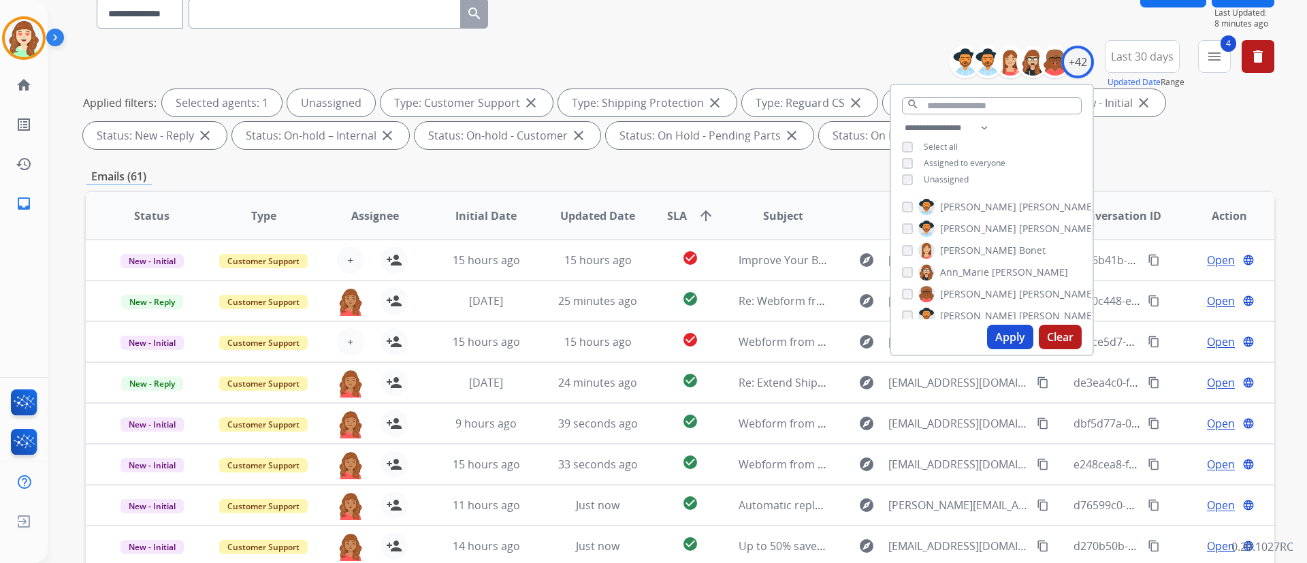
scroll to position [277, 0]
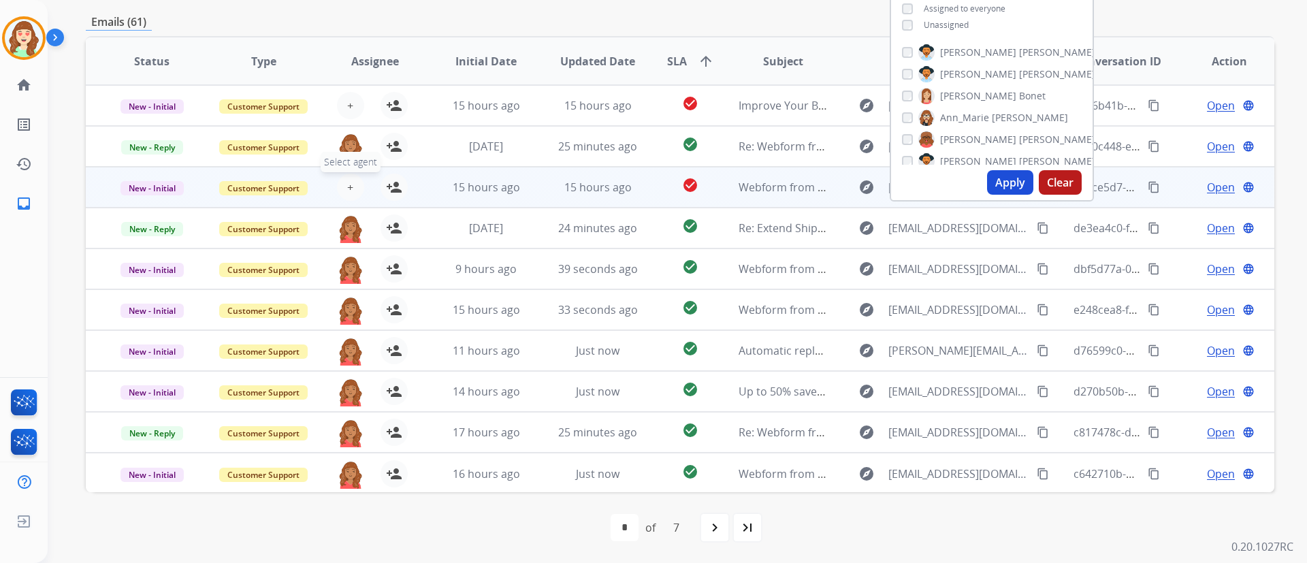
click at [355, 185] on button "+ Select agent" at bounding box center [350, 187] width 27 height 27
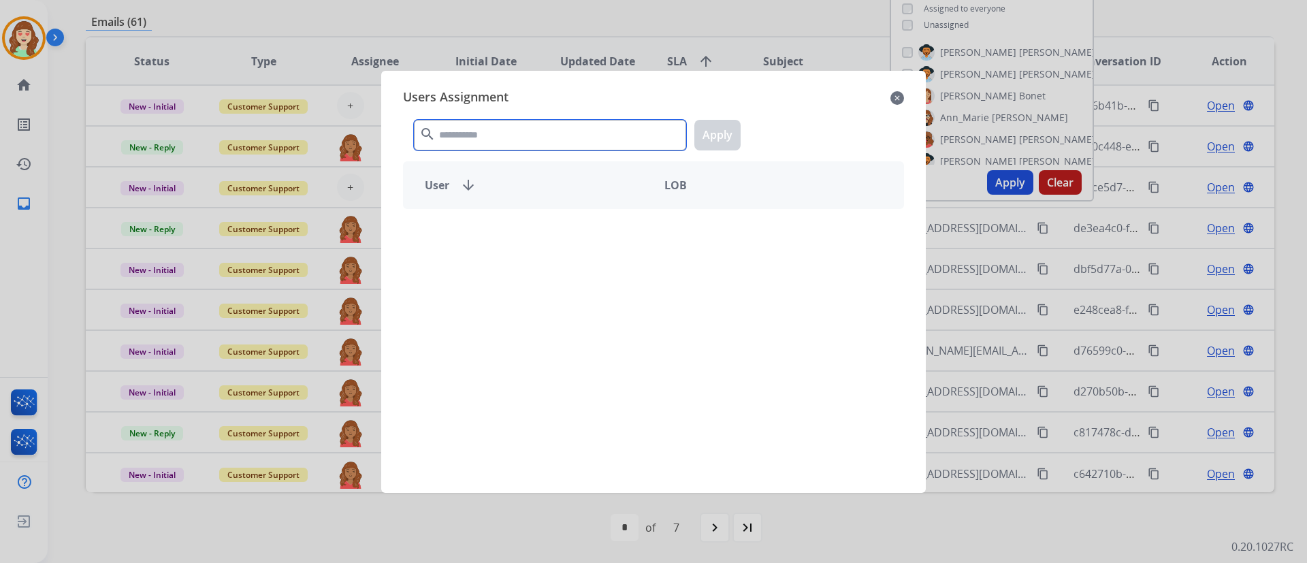
click at [579, 130] on input "text" at bounding box center [550, 135] width 272 height 31
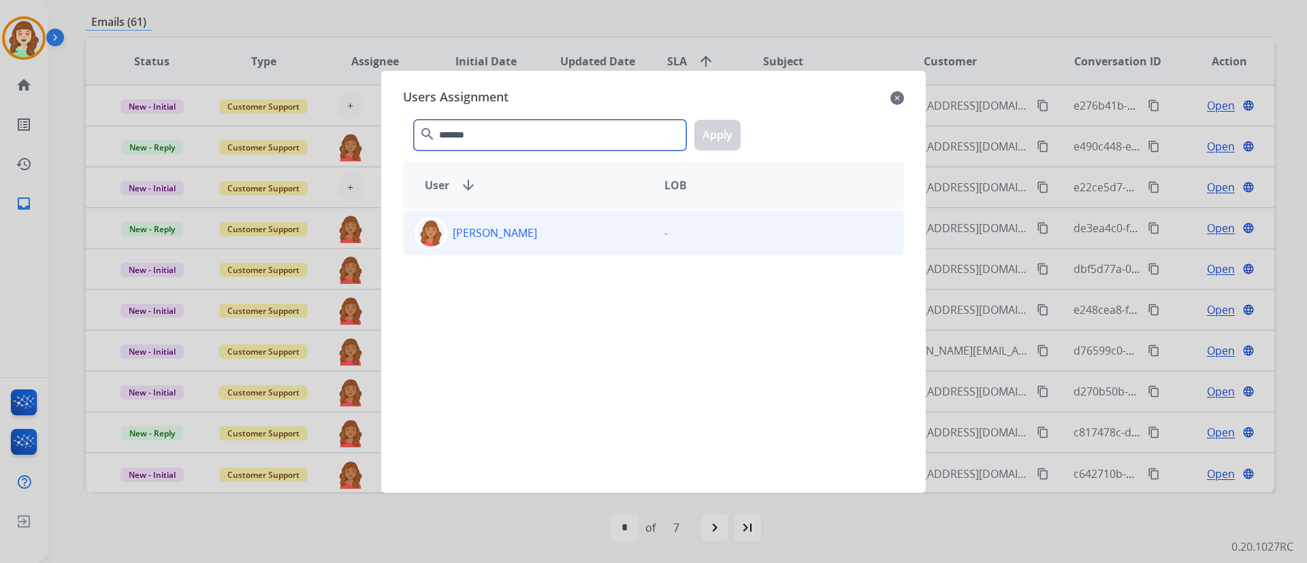
type input "*******"
drag, startPoint x: 532, startPoint y: 232, endPoint x: 532, endPoint y: 240, distance: 8.2
click at [532, 240] on div "[PERSON_NAME]" at bounding box center [529, 233] width 250 height 33
click at [716, 129] on button "Apply" at bounding box center [717, 135] width 46 height 31
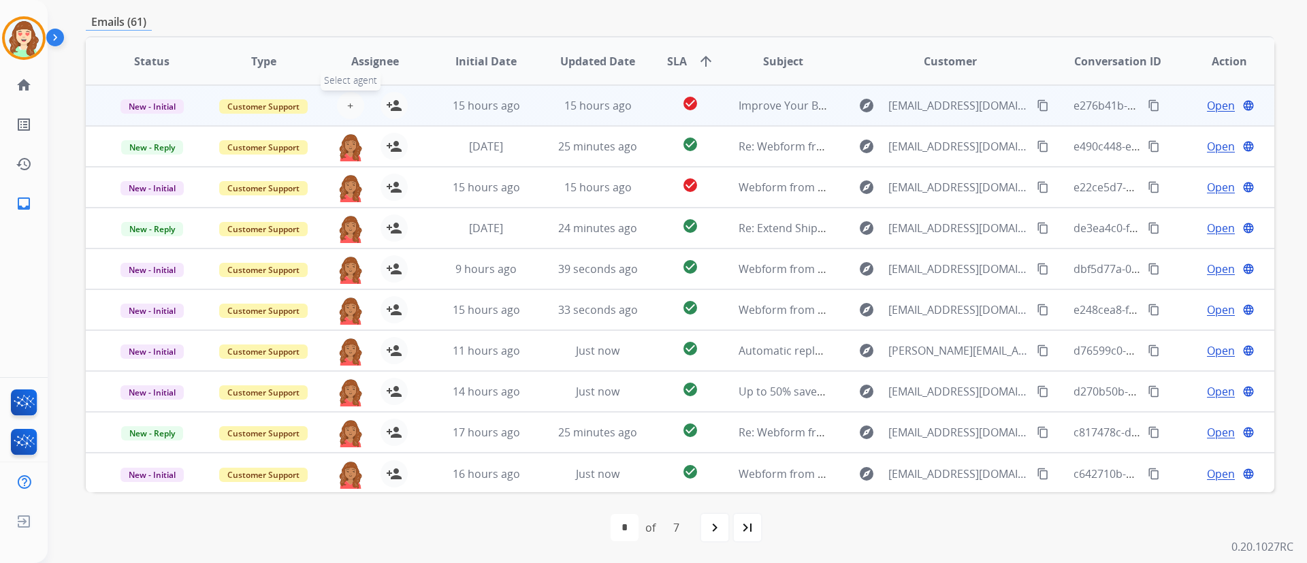
click at [345, 97] on button "+ Select agent" at bounding box center [350, 105] width 27 height 27
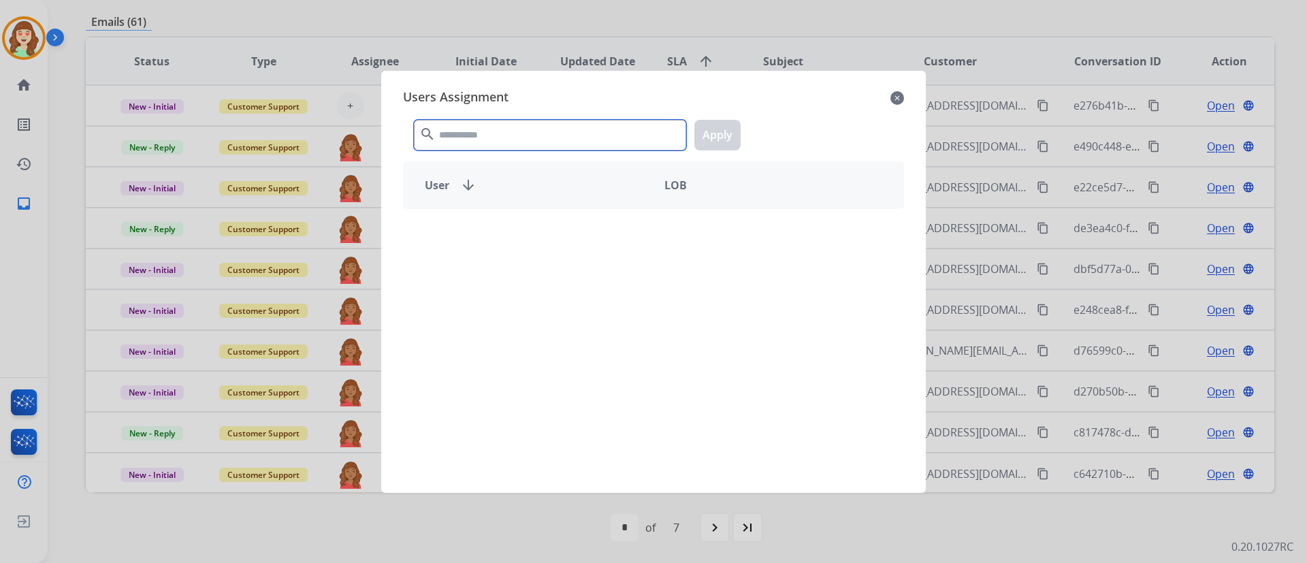
click at [472, 127] on input "text" at bounding box center [550, 135] width 272 height 31
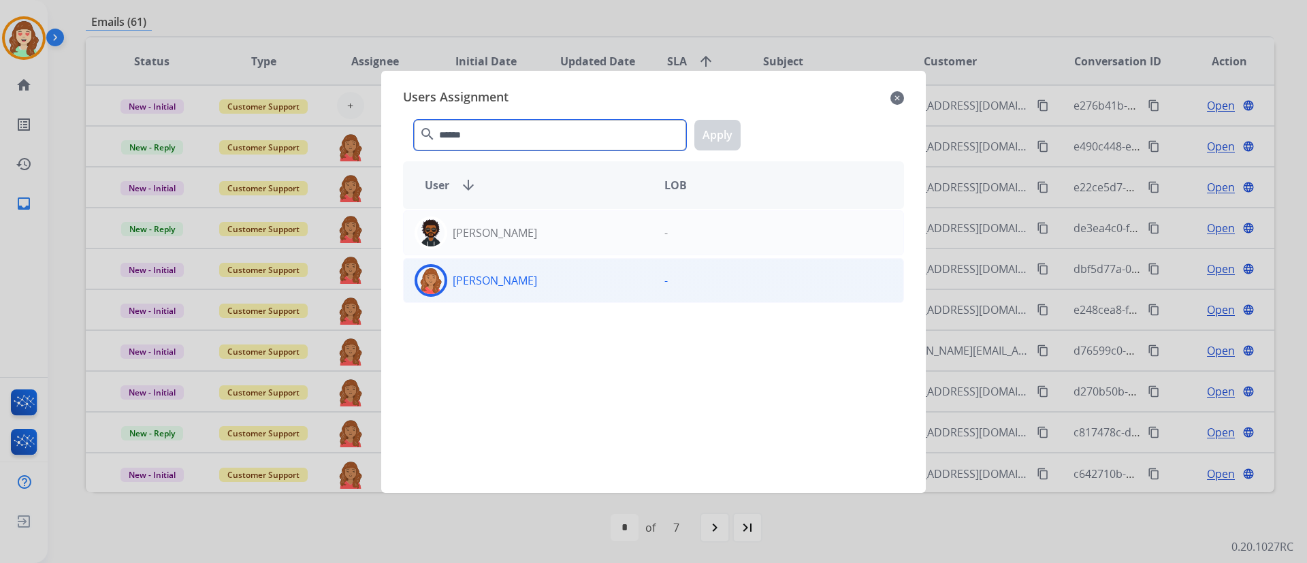
type input "******"
click at [521, 290] on div "[PERSON_NAME]" at bounding box center [529, 280] width 250 height 33
click at [721, 132] on button "Apply" at bounding box center [717, 135] width 46 height 31
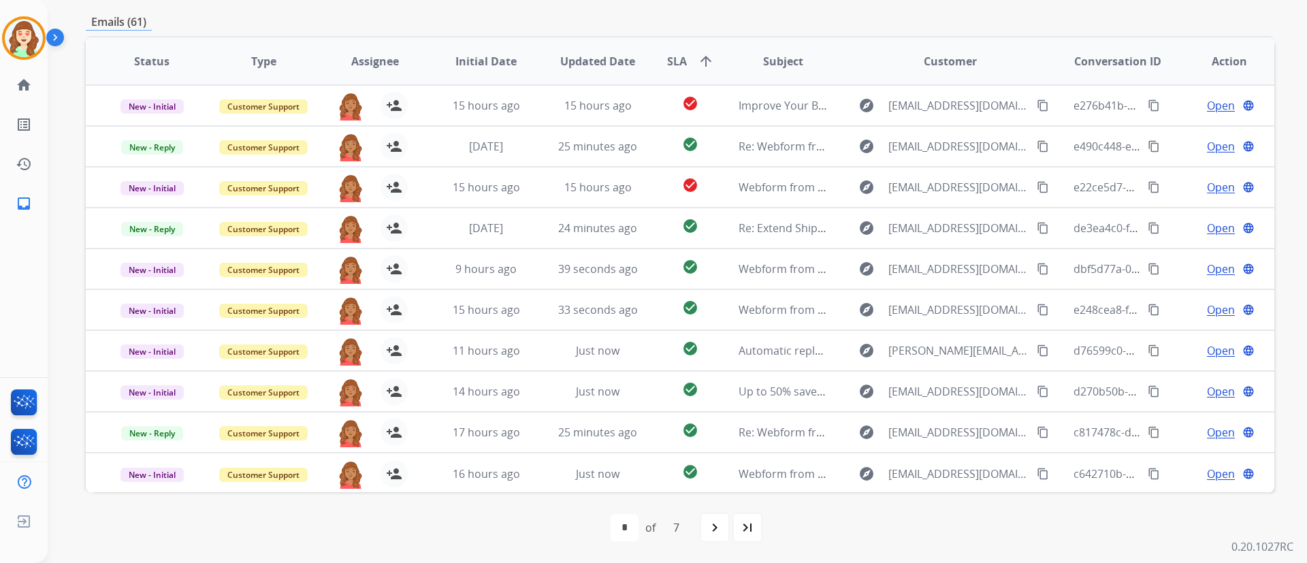
click at [54, 219] on div "**********" at bounding box center [661, 53] width 1227 height 563
click at [39, 265] on div "[PERSON_NAME] Queue Edit Avatar Agent: [PERSON_NAME] Profile: Extend_Training C…" at bounding box center [24, 281] width 48 height 563
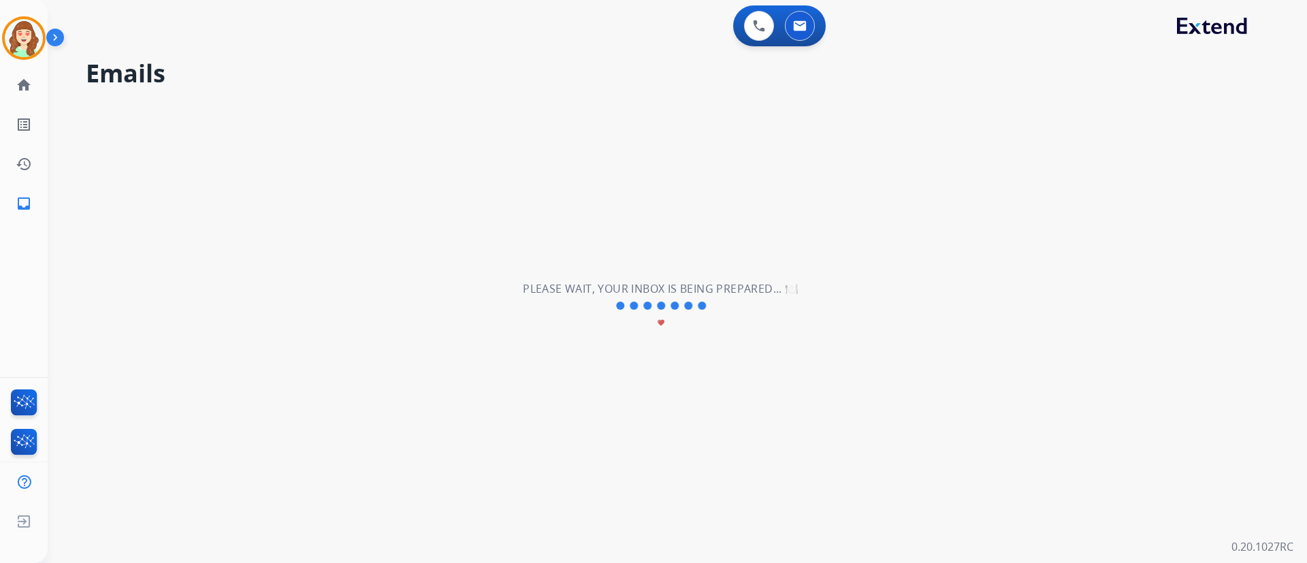
scroll to position [0, 0]
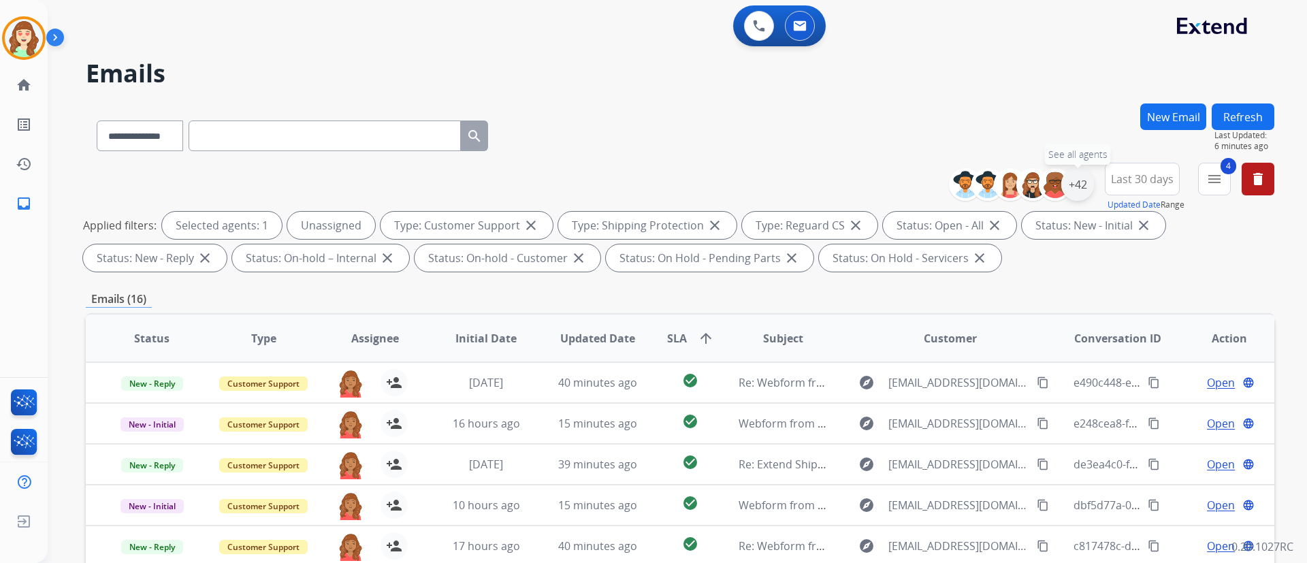
click at [1070, 184] on div "+42" at bounding box center [1077, 184] width 33 height 33
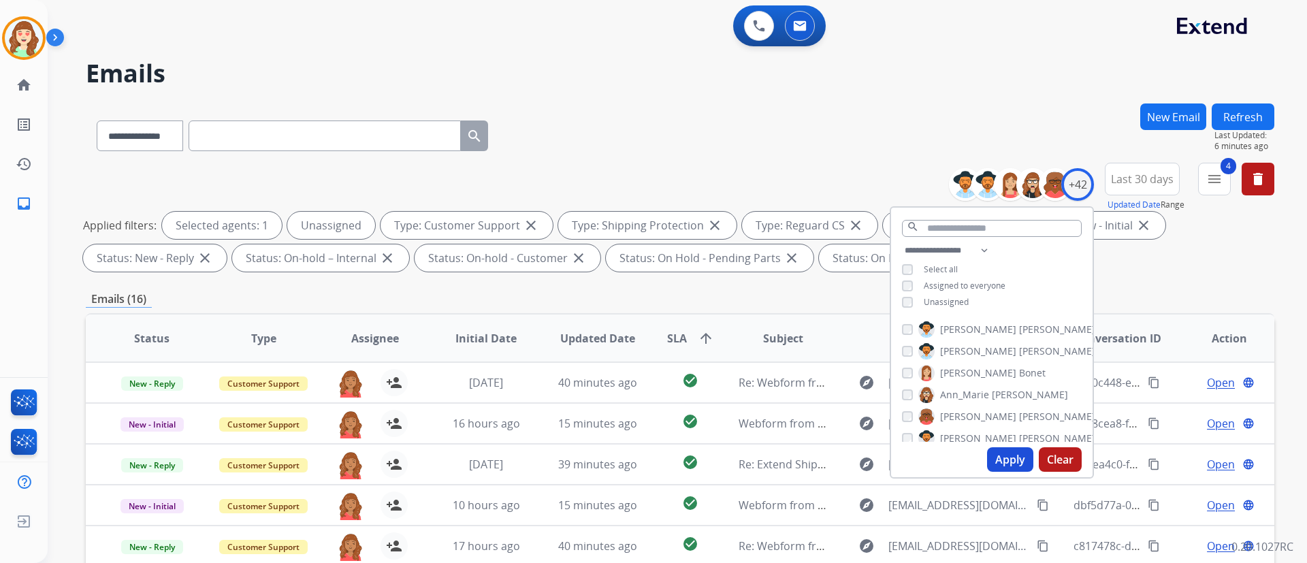
click at [998, 453] on button "Apply" at bounding box center [1010, 459] width 46 height 25
click at [957, 221] on input "text" at bounding box center [992, 228] width 180 height 17
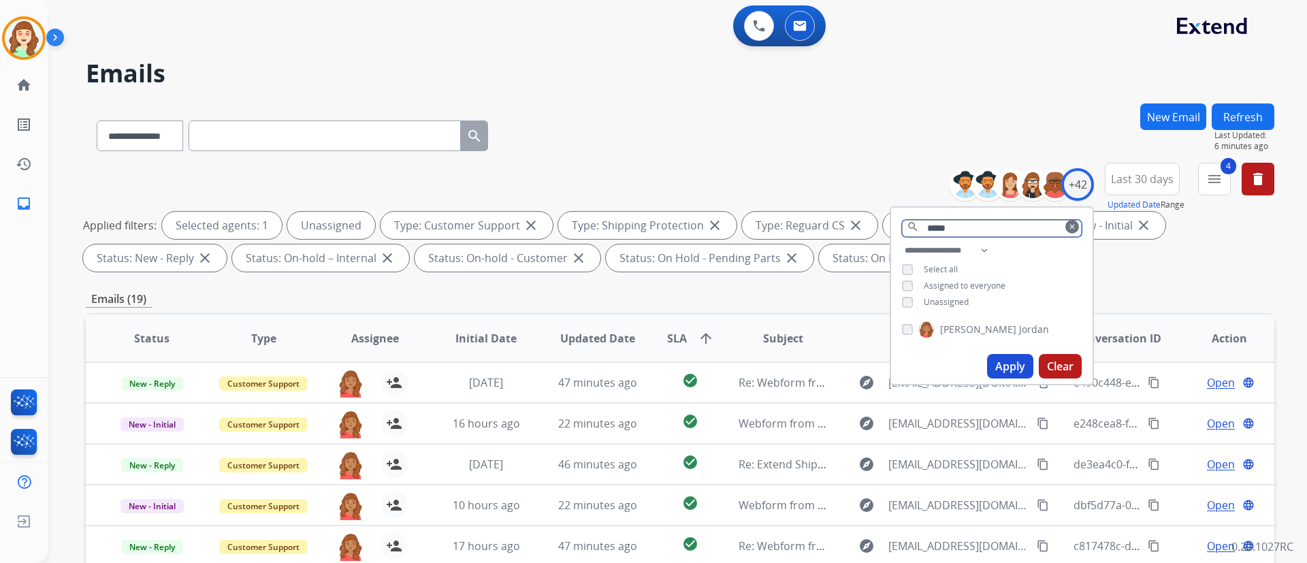
type input "*****"
click at [1006, 375] on button "Apply" at bounding box center [1010, 366] width 46 height 25
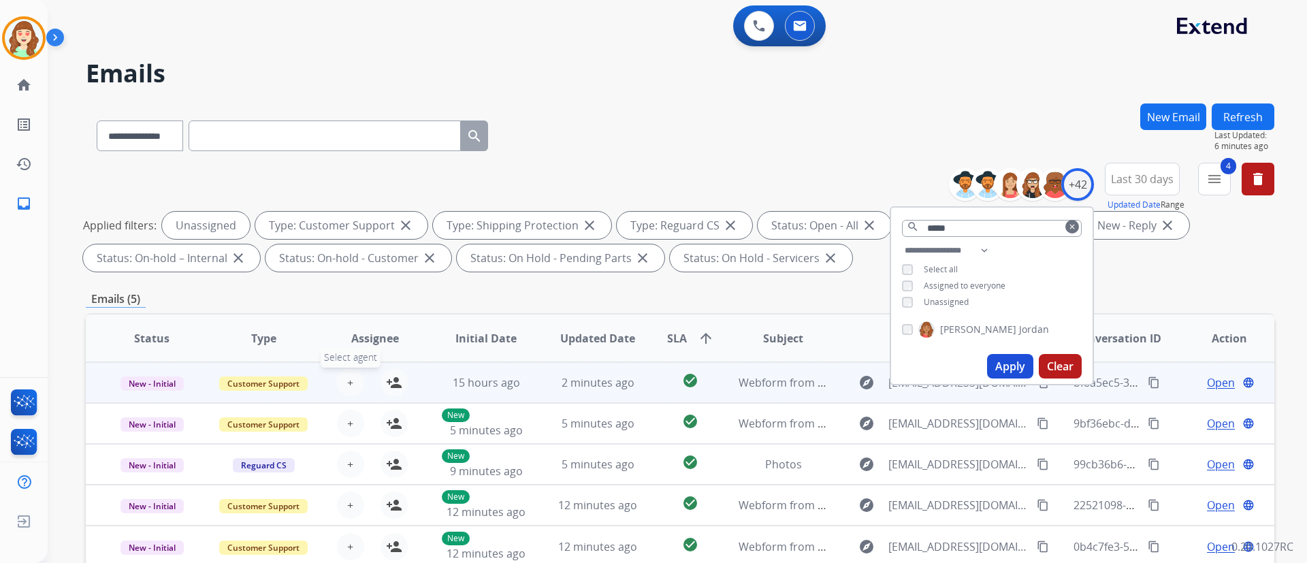
click at [343, 379] on button "+ Select agent" at bounding box center [350, 382] width 27 height 27
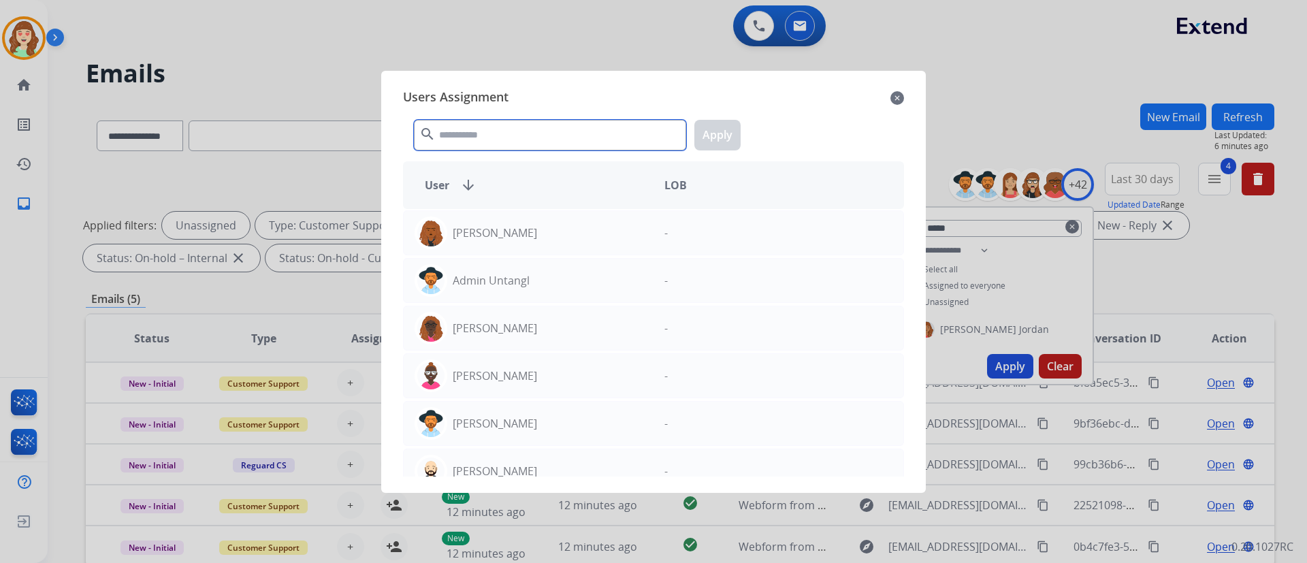
click at [522, 141] on input "text" at bounding box center [550, 135] width 272 height 31
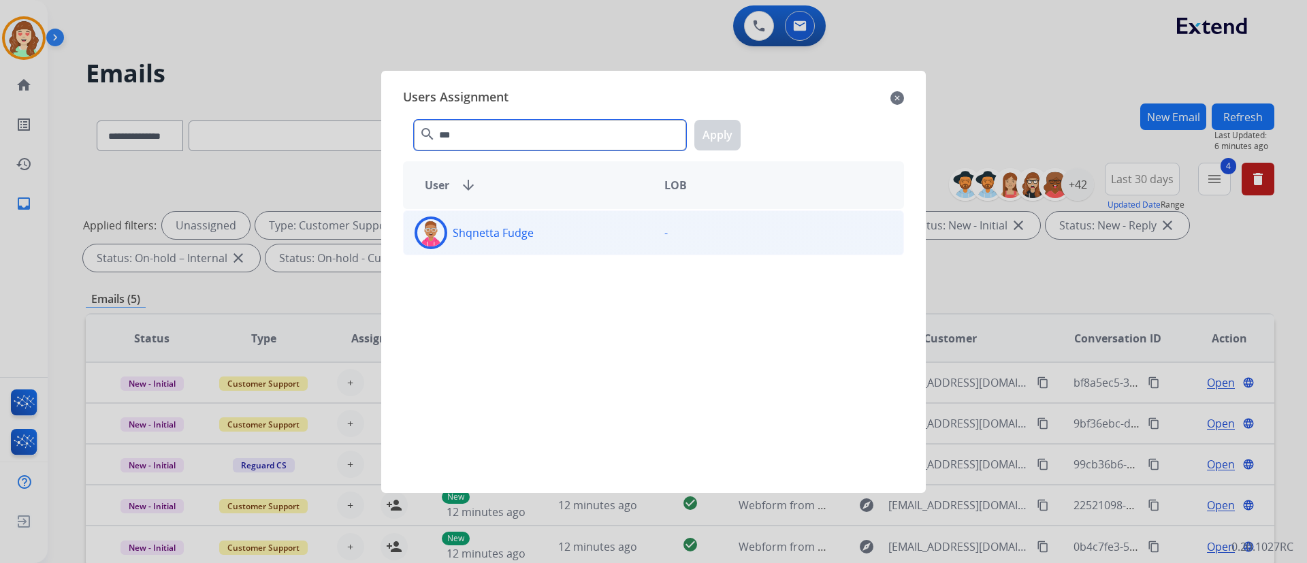
type input "***"
click at [545, 235] on div "Shqnetta Fudge" at bounding box center [529, 233] width 250 height 33
click at [726, 133] on button "Apply" at bounding box center [717, 135] width 46 height 31
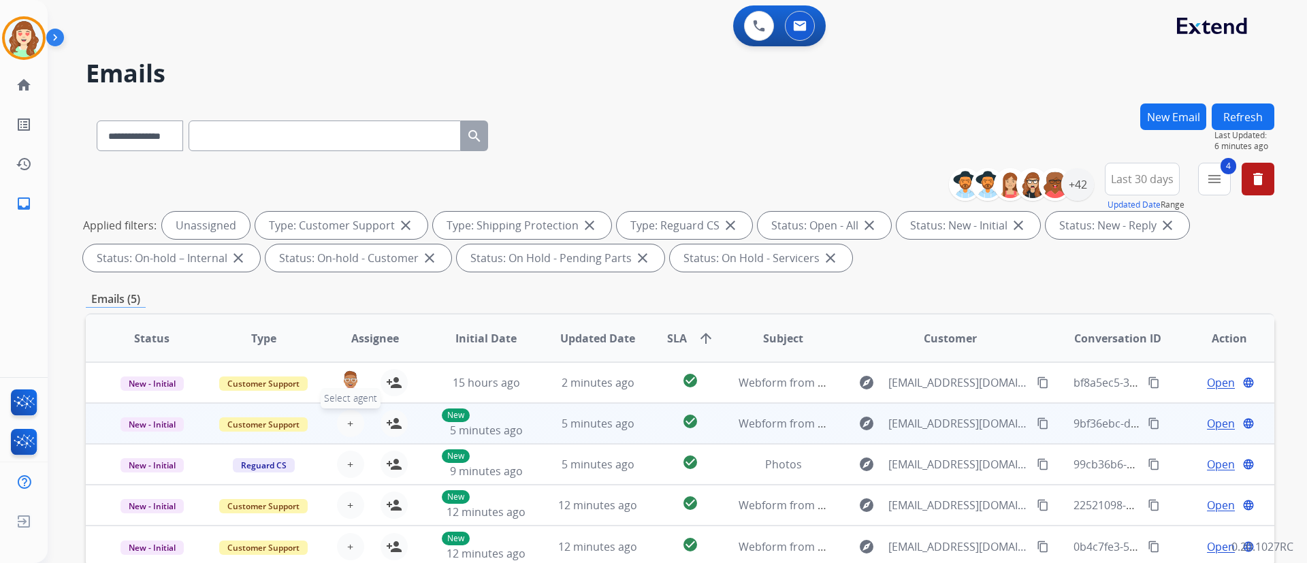
click at [347, 429] on span "+" at bounding box center [350, 423] width 6 height 16
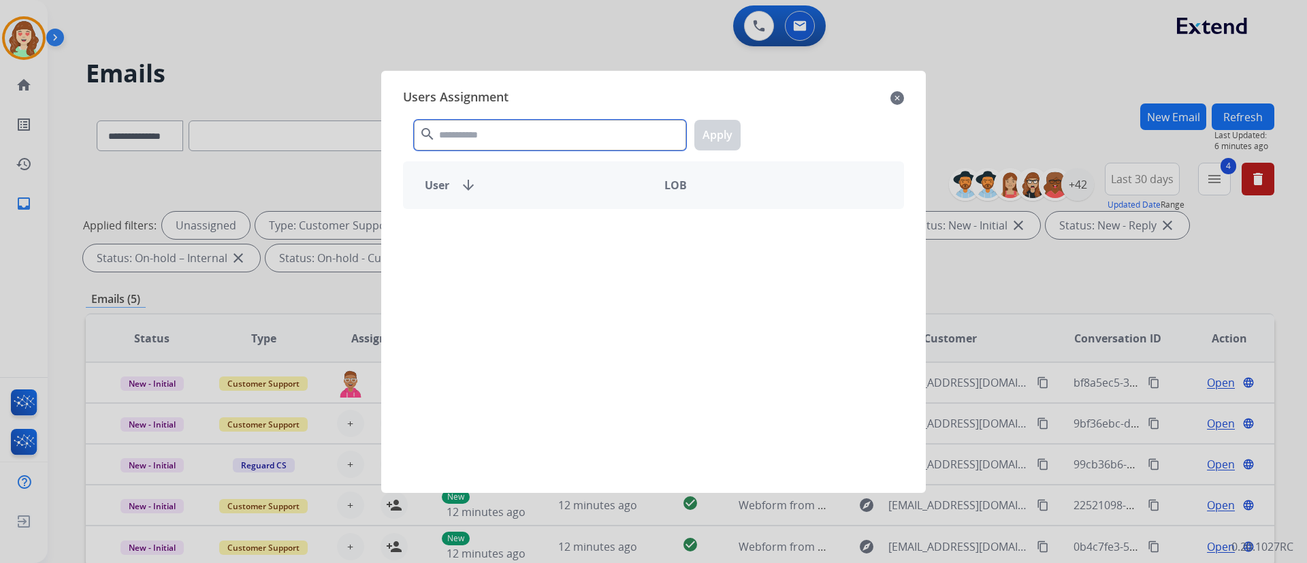
click at [554, 145] on input "text" at bounding box center [550, 135] width 272 height 31
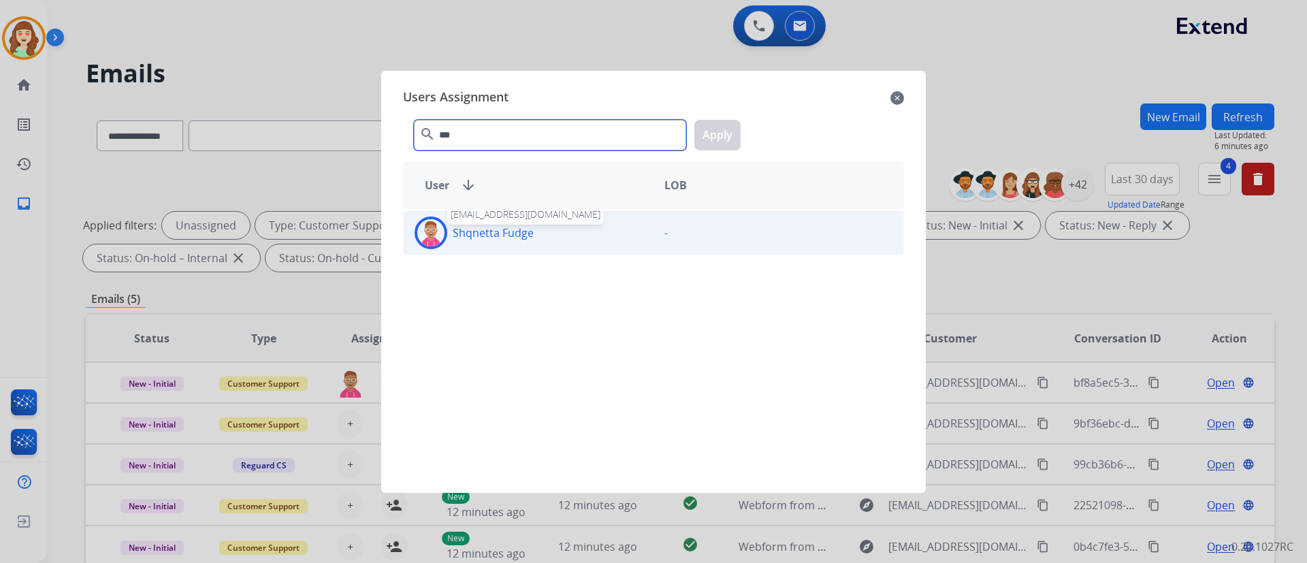
type input "***"
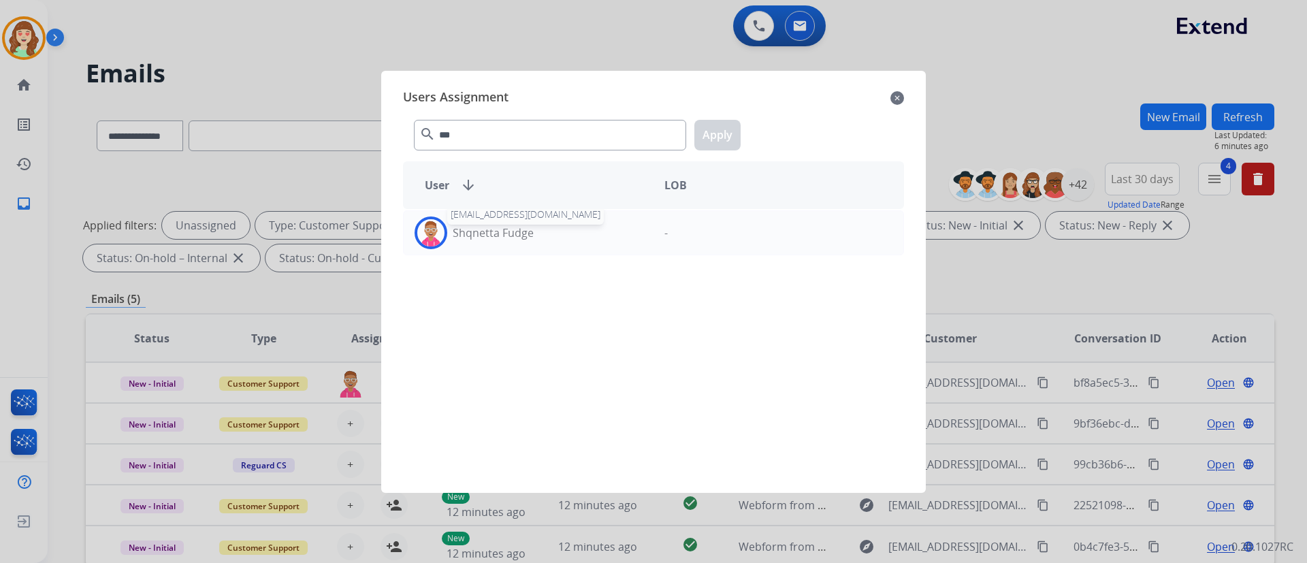
drag, startPoint x: 517, startPoint y: 233, endPoint x: 692, endPoint y: 148, distance: 194.0
click at [517, 232] on p "Shqnetta Fudge" at bounding box center [493, 233] width 81 height 16
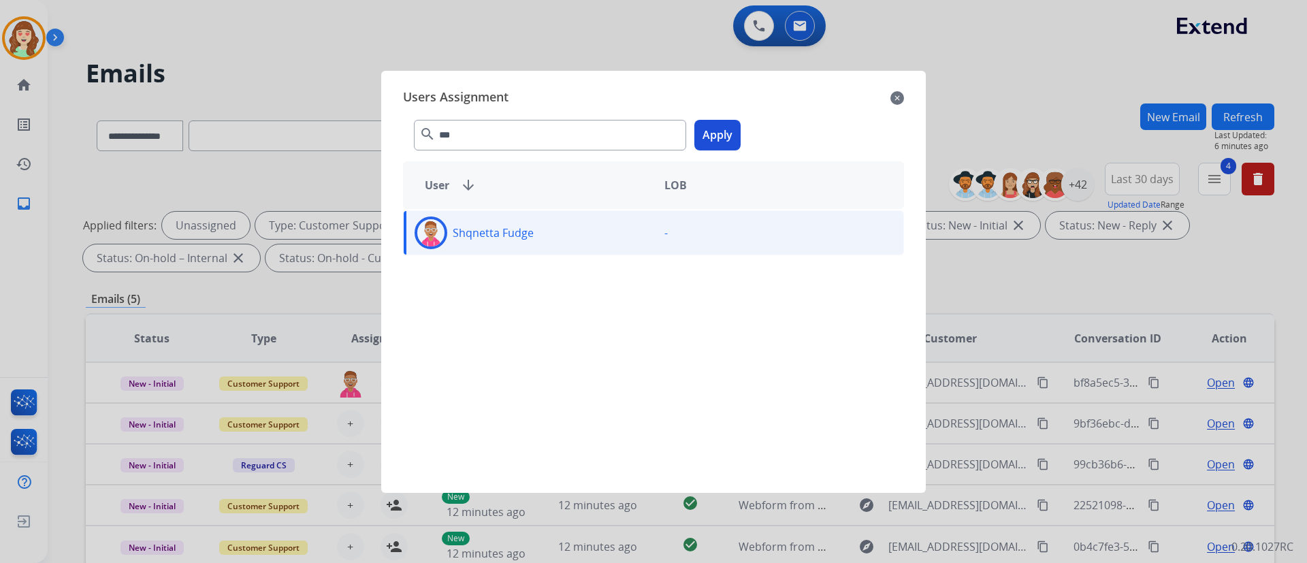
click at [726, 125] on button "Apply" at bounding box center [717, 135] width 46 height 31
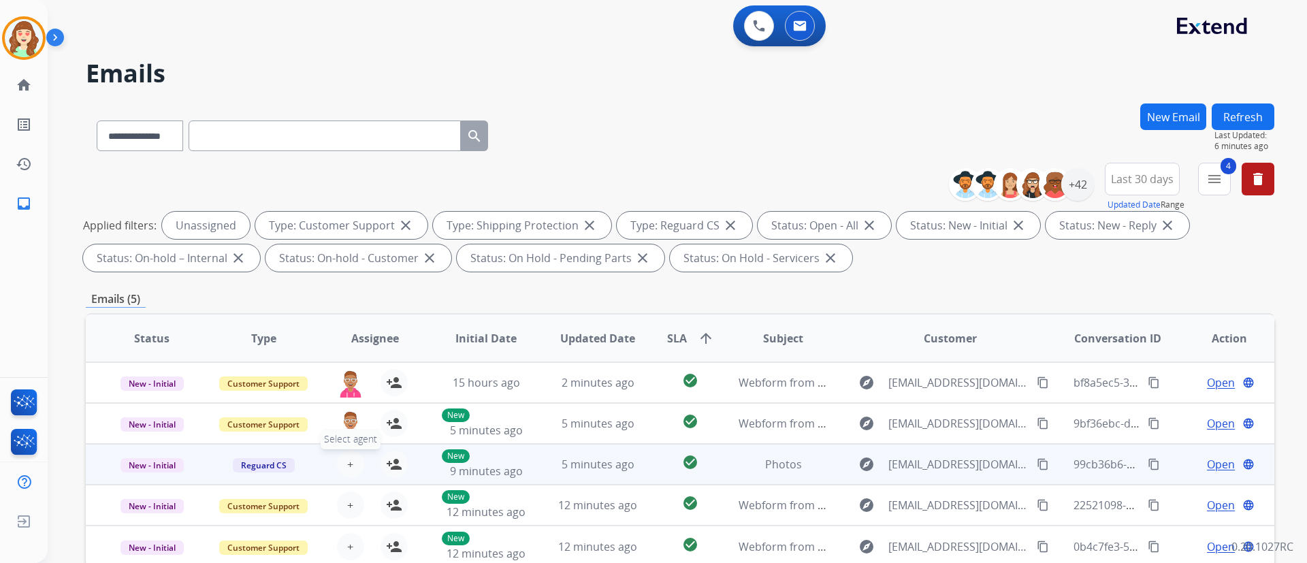
click at [347, 465] on span "+" at bounding box center [350, 464] width 6 height 16
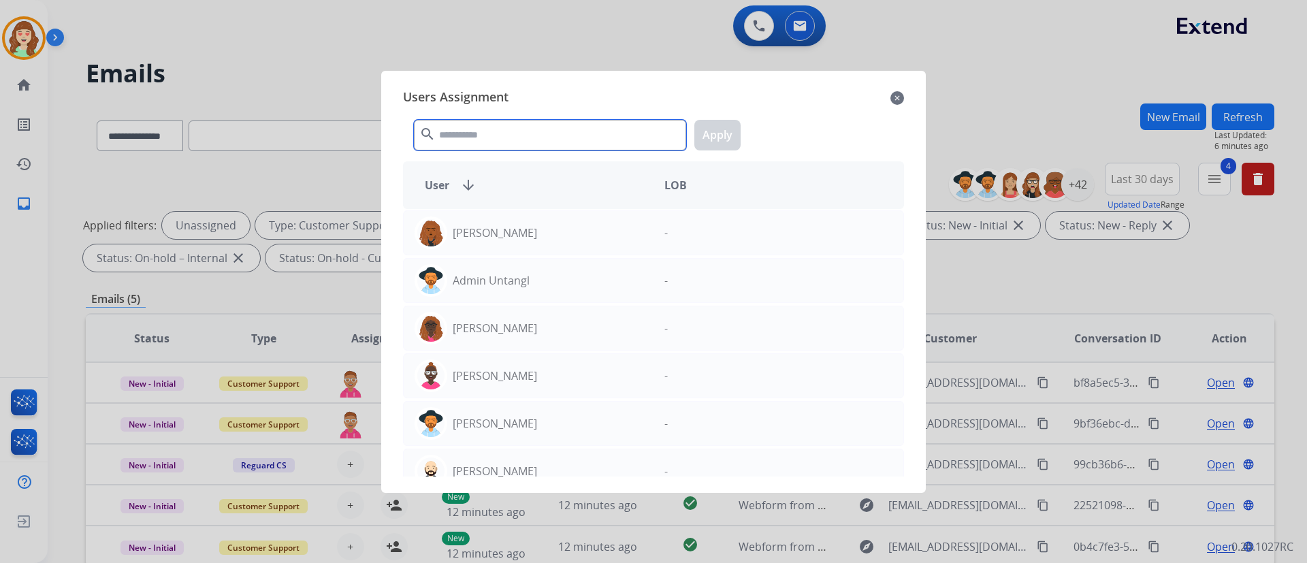
click at [520, 135] on input "text" at bounding box center [550, 135] width 272 height 31
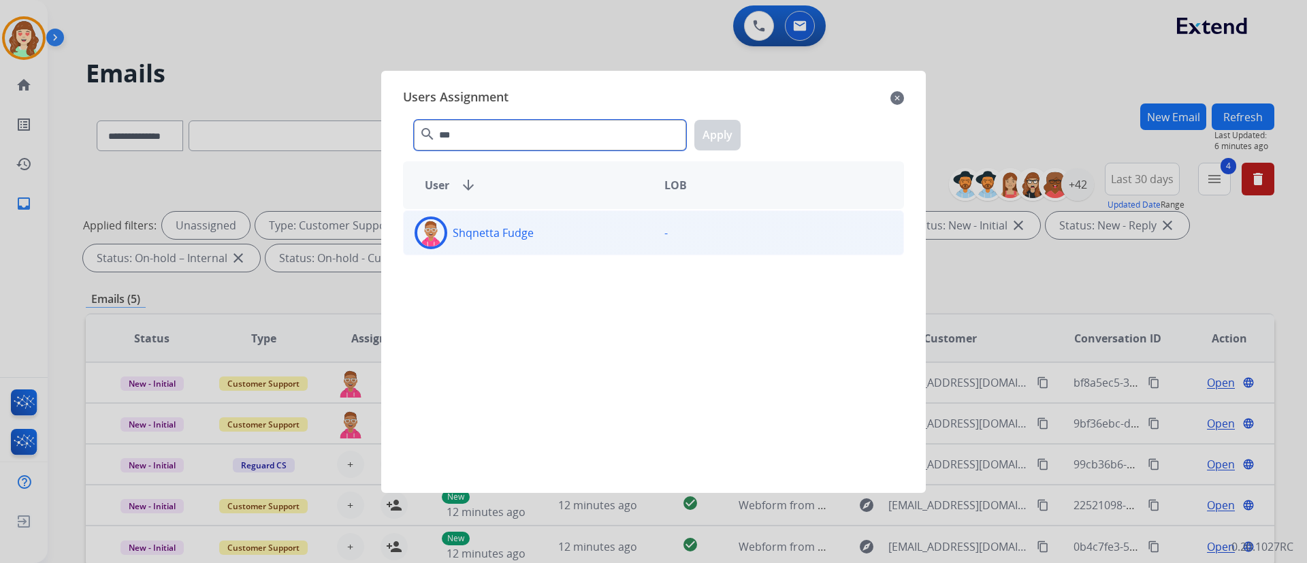
type input "***"
click at [546, 231] on div "Shqnetta Fudge" at bounding box center [529, 233] width 250 height 33
click at [718, 129] on button "Apply" at bounding box center [717, 135] width 46 height 31
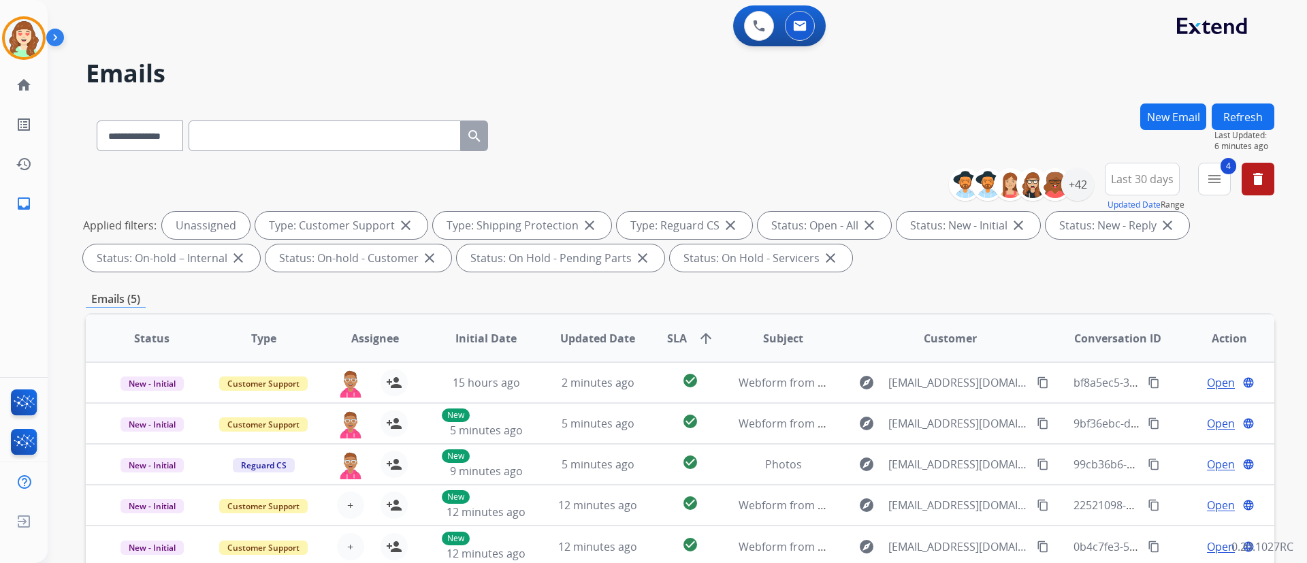
click at [1260, 272] on div "**********" at bounding box center [680, 220] width 1189 height 114
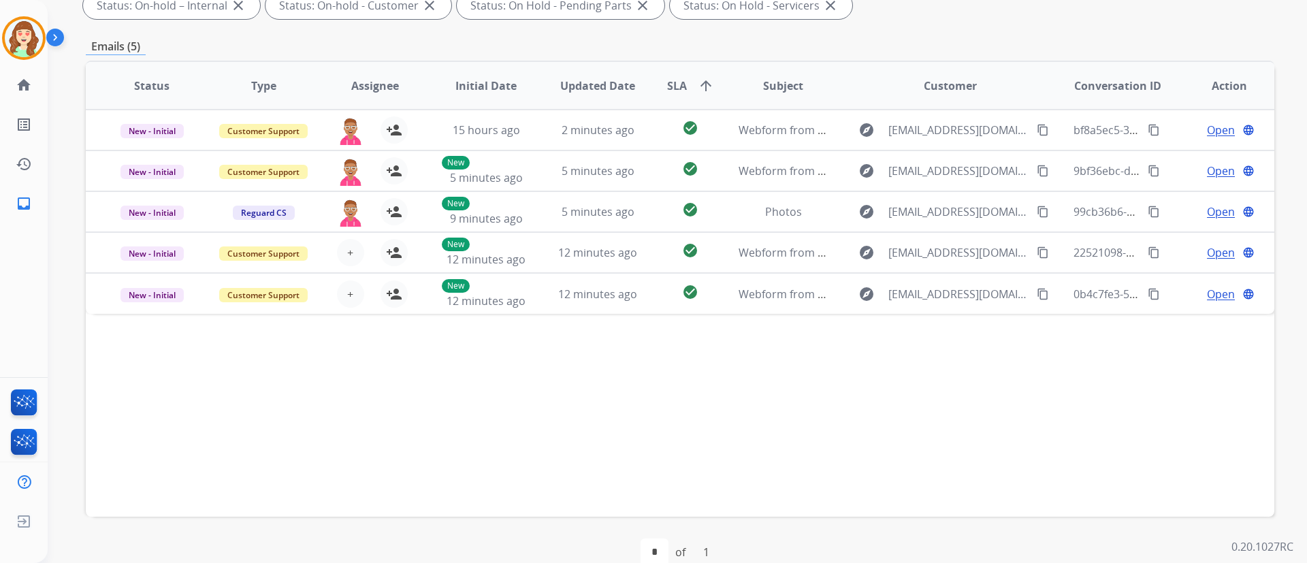
scroll to position [277, 0]
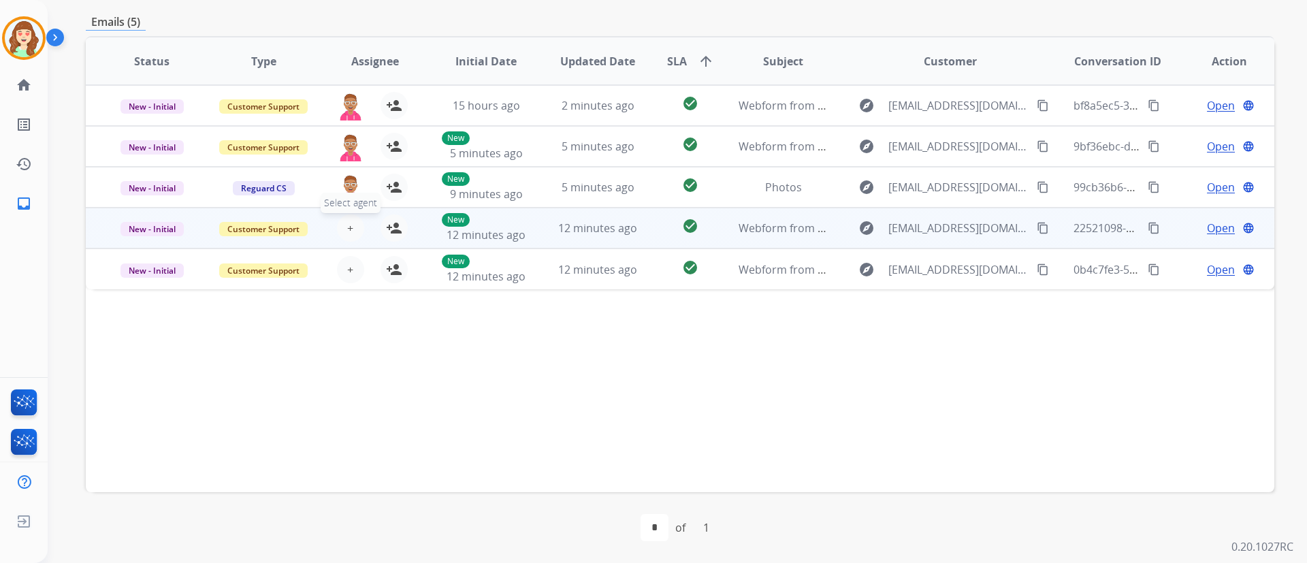
click at [351, 223] on span "+" at bounding box center [350, 228] width 6 height 16
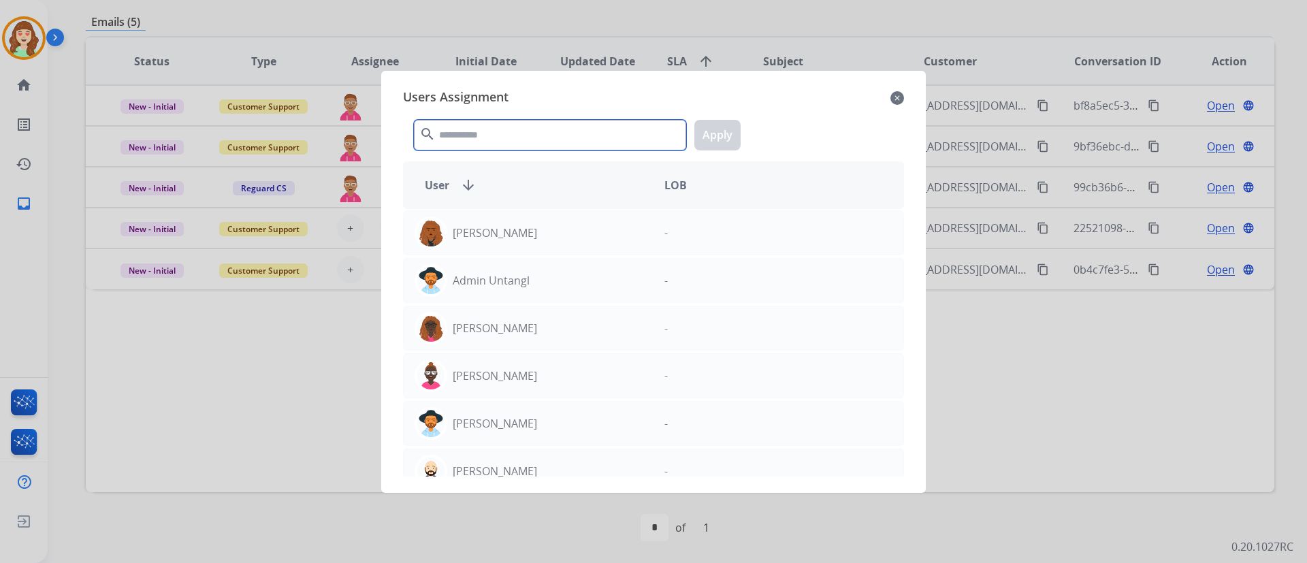
click at [545, 142] on input "text" at bounding box center [550, 135] width 272 height 31
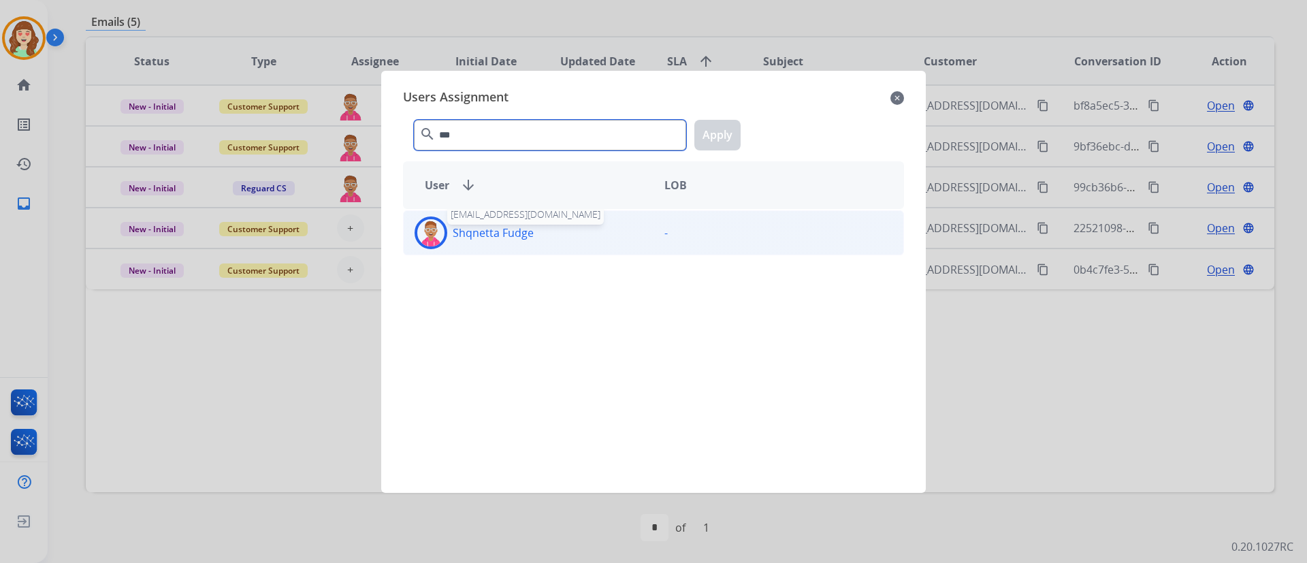
type input "***"
click at [472, 238] on p "Shqnetta Fudge" at bounding box center [493, 233] width 81 height 16
click at [718, 138] on button "Apply" at bounding box center [717, 135] width 46 height 31
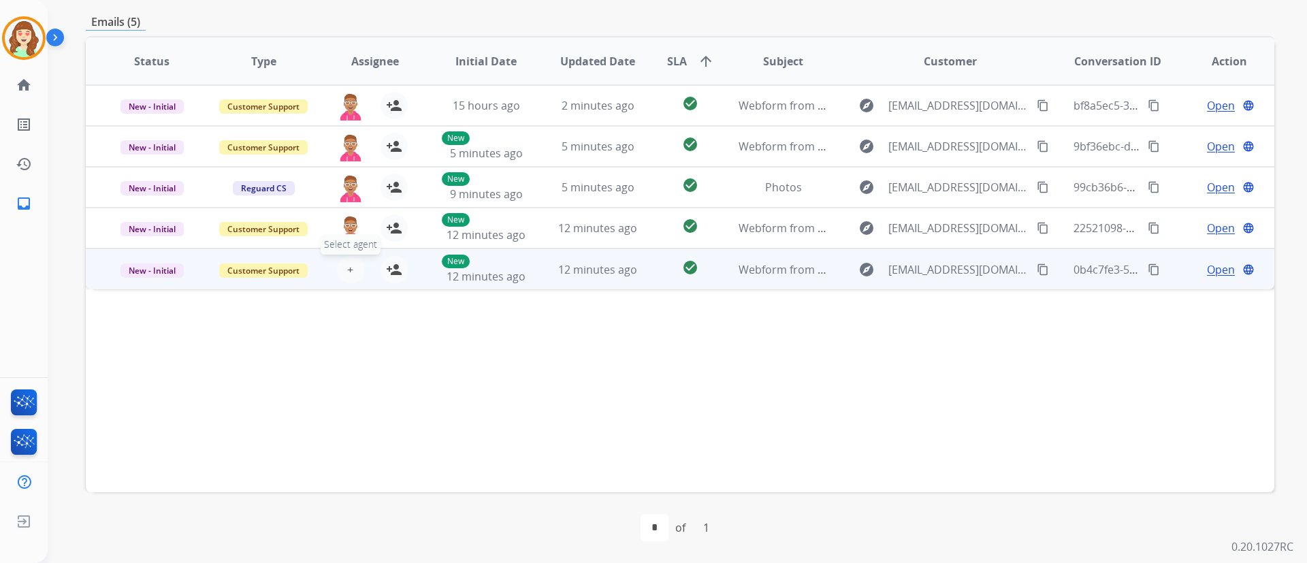
click at [349, 266] on span "+" at bounding box center [350, 269] width 6 height 16
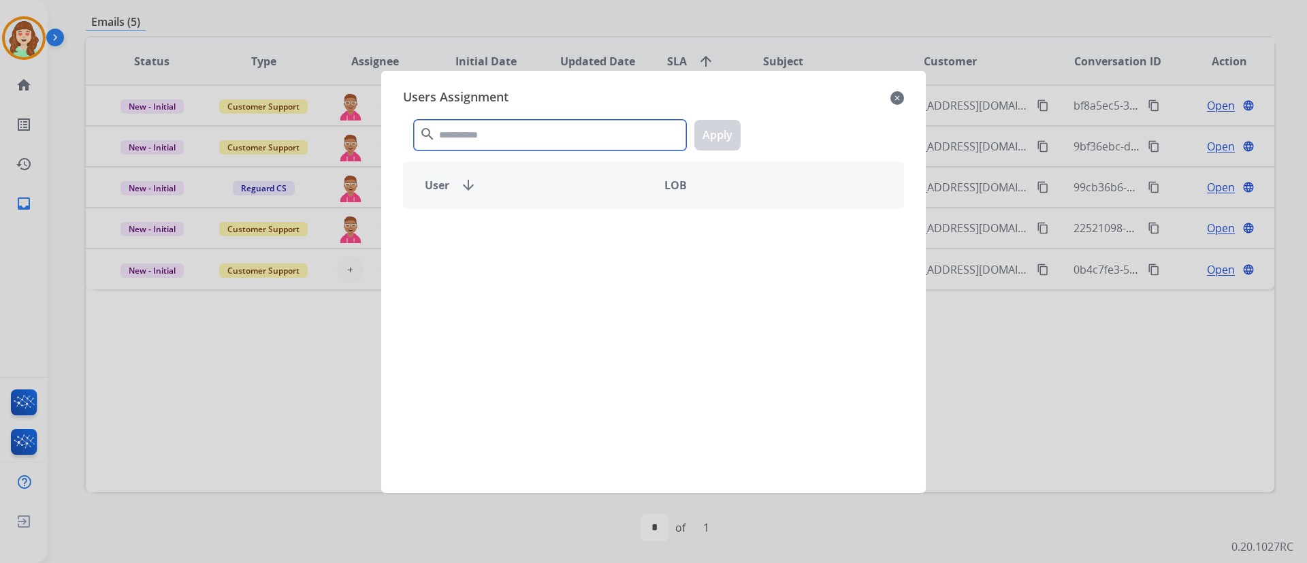
click at [519, 128] on input "text" at bounding box center [550, 135] width 272 height 31
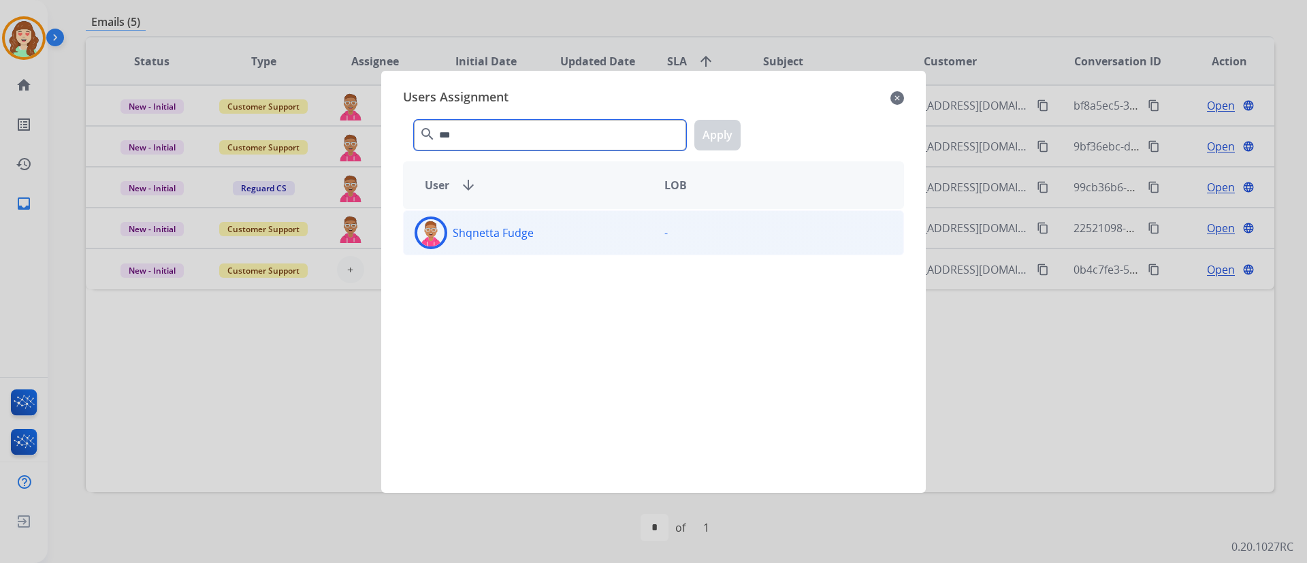
type input "***"
click at [502, 233] on p "Shqnetta Fudge" at bounding box center [493, 233] width 81 height 16
click at [725, 133] on button "Apply" at bounding box center [717, 135] width 46 height 31
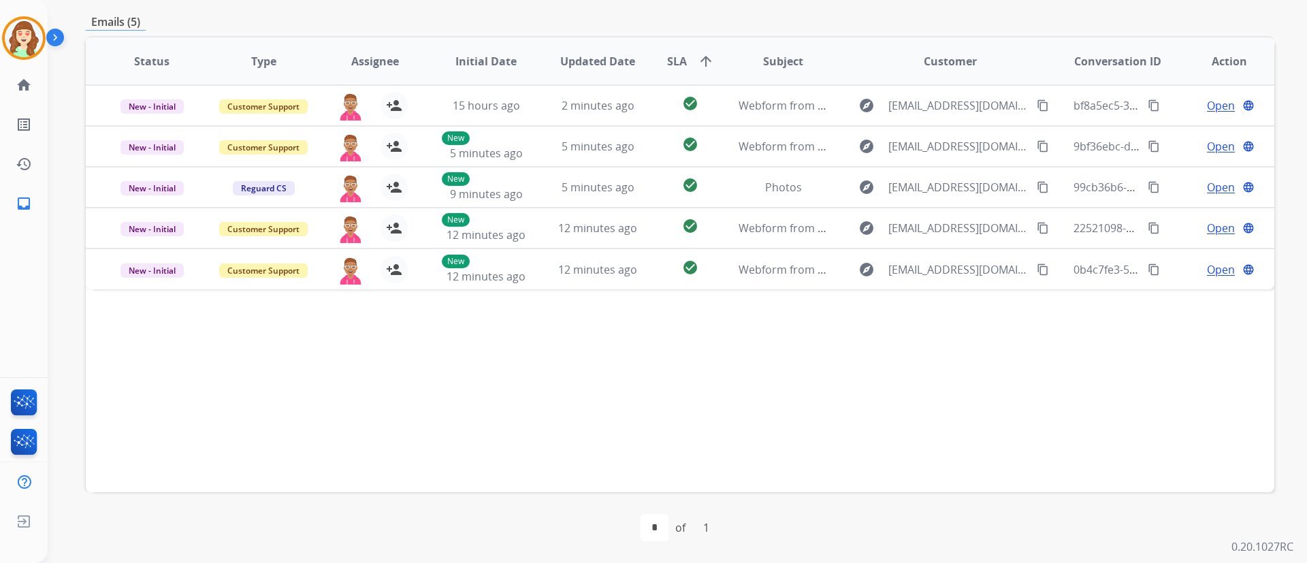
click at [1098, 320] on div "Status Type Assignee Initial Date Updated Date SLA arrow_upward Subject Custome…" at bounding box center [680, 264] width 1189 height 456
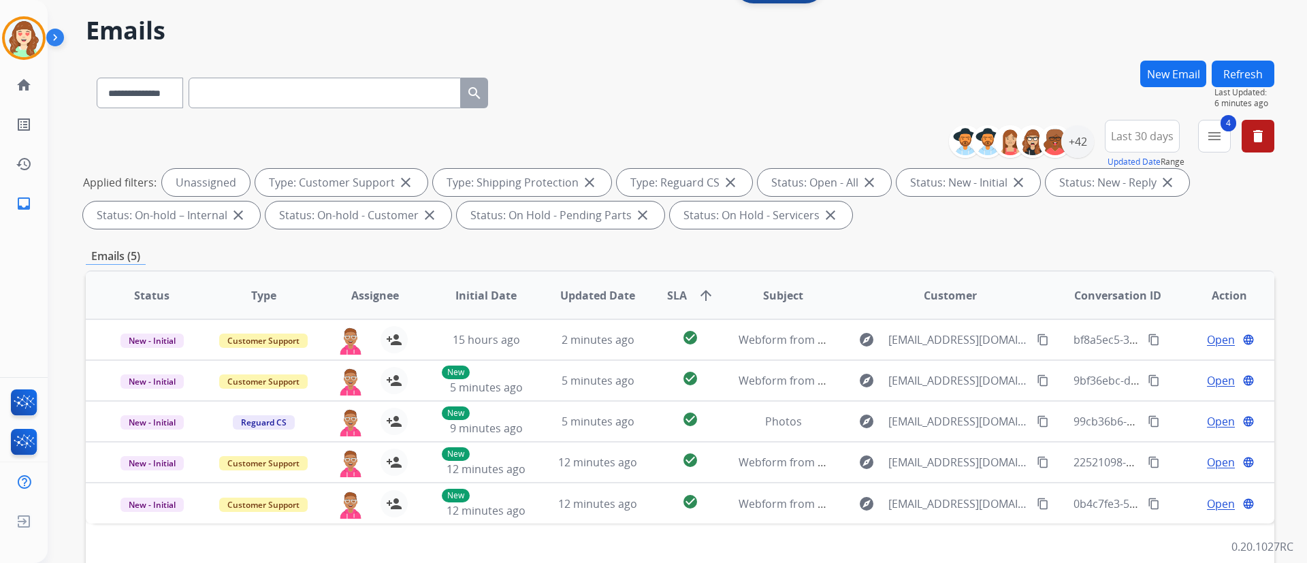
scroll to position [32, 0]
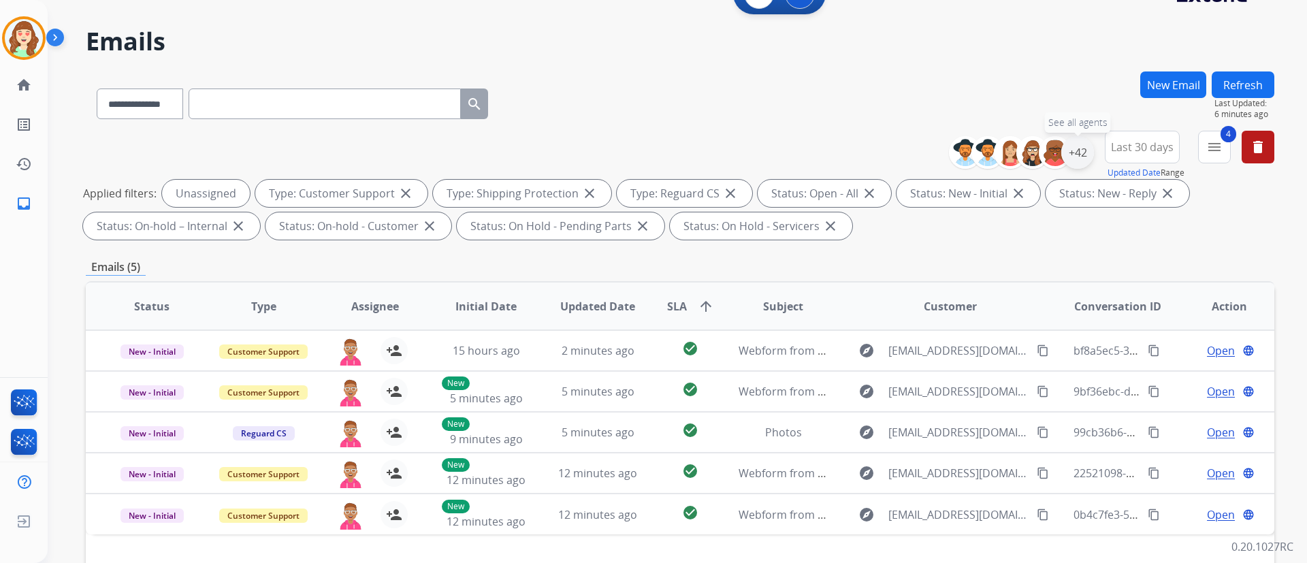
click at [1080, 153] on div "+42" at bounding box center [1077, 152] width 33 height 33
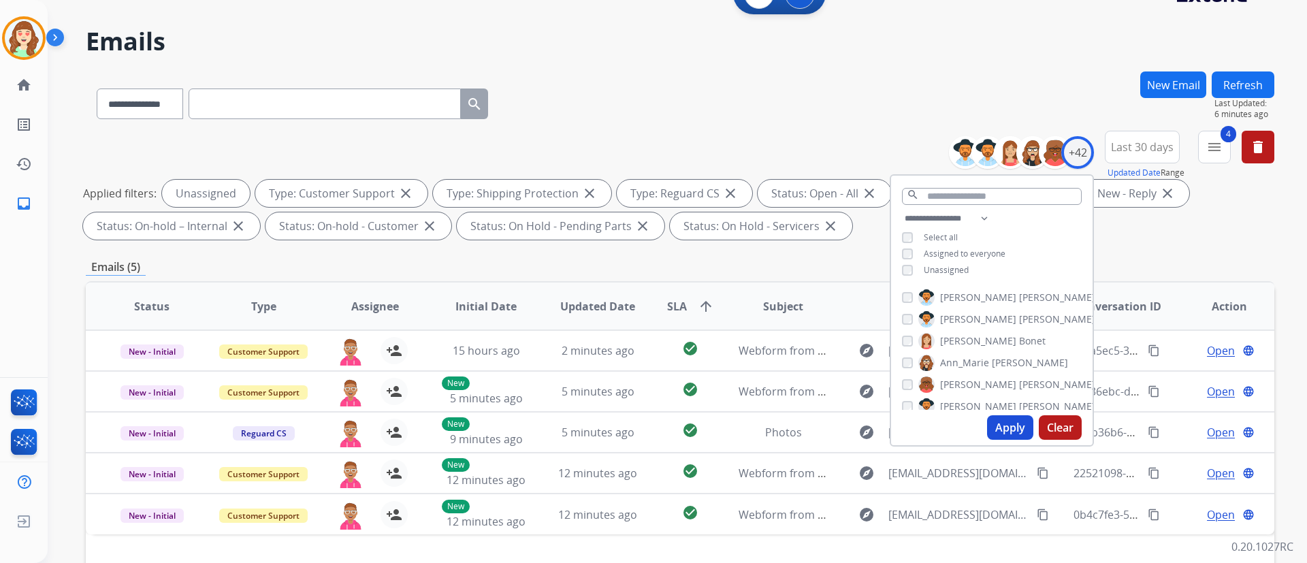
click at [1002, 423] on button "Apply" at bounding box center [1010, 427] width 46 height 25
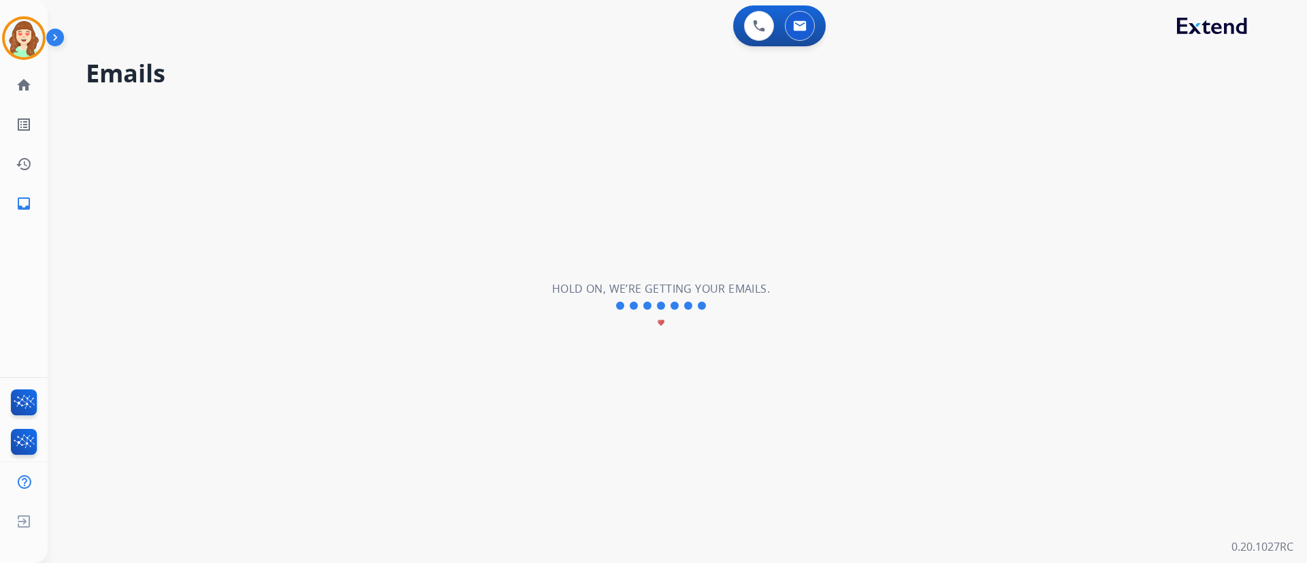
scroll to position [0, 0]
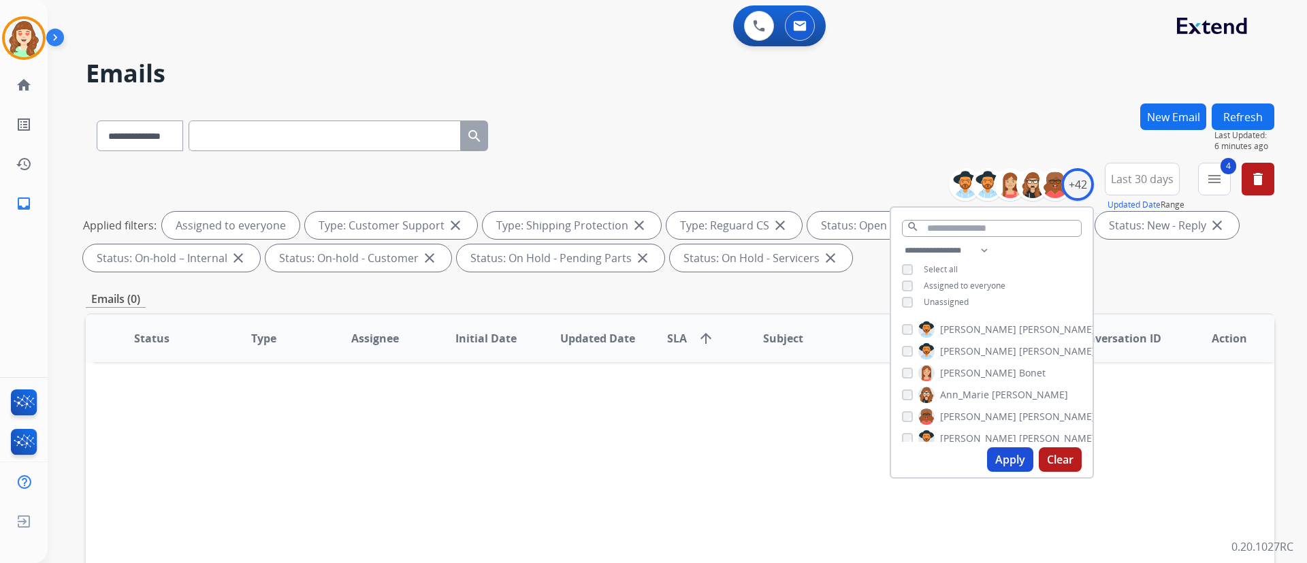
click at [1006, 472] on div "Apply Clear" at bounding box center [992, 459] width 202 height 35
click at [998, 462] on button "Apply" at bounding box center [1010, 459] width 46 height 25
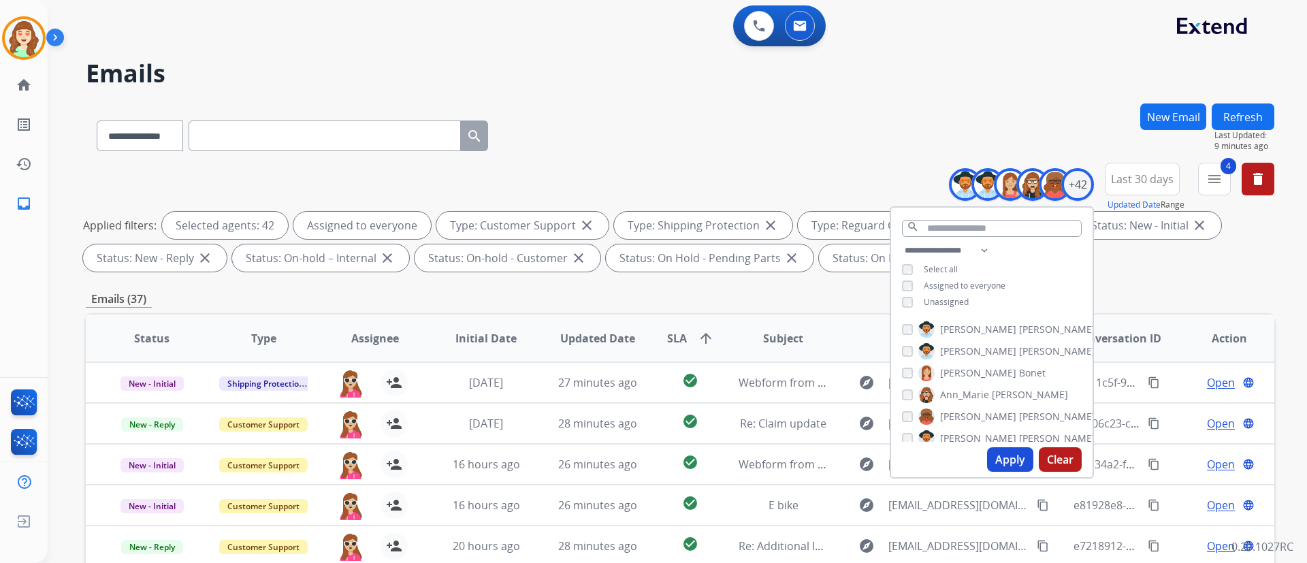
click at [998, 462] on button "Apply" at bounding box center [1010, 459] width 46 height 25
click at [1266, 268] on div "Applied filters: Selected agents: 42 Assigned to everyone Type: Customer Suppor…" at bounding box center [677, 242] width 1189 height 60
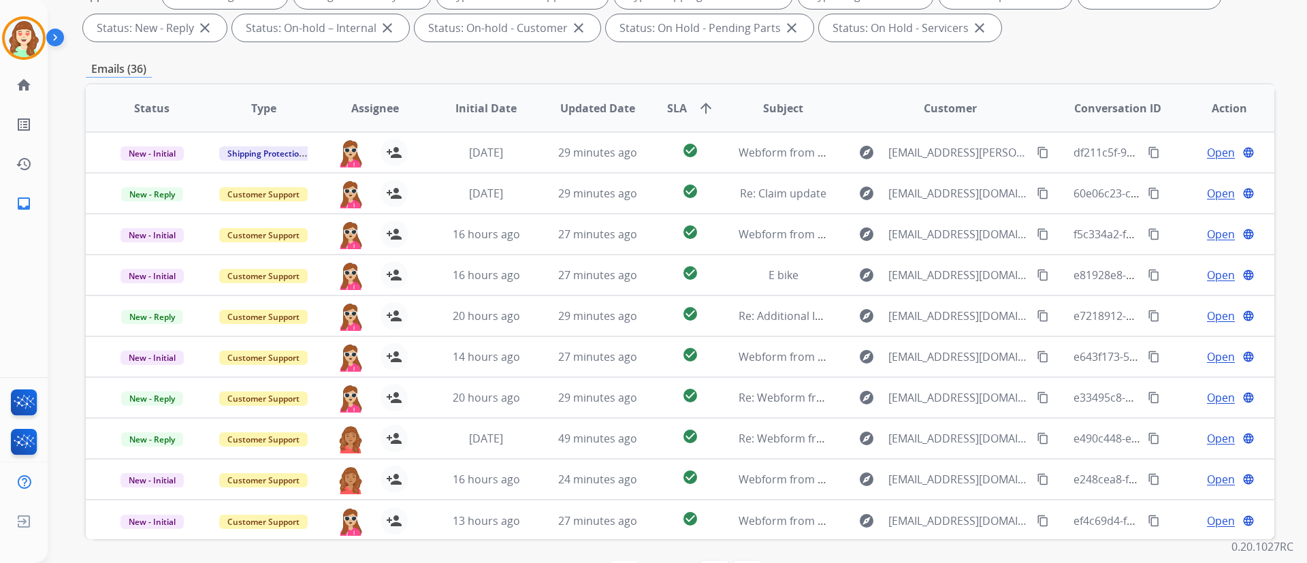
scroll to position [277, 0]
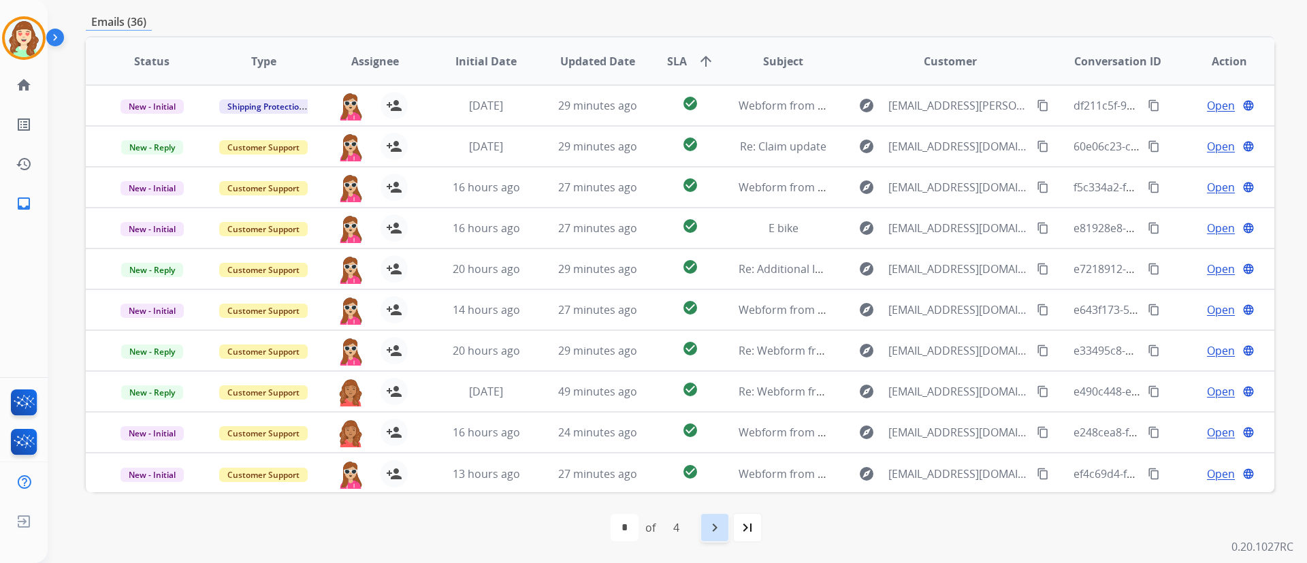
click at [716, 529] on mat-icon "navigate_next" at bounding box center [715, 527] width 16 height 16
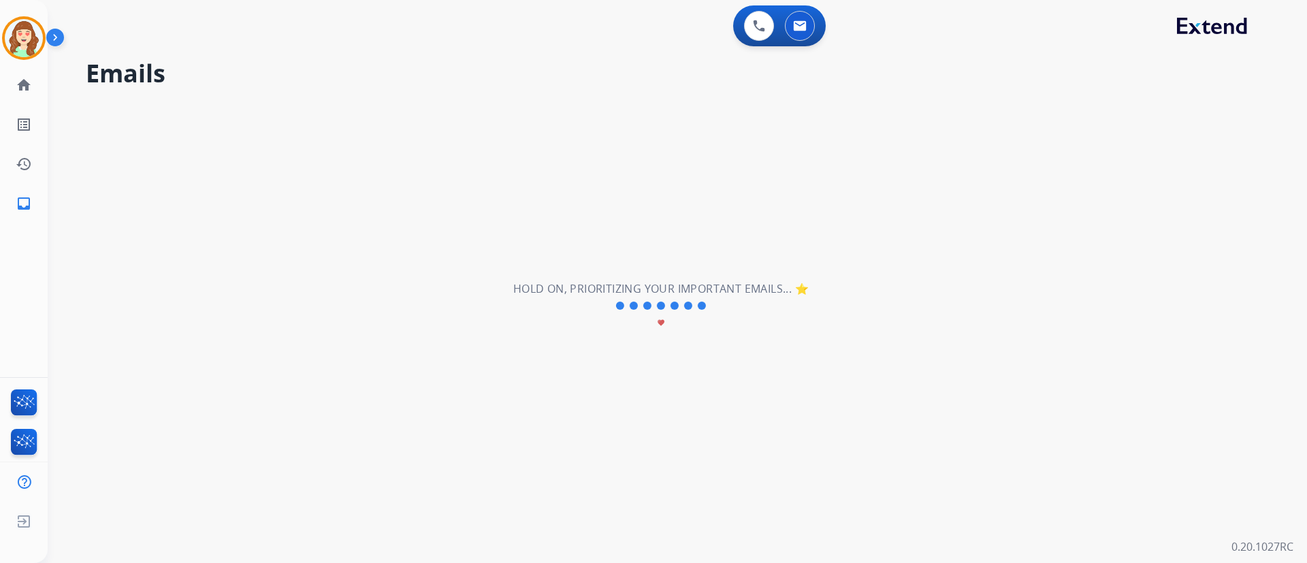
scroll to position [0, 0]
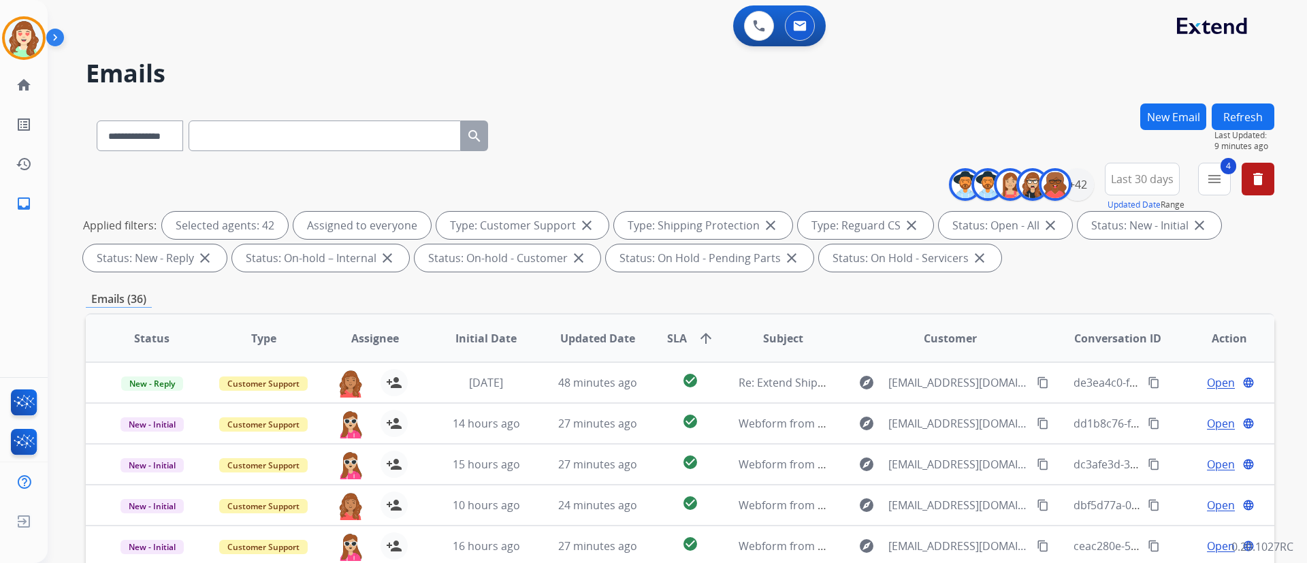
click at [1285, 309] on div "**********" at bounding box center [678, 281] width 1260 height 563
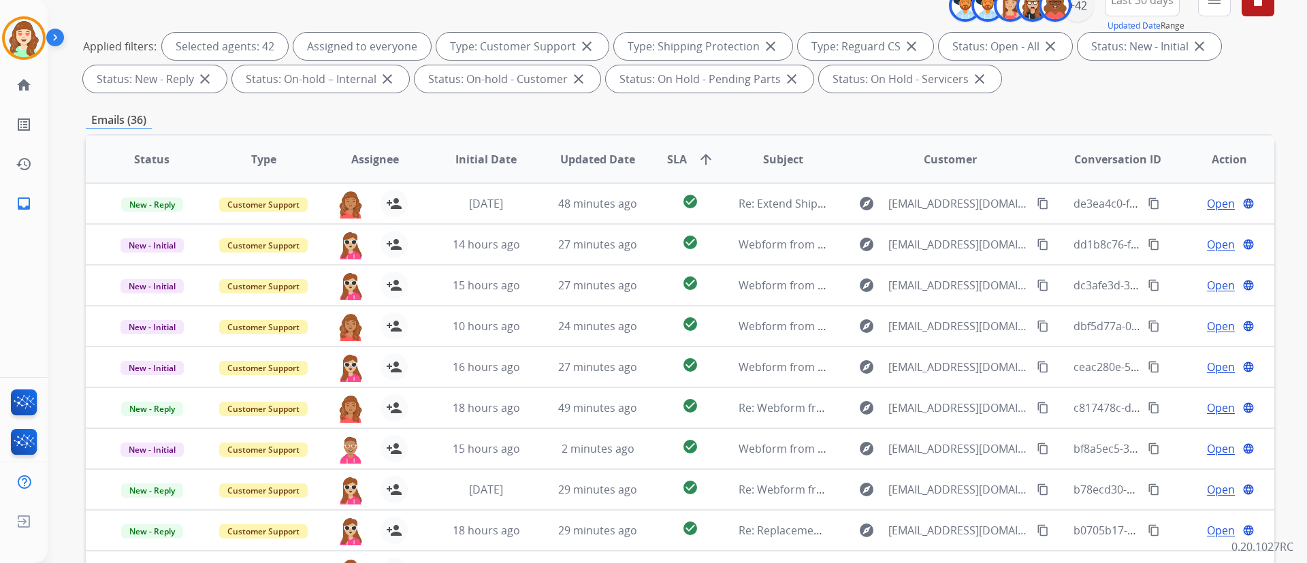
scroll to position [277, 0]
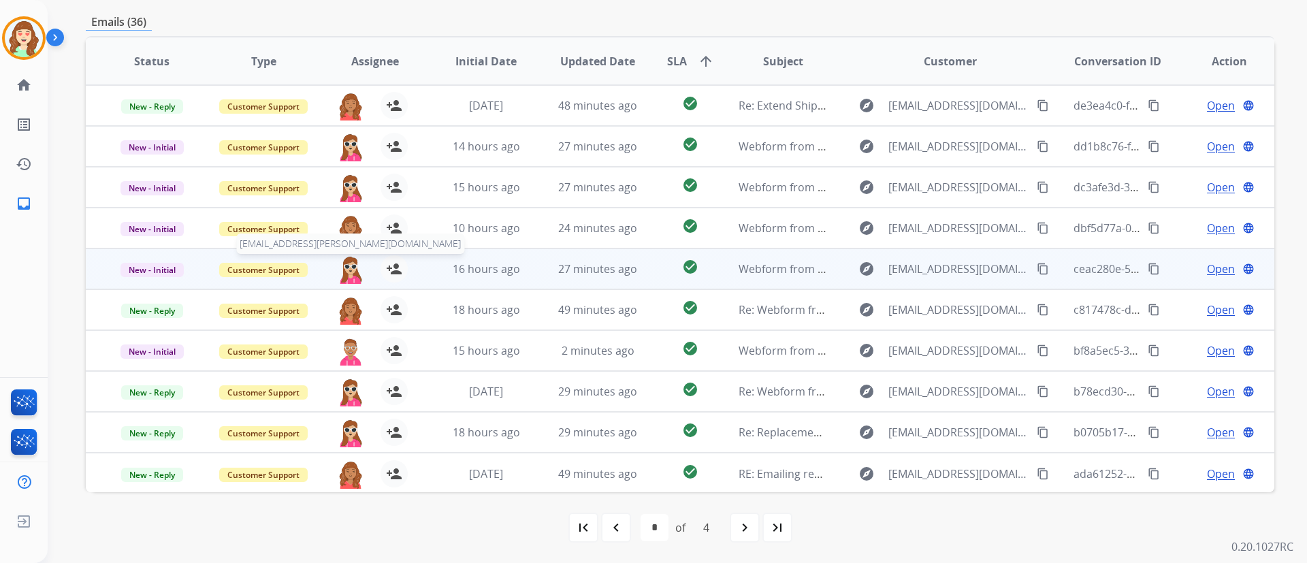
click at [349, 263] on img at bounding box center [350, 269] width 27 height 29
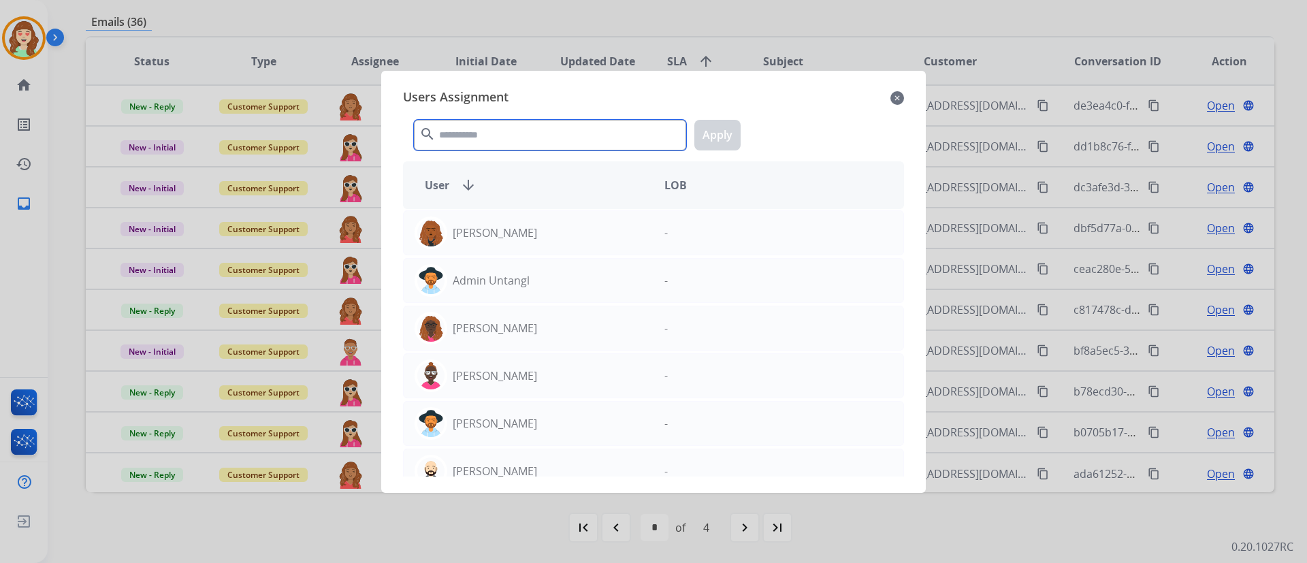
click at [540, 130] on input "text" at bounding box center [550, 135] width 272 height 31
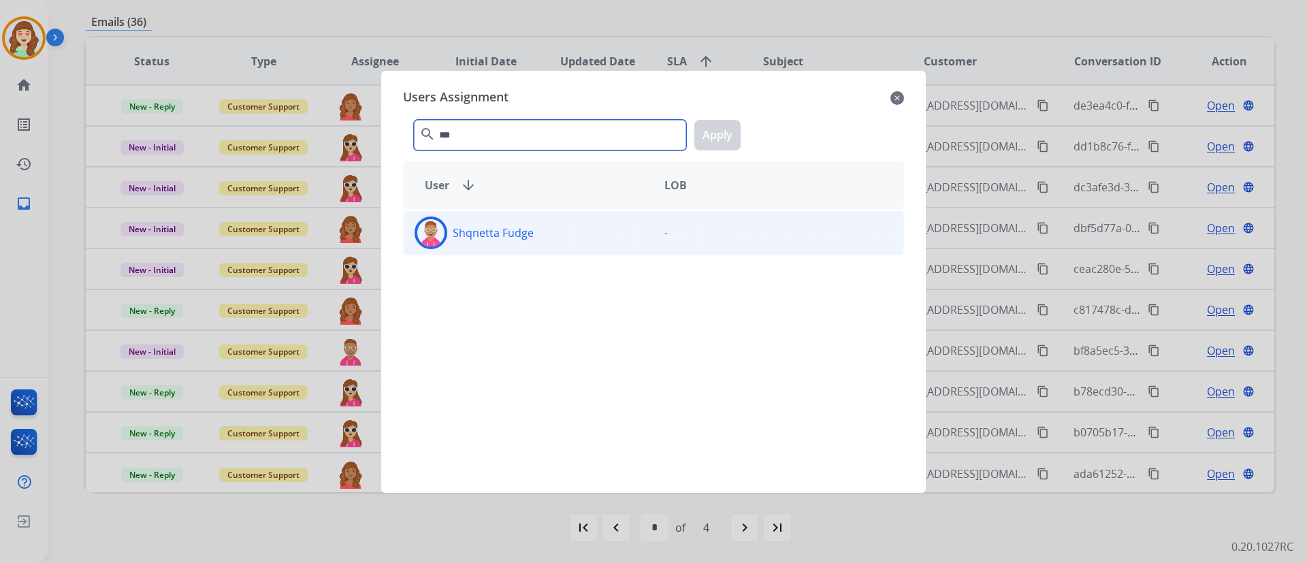
type input "***"
click at [555, 233] on div "Shqnetta Fudge" at bounding box center [529, 233] width 250 height 33
click at [728, 134] on button "Apply" at bounding box center [717, 135] width 46 height 31
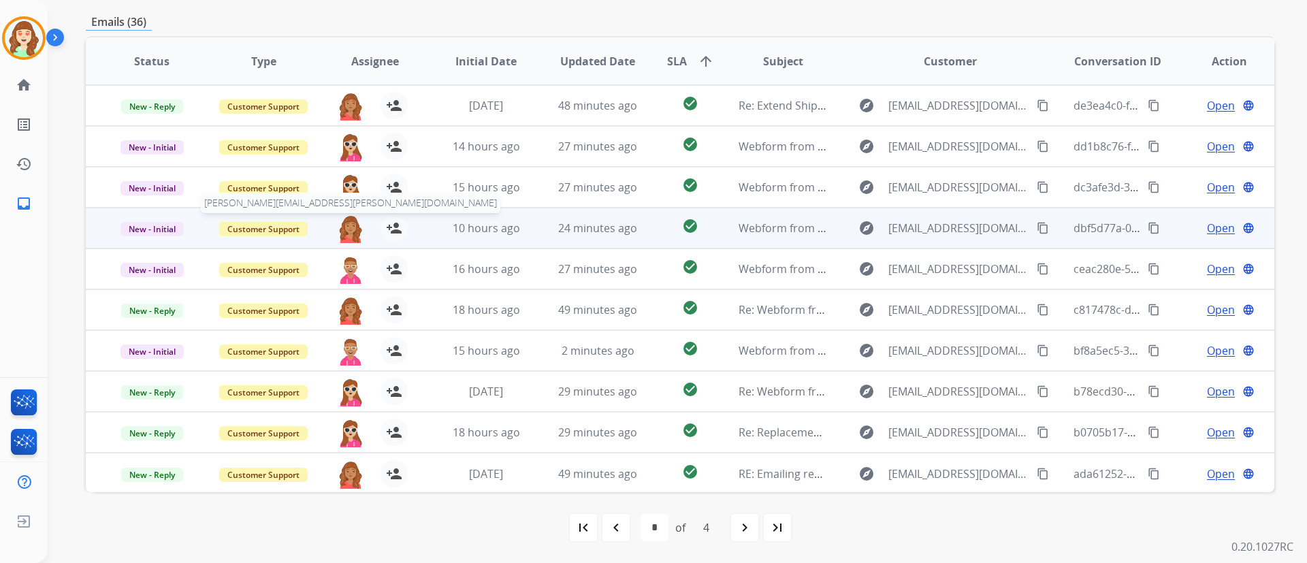
click at [350, 227] on img at bounding box center [350, 228] width 27 height 29
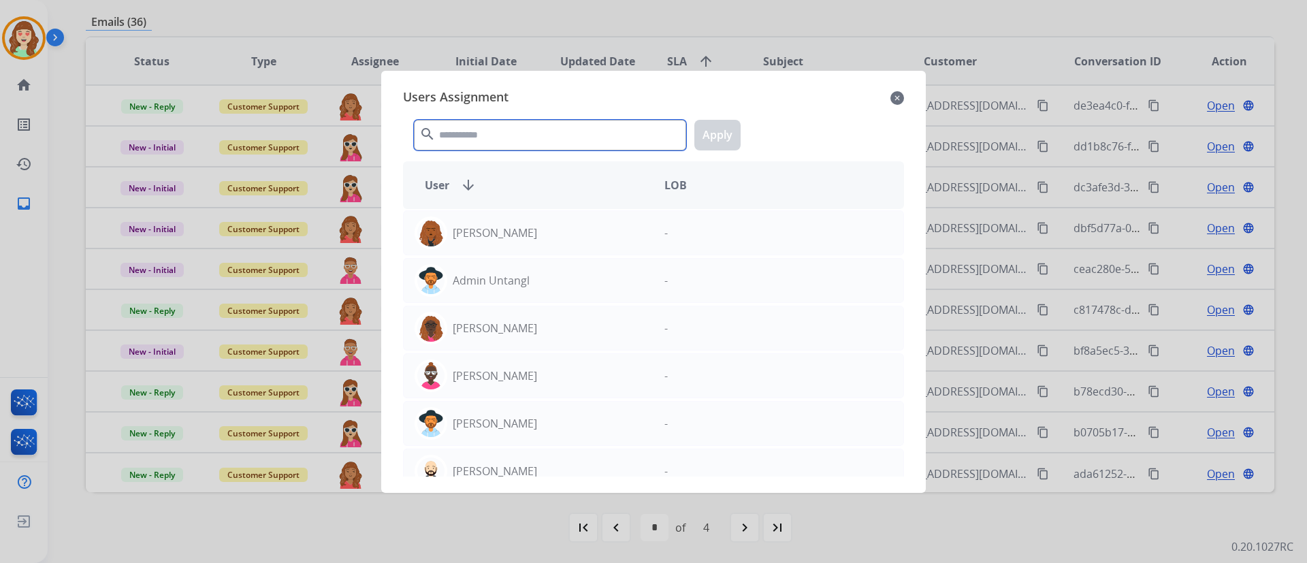
click at [519, 130] on input "text" at bounding box center [550, 135] width 272 height 31
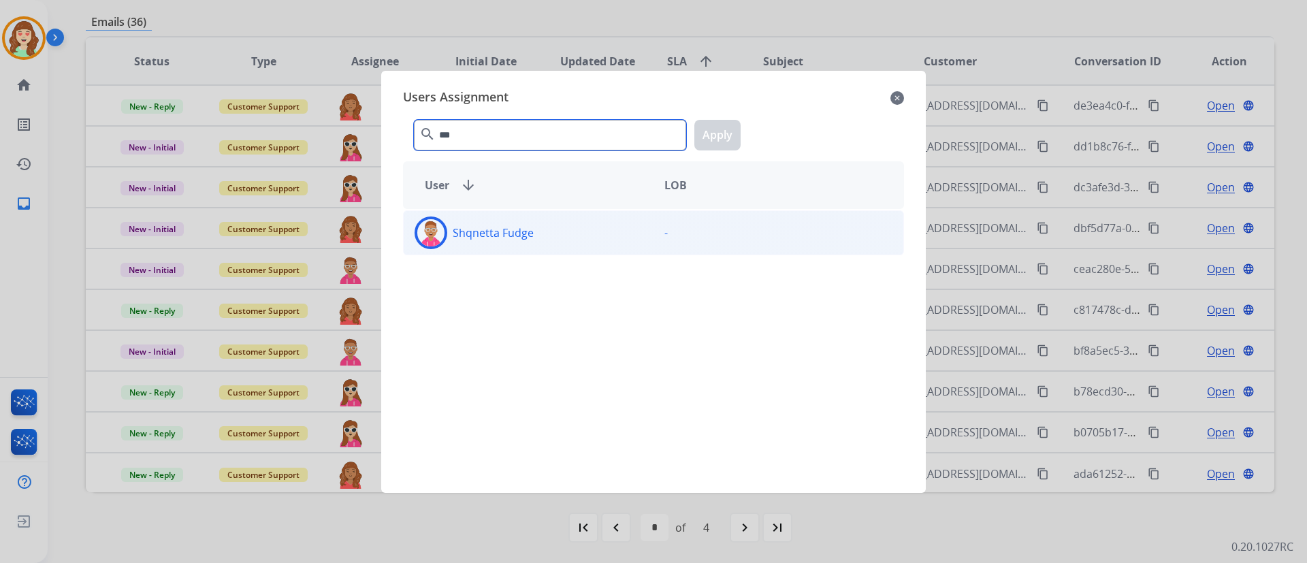
type input "***"
click at [587, 228] on div "Shqnetta Fudge" at bounding box center [529, 233] width 250 height 33
click at [722, 142] on button "Apply" at bounding box center [717, 135] width 46 height 31
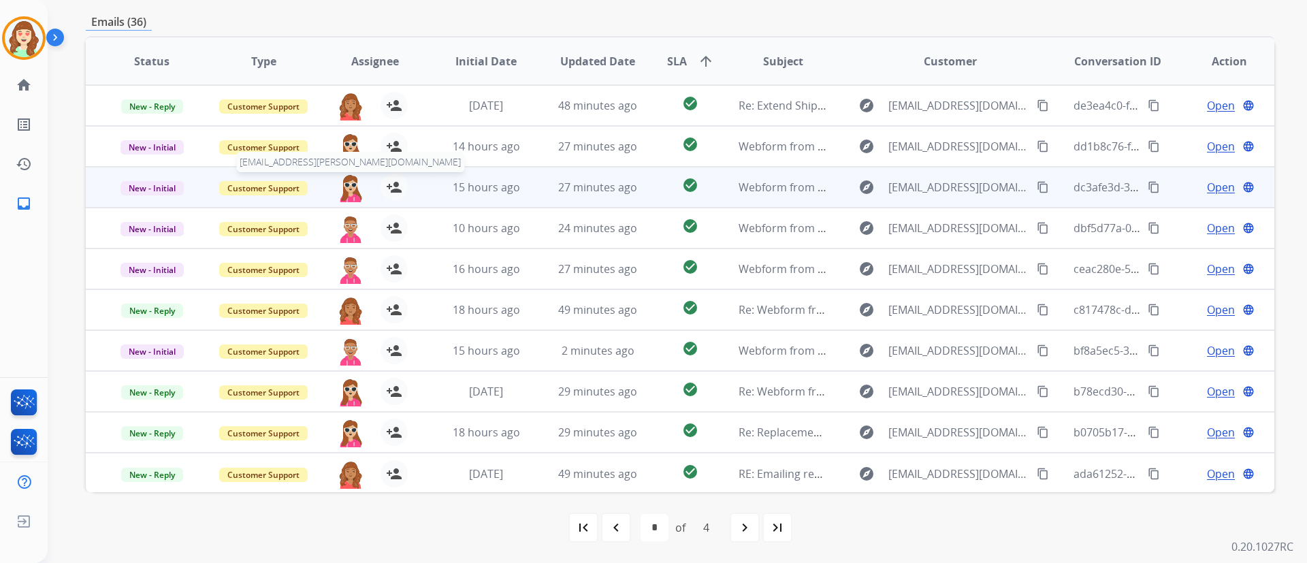
click at [347, 184] on img at bounding box center [350, 188] width 27 height 29
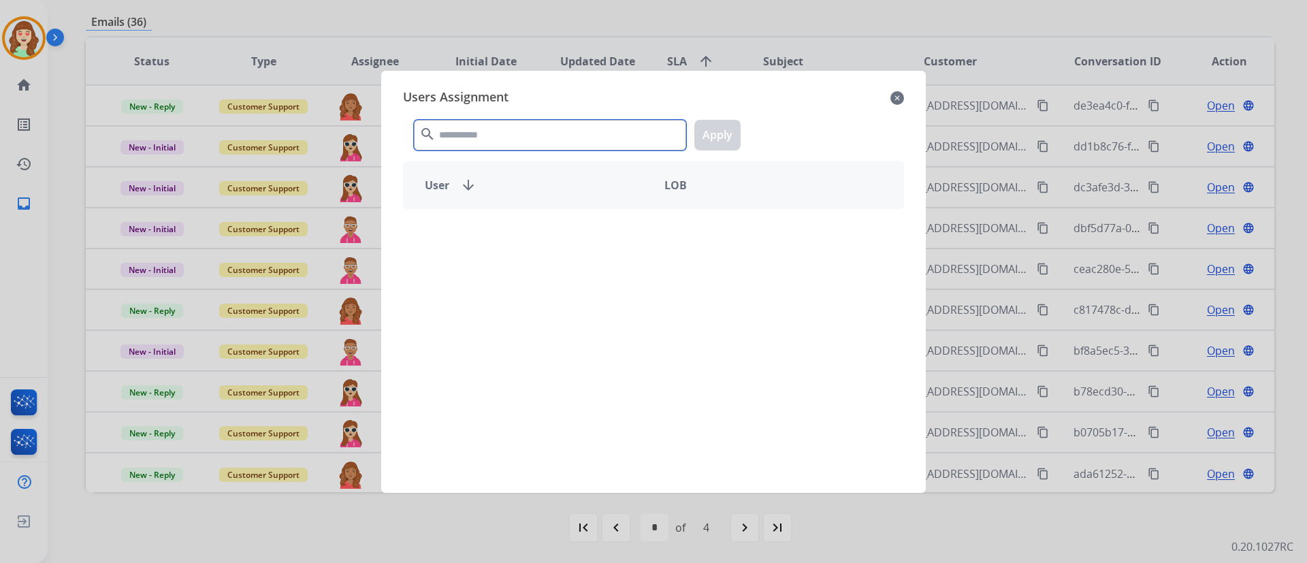
click at [496, 138] on input "text" at bounding box center [550, 135] width 272 height 31
type input "***"
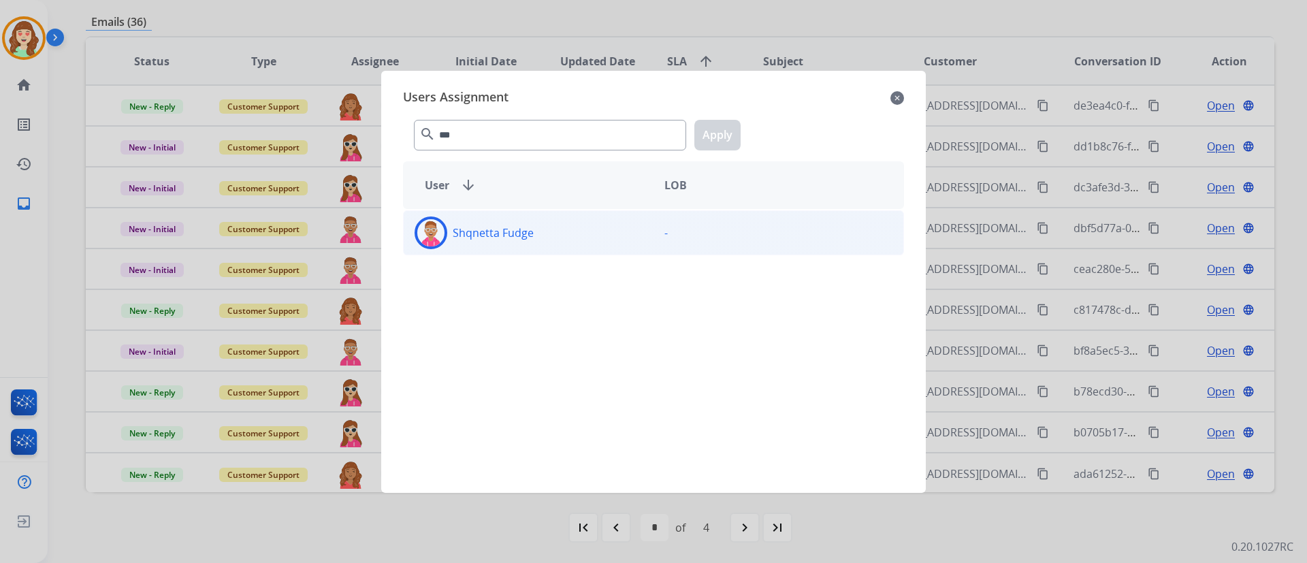
click at [494, 241] on div "Shqnetta Fudge" at bounding box center [529, 233] width 250 height 33
click at [725, 118] on div "*** search Apply" at bounding box center [653, 132] width 501 height 47
click at [719, 139] on button "Apply" at bounding box center [717, 135] width 46 height 31
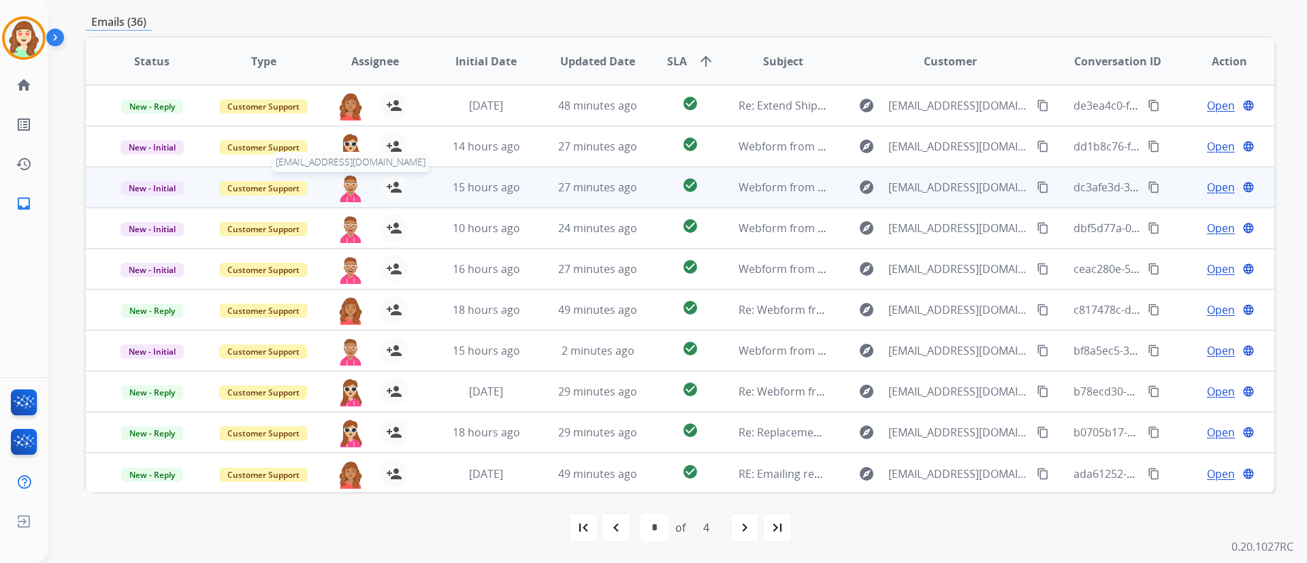
click at [347, 153] on table "Status Type Assignee Initial Date Updated Date SLA arrow_upward Subject Custome…" at bounding box center [680, 265] width 1189 height 456
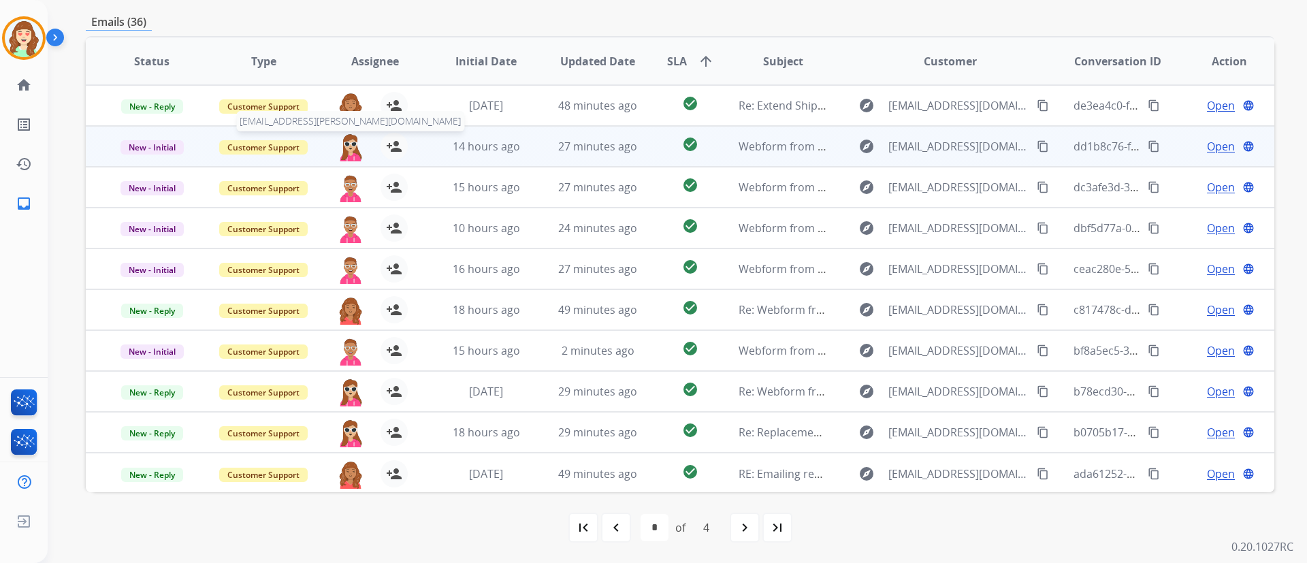
click at [345, 147] on img at bounding box center [350, 147] width 27 height 29
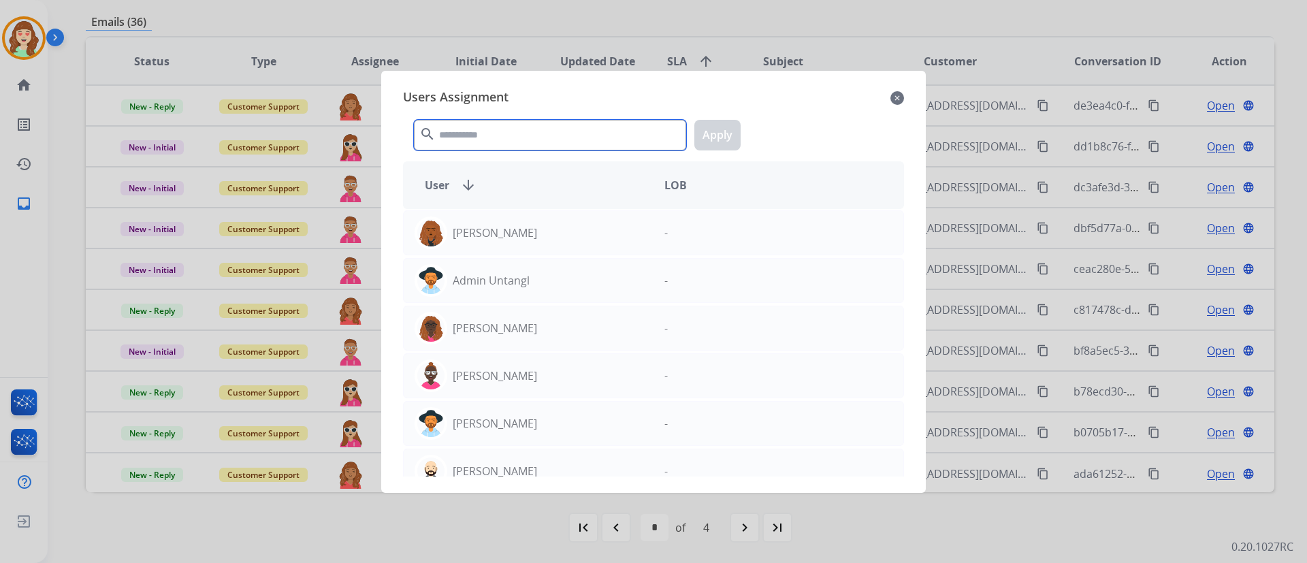
click at [525, 142] on input "text" at bounding box center [550, 135] width 272 height 31
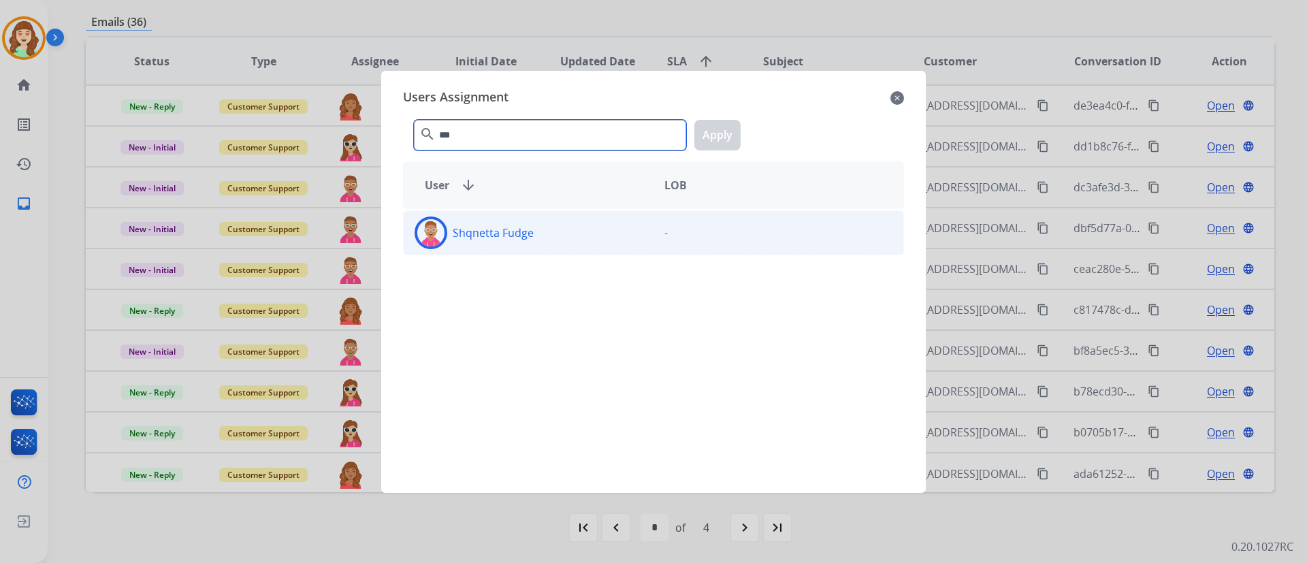
type input "***"
click at [624, 235] on div "Shqnetta Fudge" at bounding box center [529, 233] width 250 height 33
click at [720, 133] on button "Apply" at bounding box center [717, 135] width 46 height 31
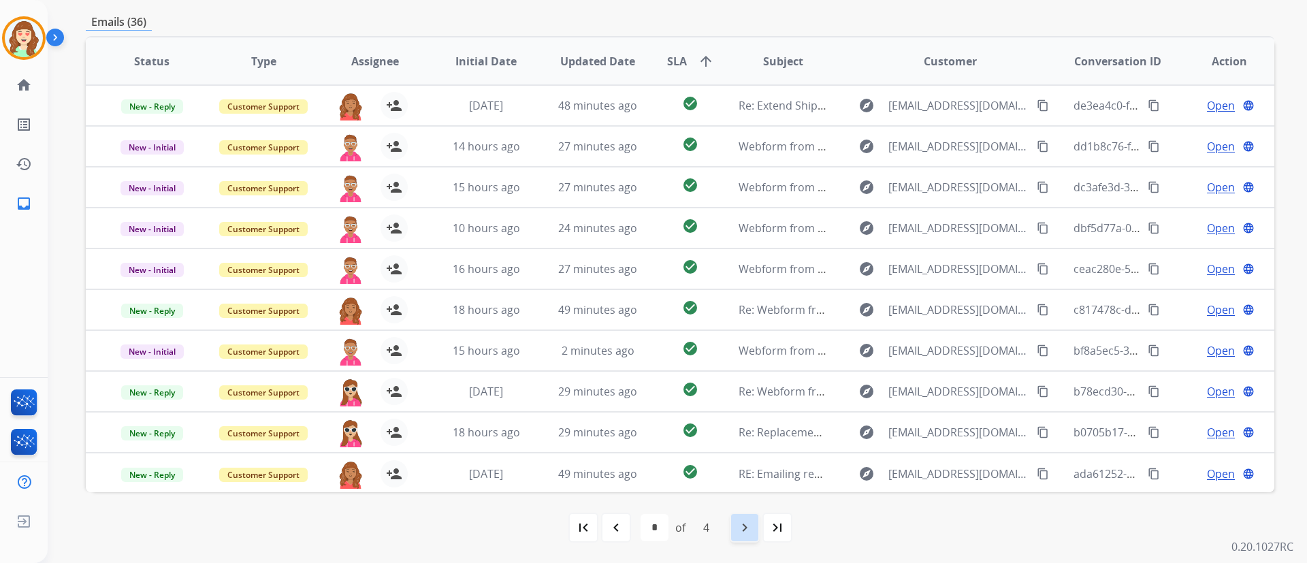
click at [732, 528] on div "navigate_next" at bounding box center [745, 528] width 30 height 30
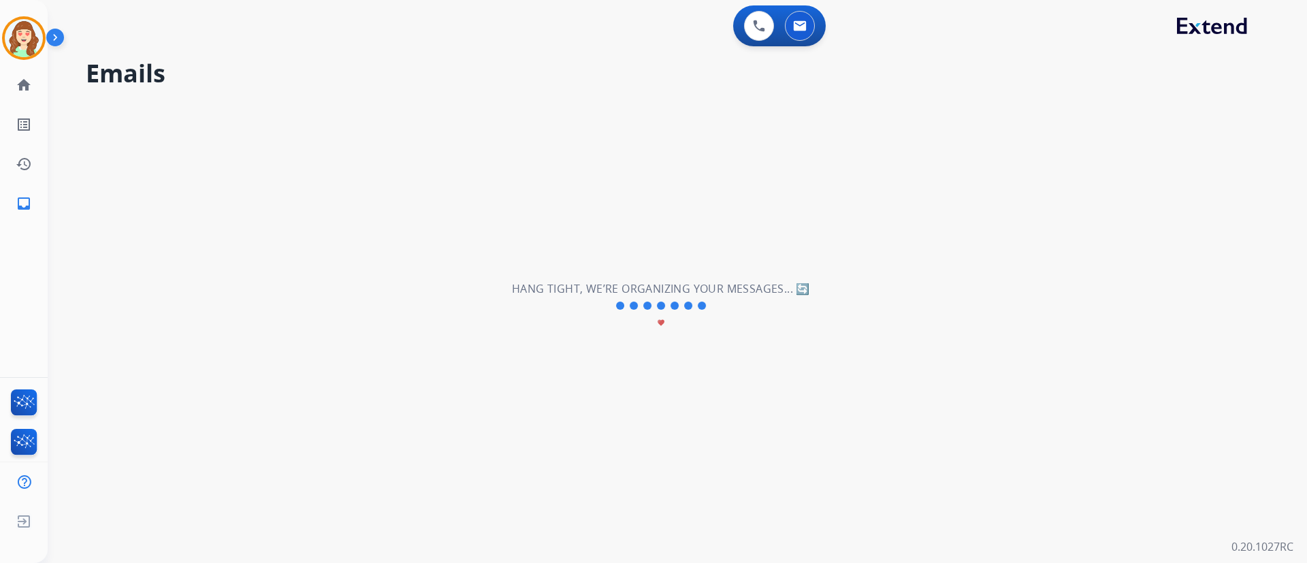
scroll to position [0, 0]
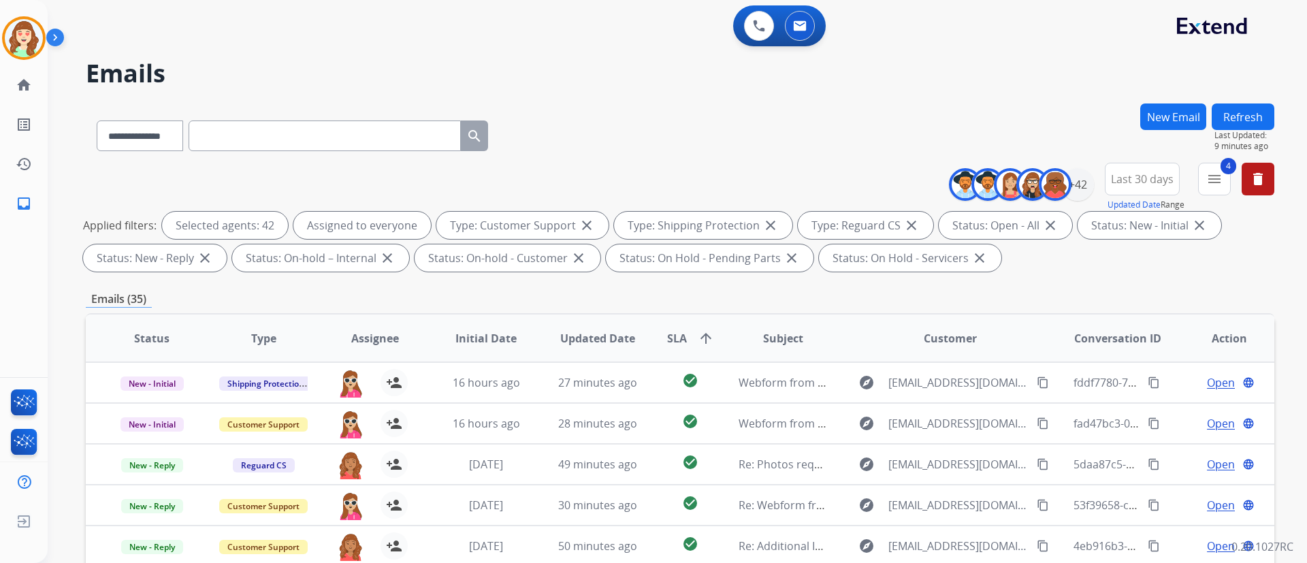
click at [721, 160] on div "**********" at bounding box center [680, 132] width 1189 height 59
click at [1255, 289] on div "**********" at bounding box center [680, 471] width 1189 height 737
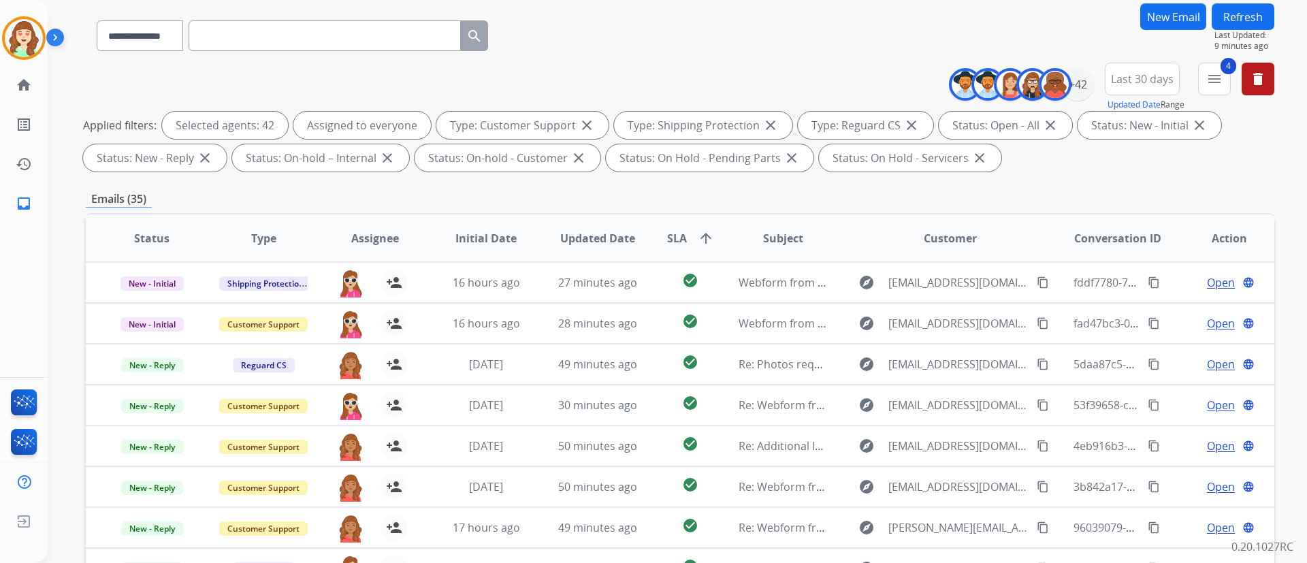
scroll to position [277, 0]
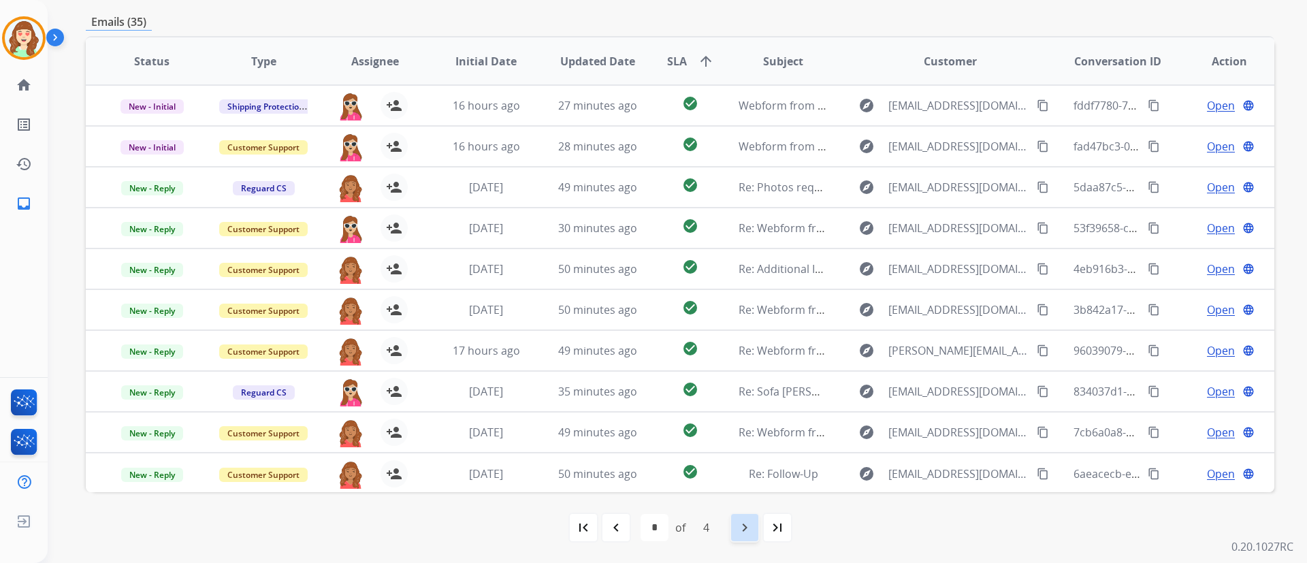
click at [739, 528] on mat-icon "navigate_next" at bounding box center [745, 527] width 16 height 16
select select "*"
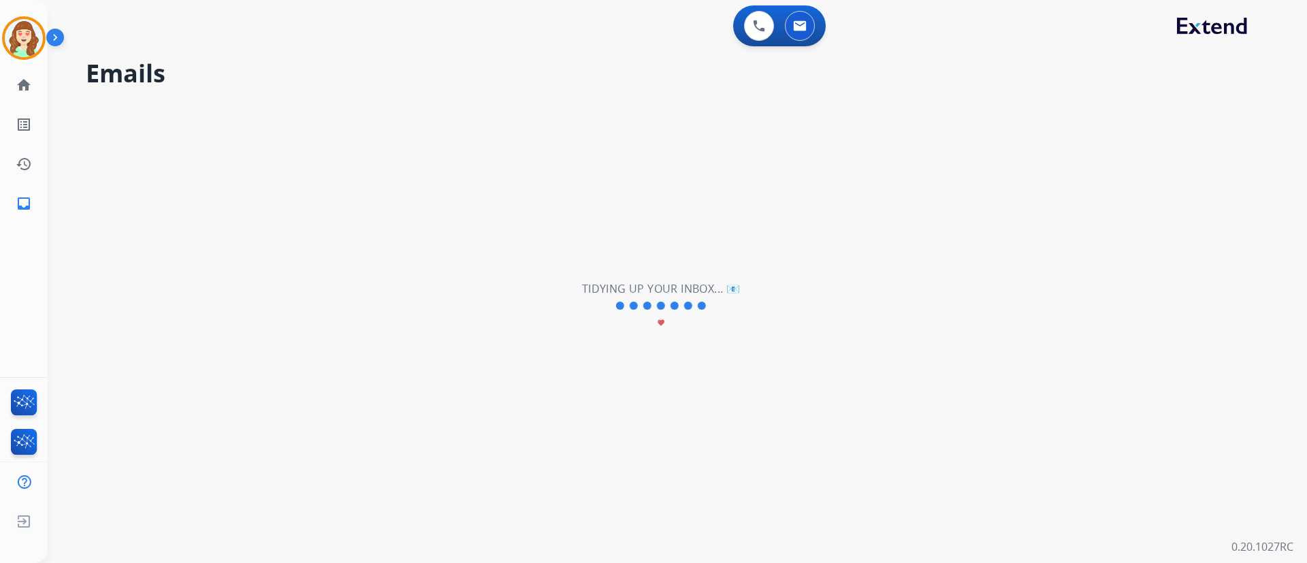
scroll to position [0, 0]
